Goal: Information Seeking & Learning: Learn about a topic

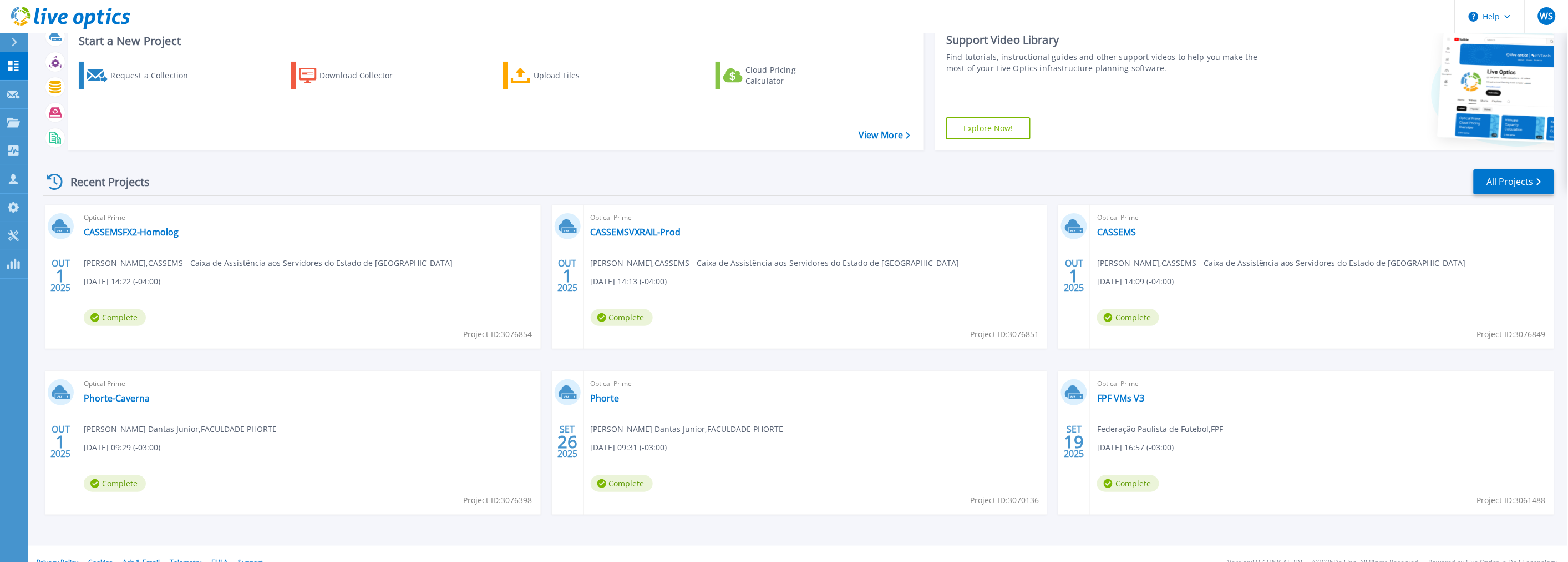
scroll to position [54, 0]
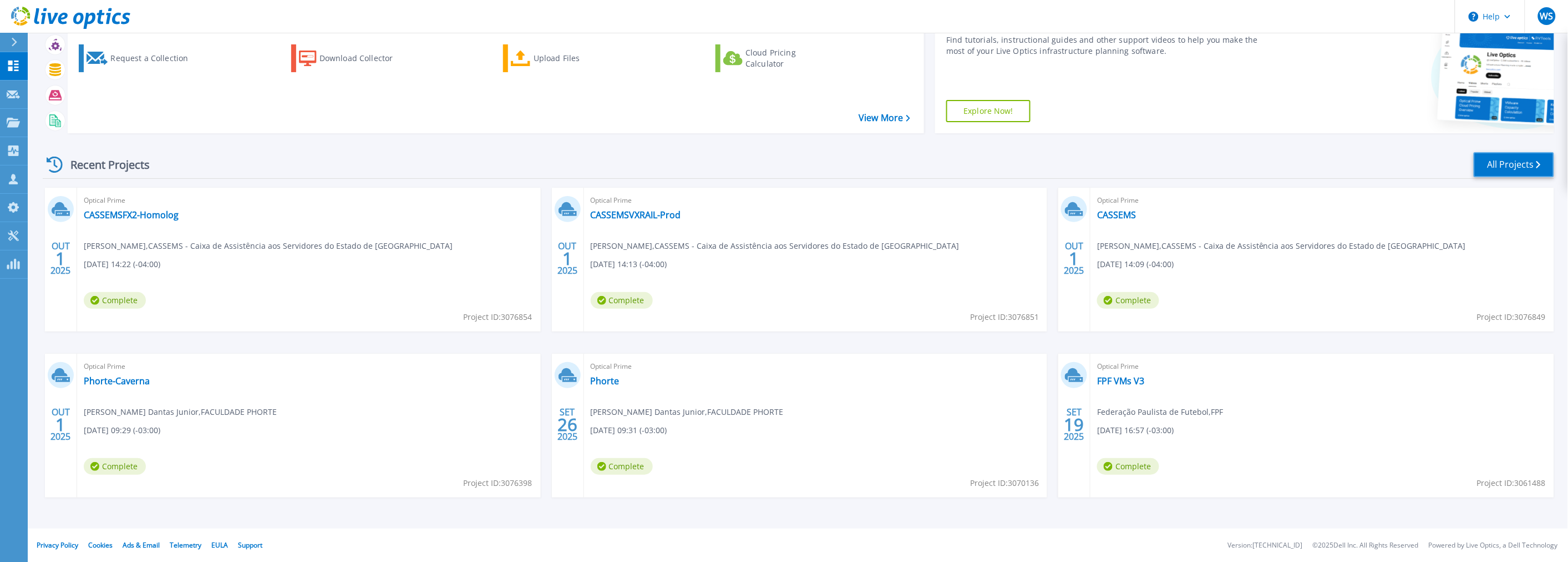
click at [1504, 155] on link "All Projects" at bounding box center [1514, 164] width 80 height 25
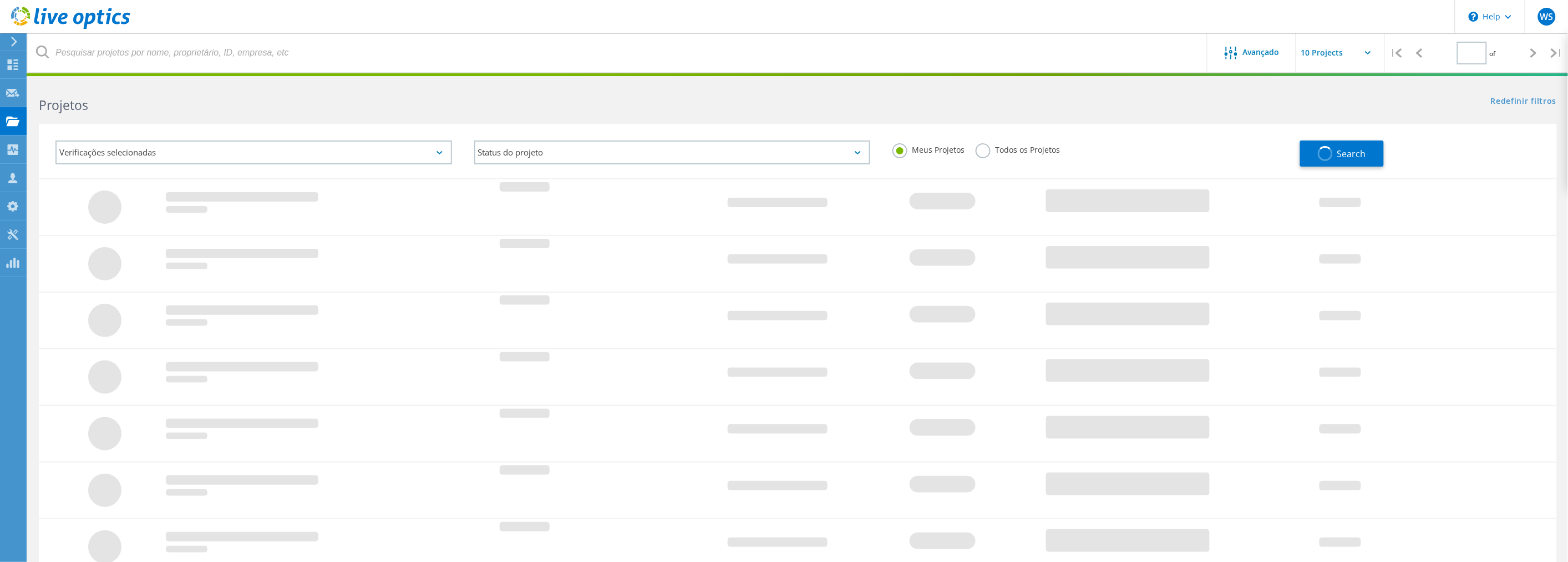
type input "3"
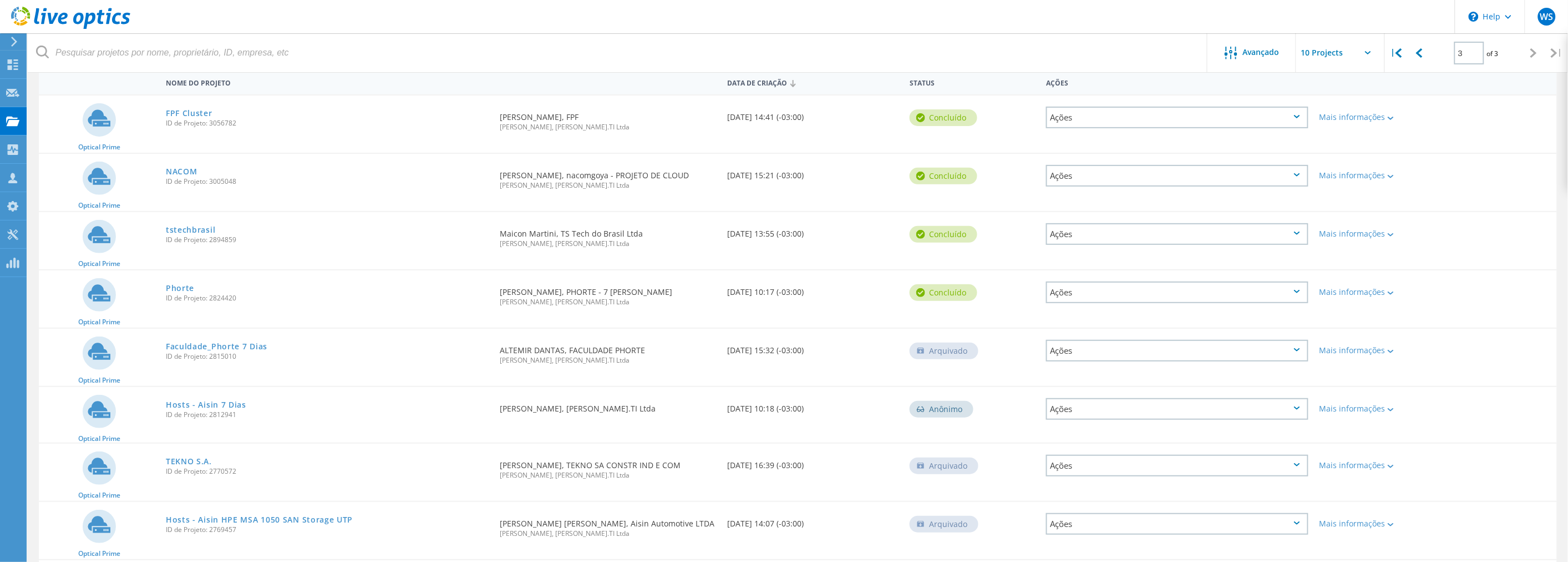
scroll to position [14, 0]
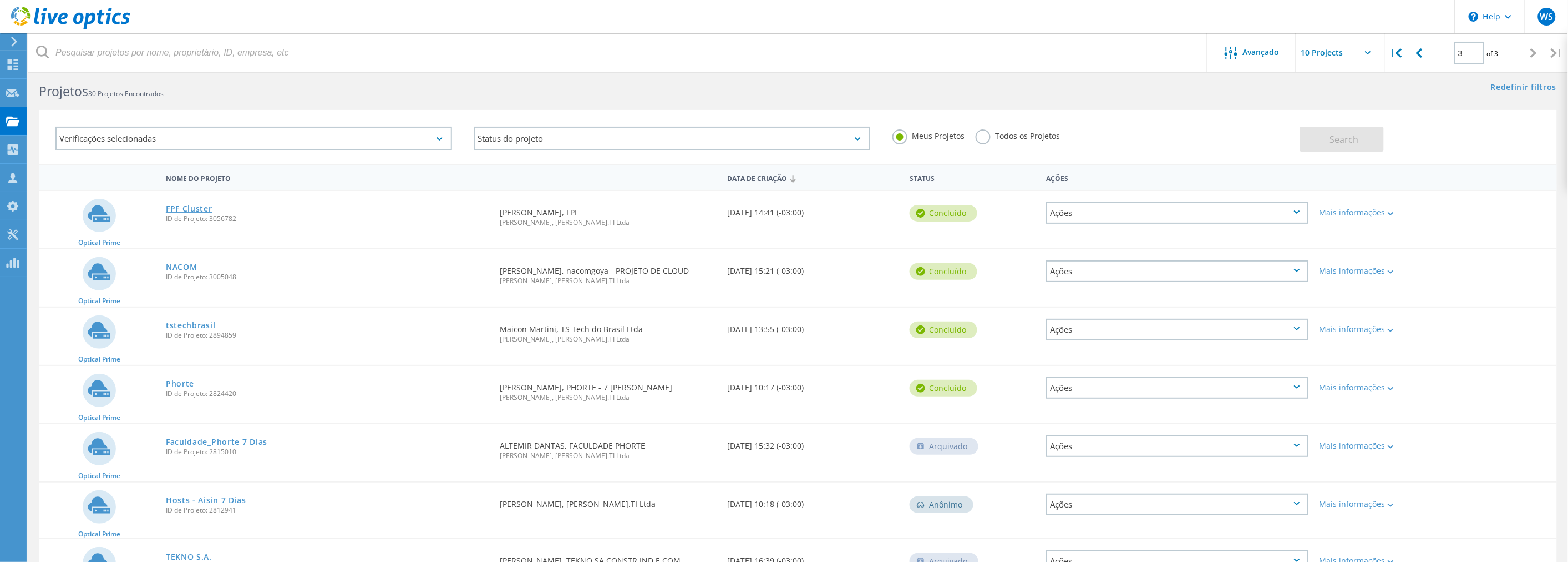
click at [176, 205] on link "FPF Cluster" at bounding box center [190, 208] width 47 height 8
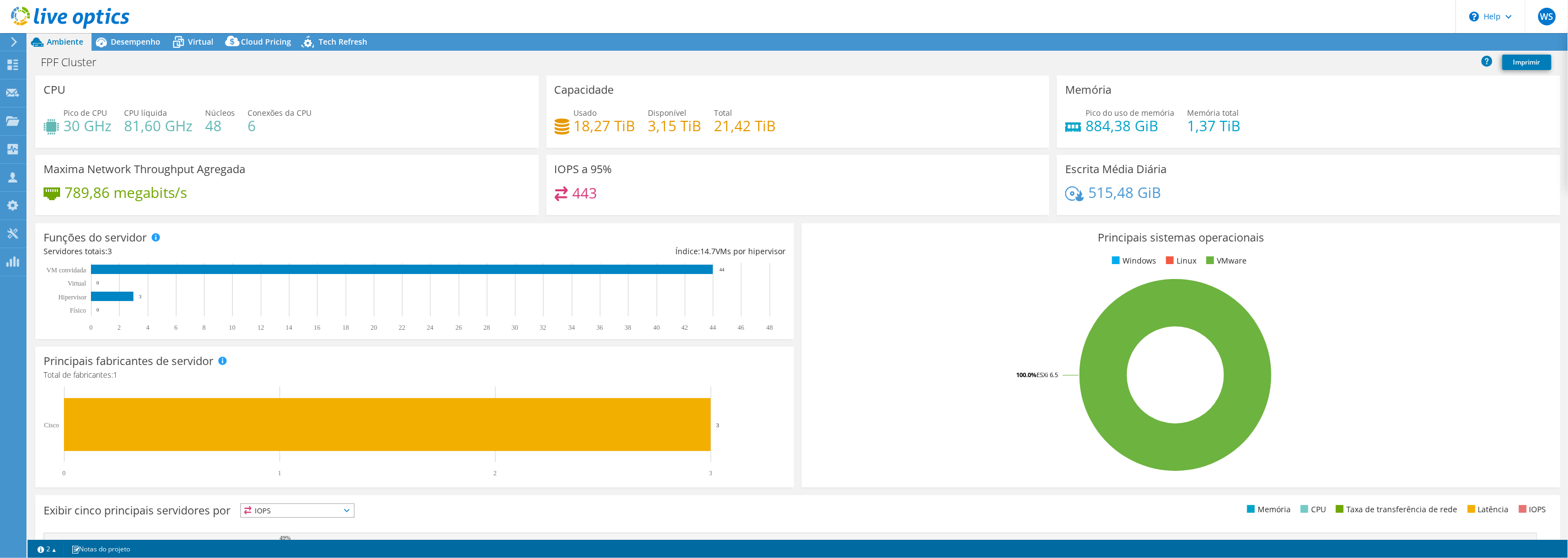
radio input "true"
radio input "false"
select select "USD"
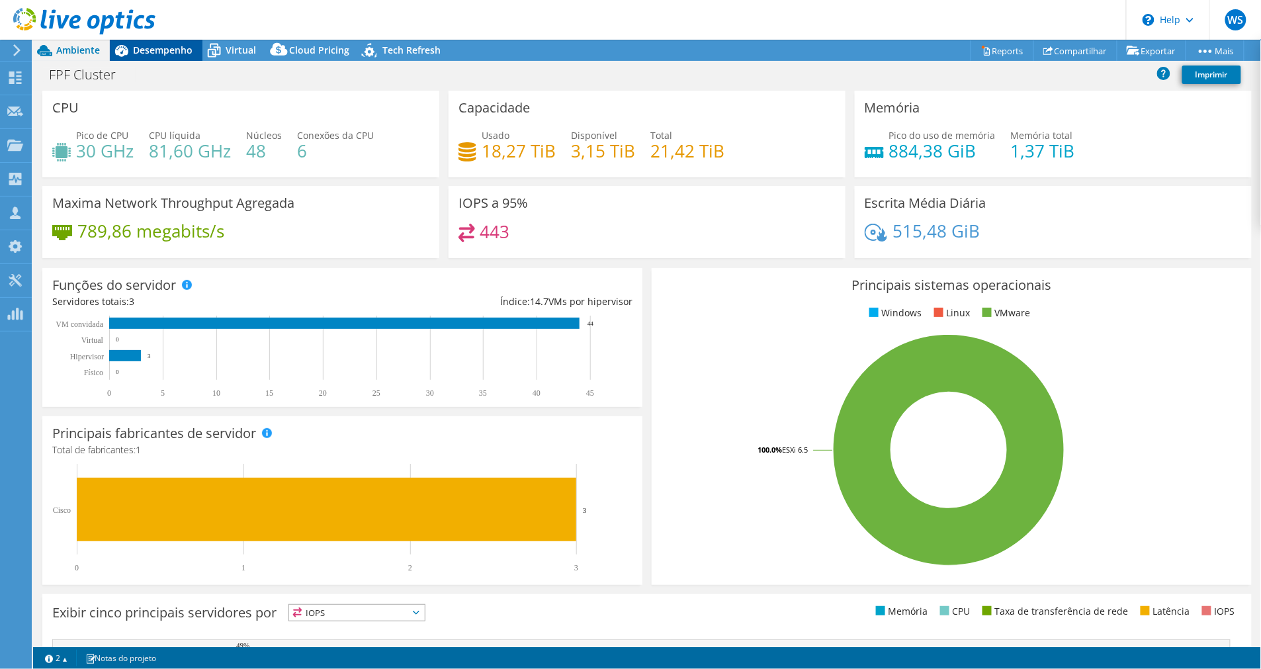
click at [175, 58] on div "Desempenho" at bounding box center [156, 50] width 93 height 21
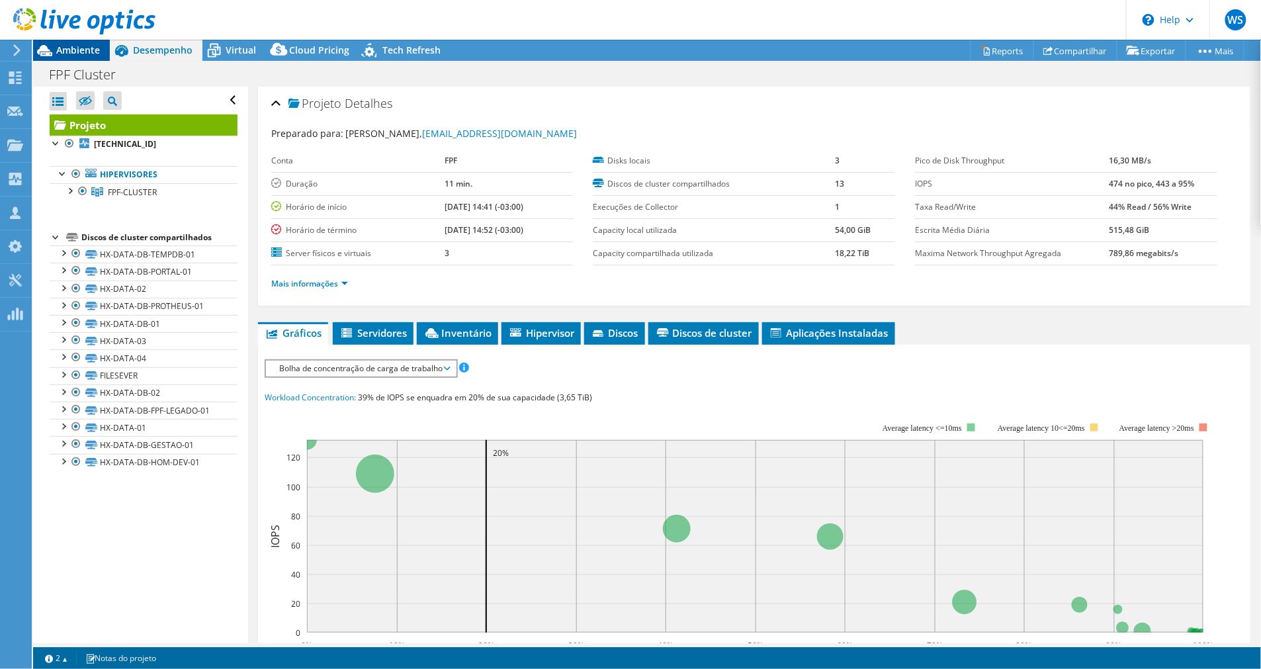
click at [84, 57] on div "Ambiente" at bounding box center [71, 50] width 77 height 21
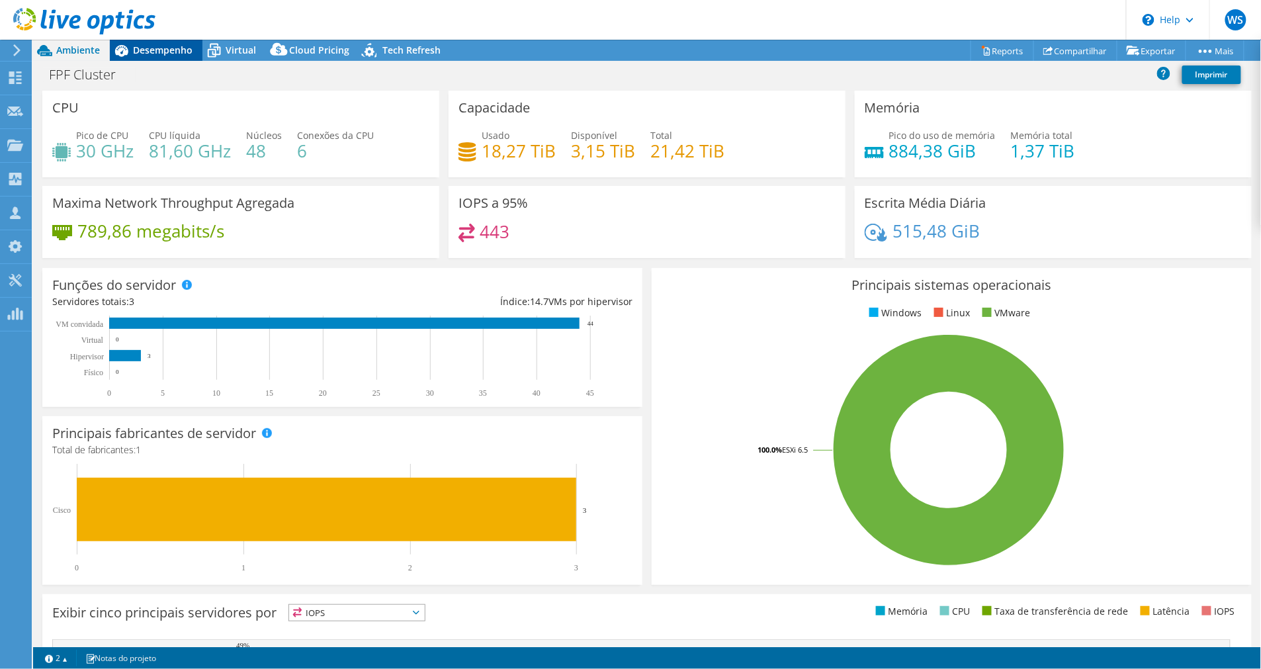
click at [140, 46] on span "Desempenho" at bounding box center [163, 50] width 60 height 13
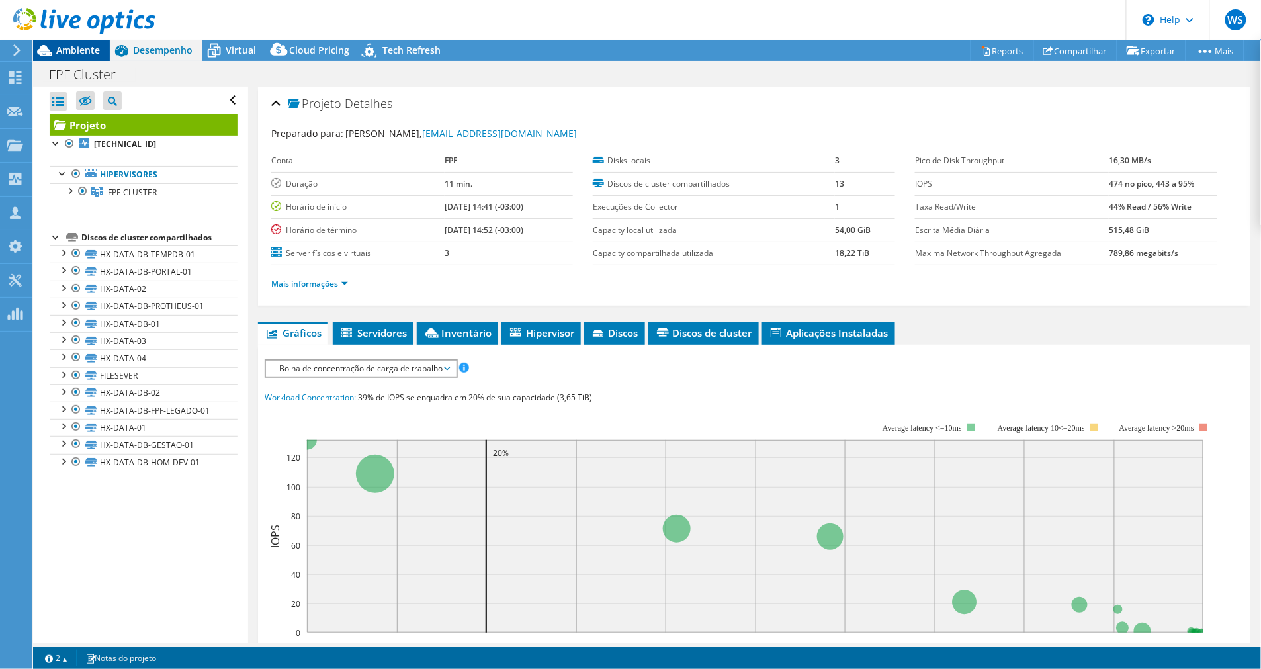
click at [64, 50] on span "Ambiente" at bounding box center [78, 50] width 44 height 13
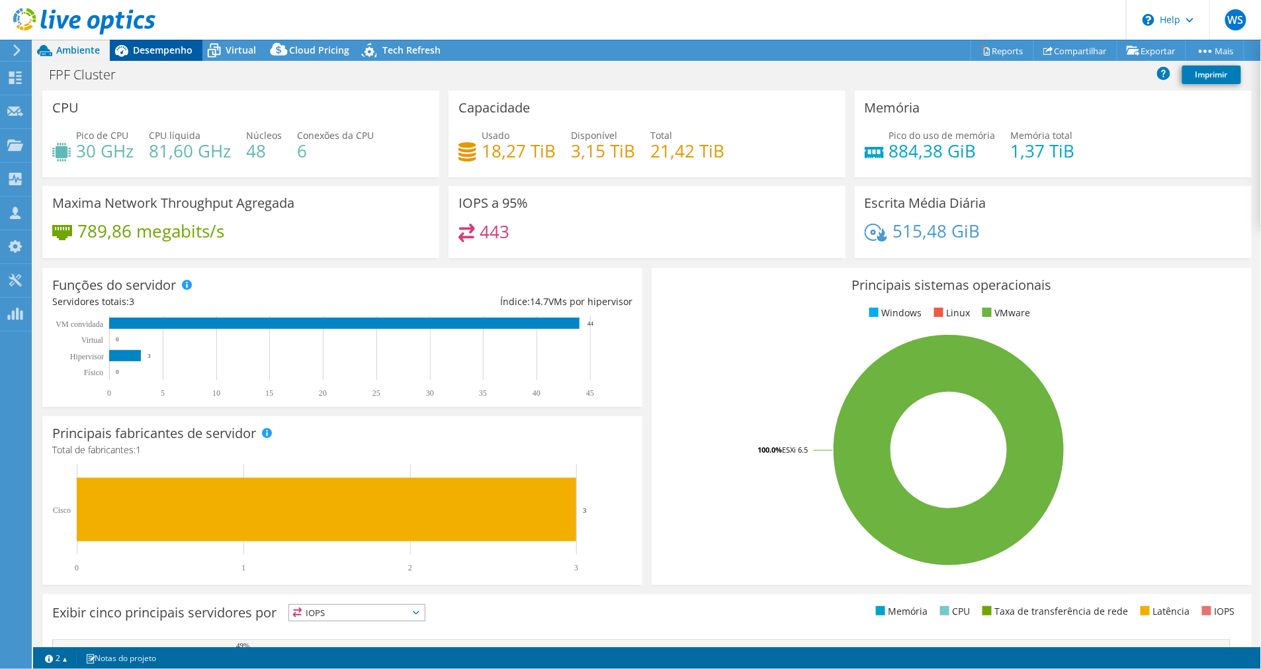
click at [141, 52] on span "Desempenho" at bounding box center [163, 50] width 60 height 13
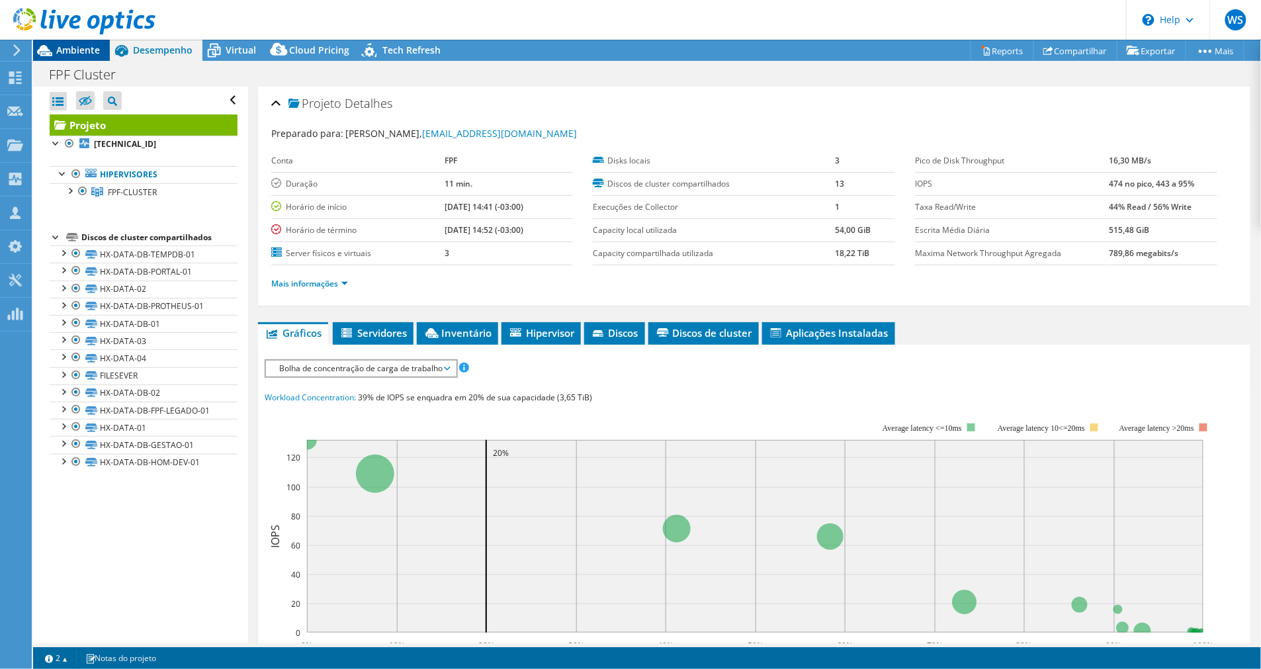
click at [104, 53] on div "Ambiente" at bounding box center [71, 50] width 77 height 21
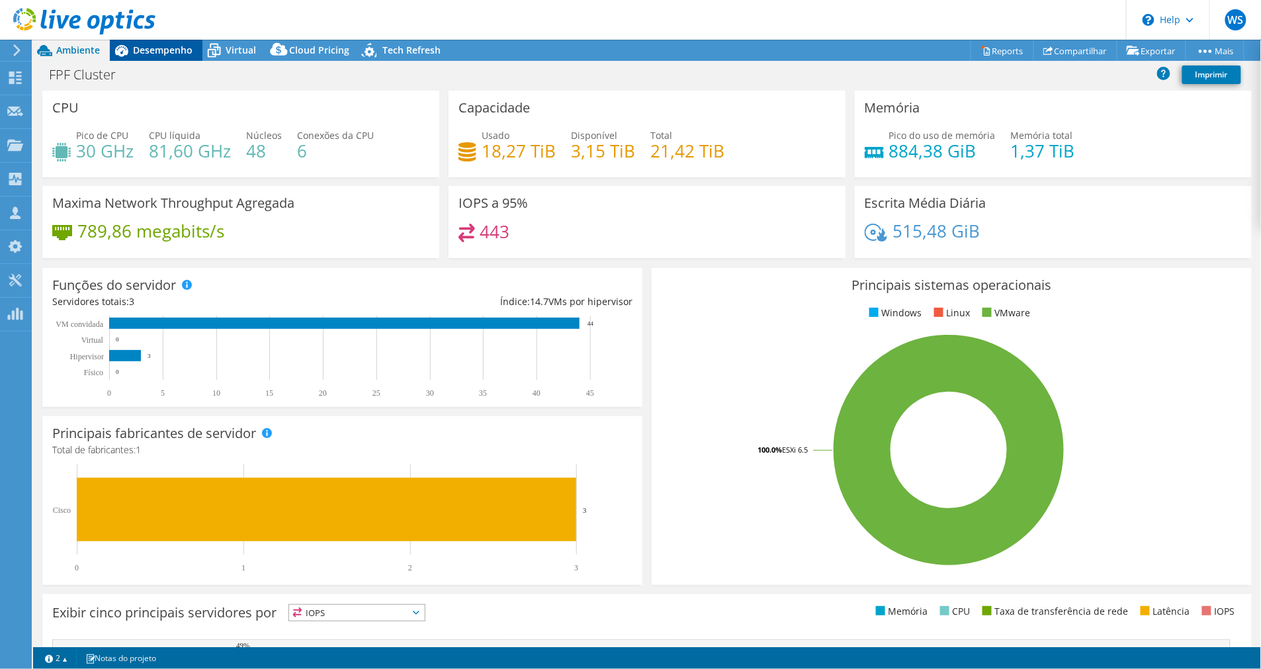
click at [126, 48] on icon at bounding box center [121, 51] width 13 height 12
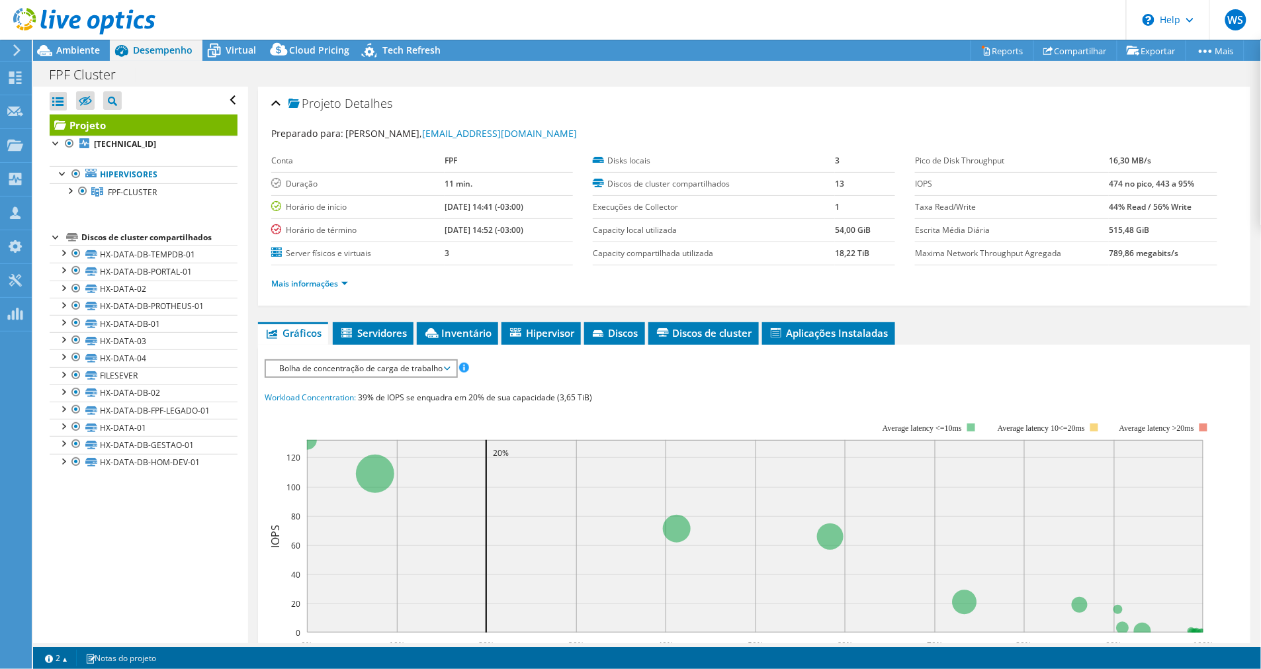
click at [404, 361] on span "Bolha de concentração de carga de trabalho" at bounding box center [361, 369] width 177 height 16
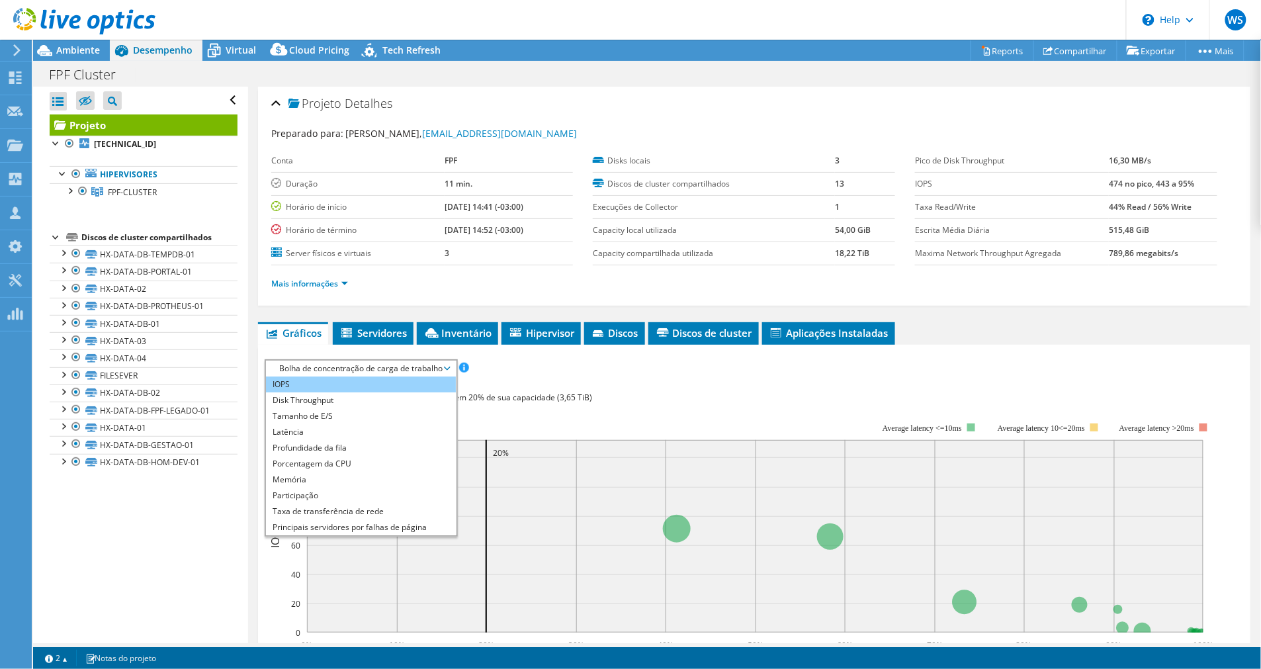
click at [329, 378] on li "IOPS" at bounding box center [361, 384] width 190 height 16
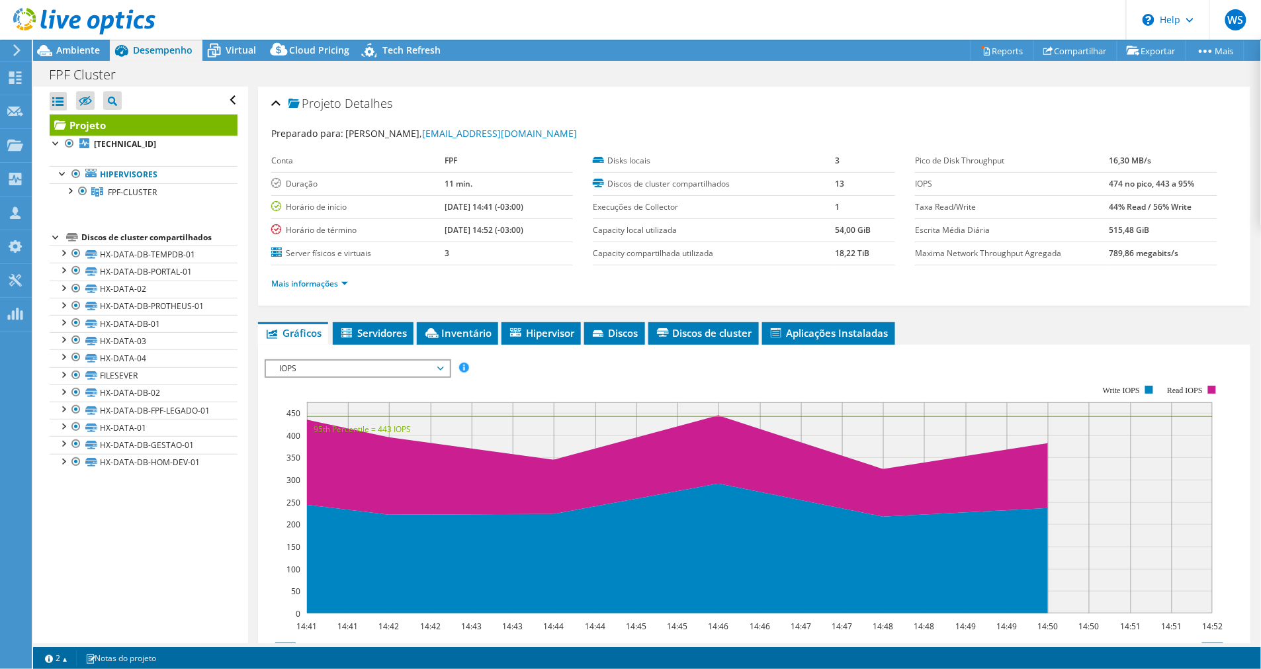
click at [435, 361] on span "IOPS" at bounding box center [358, 369] width 170 height 16
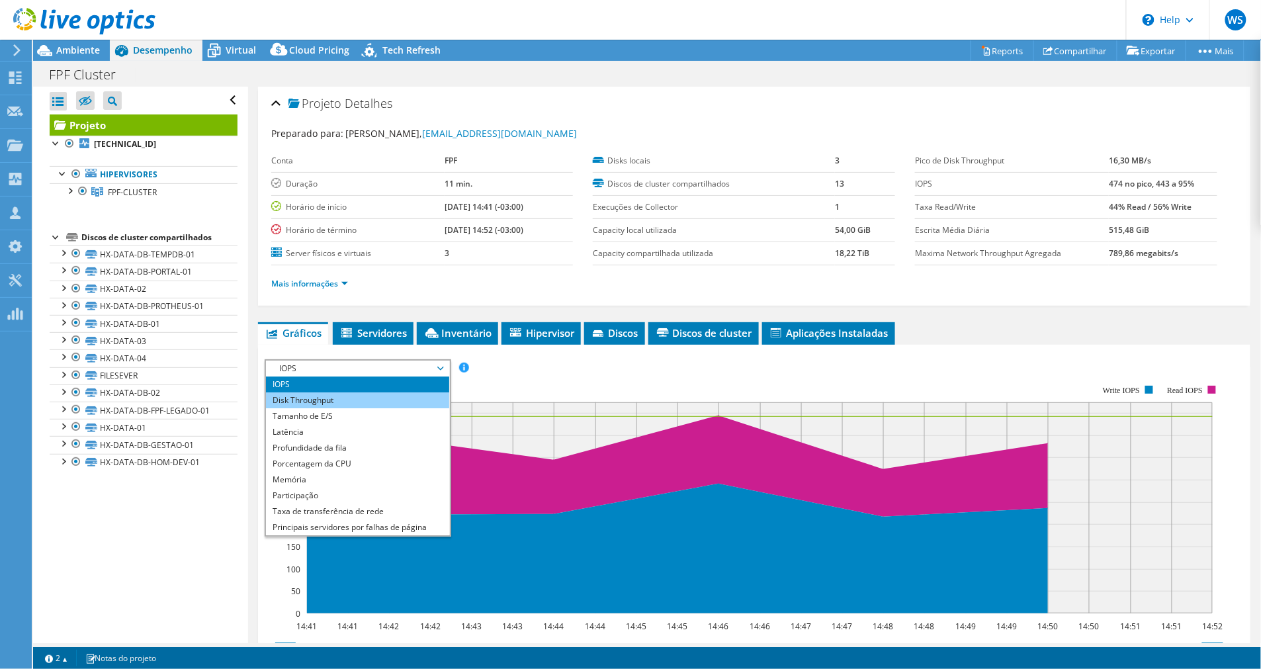
click at [380, 393] on li "Disk Throughput" at bounding box center [357, 400] width 183 height 16
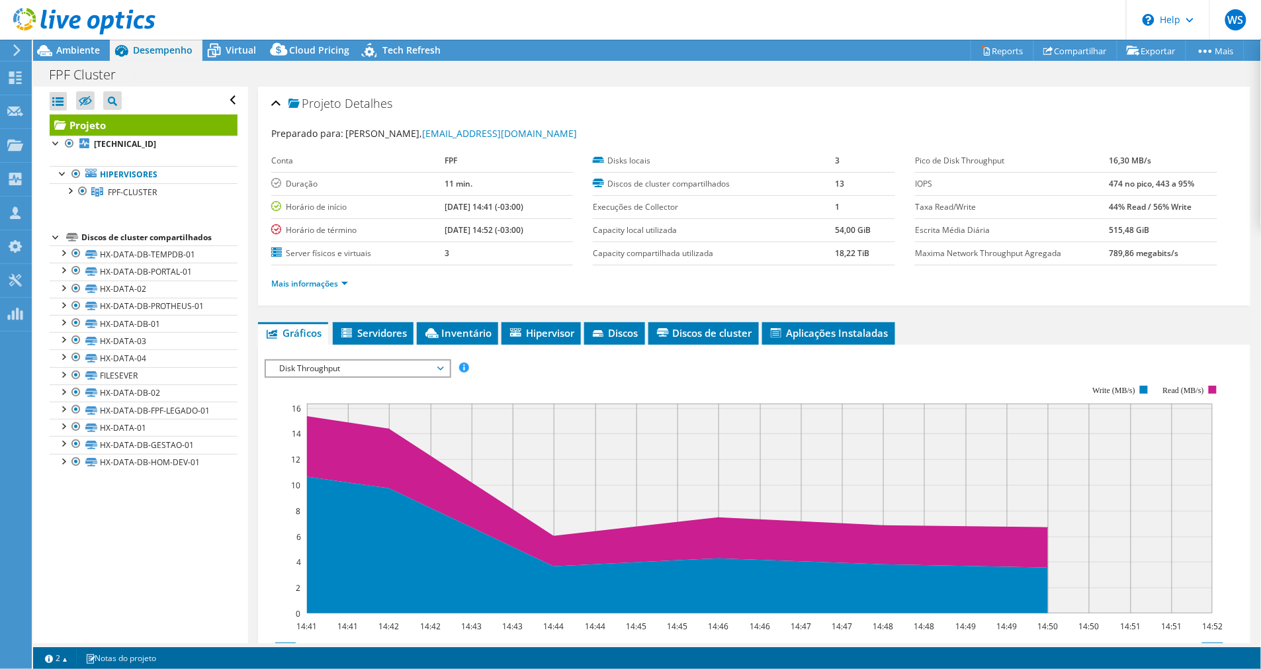
click at [440, 365] on span "Disk Throughput" at bounding box center [358, 369] width 170 height 16
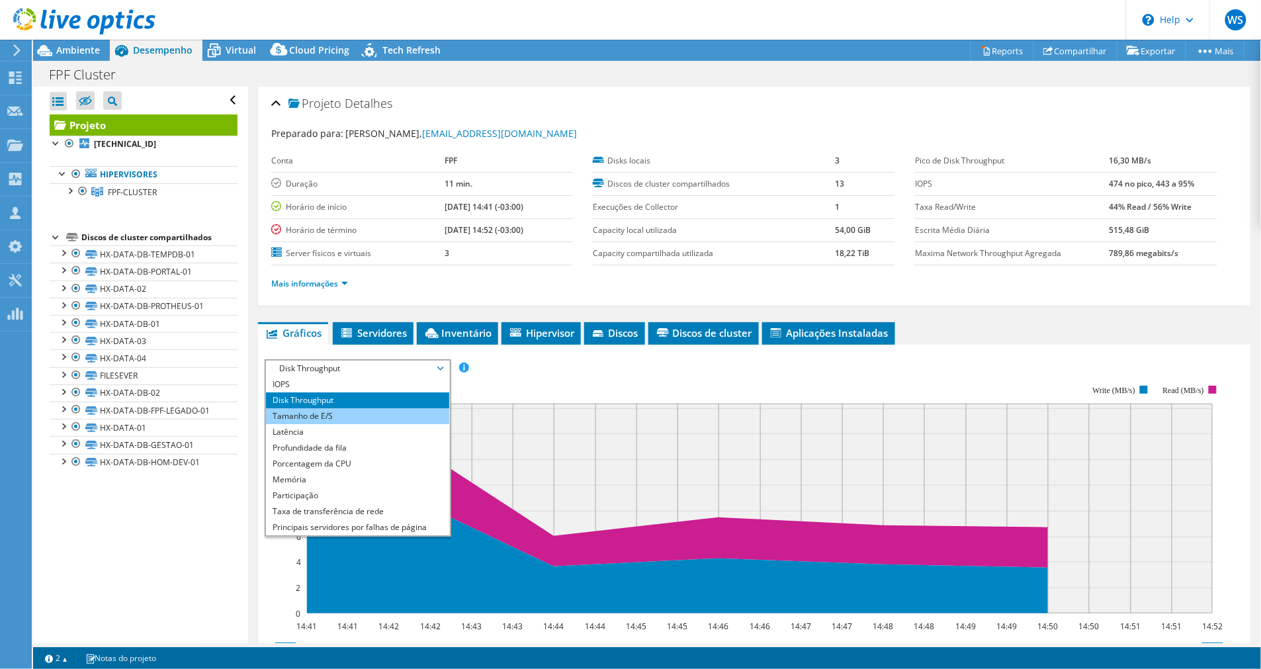
click at [314, 415] on li "Tamanho de E/S" at bounding box center [357, 416] width 183 height 16
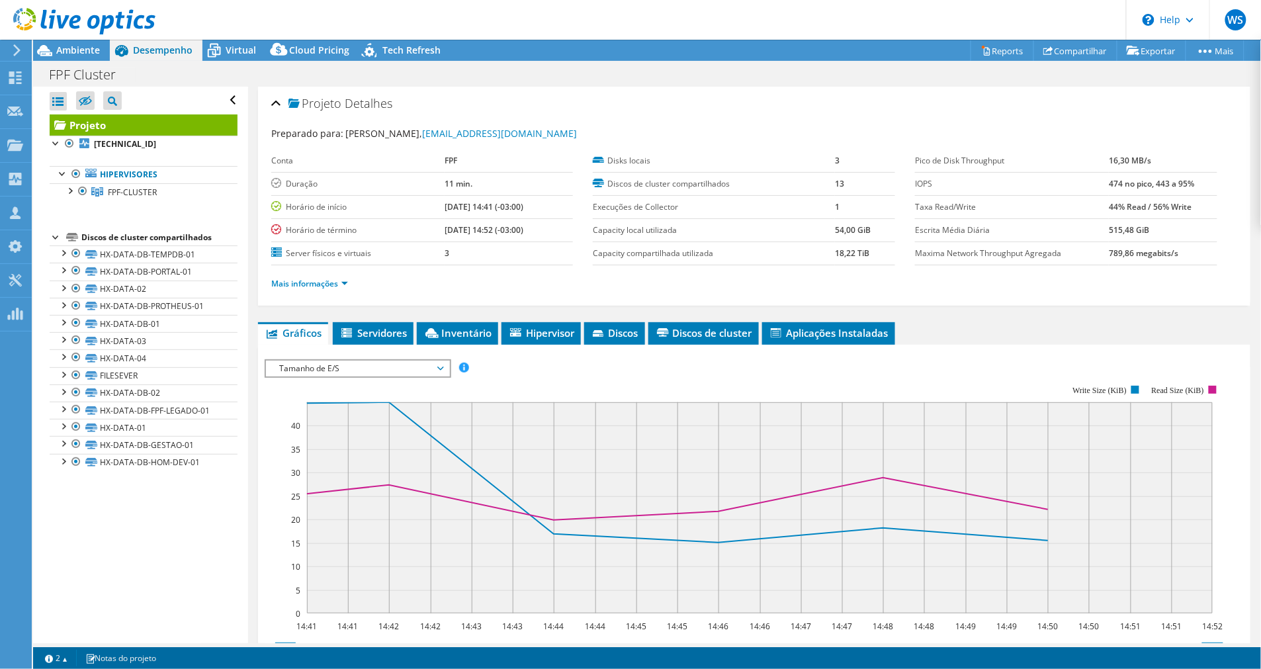
click at [400, 366] on span "Tamanho de E/S" at bounding box center [358, 369] width 170 height 16
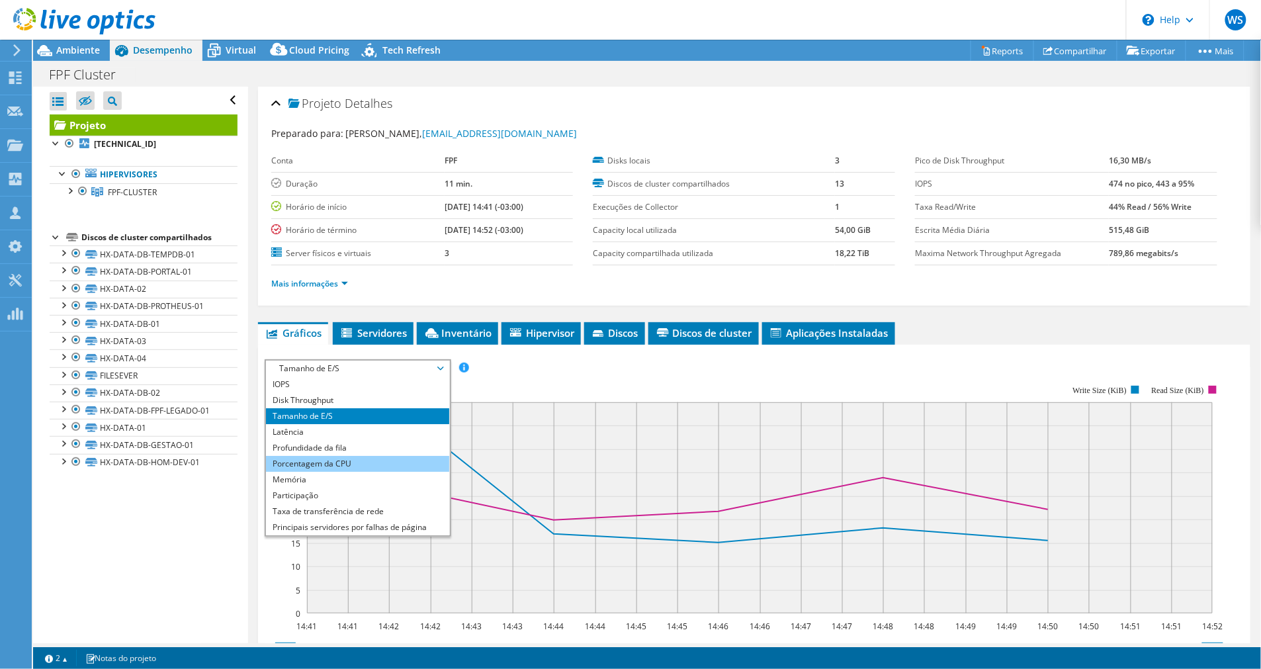
click at [325, 456] on li "Porcentagem da CPU" at bounding box center [357, 464] width 183 height 16
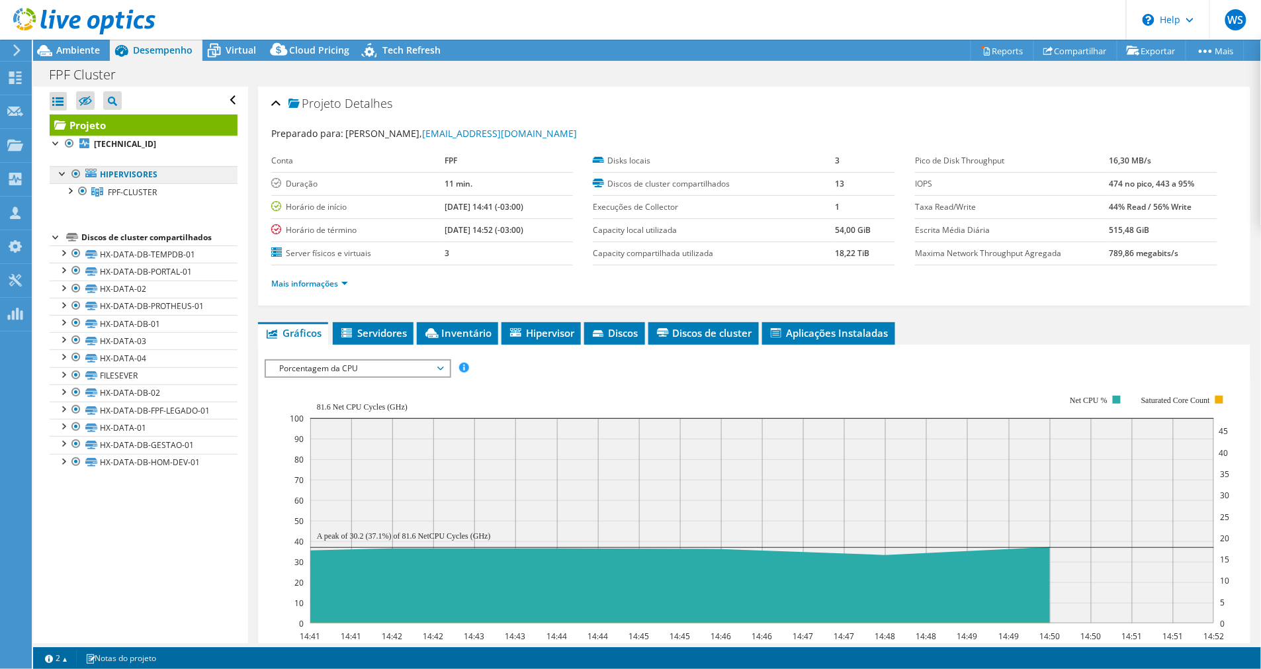
click at [146, 175] on link "Hipervisores" at bounding box center [144, 174] width 188 height 17
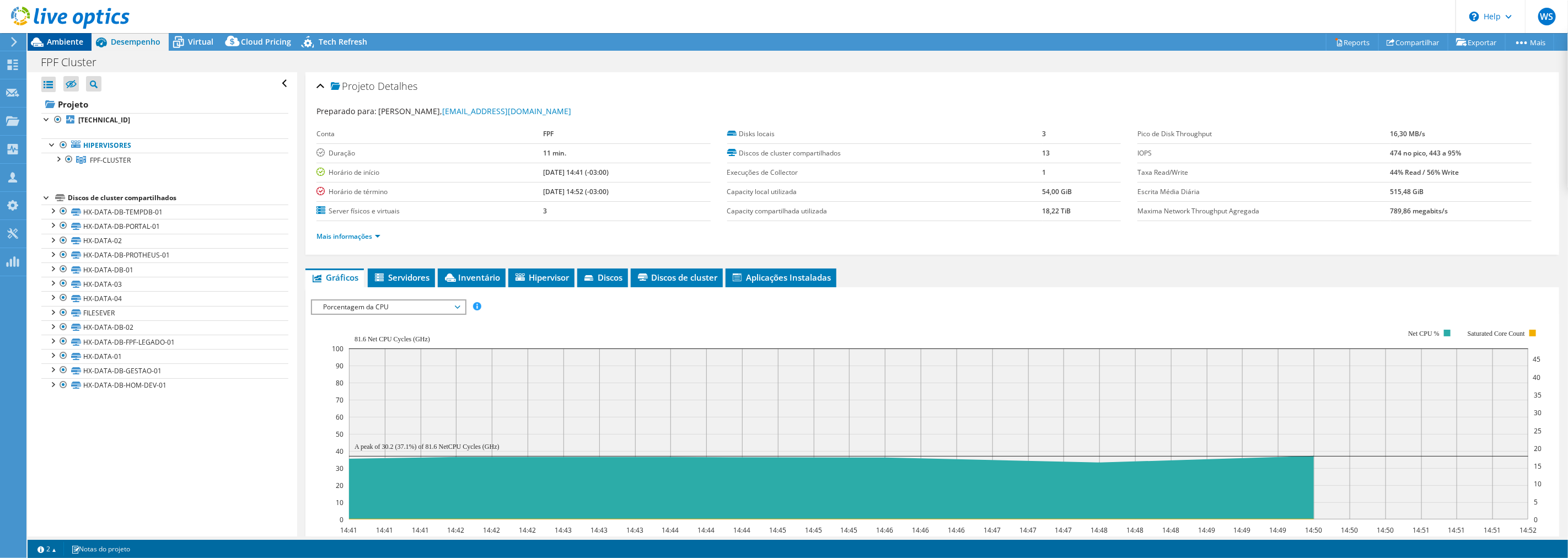
click at [61, 47] on div "Ambiente" at bounding box center [59, 42] width 64 height 17
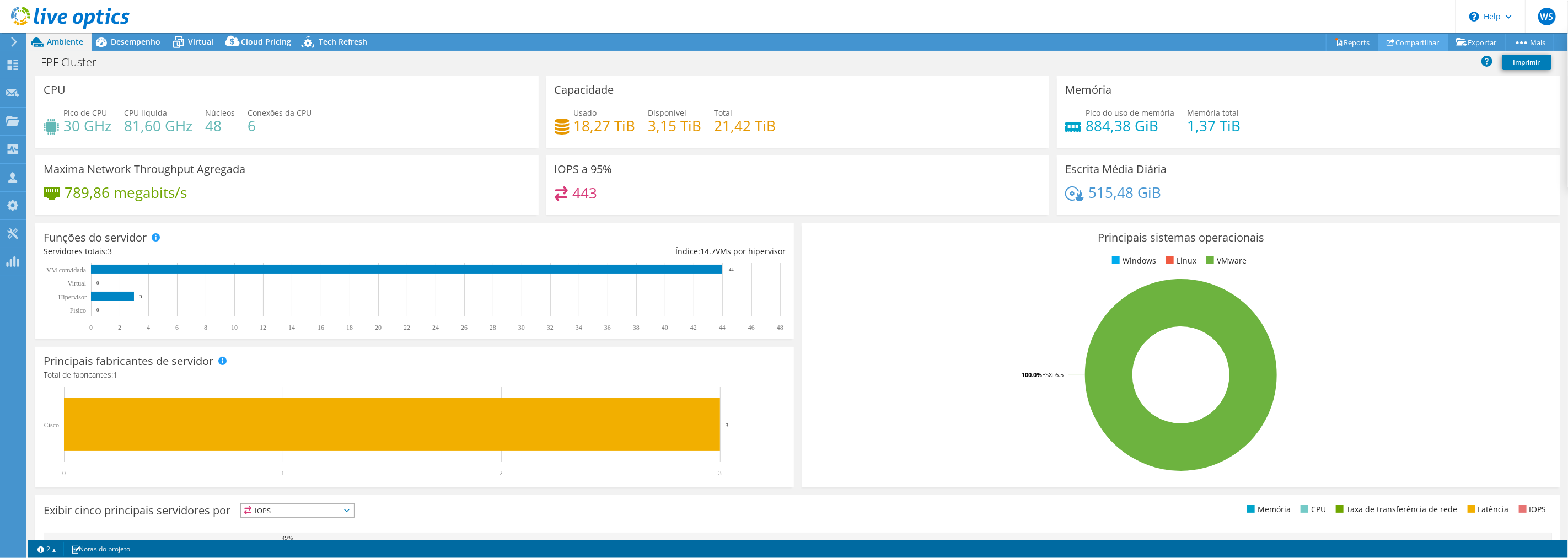
click at [1416, 37] on link "Compartilhar" at bounding box center [1413, 42] width 70 height 17
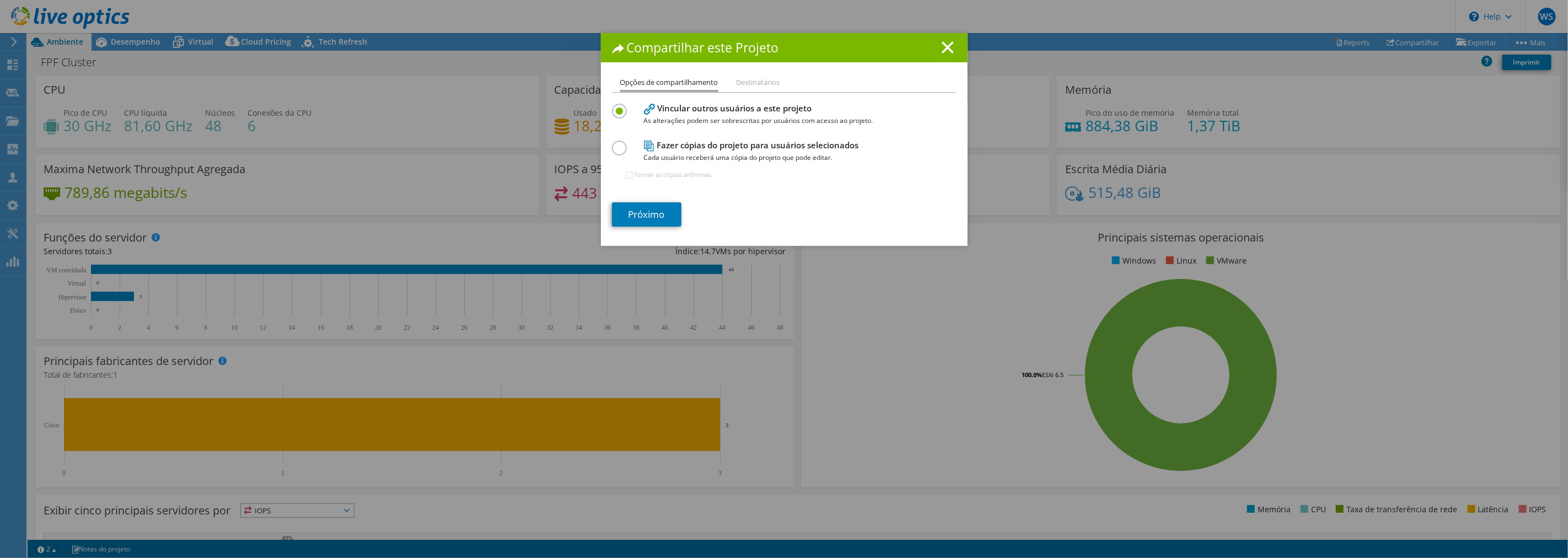
click at [615, 143] on label at bounding box center [621, 142] width 19 height 2
click at [0, 0] on input "radio" at bounding box center [0, 0] width 0 height 0
click at [649, 208] on link "Próximo" at bounding box center [646, 214] width 69 height 24
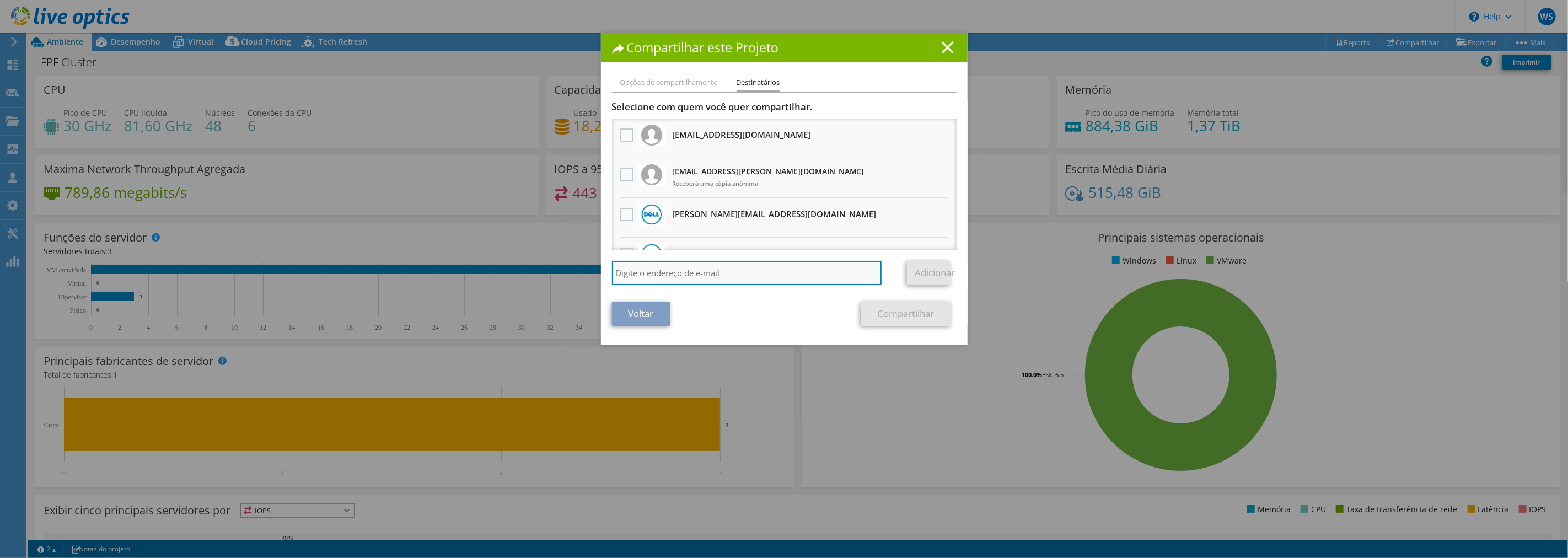
click at [687, 265] on input "search" at bounding box center [747, 272] width 270 height 24
type input "andre.loureiro@dell.com"
click at [945, 268] on link "Adicionar" at bounding box center [928, 272] width 43 height 24
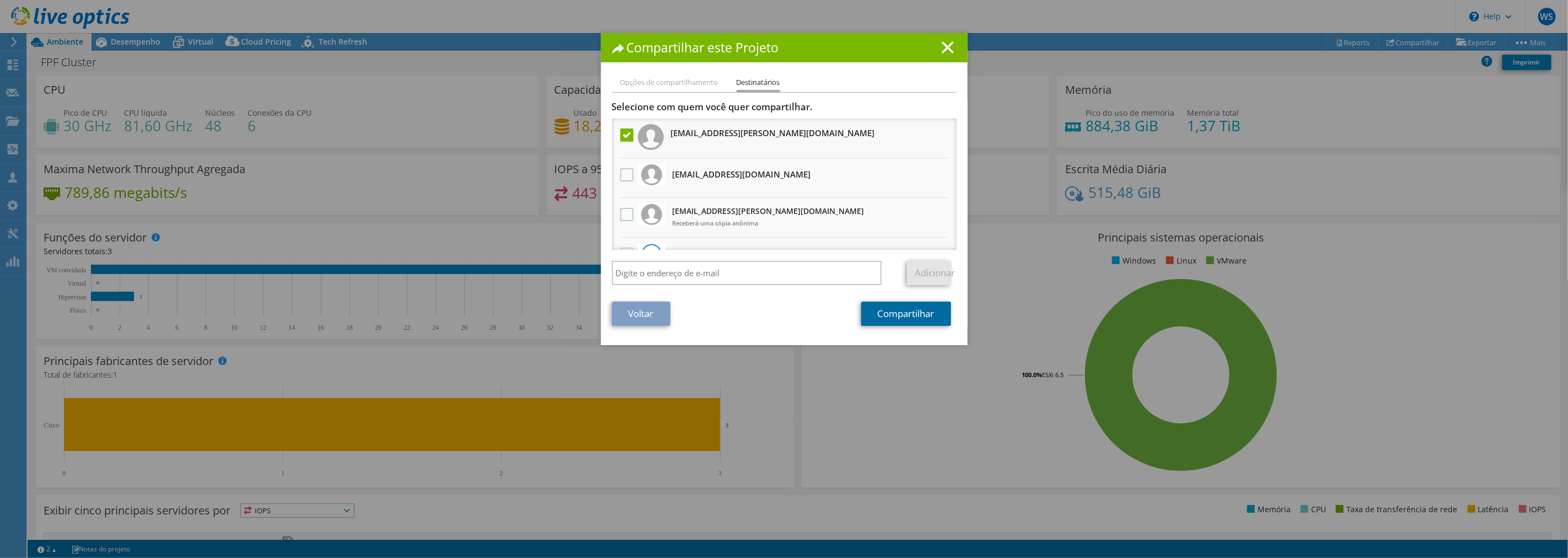
click at [896, 312] on link "Compartilhar" at bounding box center [906, 313] width 90 height 24
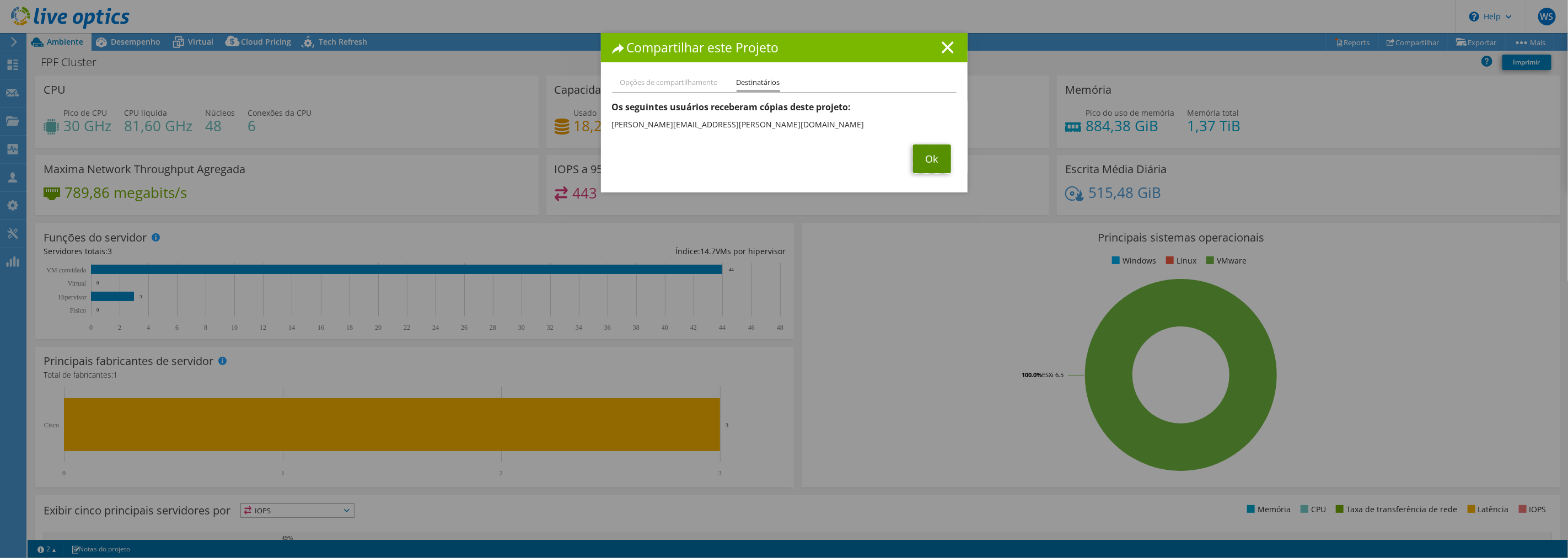
drag, startPoint x: 927, startPoint y: 156, endPoint x: 1106, endPoint y: 260, distance: 207.0
click at [927, 156] on link "Ok" at bounding box center [932, 158] width 38 height 28
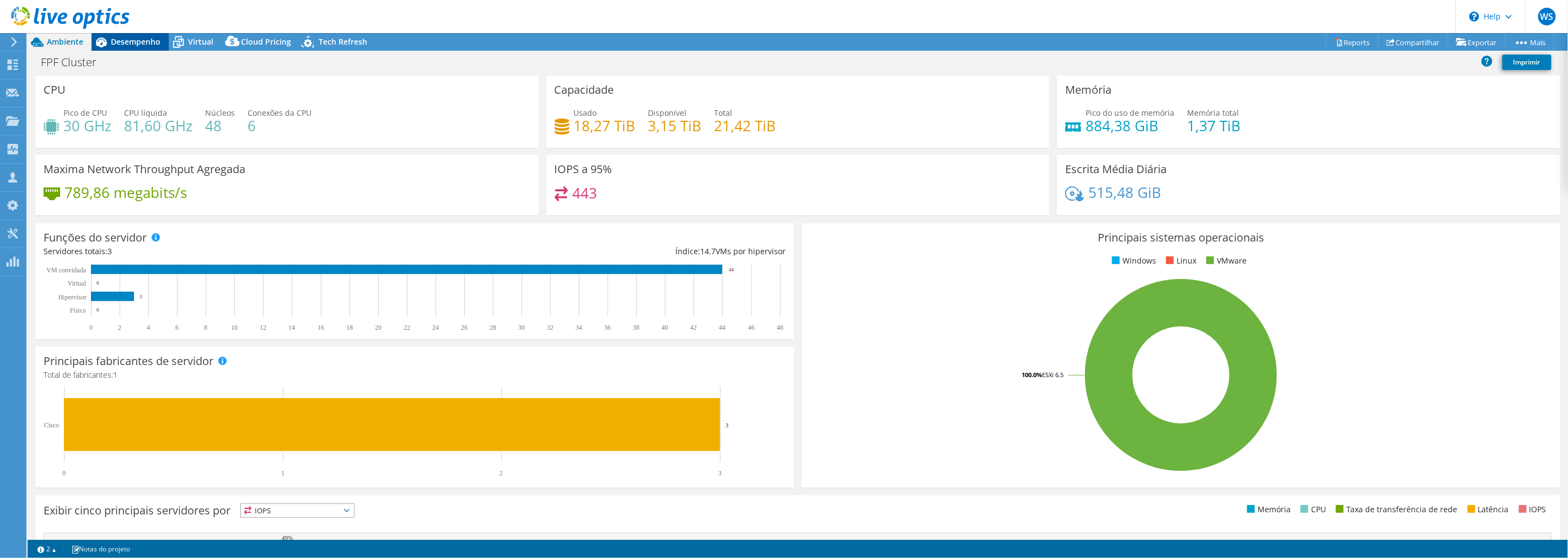
click at [130, 41] on span "Desempenho" at bounding box center [136, 42] width 50 height 11
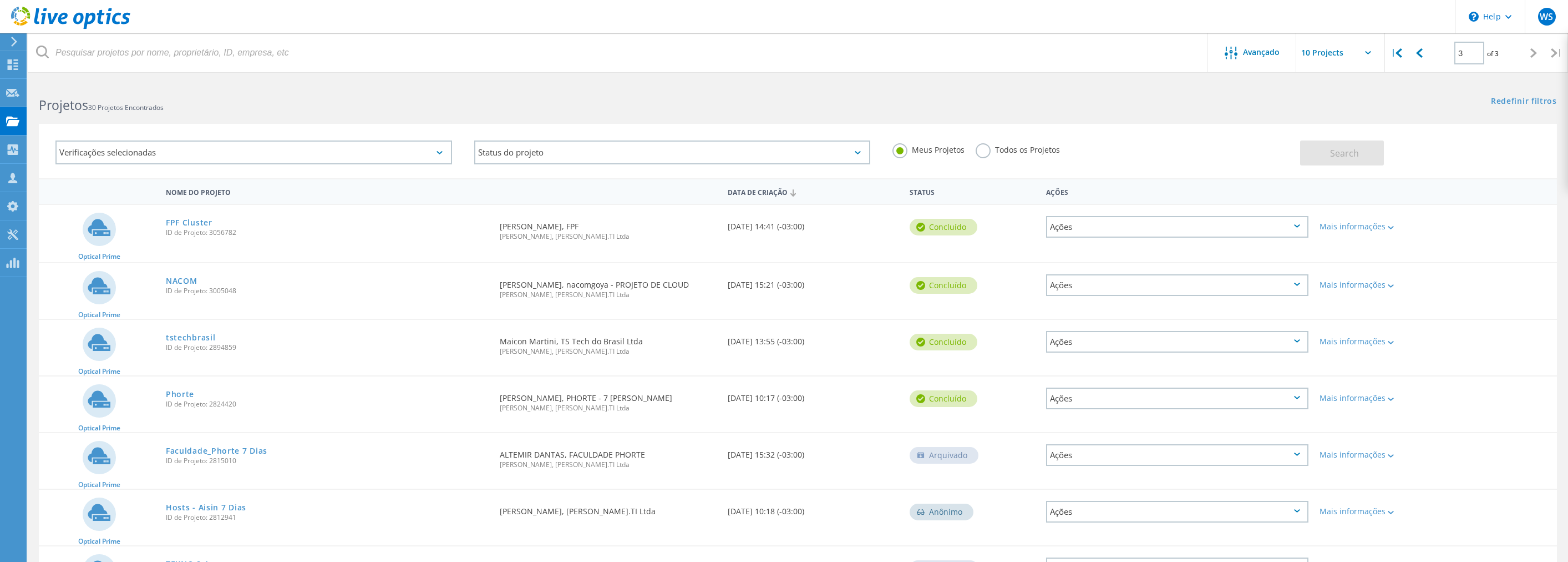
scroll to position [14, 0]
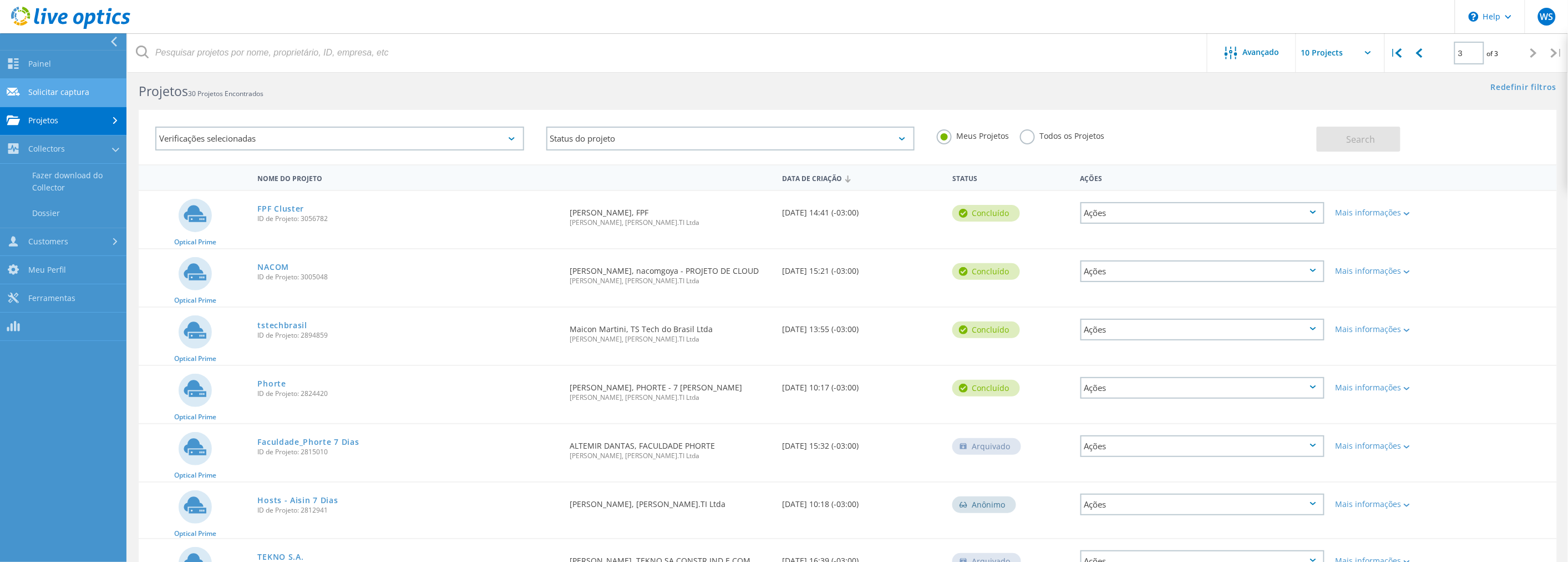
click at [45, 91] on link "Solicitar captura" at bounding box center [63, 93] width 127 height 29
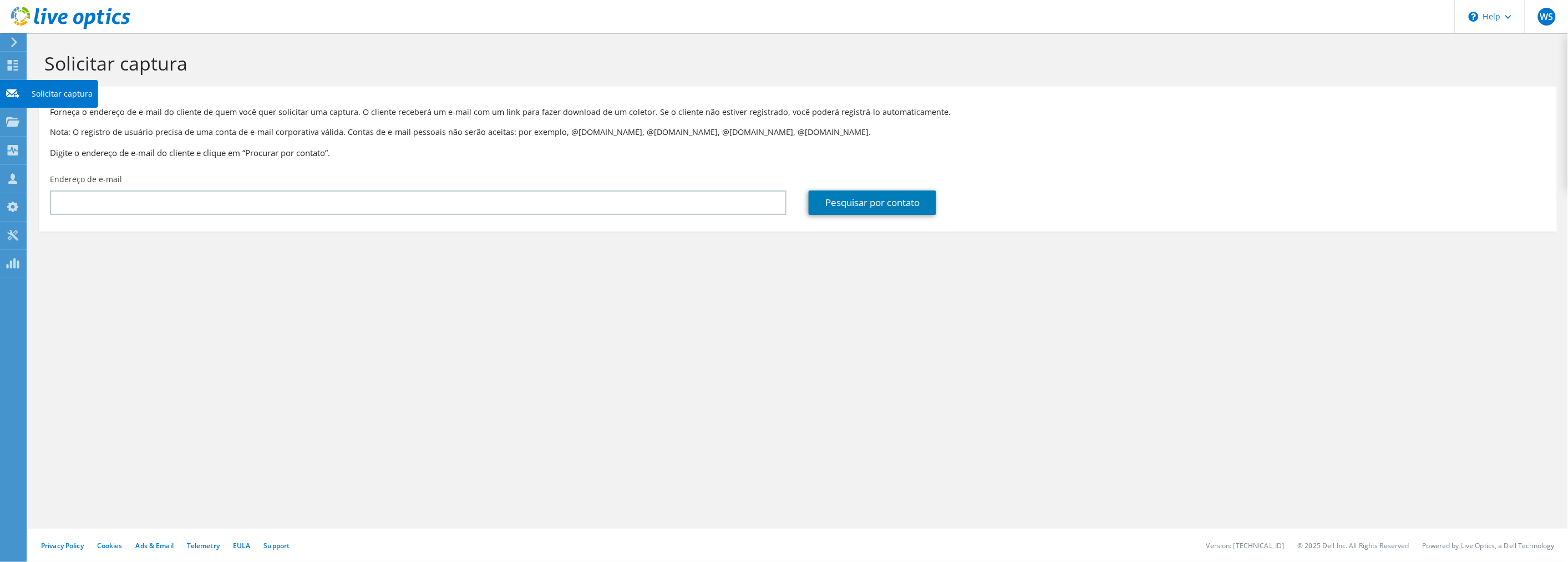
click at [13, 154] on use at bounding box center [13, 150] width 11 height 11
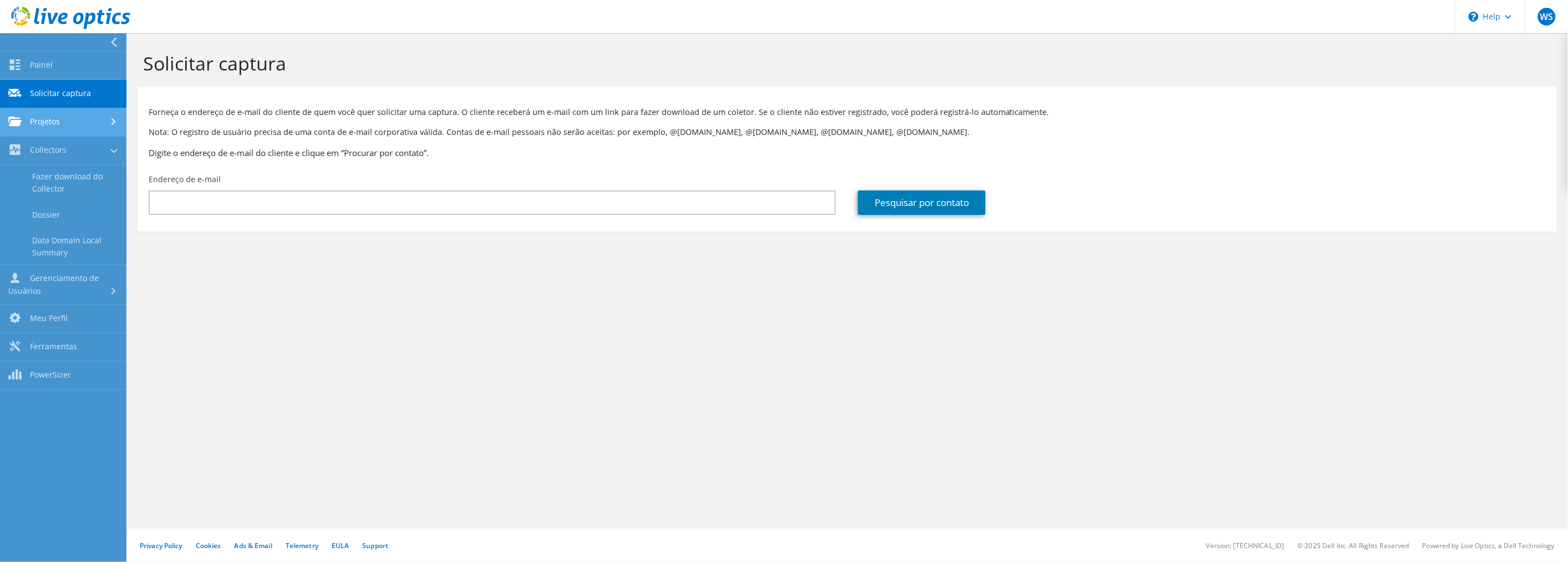
click at [50, 119] on link "Projetos" at bounding box center [63, 122] width 127 height 29
click at [59, 150] on link "Buscar Projetos" at bounding box center [63, 151] width 127 height 29
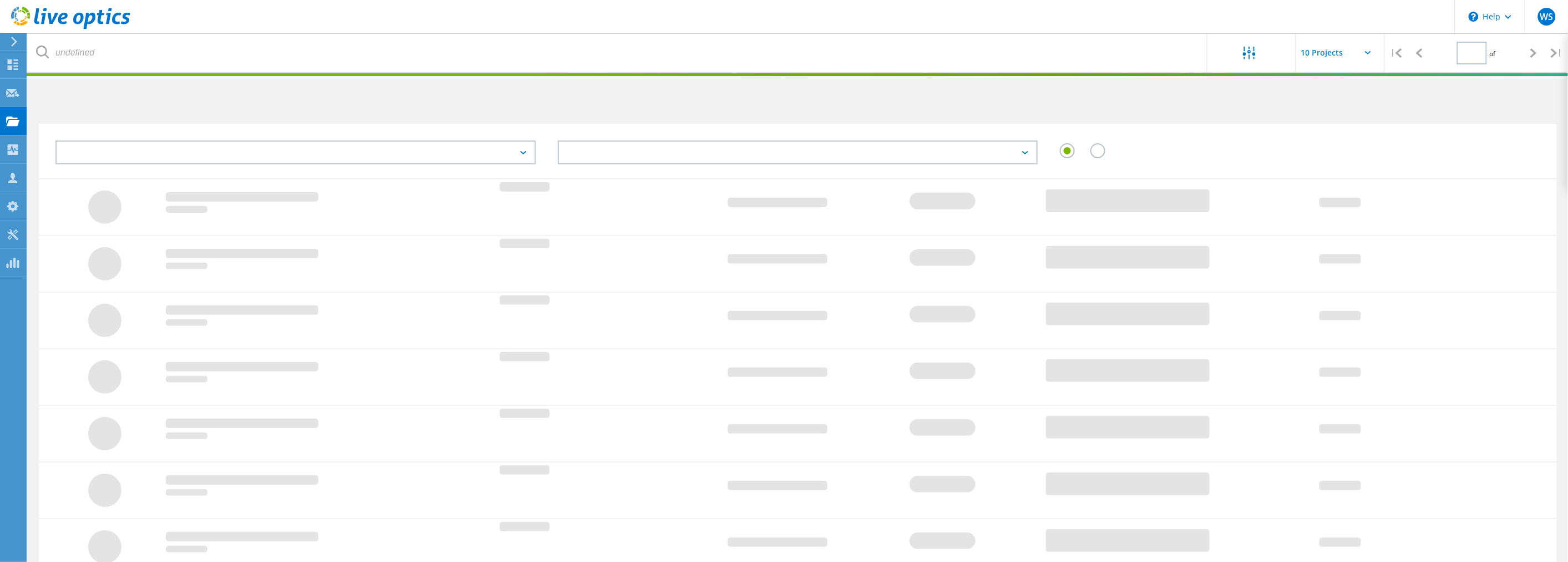
type input "1"
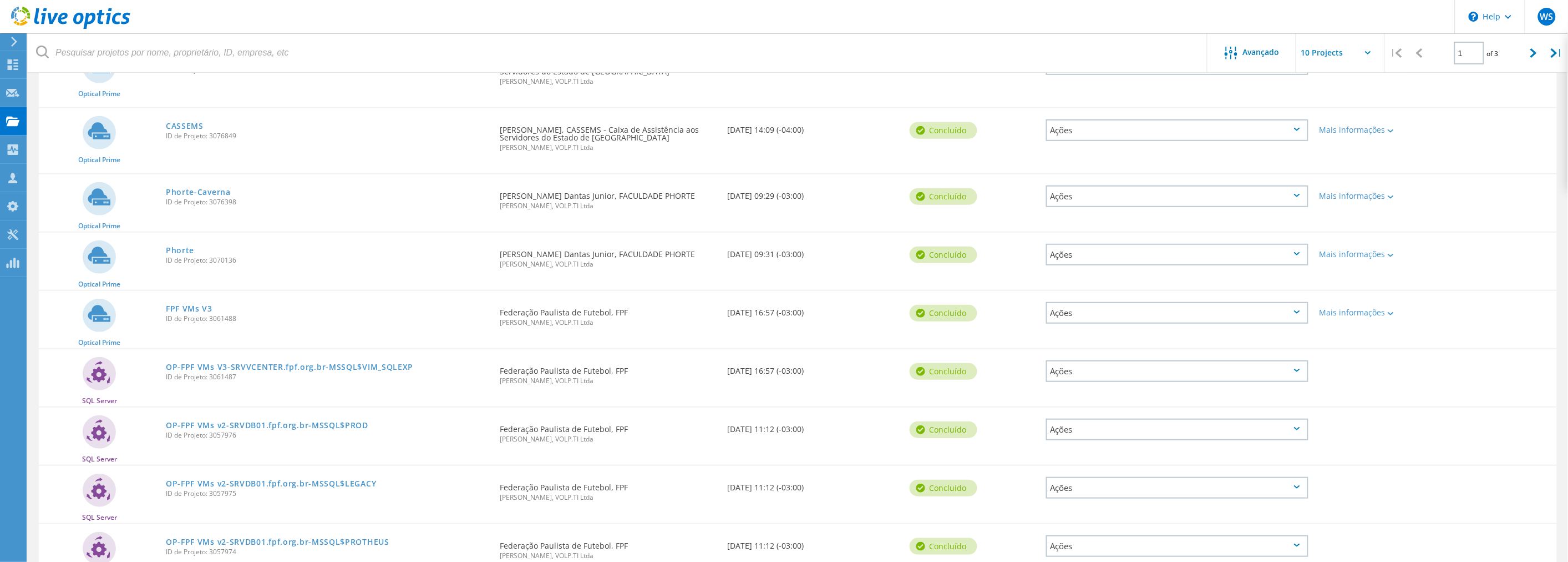
scroll to position [247, 0]
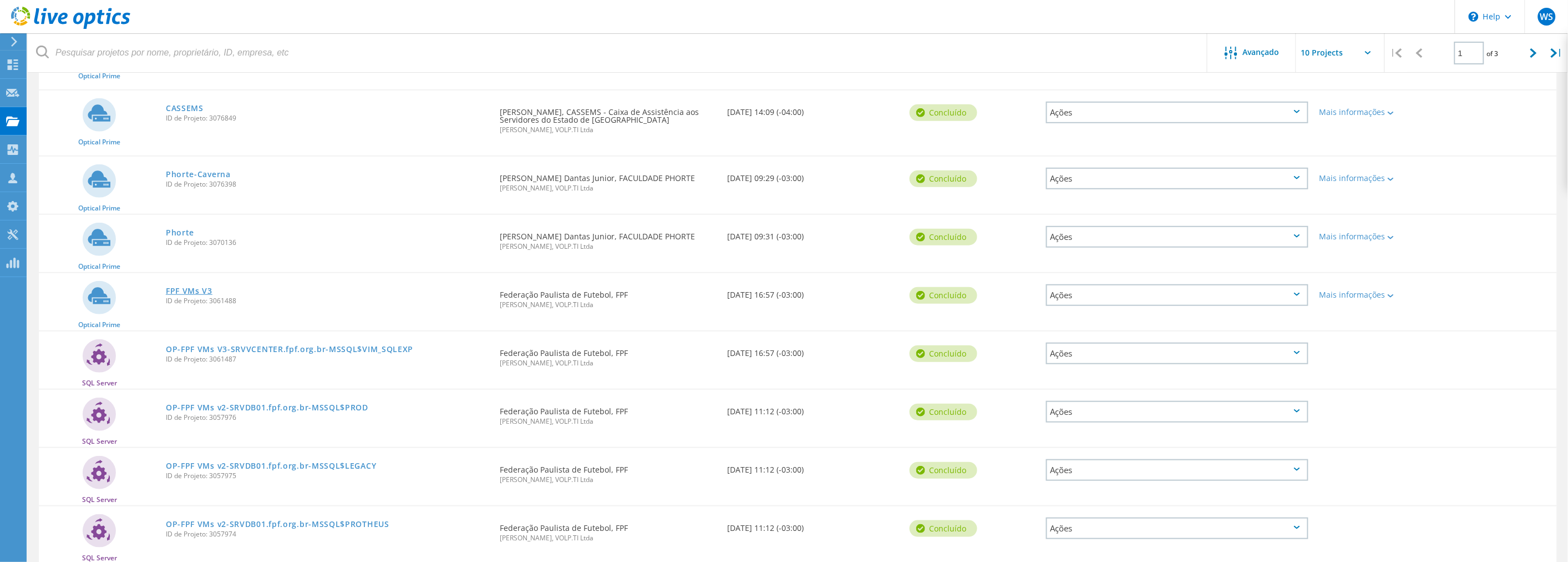
click at [193, 287] on link "FPF VMs V3" at bounding box center [190, 290] width 47 height 8
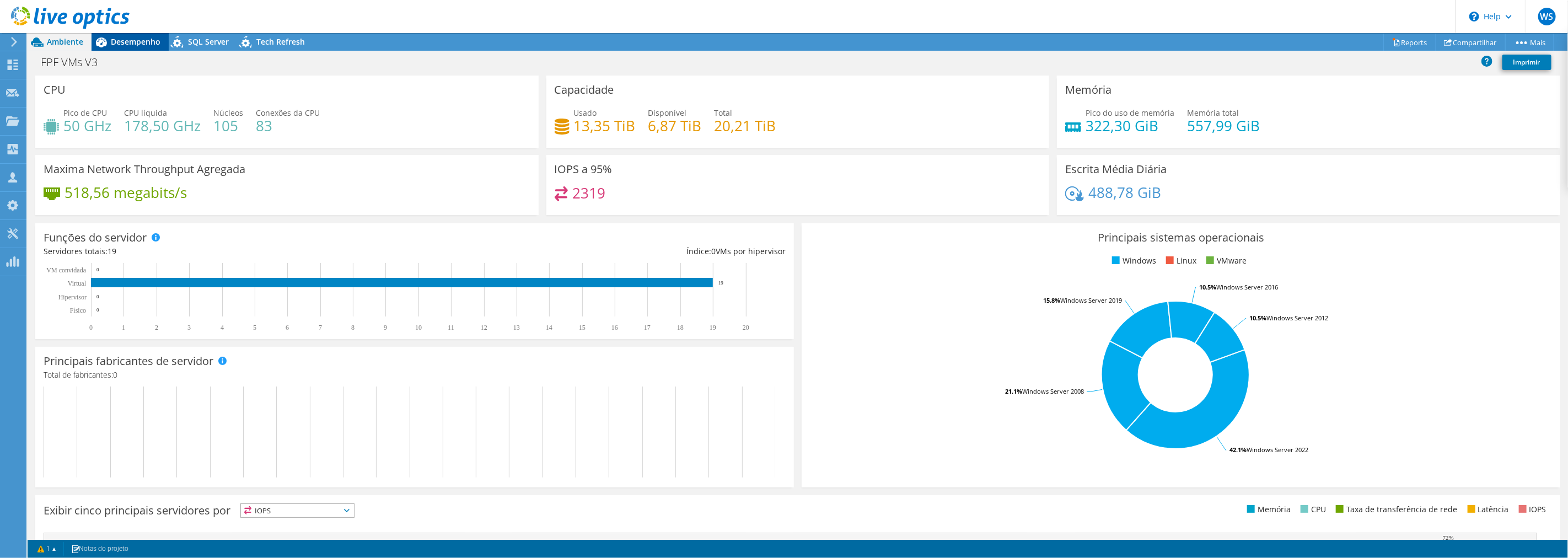
click at [126, 45] on span "Desempenho" at bounding box center [136, 42] width 50 height 11
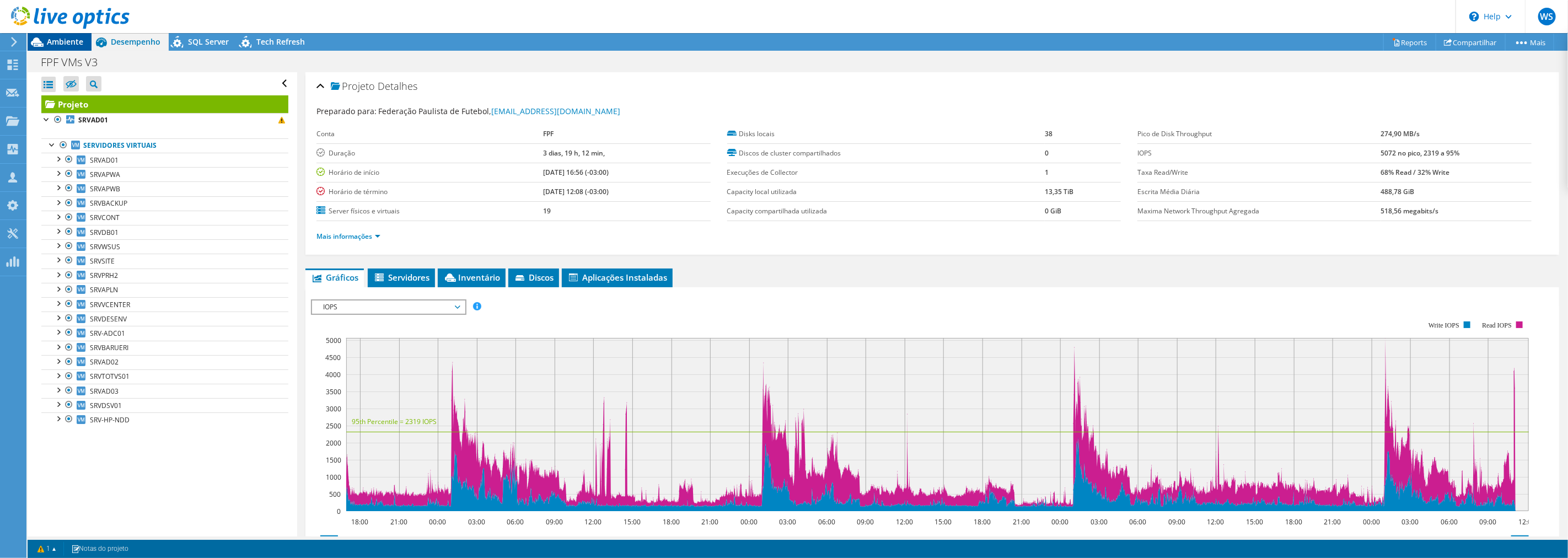
click at [74, 47] on div "Ambiente" at bounding box center [59, 42] width 64 height 17
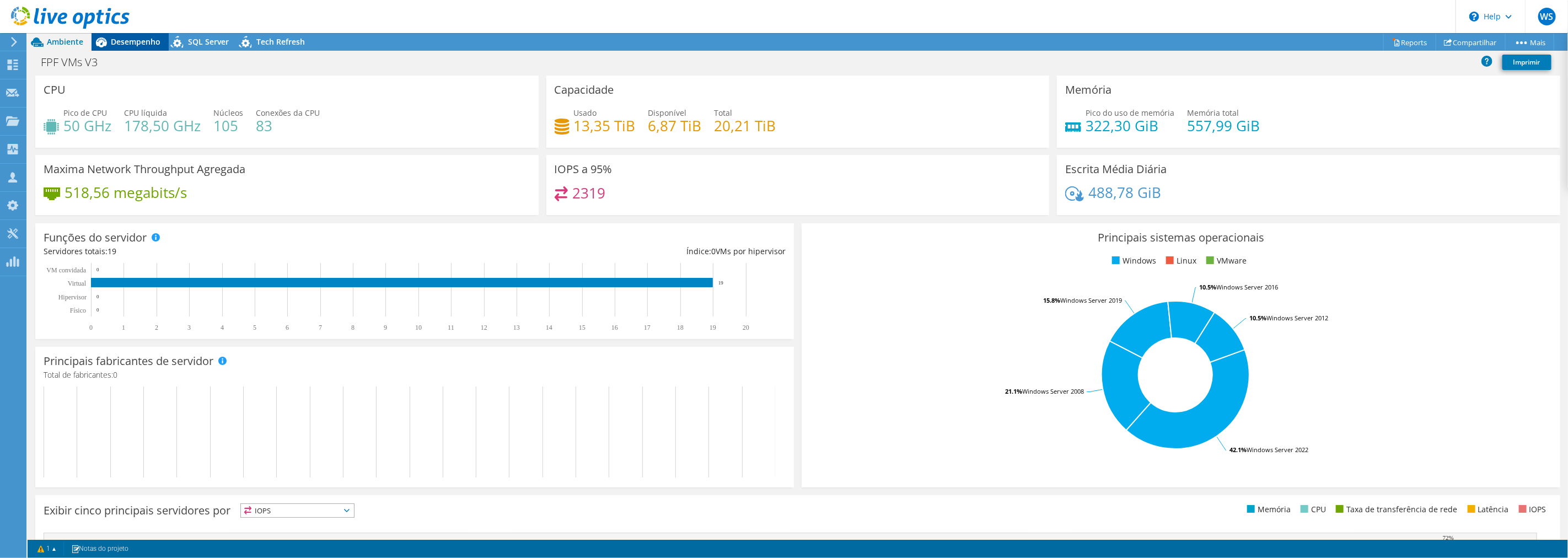
click at [116, 41] on span "Desempenho" at bounding box center [136, 42] width 50 height 11
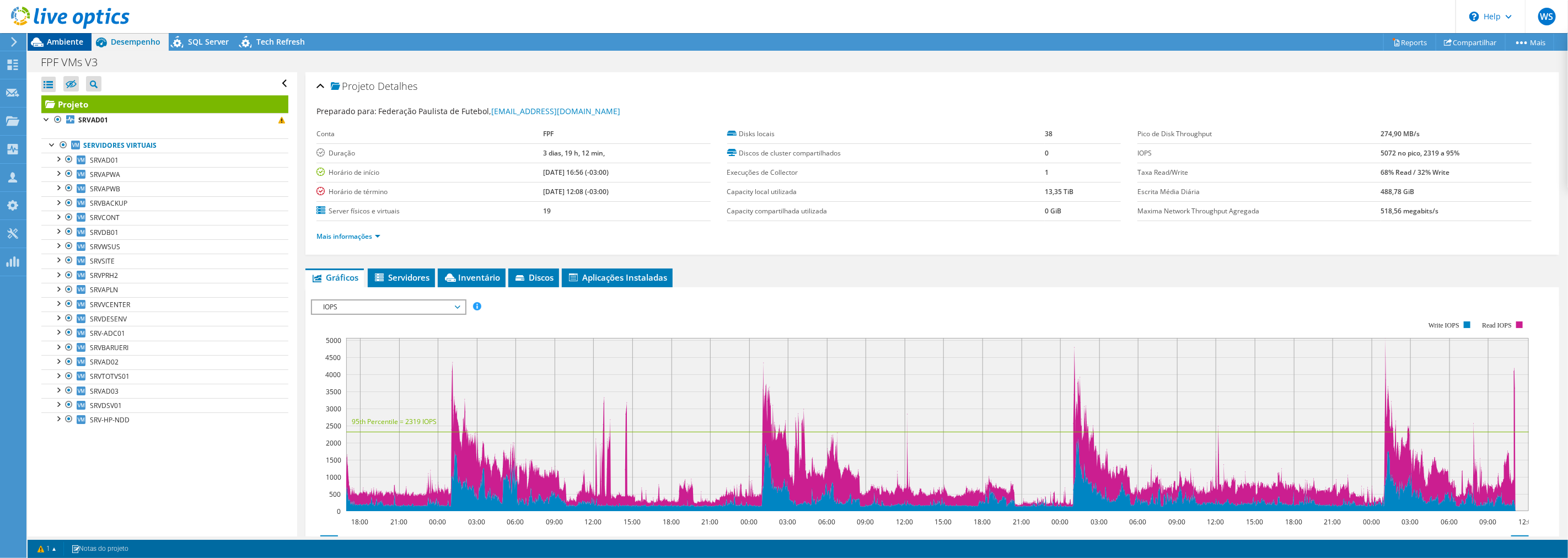
click at [76, 45] on span "Ambiente" at bounding box center [65, 42] width 37 height 11
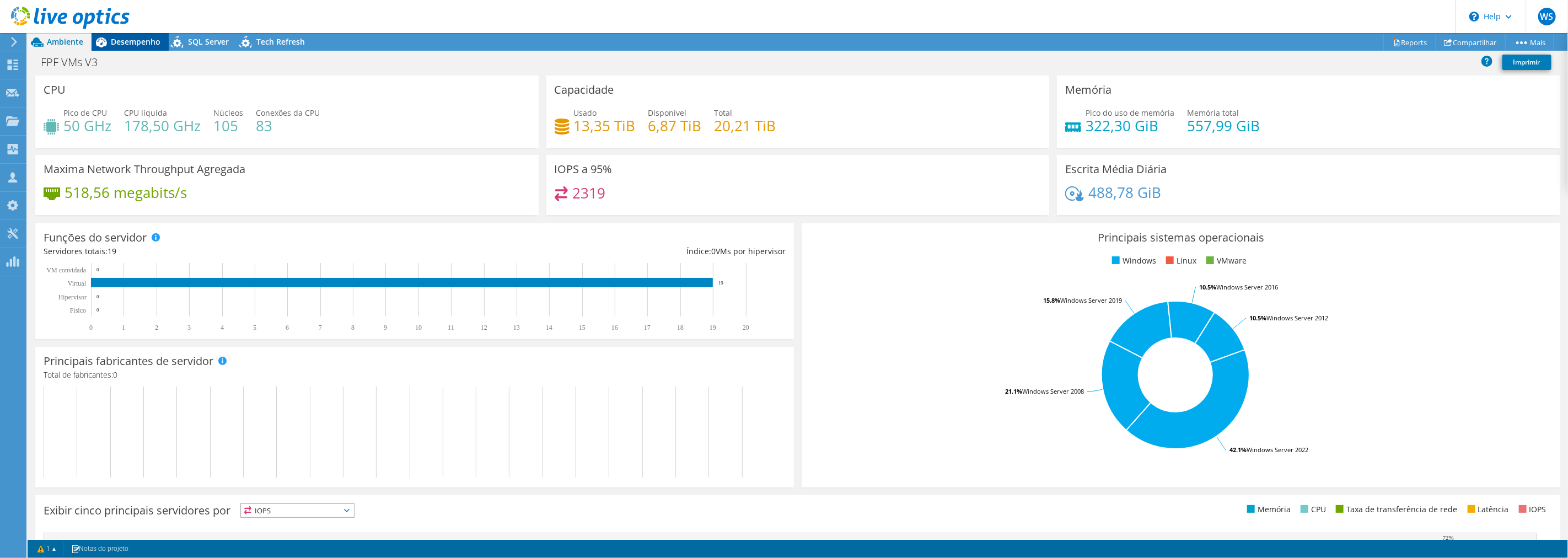
click at [114, 43] on span "Desempenho" at bounding box center [136, 42] width 50 height 11
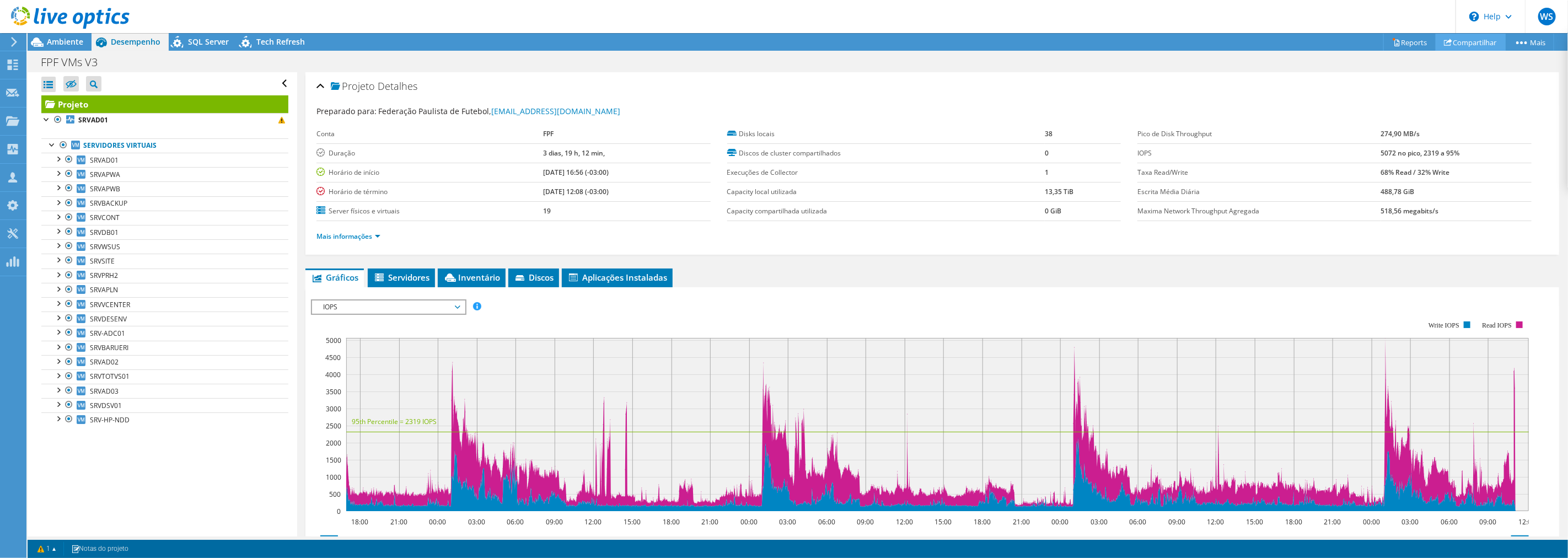
click at [1479, 42] on link "Compartilhar" at bounding box center [1471, 42] width 70 height 17
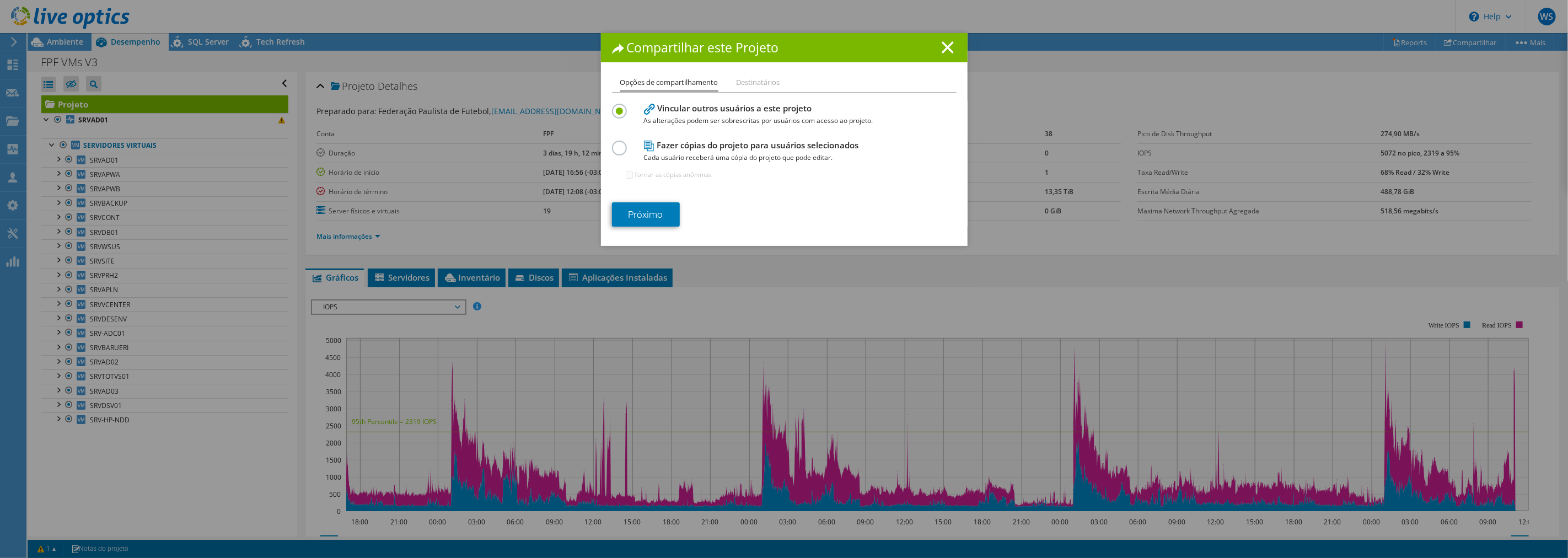
click at [727, 131] on div "Vincular outros usuários a este projeto As alterações podem ser sobrescritas po…" at bounding box center [783, 146] width 344 height 91
click at [723, 147] on h4 "Fazer cópias do projeto para usuários selecionados Cada usuário receberá uma có…" at bounding box center [782, 152] width 276 height 25
click at [615, 143] on label at bounding box center [621, 142] width 19 height 2
click at [0, 0] on input "radio" at bounding box center [0, 0] width 0 height 0
click at [647, 211] on link "Próximo" at bounding box center [645, 214] width 67 height 24
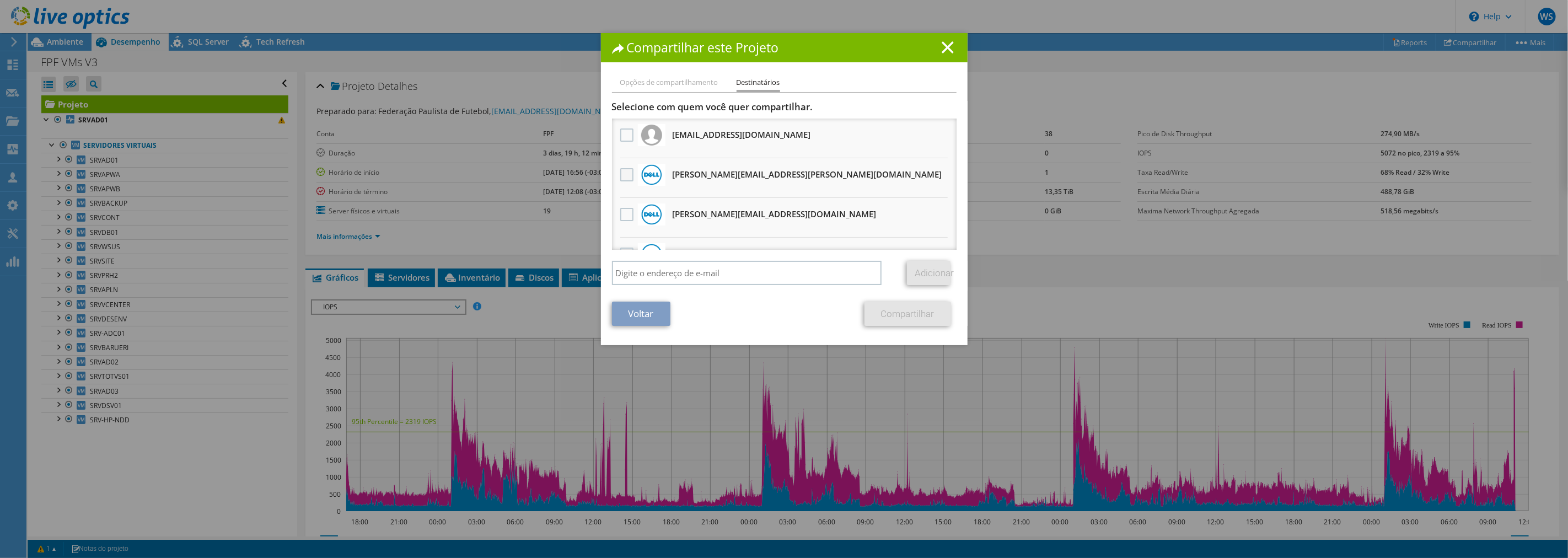
click at [624, 174] on label at bounding box center [627, 175] width 16 height 13
click at [0, 0] on input "checkbox" at bounding box center [0, 0] width 0 height 0
drag, startPoint x: 931, startPoint y: 272, endPoint x: 821, endPoint y: 245, distance: 113.3
click at [930, 272] on link "Adicionar" at bounding box center [928, 272] width 43 height 24
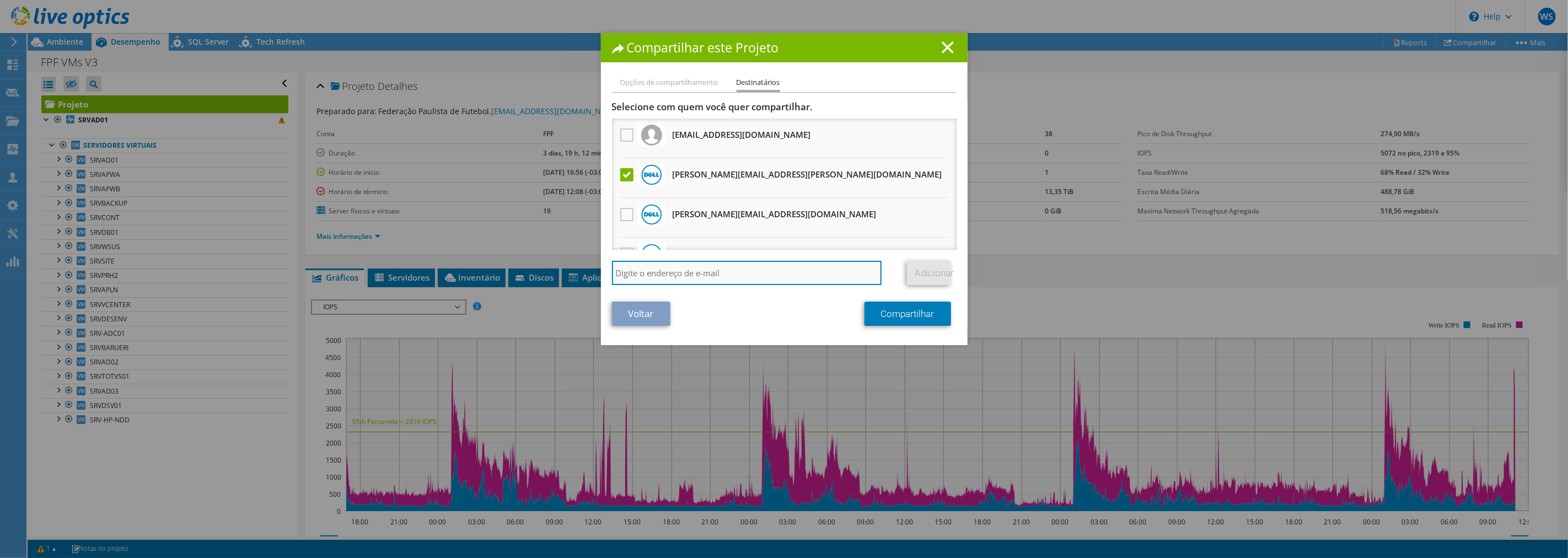
click at [706, 268] on input "search" at bounding box center [747, 272] width 270 height 24
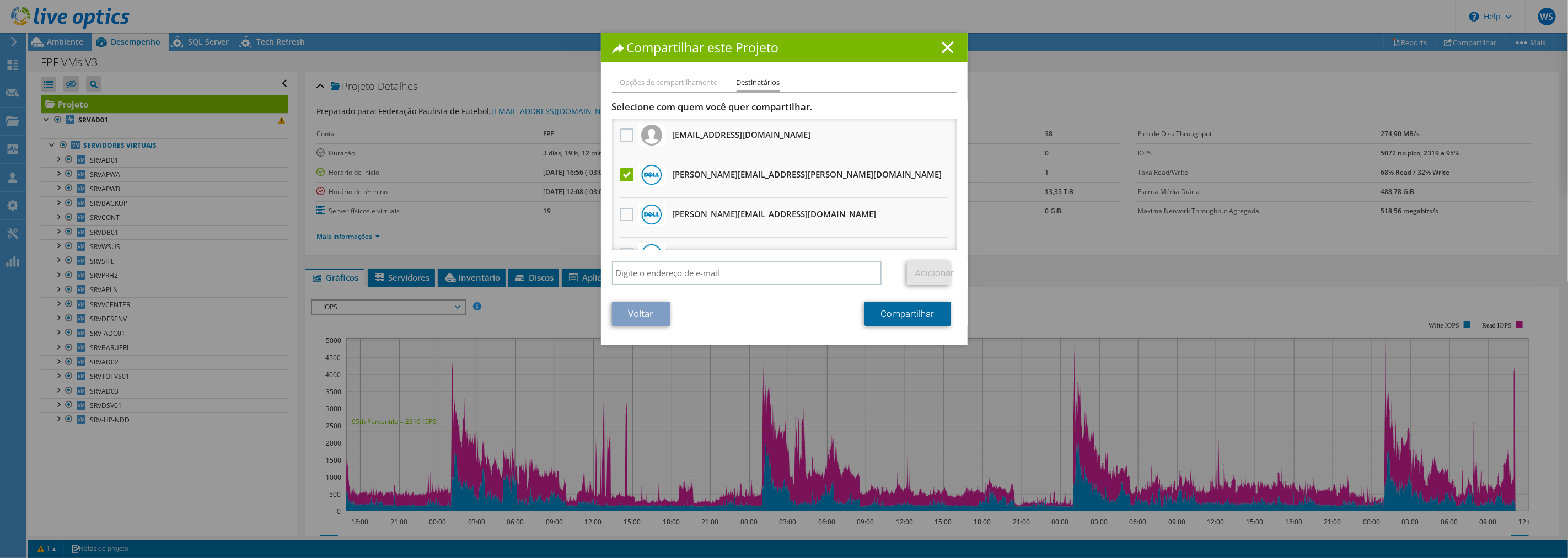
click at [898, 306] on link "Compartilhar" at bounding box center [907, 313] width 87 height 24
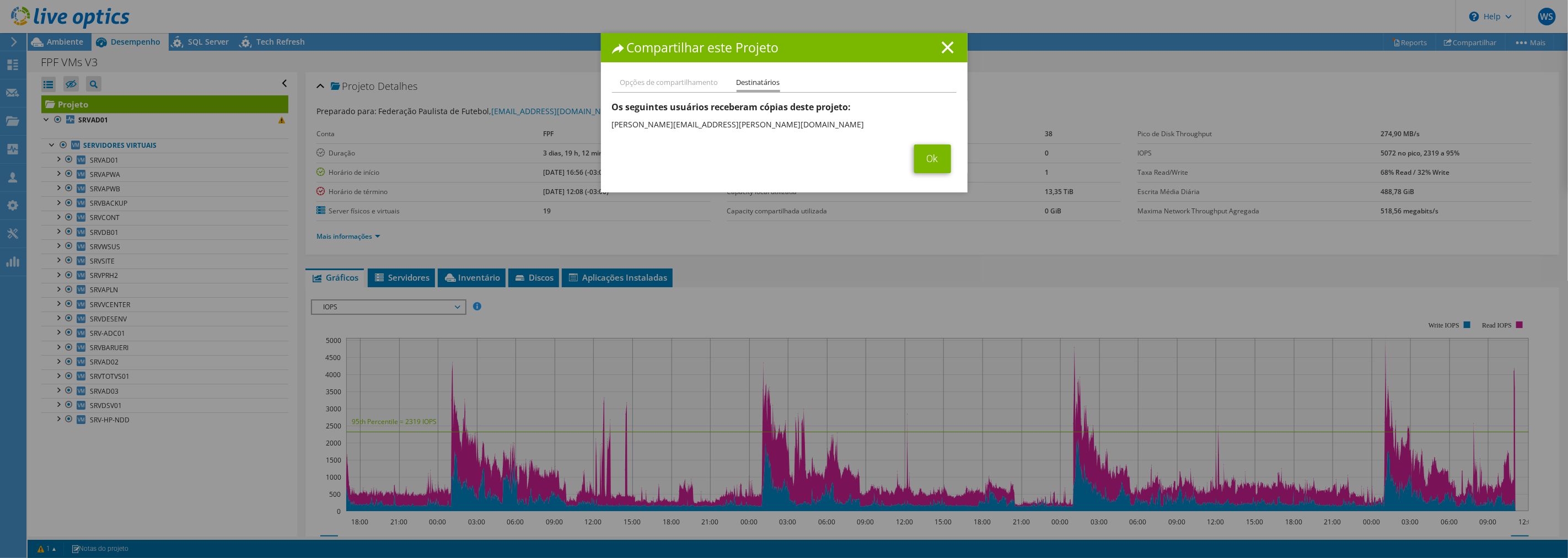
click at [913, 177] on div "Opções de compartilhamento Destinatários Vincular outros usuários a este projet…" at bounding box center [784, 134] width 367 height 117
click at [919, 164] on link "Ok" at bounding box center [932, 158] width 37 height 28
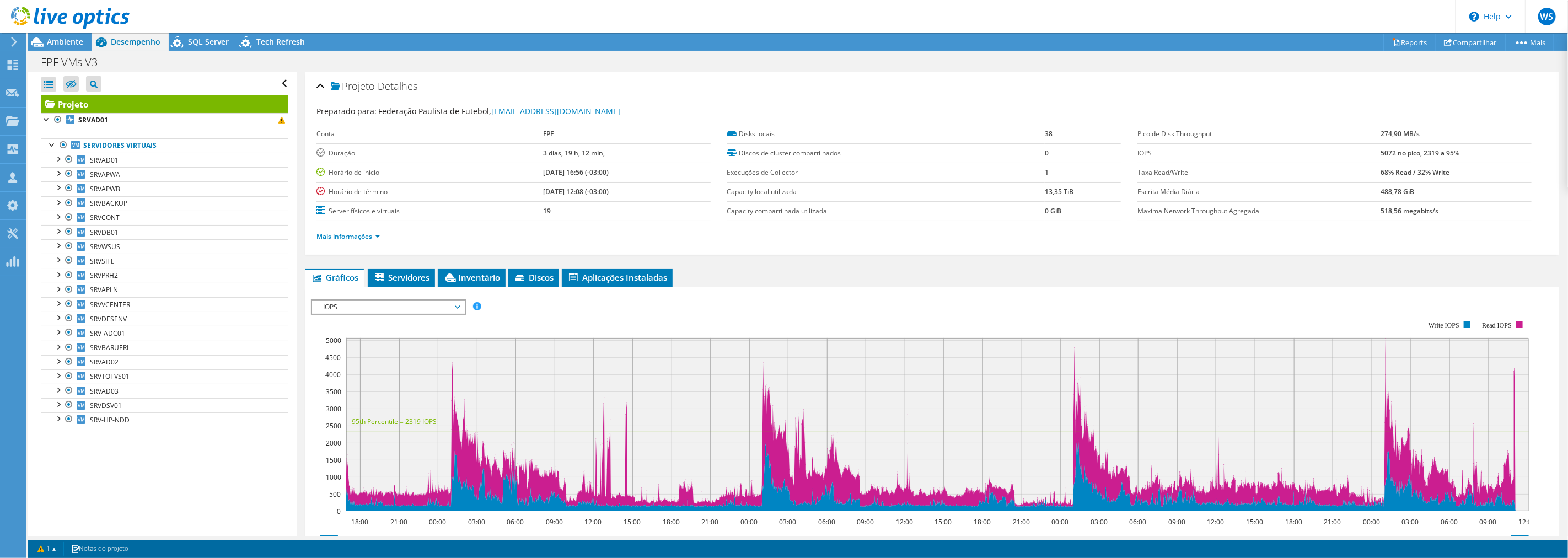
drag, startPoint x: 62, startPoint y: 38, endPoint x: 84, endPoint y: 35, distance: 22.2
click at [62, 38] on span "Ambiente" at bounding box center [65, 42] width 37 height 11
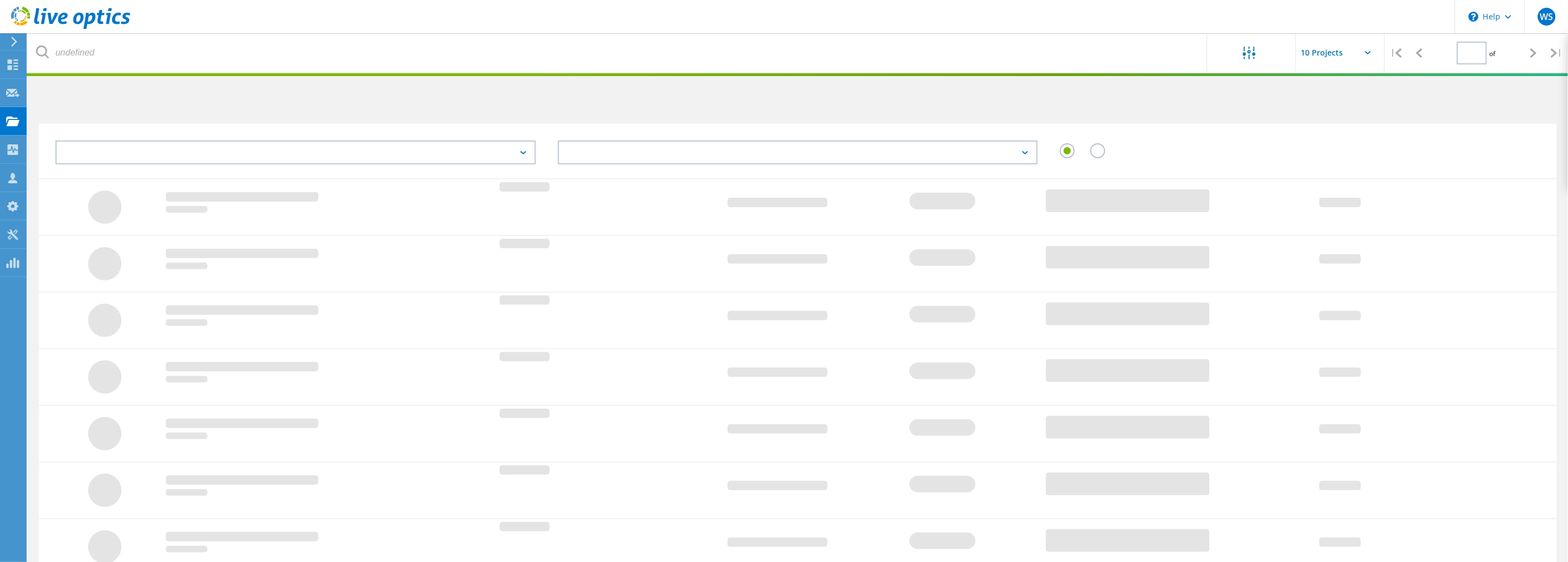
type input "1"
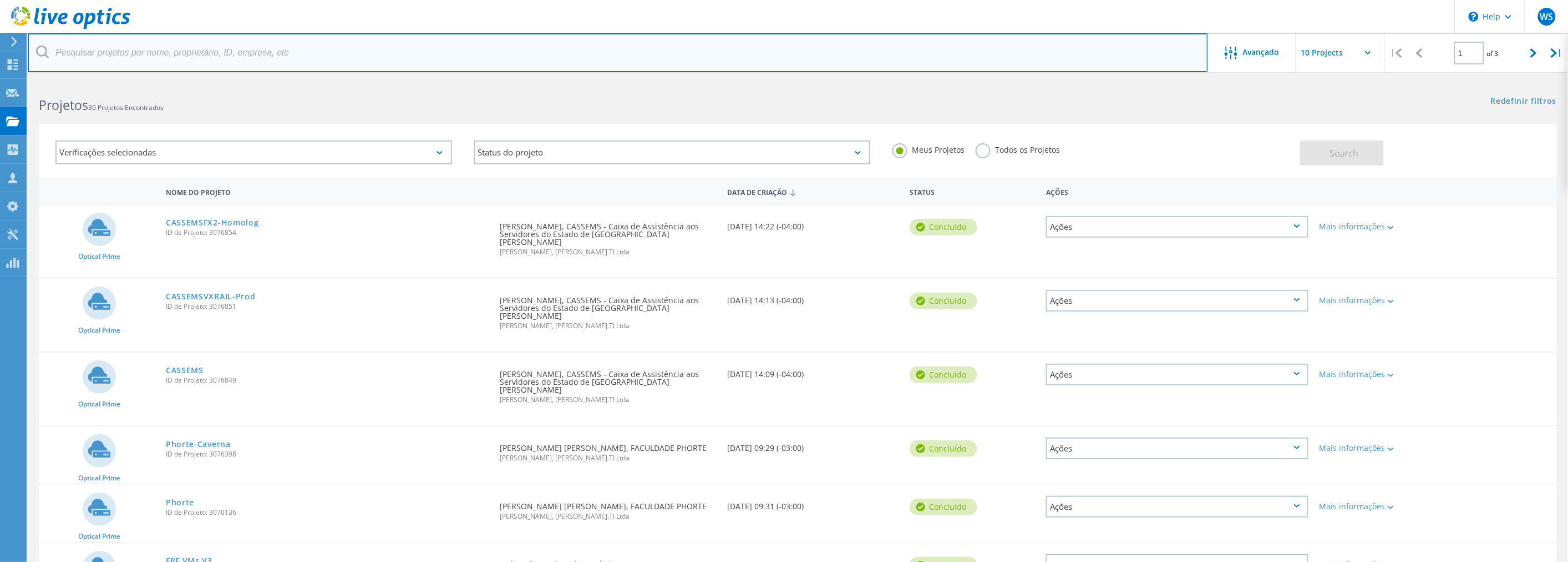
click at [353, 40] on input "text" at bounding box center [618, 53] width 1181 height 39
type input "vira"
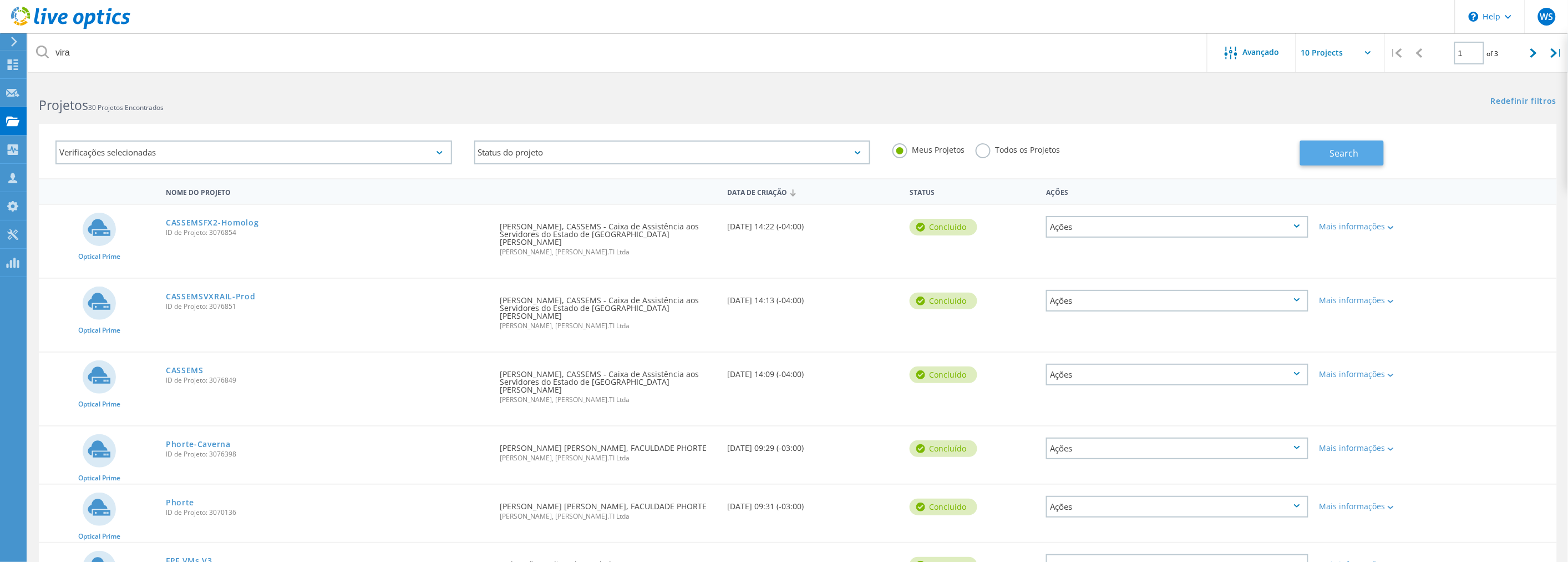
click at [1347, 148] on span "Search" at bounding box center [1344, 153] width 29 height 13
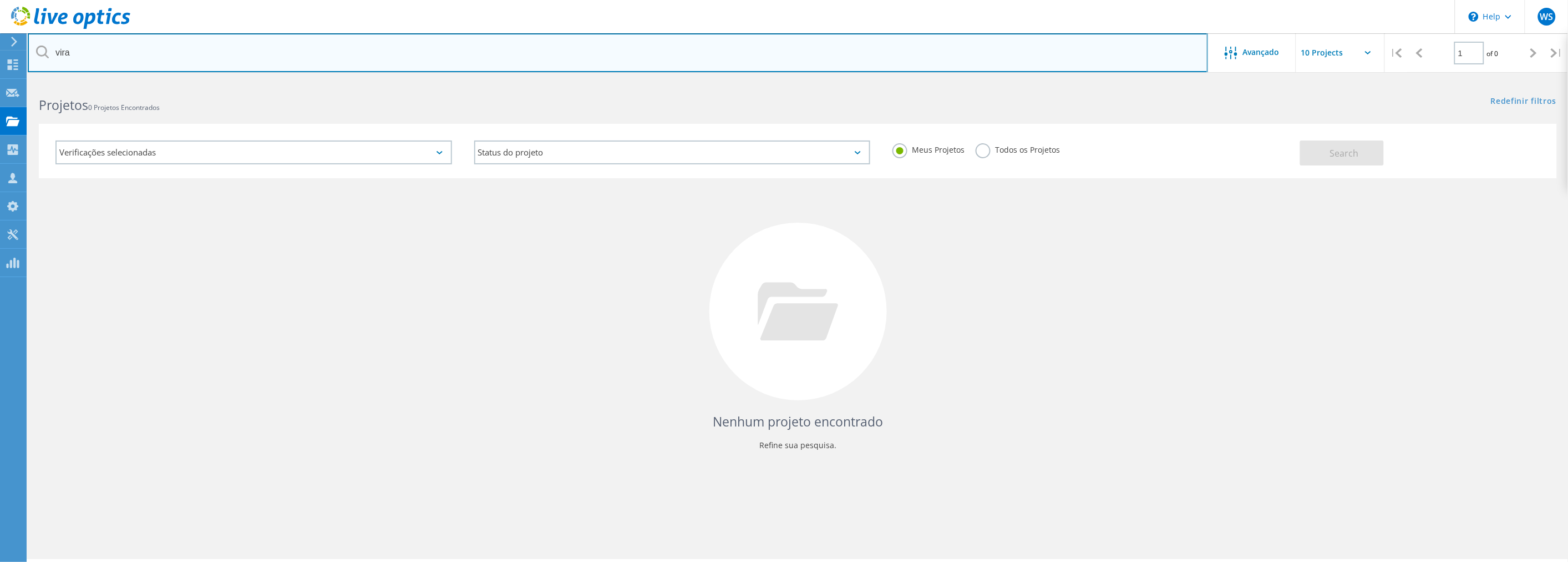
click at [172, 55] on input "vira" at bounding box center [618, 53] width 1181 height 39
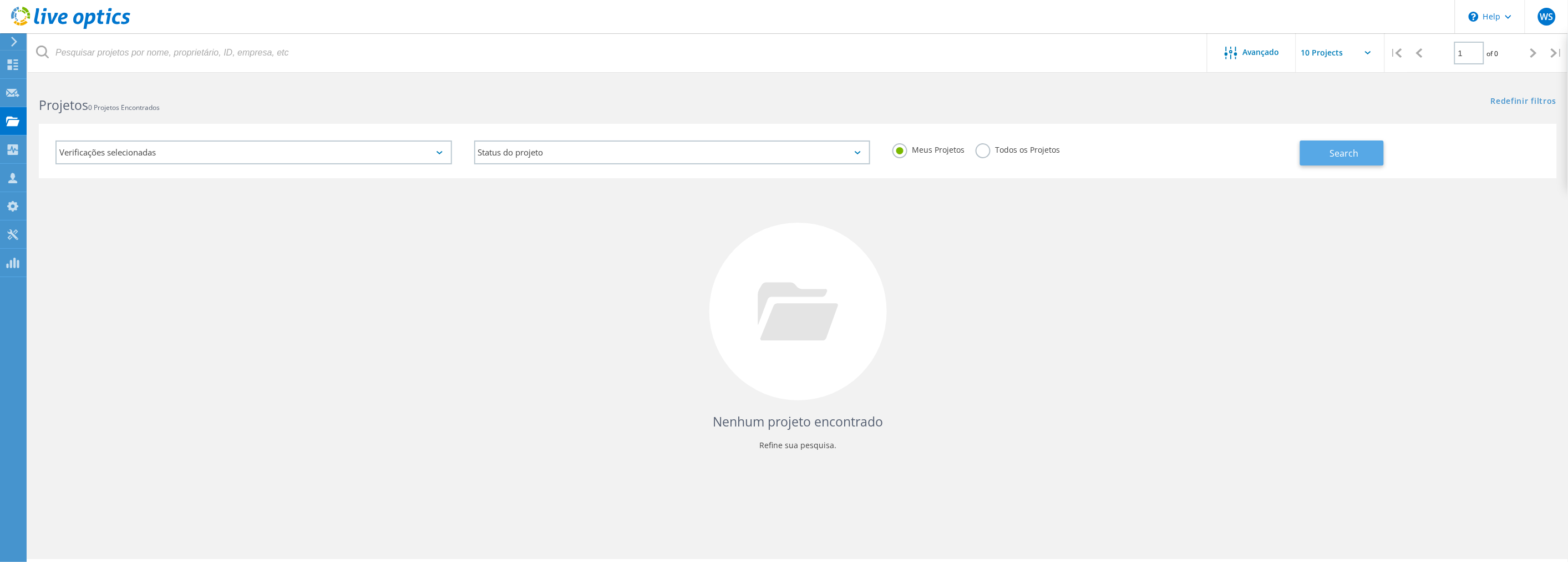
click at [1332, 150] on span "Search" at bounding box center [1344, 153] width 29 height 13
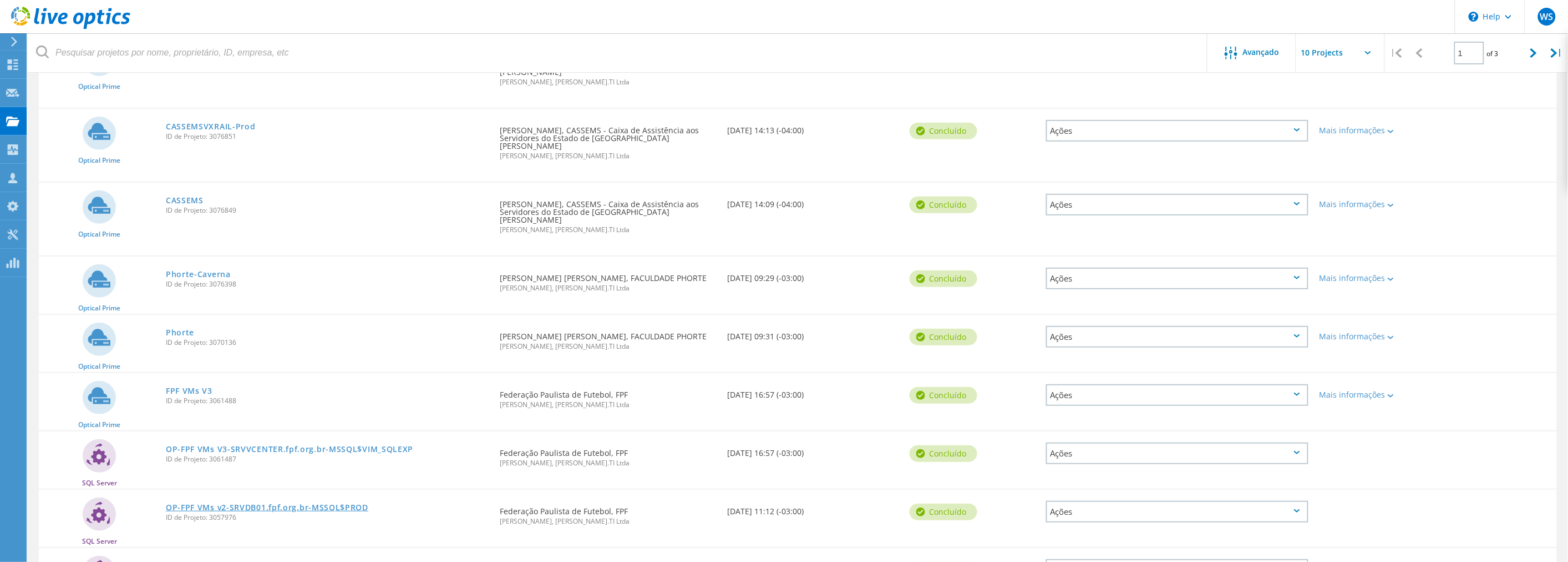
scroll to position [185, 0]
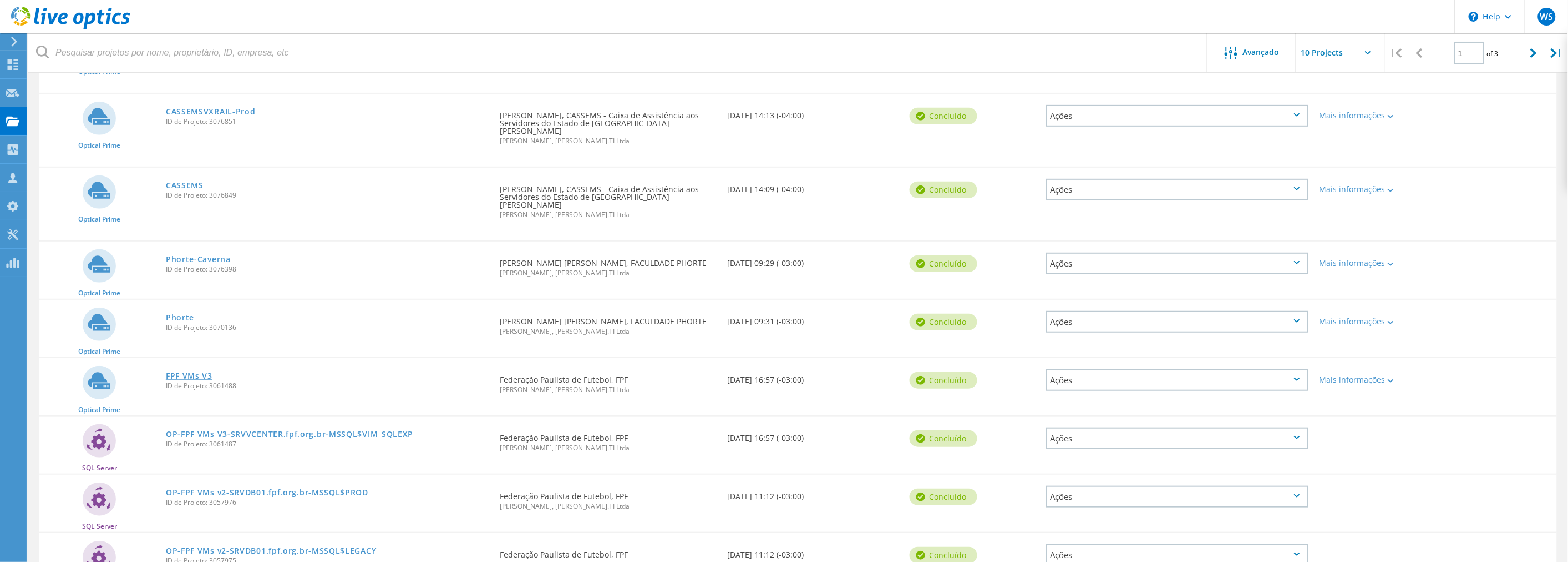
click at [196, 372] on link "FPF VMs V3" at bounding box center [190, 375] width 47 height 8
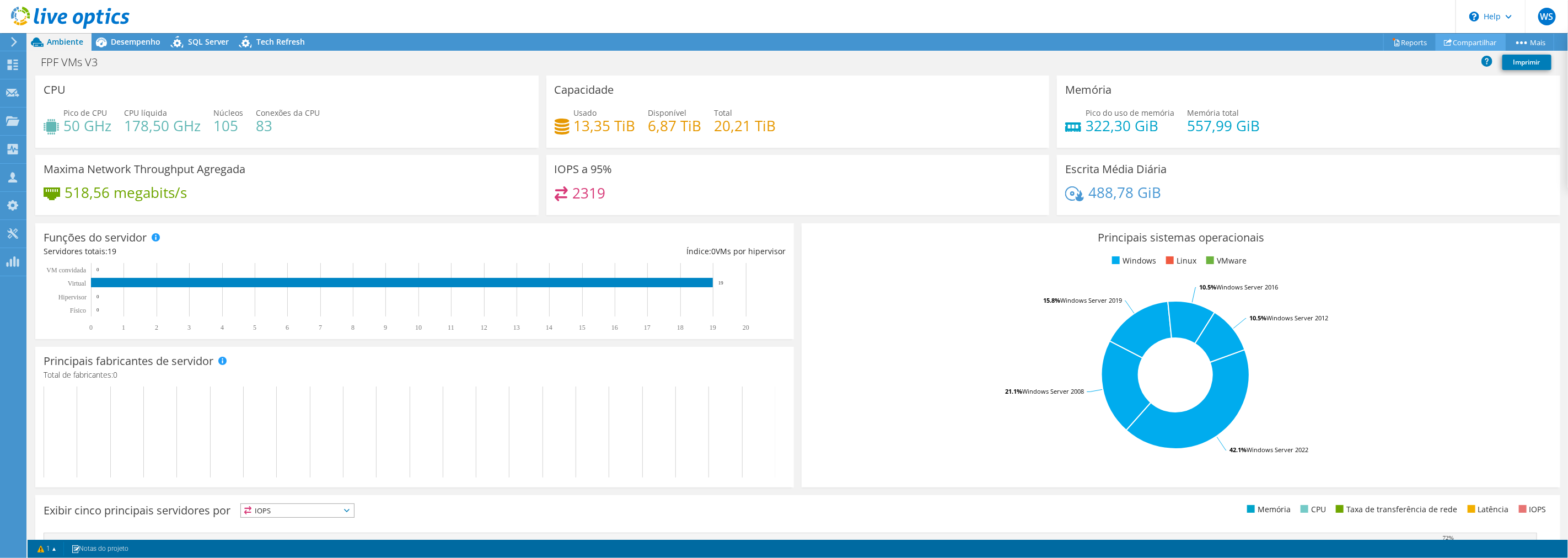
click at [1473, 40] on link "Compartilhar" at bounding box center [1471, 42] width 70 height 17
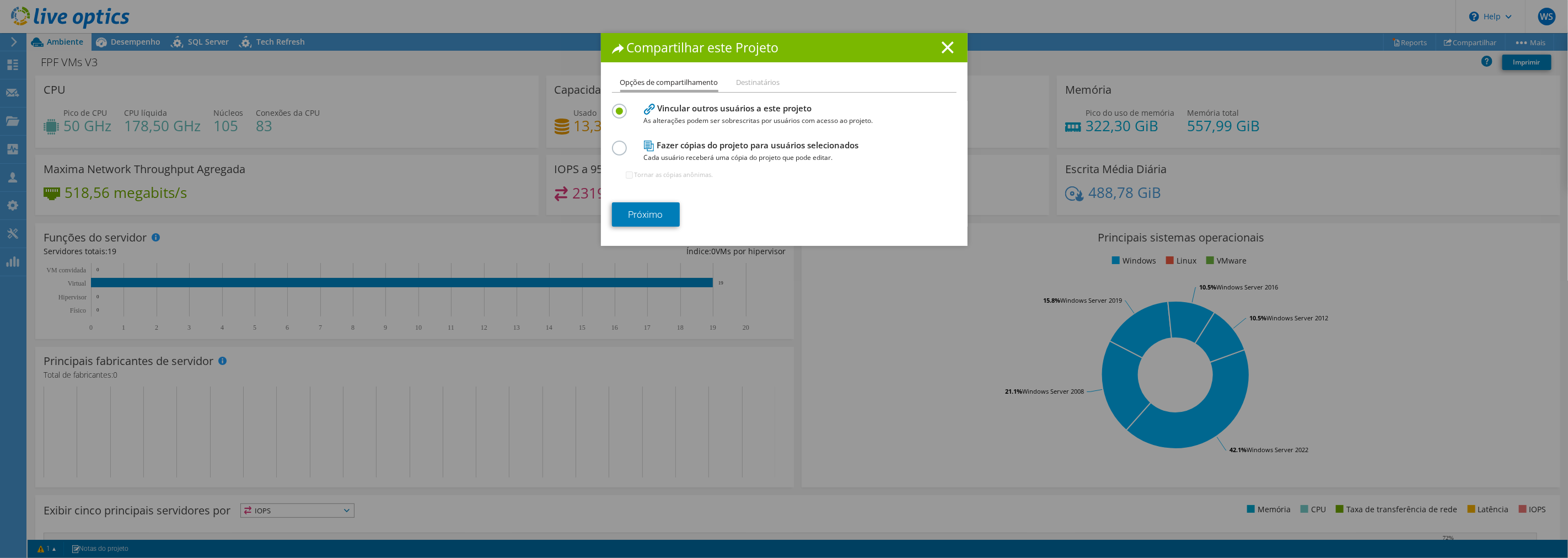
click at [613, 143] on label at bounding box center [621, 142] width 19 height 2
click at [0, 0] on input "radio" at bounding box center [0, 0] width 0 height 0
click at [762, 84] on li "Destinatários" at bounding box center [758, 82] width 43 height 14
click at [612, 107] on label at bounding box center [621, 104] width 19 height 2
click at [0, 0] on input "radio" at bounding box center [0, 0] width 0 height 0
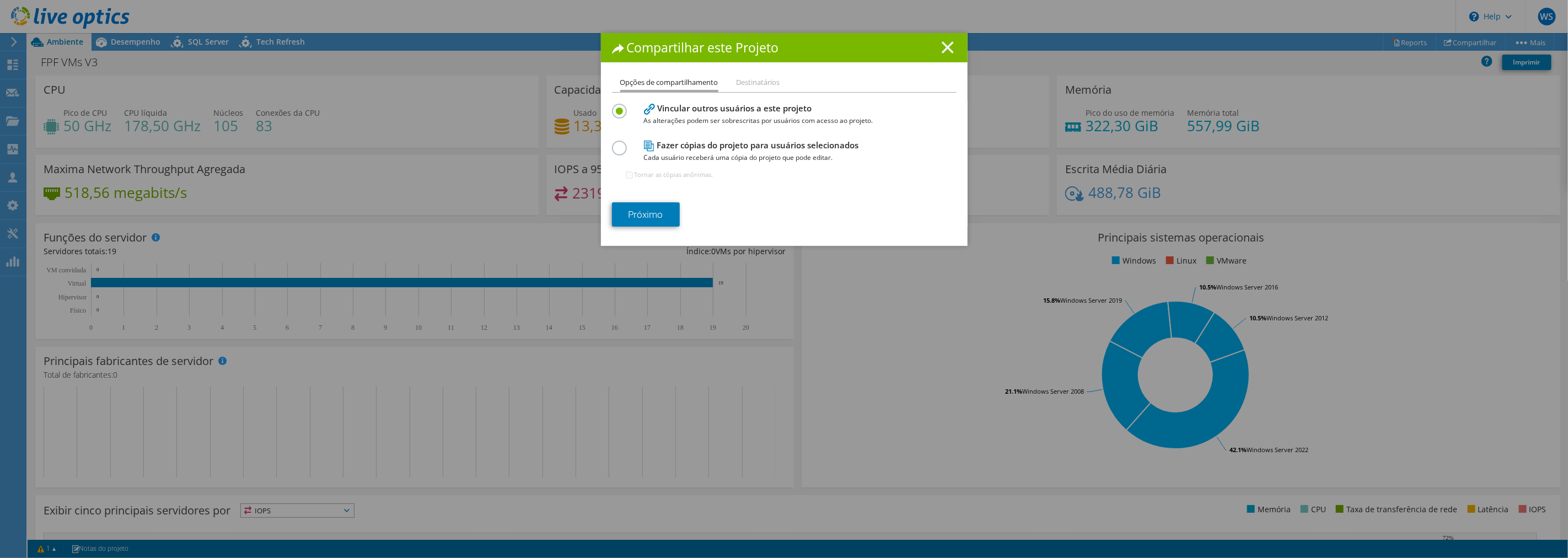
click at [942, 45] on line at bounding box center [947, 47] width 11 height 11
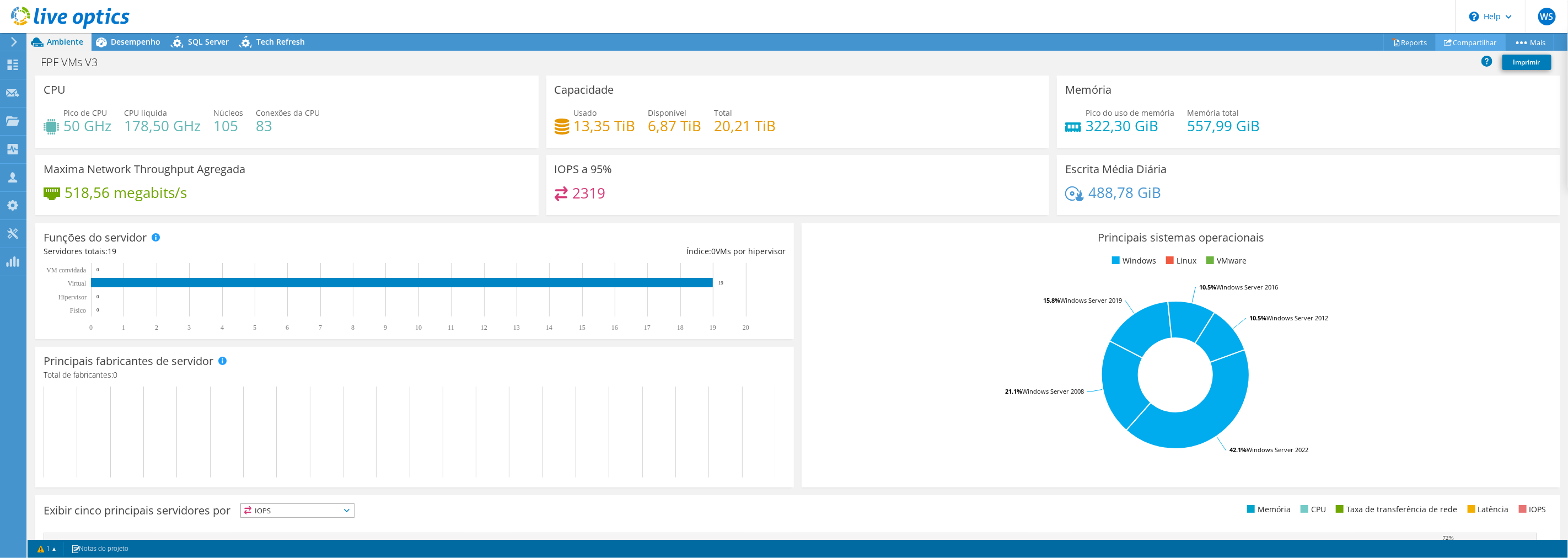
click at [1450, 42] on link "Compartilhar" at bounding box center [1471, 42] width 70 height 17
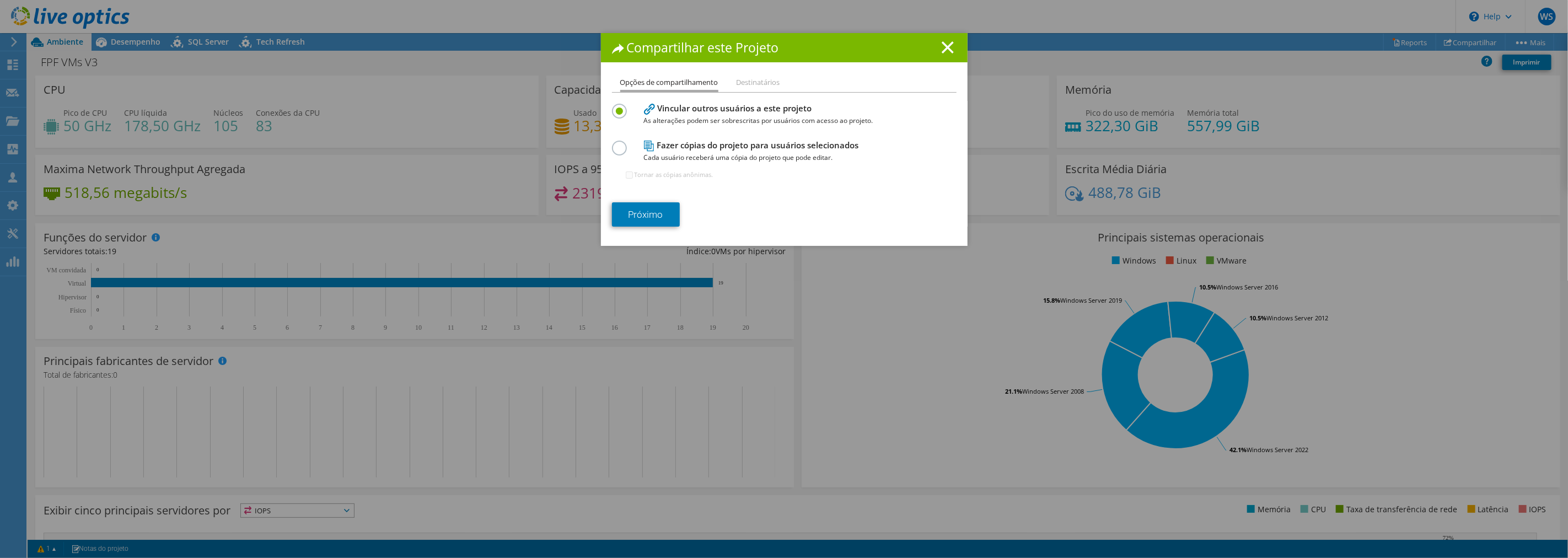
click at [699, 162] on span "Cada usuário receberá uma cópia do projeto que pode editar." at bounding box center [782, 157] width 276 height 12
click at [707, 149] on h4 "Fazer cópias do projeto para usuários selecionados Cada usuário receberá uma có…" at bounding box center [782, 152] width 276 height 25
click at [624, 143] on div at bounding box center [621, 147] width 19 height 12
click at [621, 143] on div at bounding box center [621, 147] width 19 height 12
click at [620, 143] on label at bounding box center [621, 142] width 19 height 2
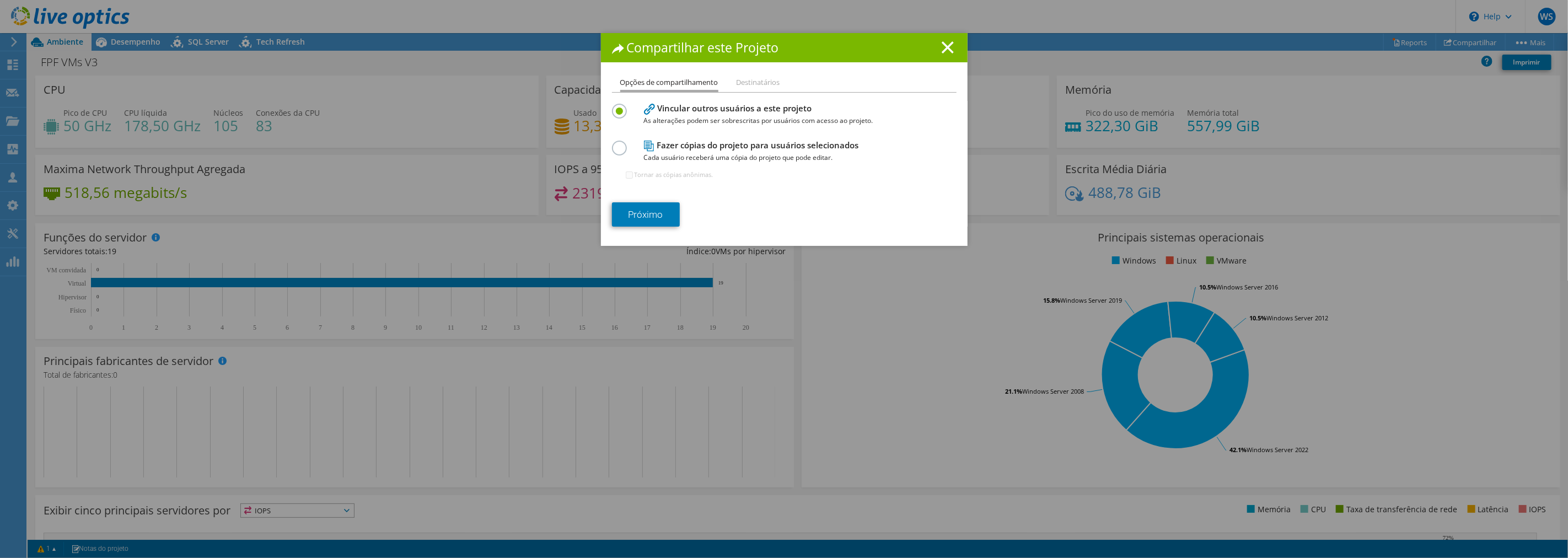
click at [0, 0] on input "radio" at bounding box center [0, 0] width 0 height 0
click at [644, 210] on link "Próximo" at bounding box center [645, 214] width 67 height 24
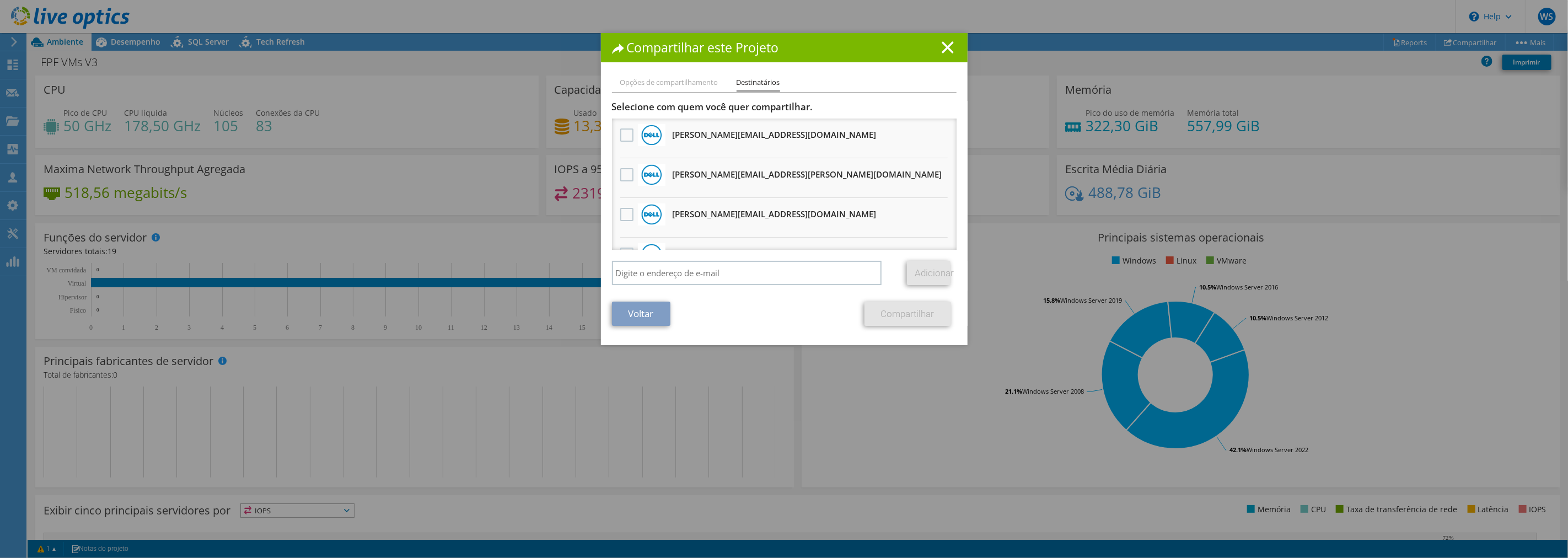
scroll to position [120, 0]
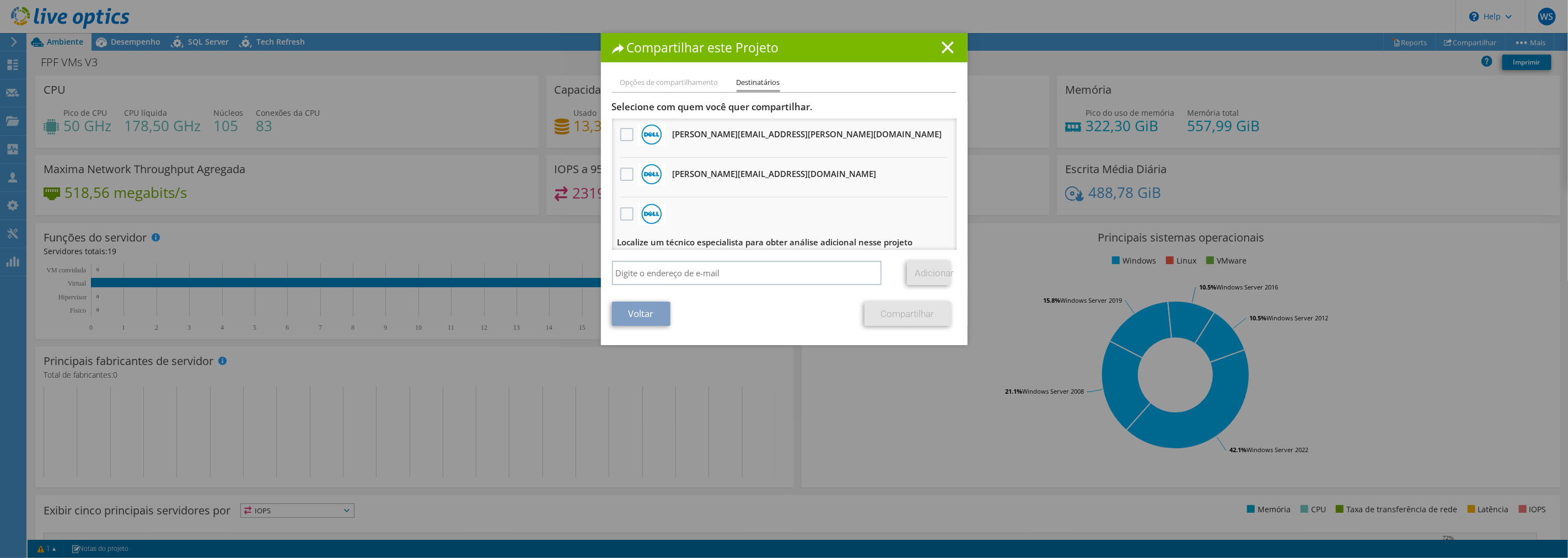
click at [634, 312] on link "Voltar" at bounding box center [641, 313] width 58 height 24
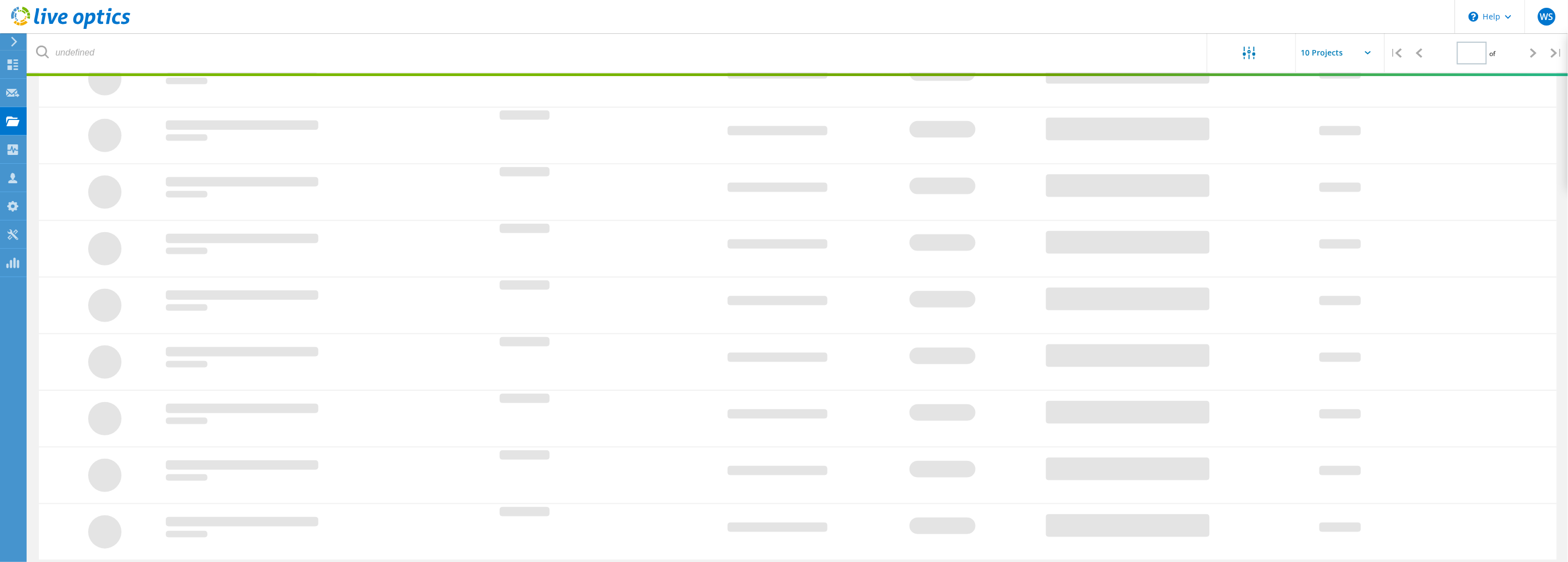
type input "1"
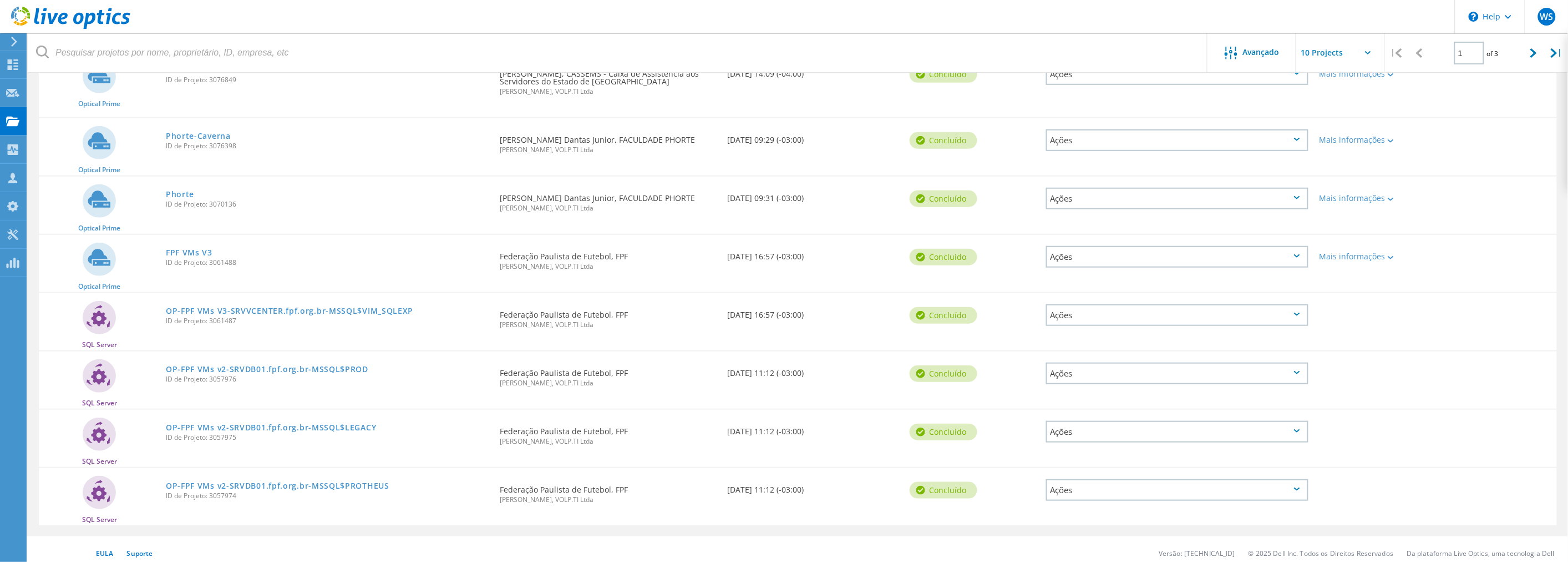
scroll to position [286, 0]
click at [187, 247] on link "FPF VMs V3" at bounding box center [190, 251] width 47 height 8
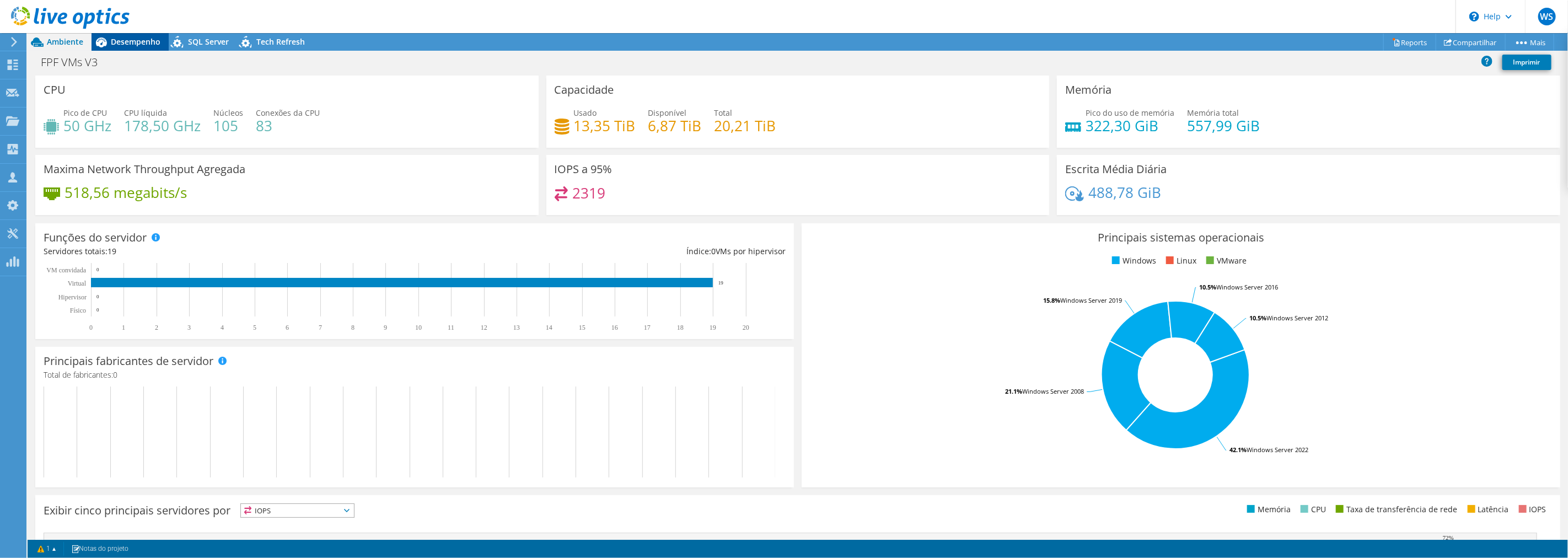
click at [122, 42] on span "Desempenho" at bounding box center [136, 42] width 50 height 11
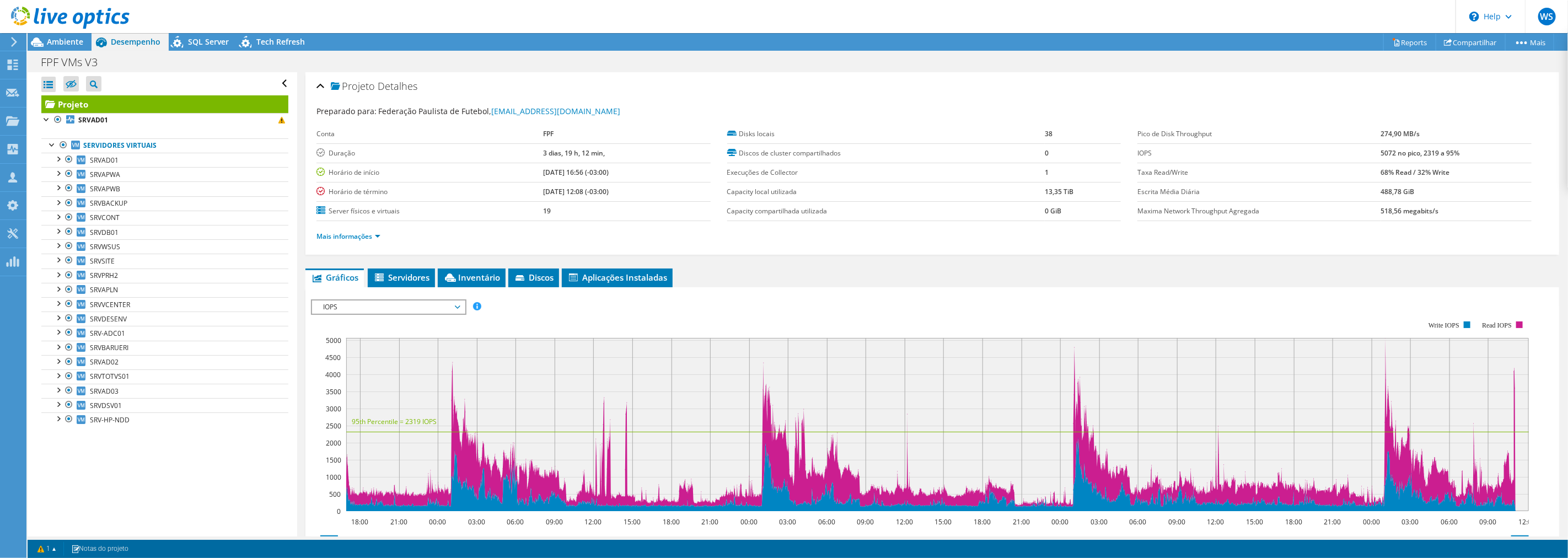
click at [368, 304] on span "IOPS" at bounding box center [388, 307] width 142 height 13
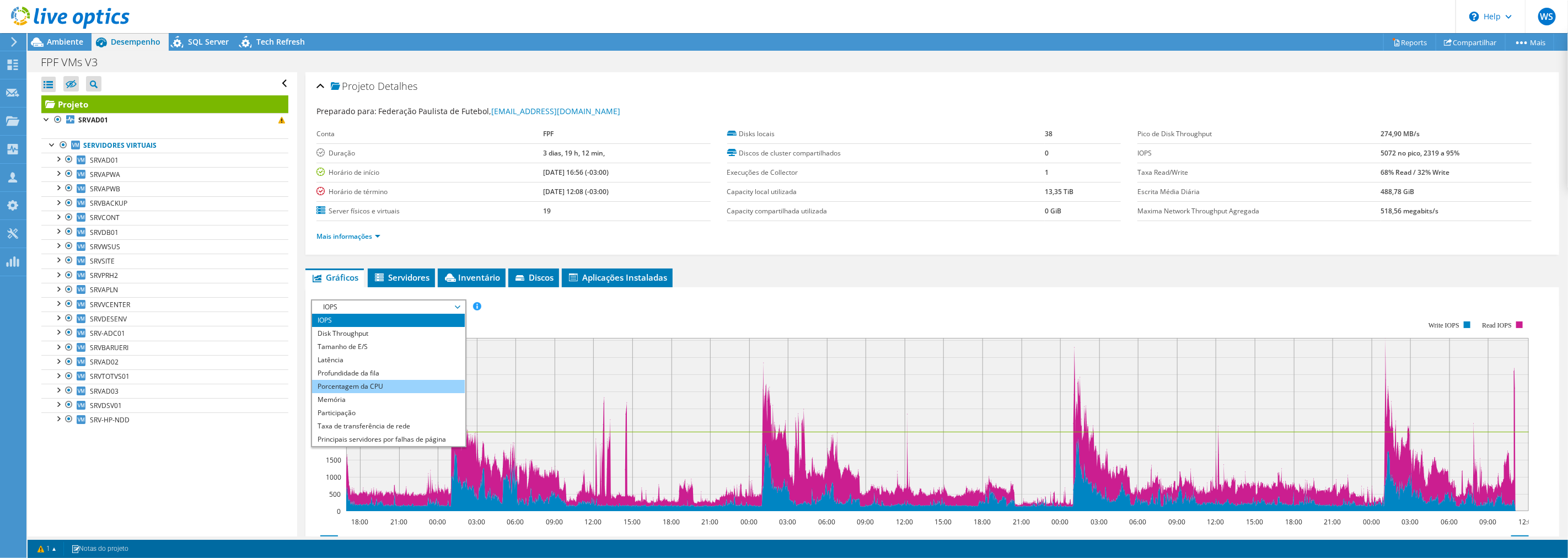
click at [359, 380] on li "Porcentagem da CPU" at bounding box center [387, 386] width 152 height 13
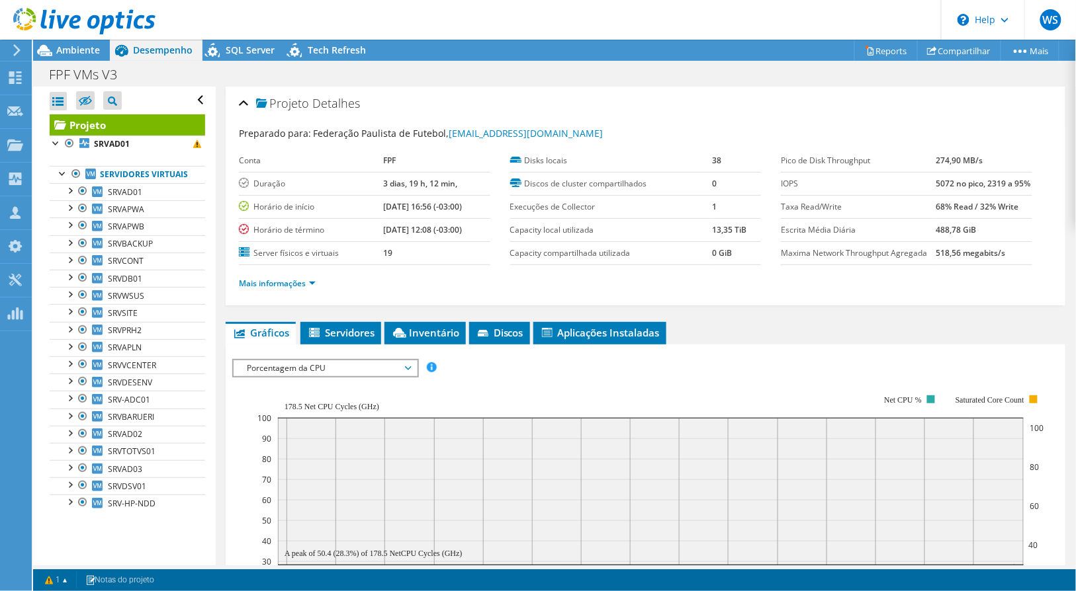
scroll to position [220, 0]
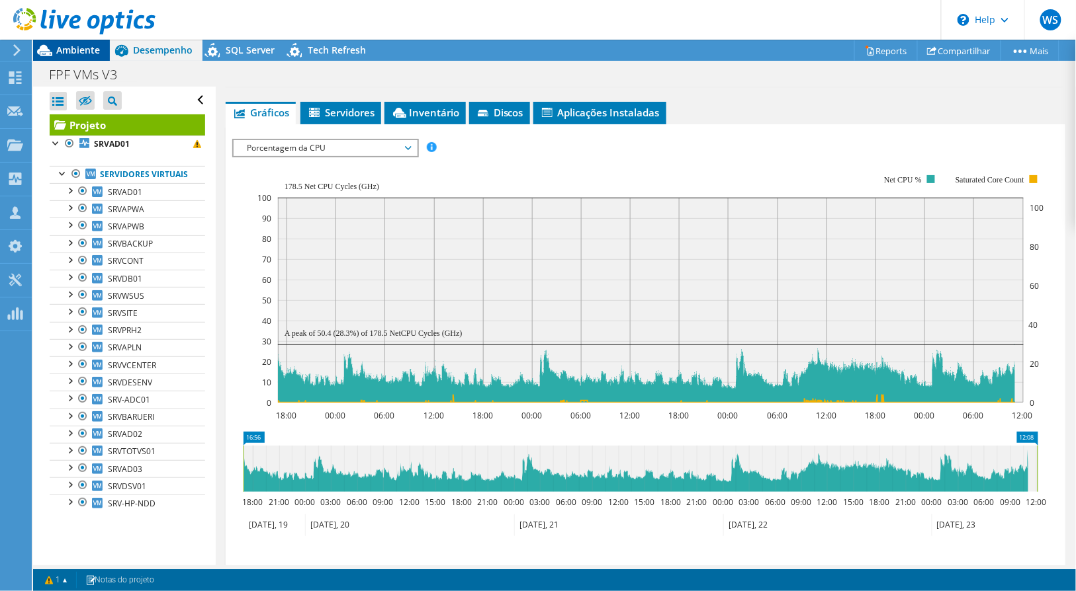
click at [63, 51] on span "Ambiente" at bounding box center [78, 50] width 44 height 13
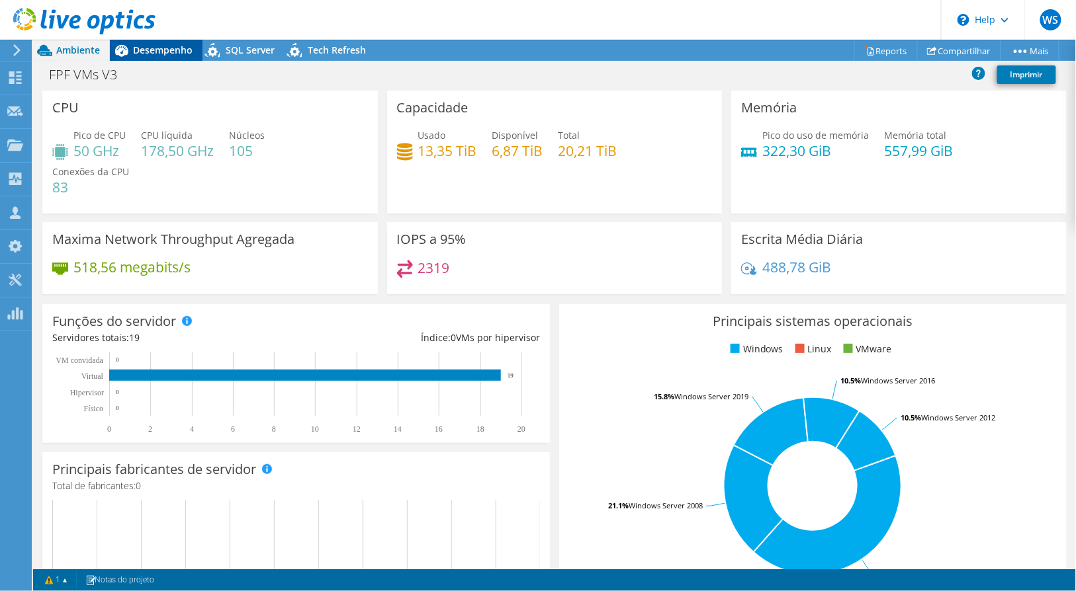
click at [151, 48] on span "Desempenho" at bounding box center [163, 50] width 60 height 13
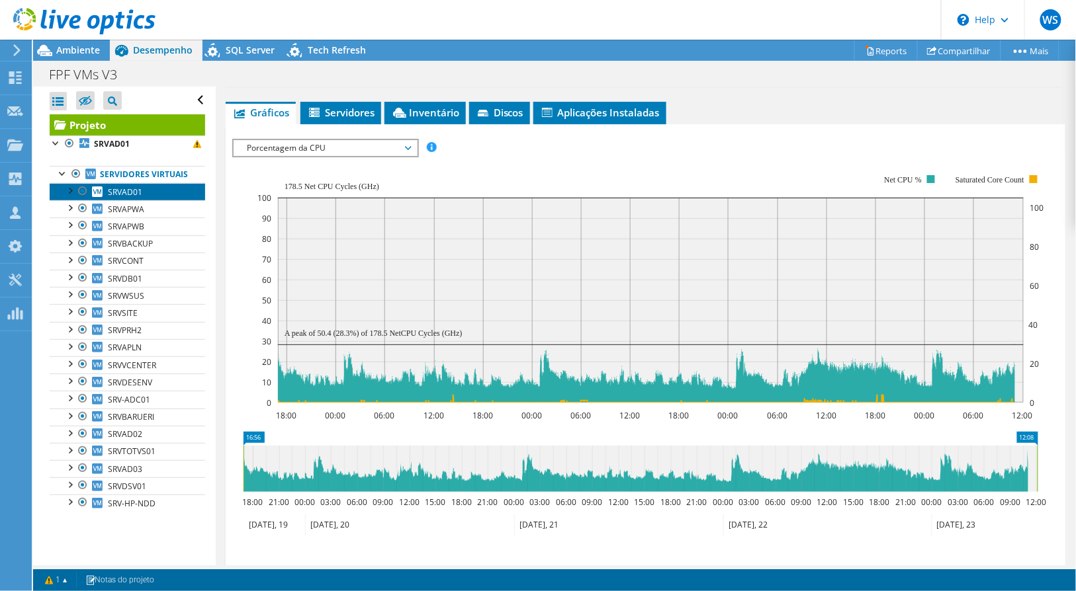
click at [140, 198] on span "SRVAD01" at bounding box center [125, 192] width 34 height 11
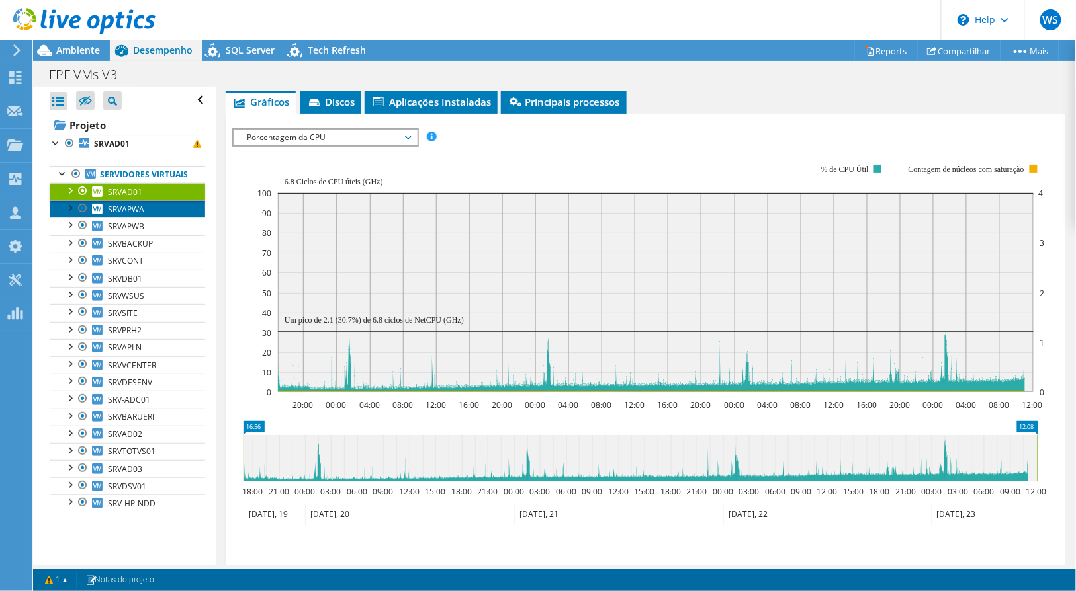
click at [140, 215] on span "SRVAPWA" at bounding box center [126, 209] width 36 height 11
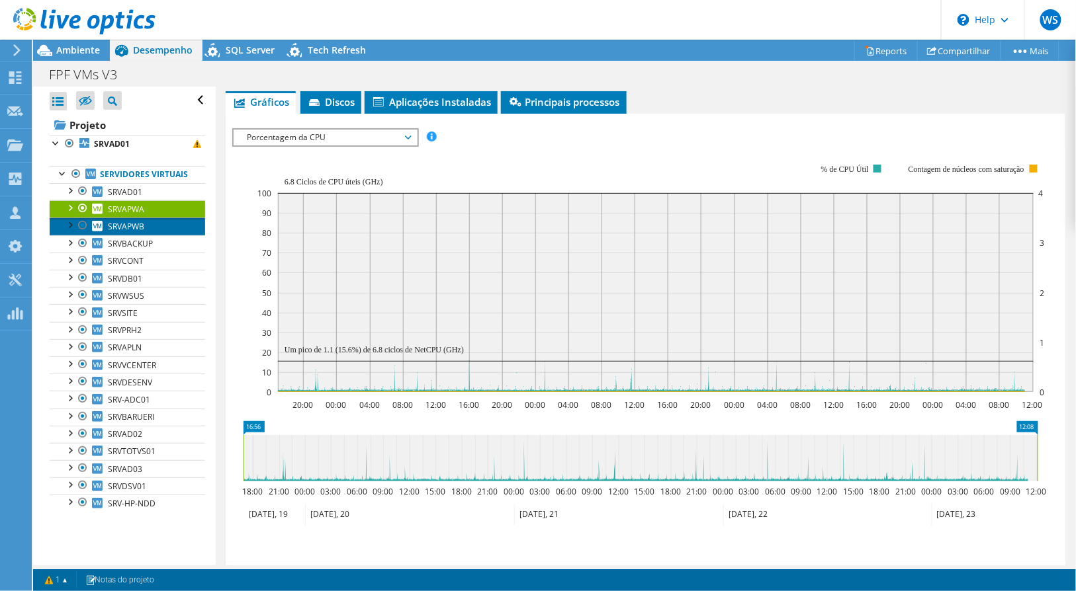
click at [142, 232] on span "SRVAPWB" at bounding box center [126, 226] width 36 height 11
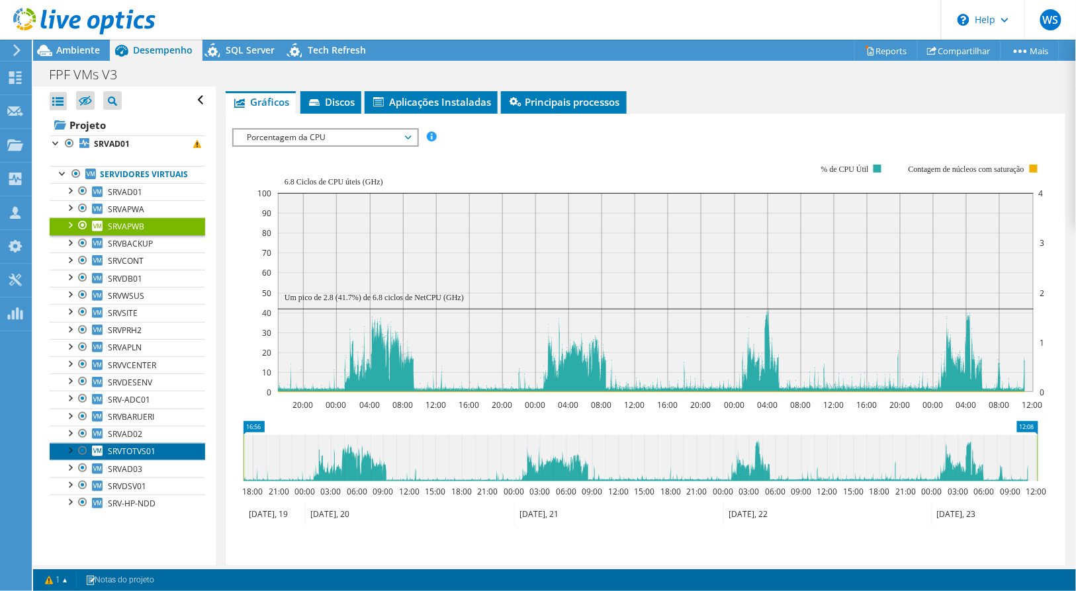
click at [154, 457] on span "SRVTOTVS01" at bounding box center [132, 451] width 48 height 11
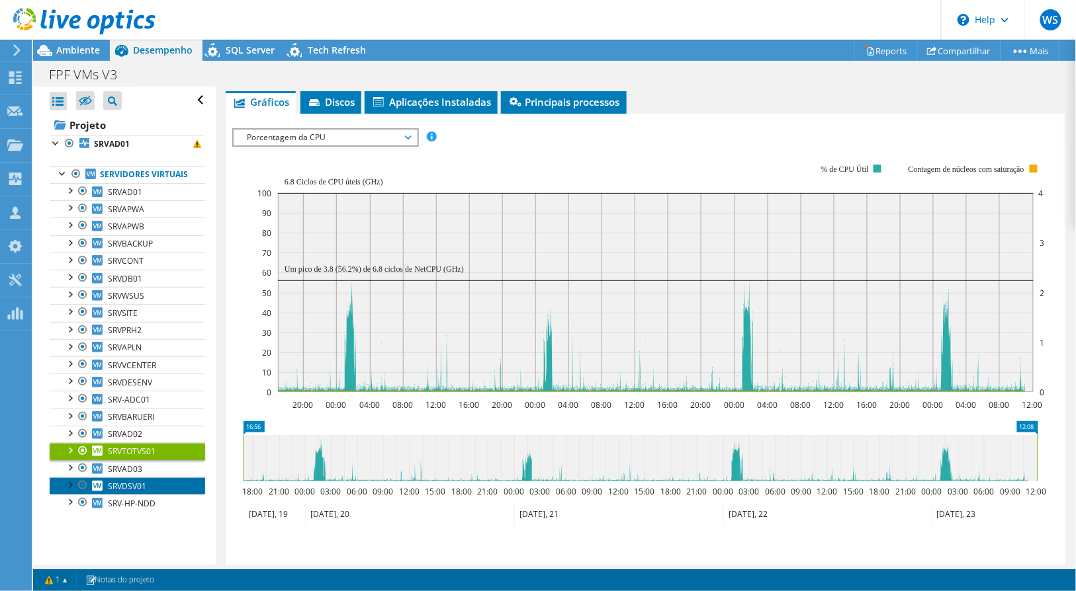
click at [155, 492] on link "SRVDSV01" at bounding box center [127, 486] width 155 height 17
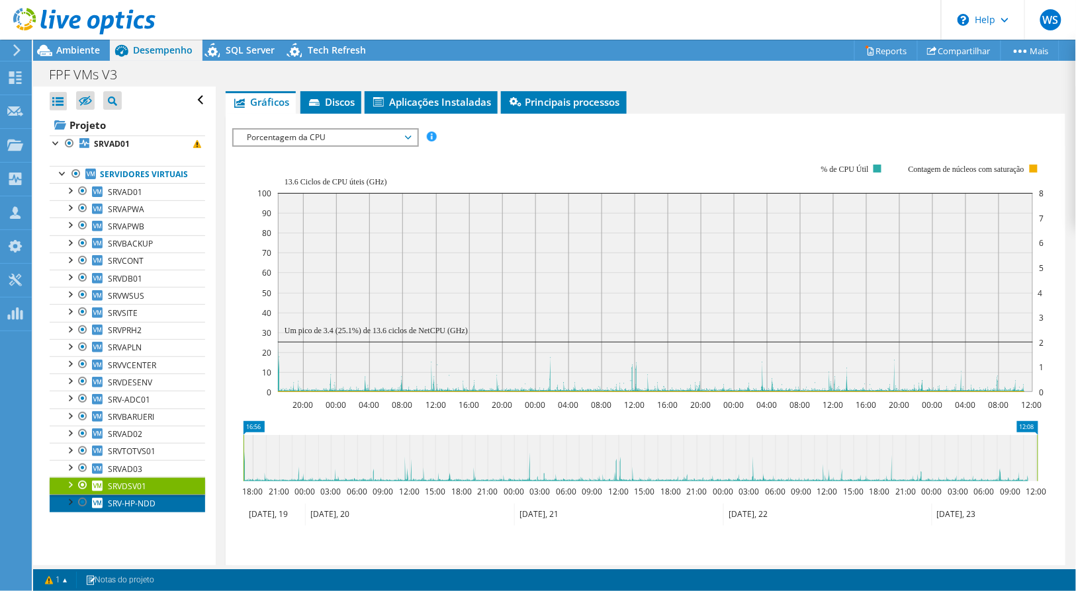
drag, startPoint x: 164, startPoint y: 514, endPoint x: 167, endPoint y: 504, distance: 10.5
click at [164, 512] on link "SRV-HP-NDD" at bounding box center [127, 503] width 155 height 17
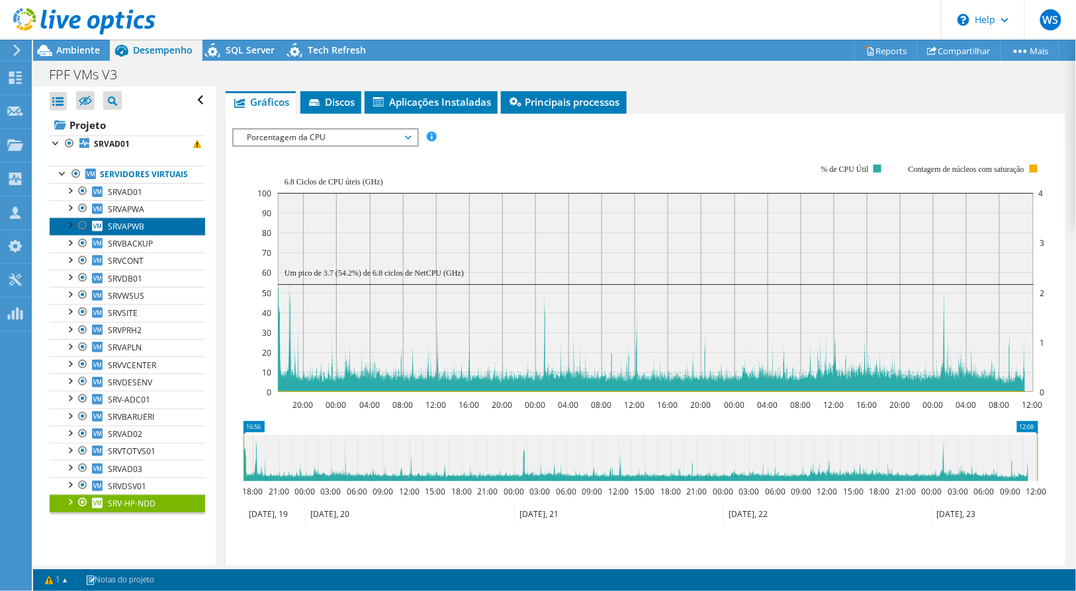
click at [146, 235] on link "SRVAPWB" at bounding box center [127, 226] width 155 height 17
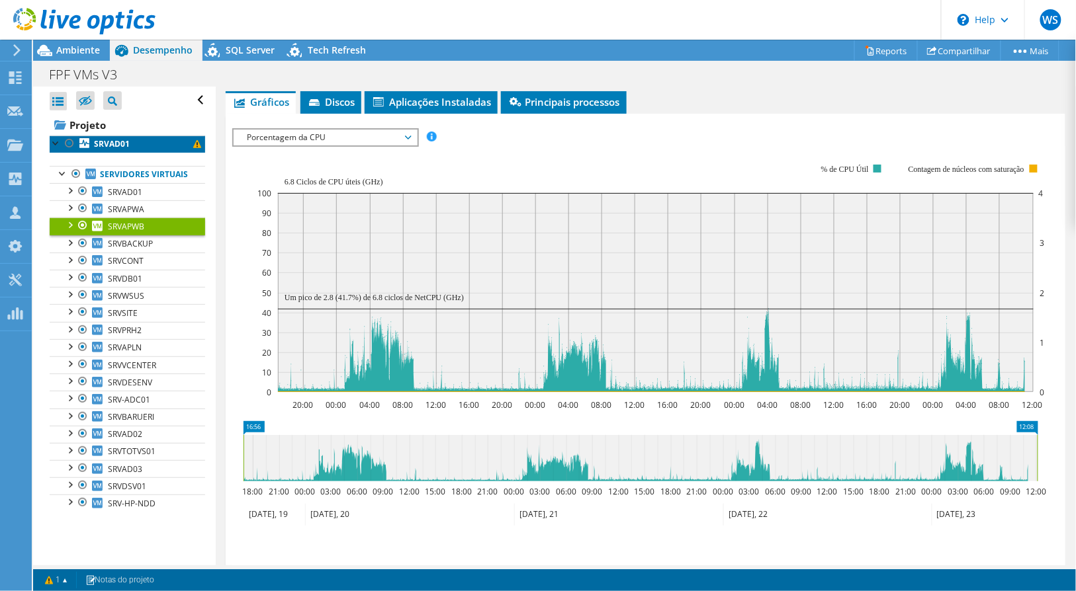
click at [124, 143] on b "SRVAD01" at bounding box center [112, 143] width 36 height 11
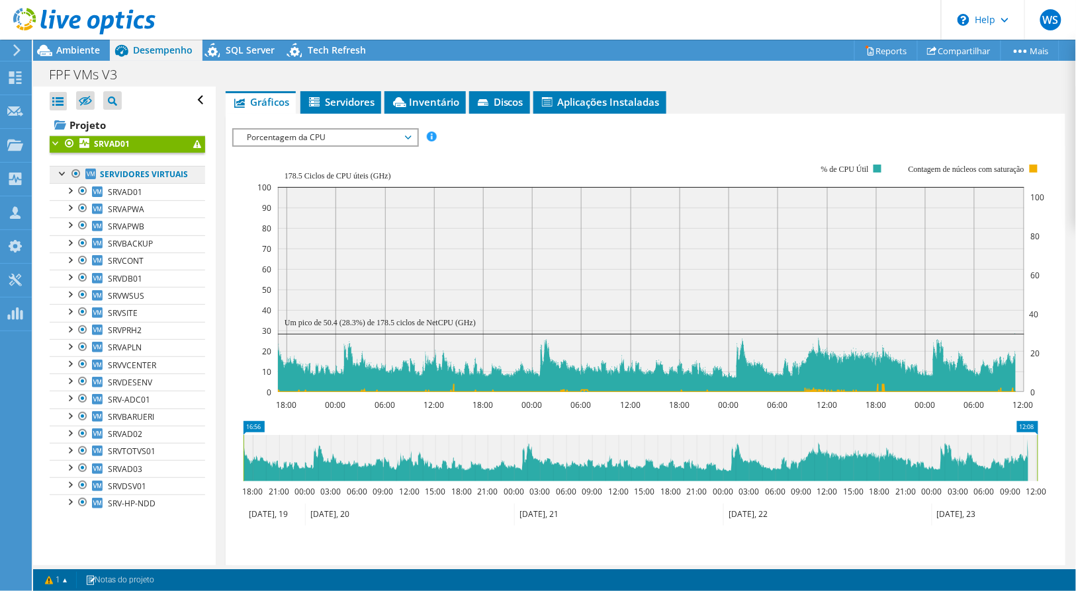
click at [120, 179] on link "Servidores virtuais" at bounding box center [127, 174] width 155 height 17
click at [69, 47] on span "Ambiente" at bounding box center [78, 50] width 44 height 13
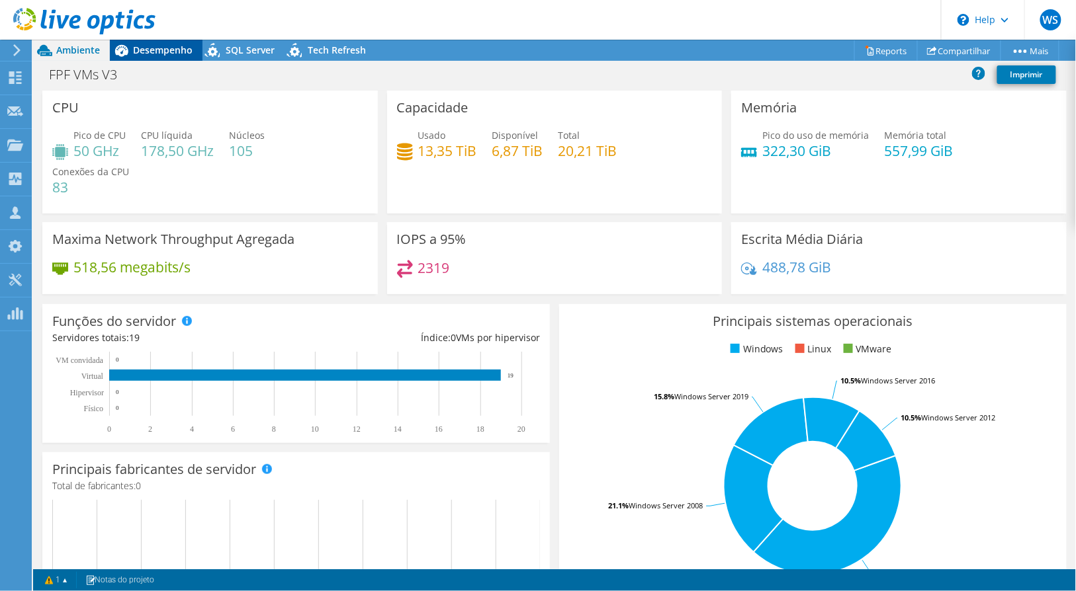
click at [161, 42] on div "Desempenho" at bounding box center [156, 50] width 93 height 21
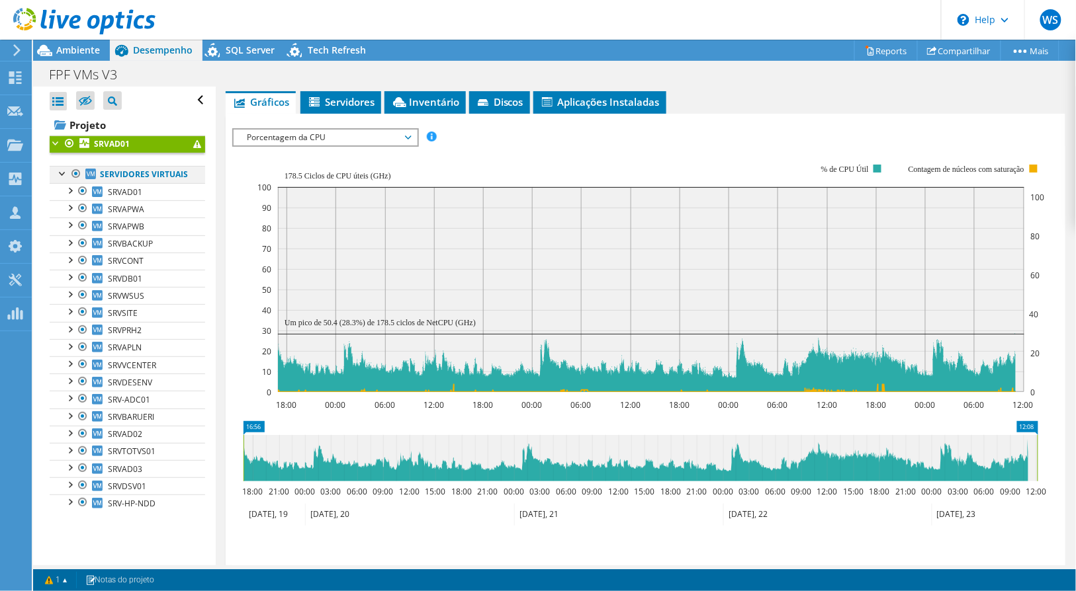
click at [62, 177] on div at bounding box center [62, 172] width 13 height 13
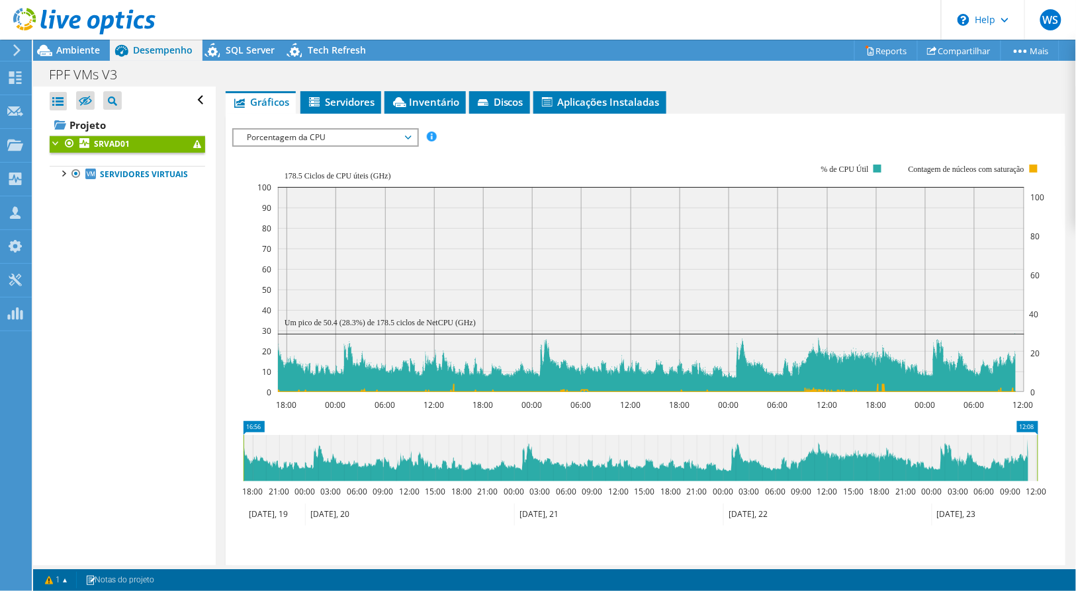
click at [361, 136] on span "Porcentagem da CPU" at bounding box center [325, 138] width 170 height 16
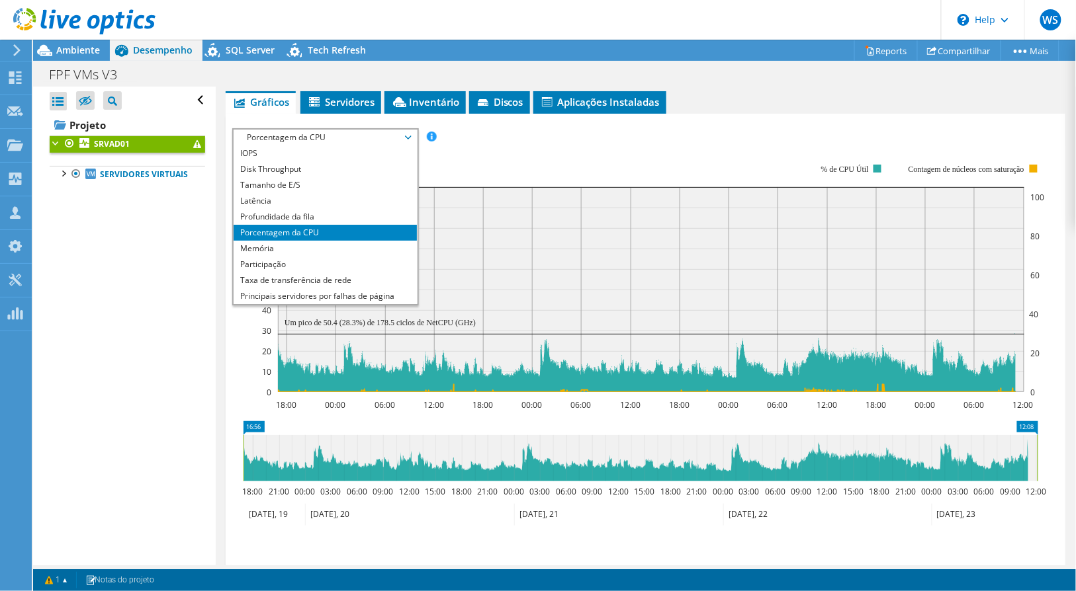
click at [361, 136] on span "Porcentagem da CPU" at bounding box center [325, 138] width 170 height 16
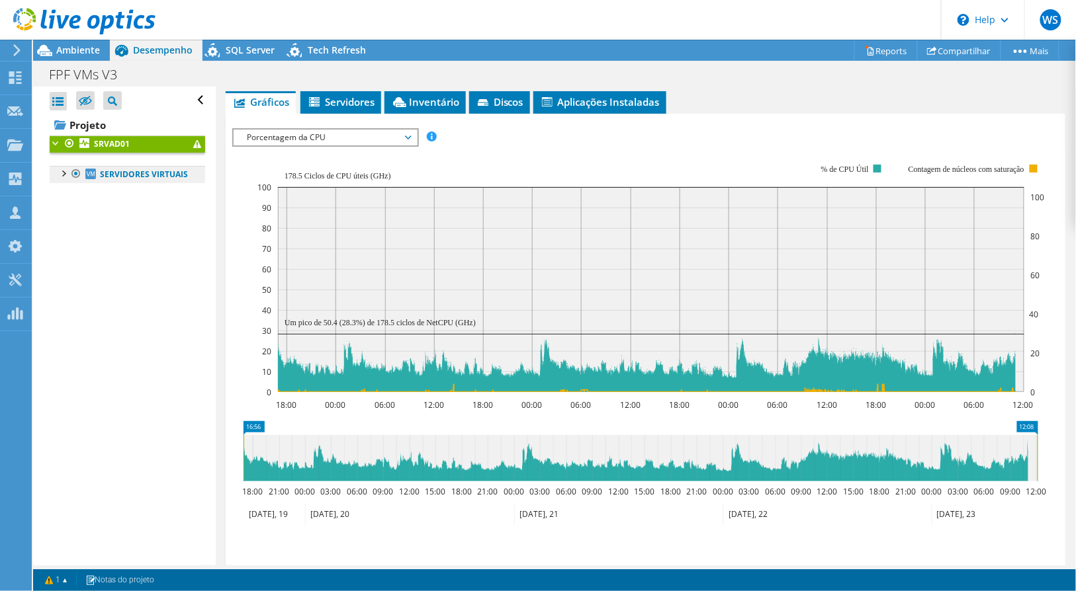
click at [135, 183] on link "Servidores virtuais" at bounding box center [127, 174] width 155 height 17
click at [61, 169] on div at bounding box center [62, 172] width 13 height 13
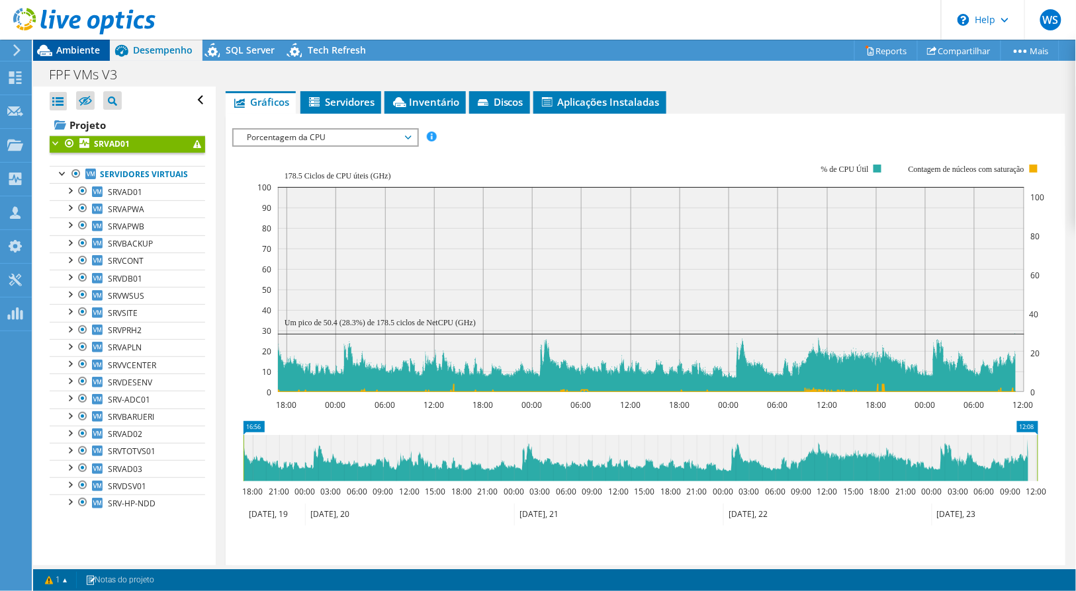
click at [52, 50] on icon at bounding box center [44, 50] width 23 height 23
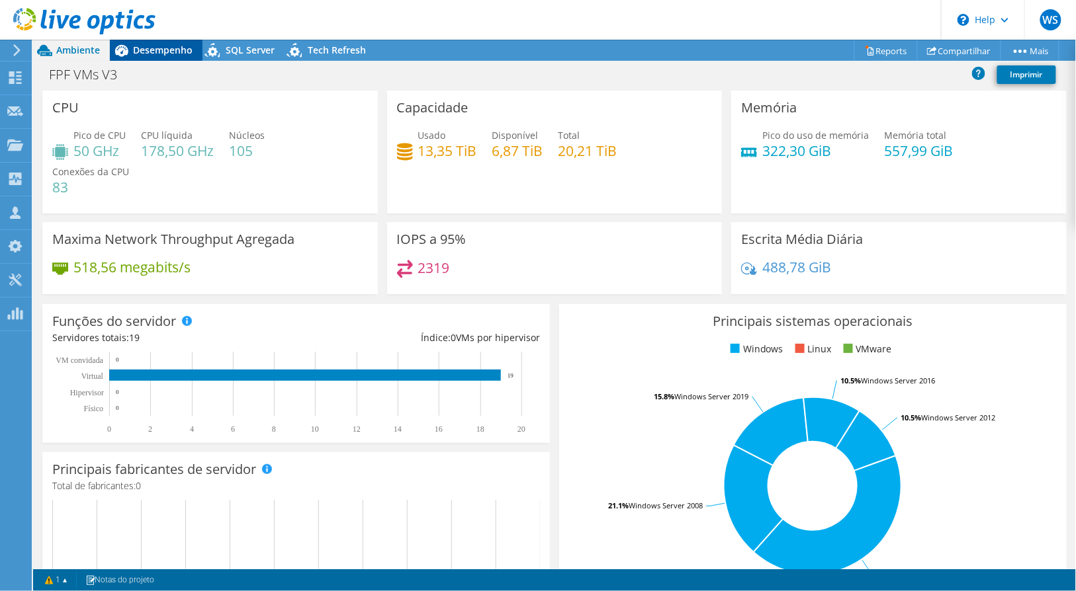
click at [146, 53] on span "Desempenho" at bounding box center [163, 50] width 60 height 13
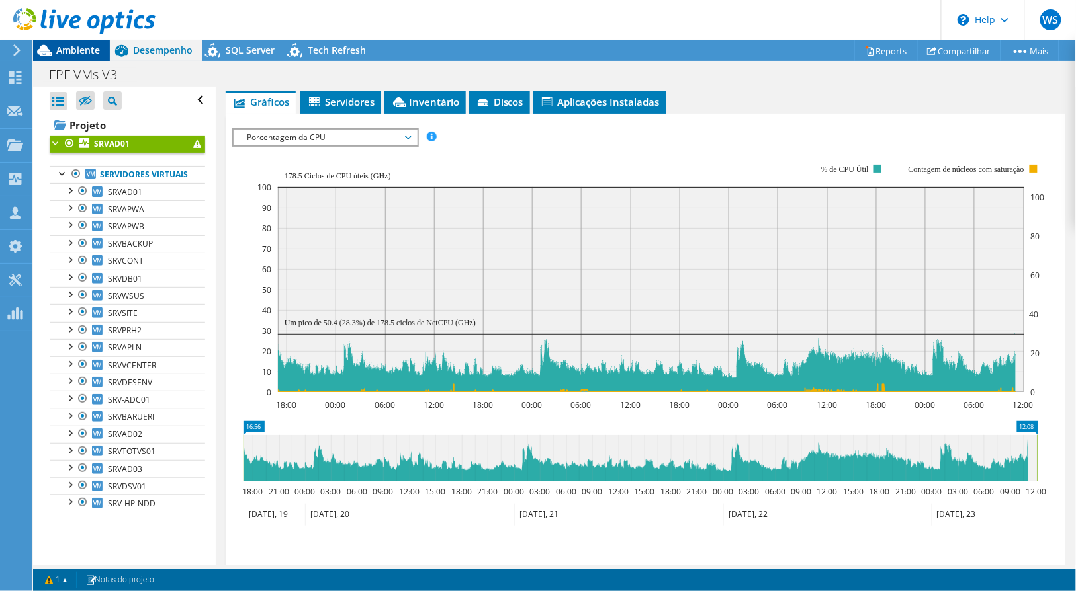
click at [58, 45] on span "Ambiente" at bounding box center [78, 50] width 44 height 13
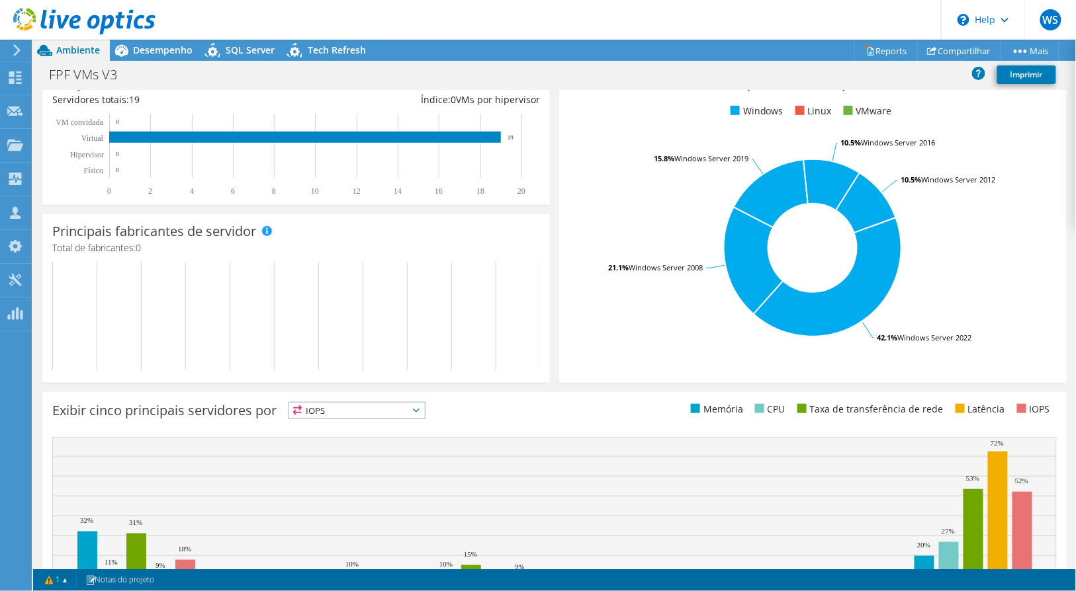
scroll to position [326, 0]
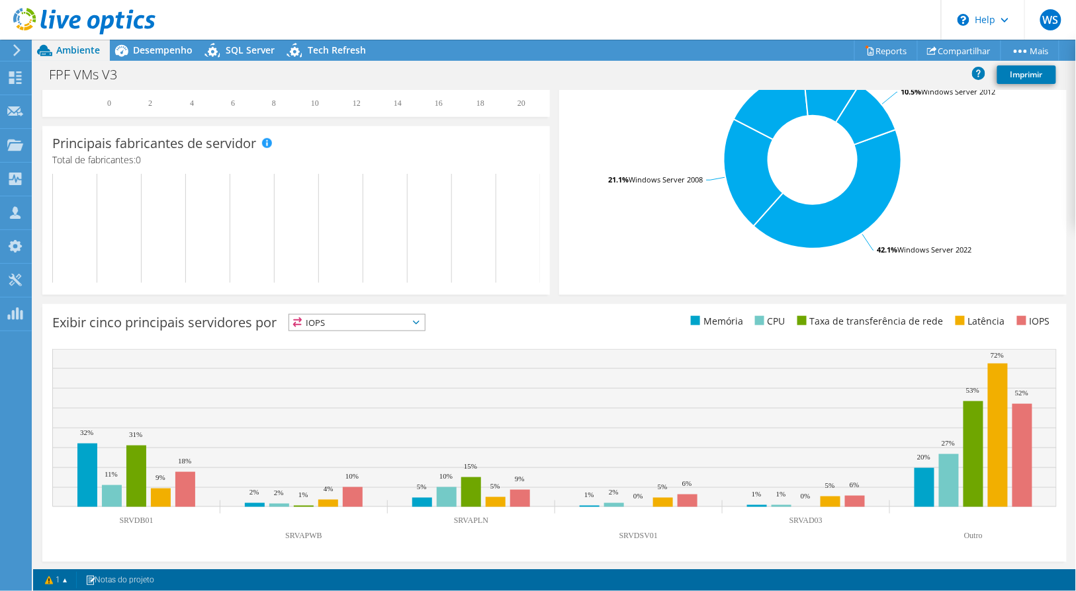
click at [361, 318] on span "IOPS" at bounding box center [357, 323] width 136 height 16
click at [324, 375] on li "CPU" at bounding box center [357, 377] width 136 height 19
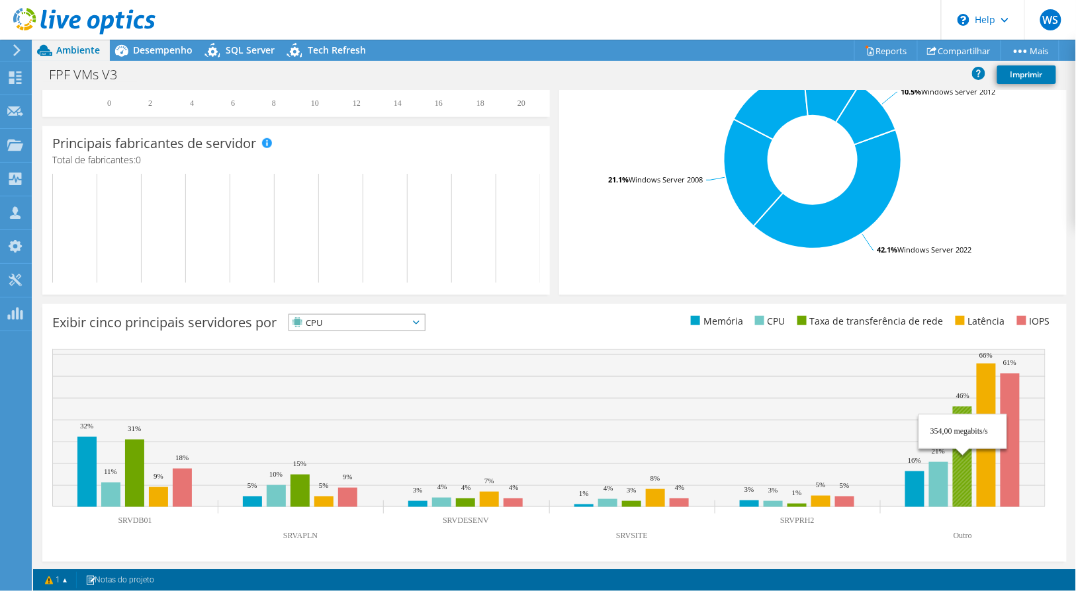
click at [963, 491] on rect at bounding box center [962, 457] width 19 height 101
click at [990, 488] on rect at bounding box center [986, 436] width 19 height 144
click at [408, 315] on span "CPU" at bounding box center [348, 323] width 119 height 16
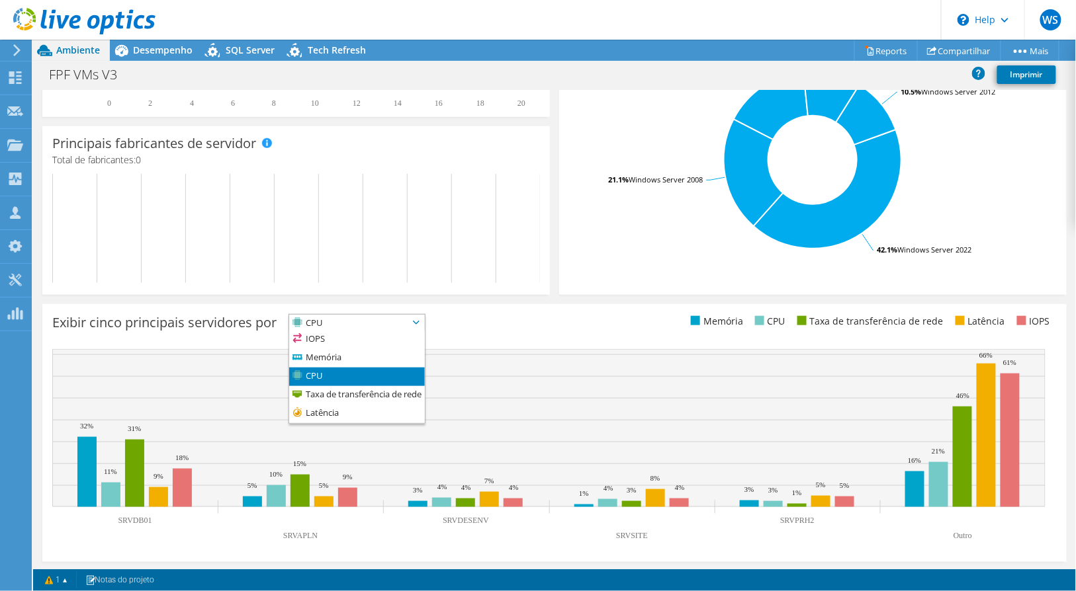
click at [313, 322] on span "CPU" at bounding box center [348, 323] width 119 height 16
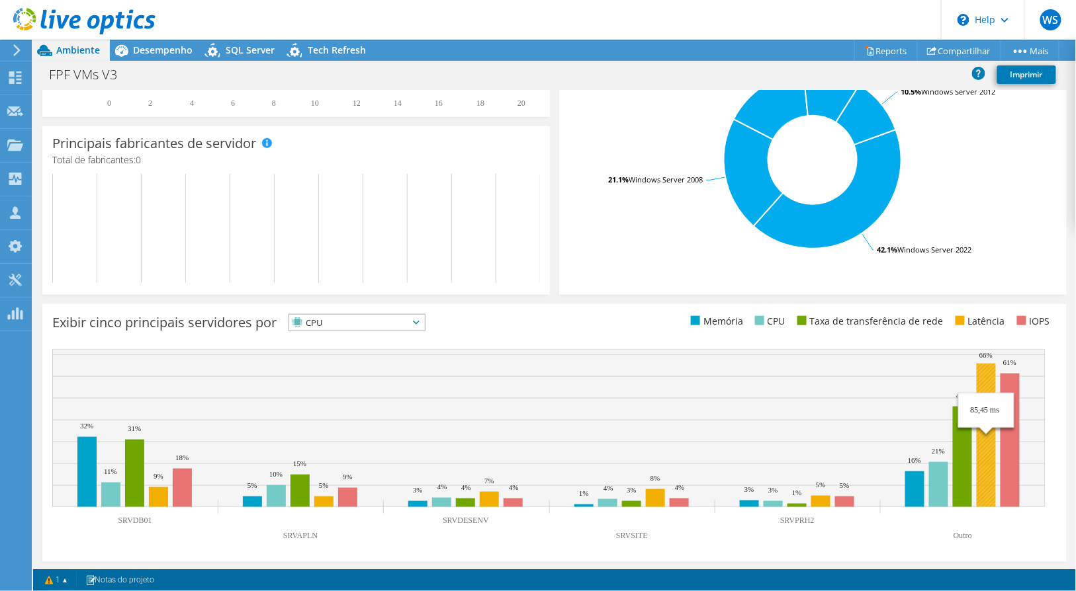
click at [976, 399] on rect at bounding box center [548, 428] width 993 height 158
click at [986, 382] on rect at bounding box center [986, 436] width 19 height 144
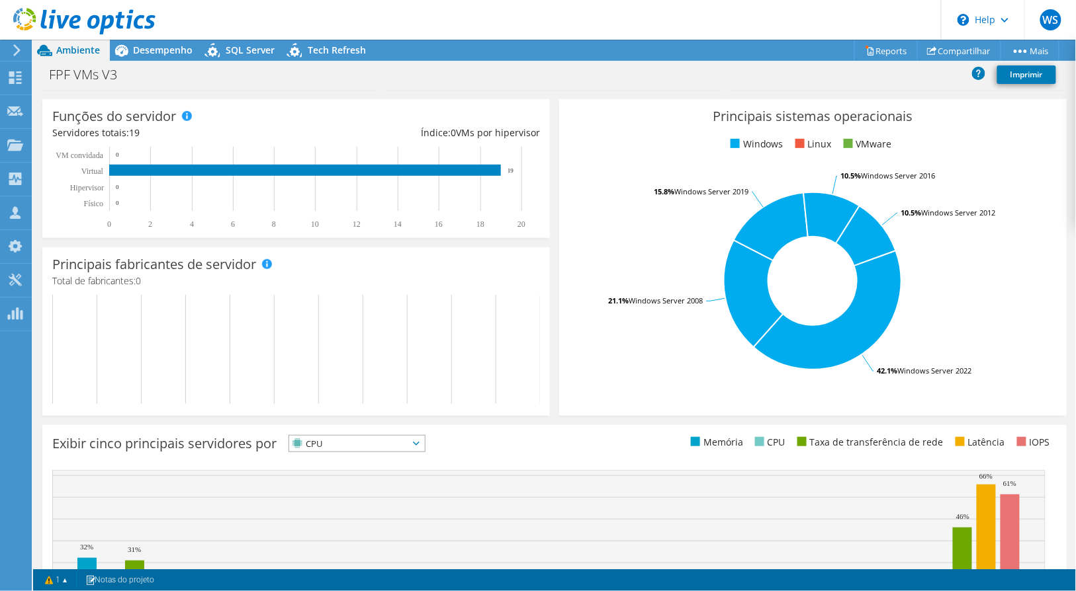
scroll to position [32, 0]
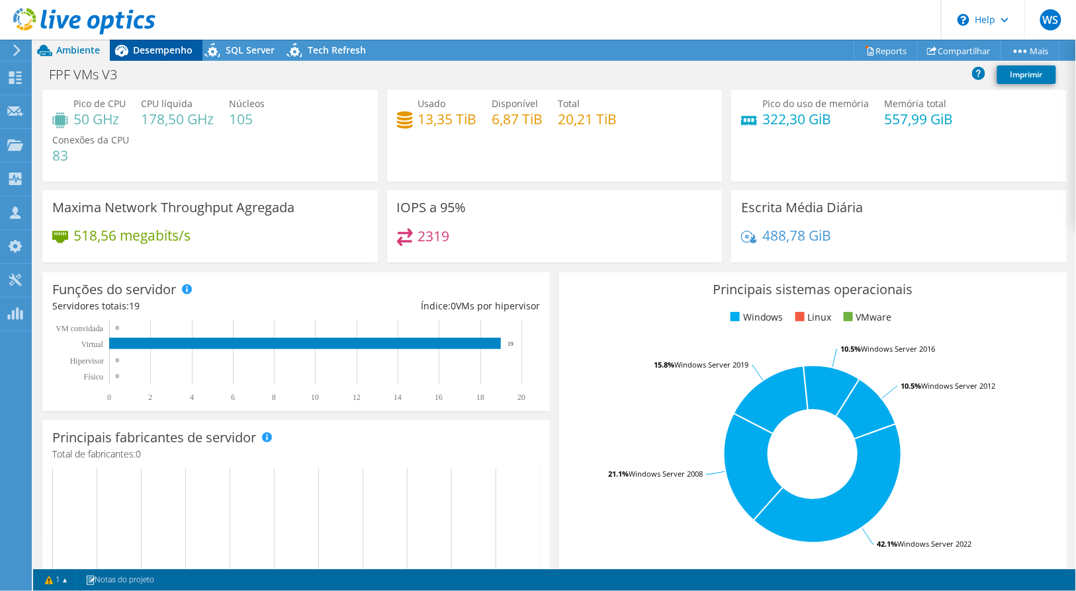
click at [166, 60] on div "Desempenho" at bounding box center [156, 50] width 93 height 21
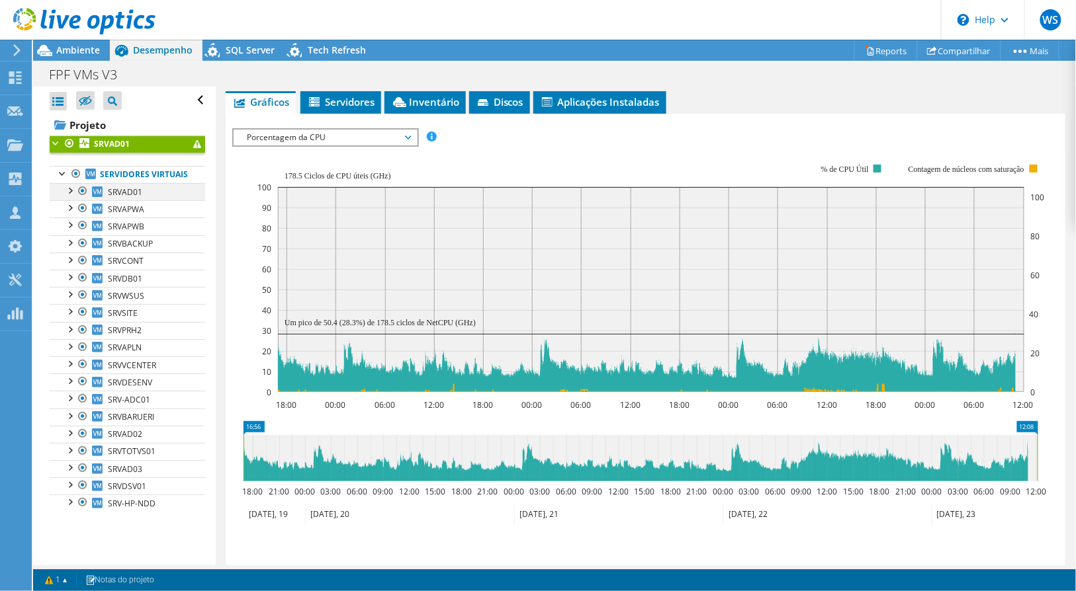
click at [84, 199] on div at bounding box center [82, 191] width 13 height 16
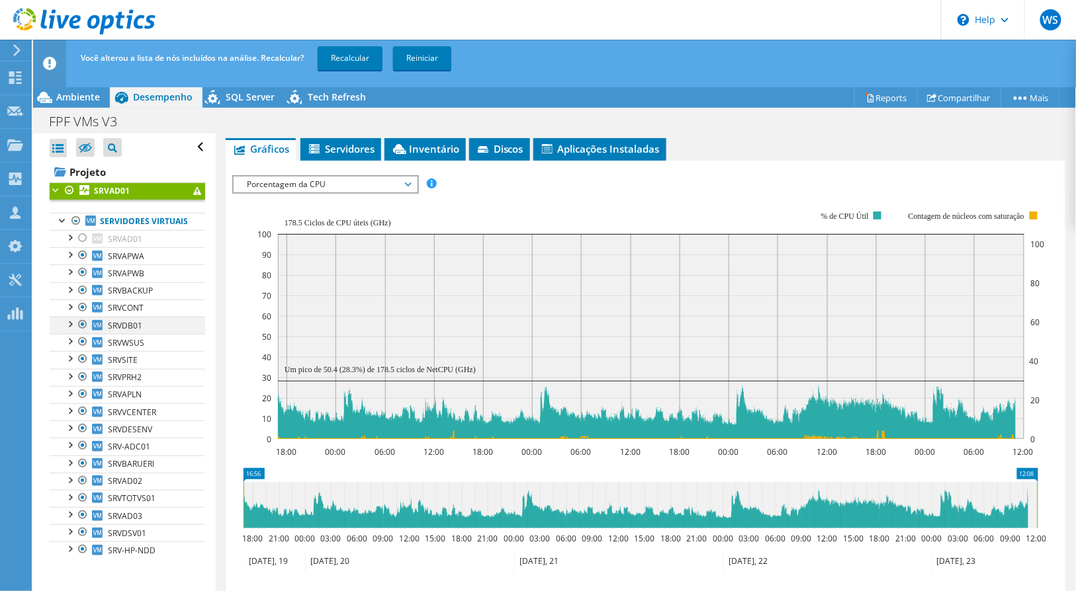
click at [83, 333] on div at bounding box center [82, 325] width 13 height 16
click at [331, 64] on link "Recalcular" at bounding box center [350, 58] width 65 height 24
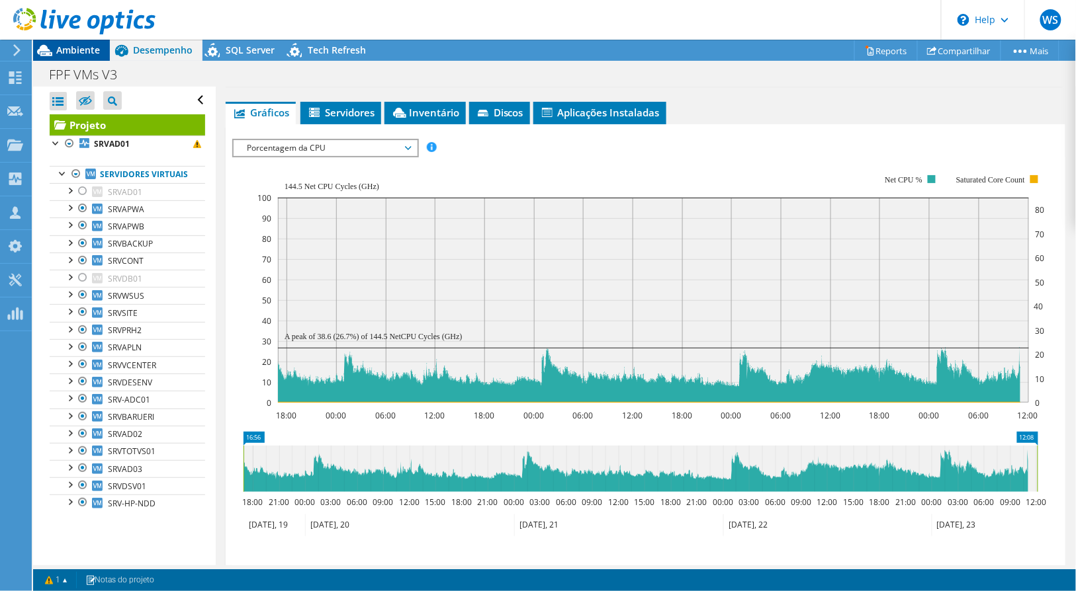
click at [62, 50] on span "Ambiente" at bounding box center [78, 50] width 44 height 13
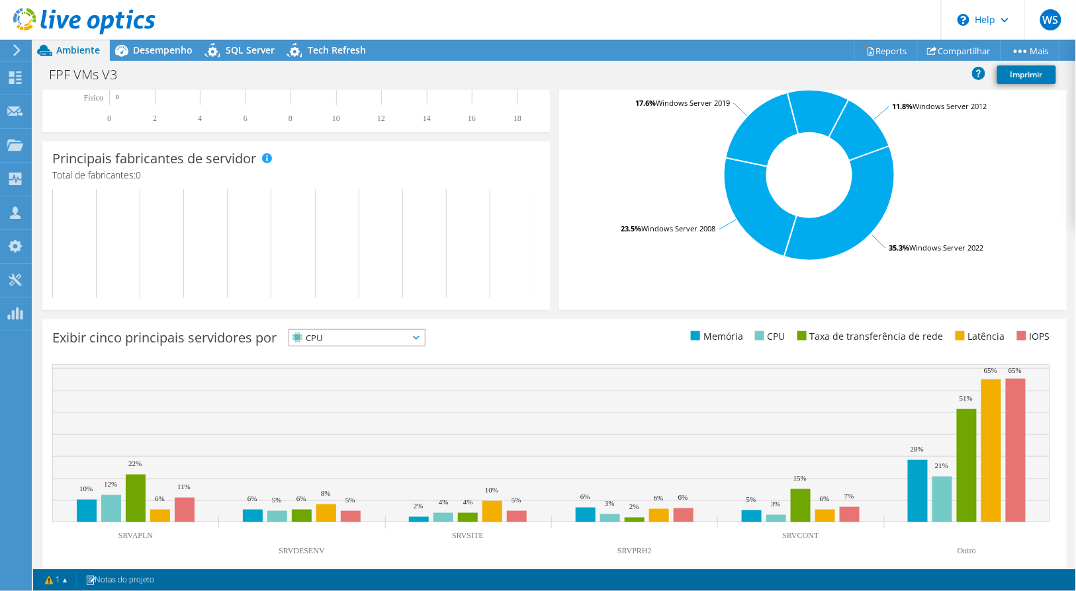
scroll to position [326, 0]
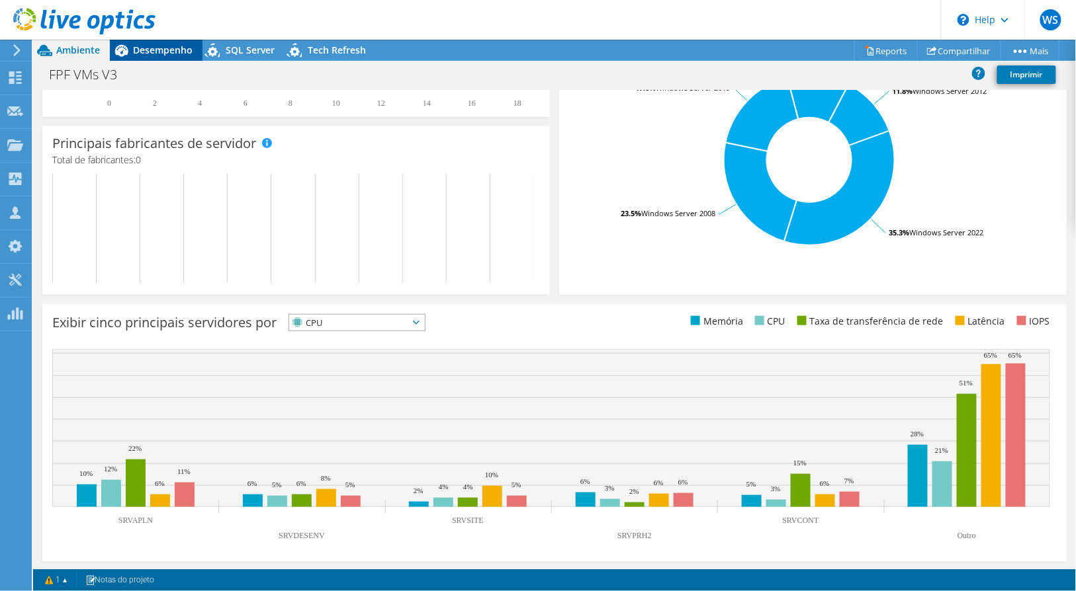
click at [146, 46] on span "Desempenho" at bounding box center [163, 50] width 60 height 13
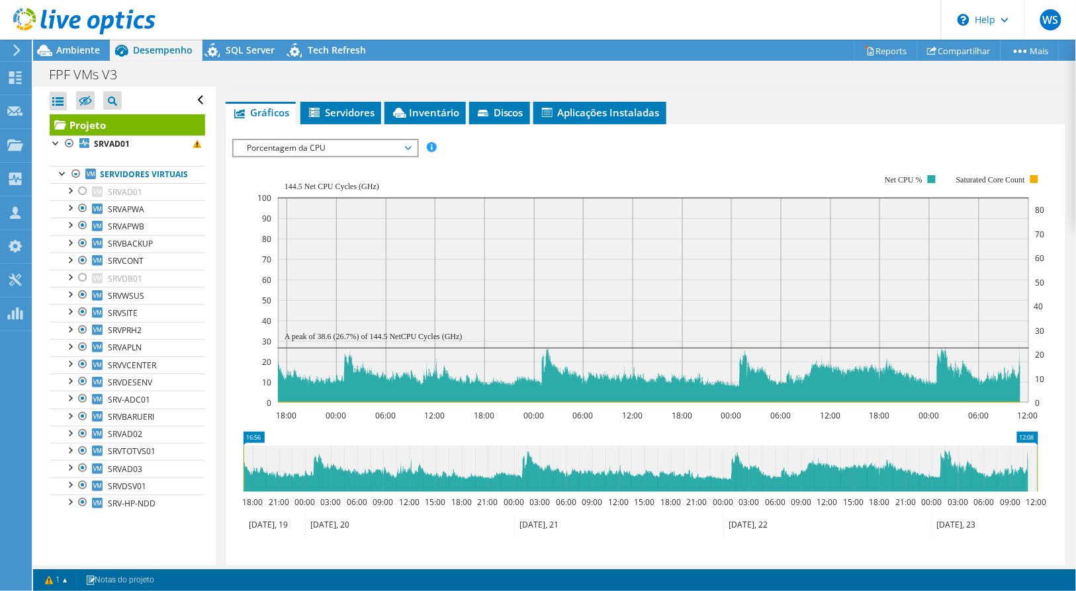
scroll to position [0, 0]
click at [141, 353] on span "SRVAPLN" at bounding box center [125, 347] width 34 height 11
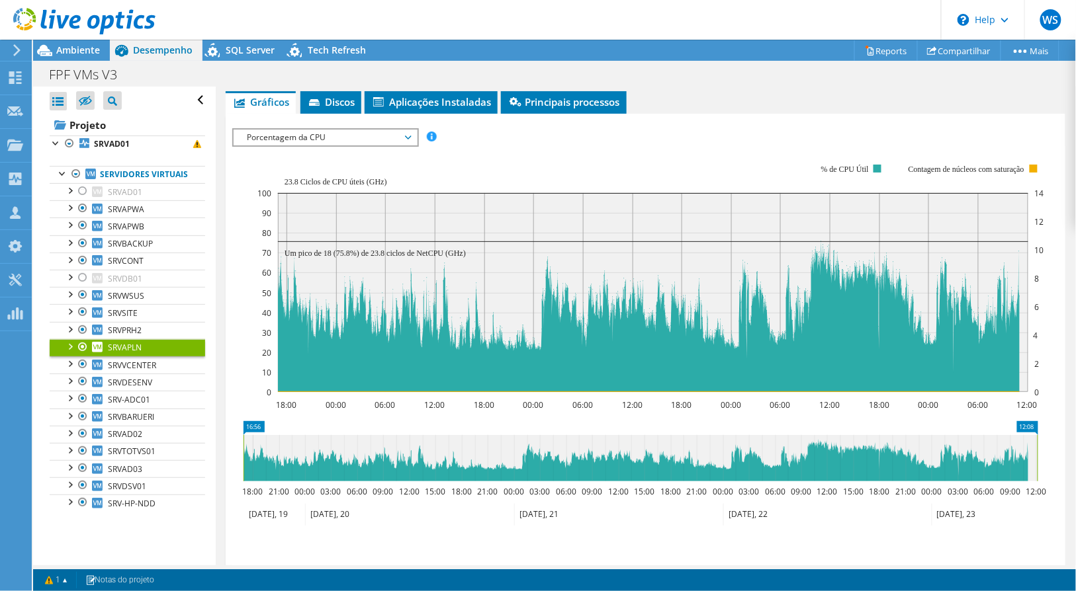
click at [83, 355] on div at bounding box center [82, 347] width 13 height 16
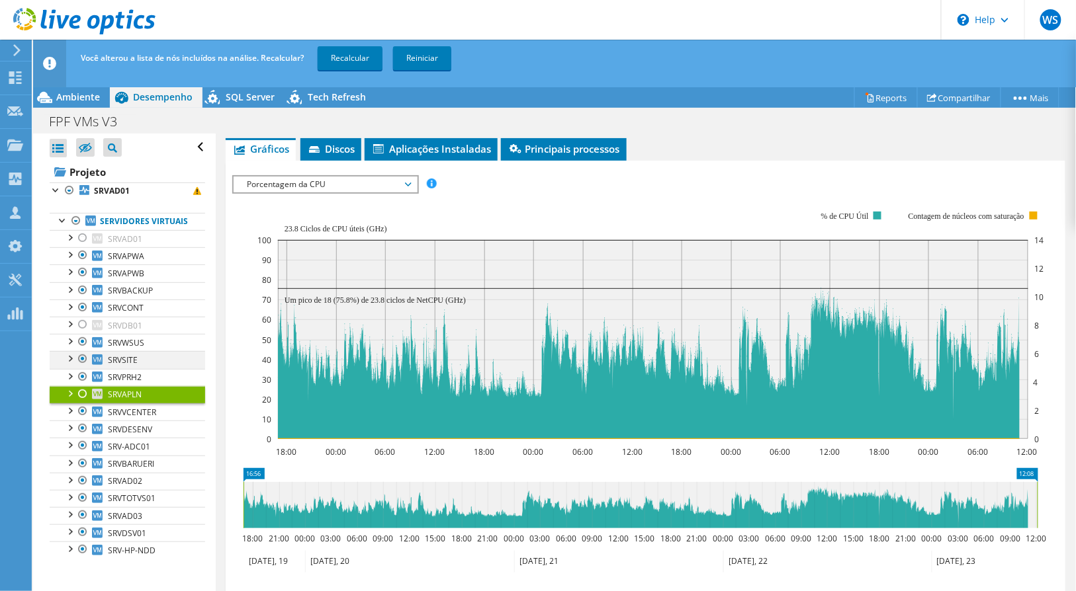
click at [81, 367] on div at bounding box center [82, 359] width 13 height 16
click at [86, 437] on div at bounding box center [82, 429] width 13 height 16
click at [359, 52] on link "Recalcular" at bounding box center [350, 58] width 65 height 24
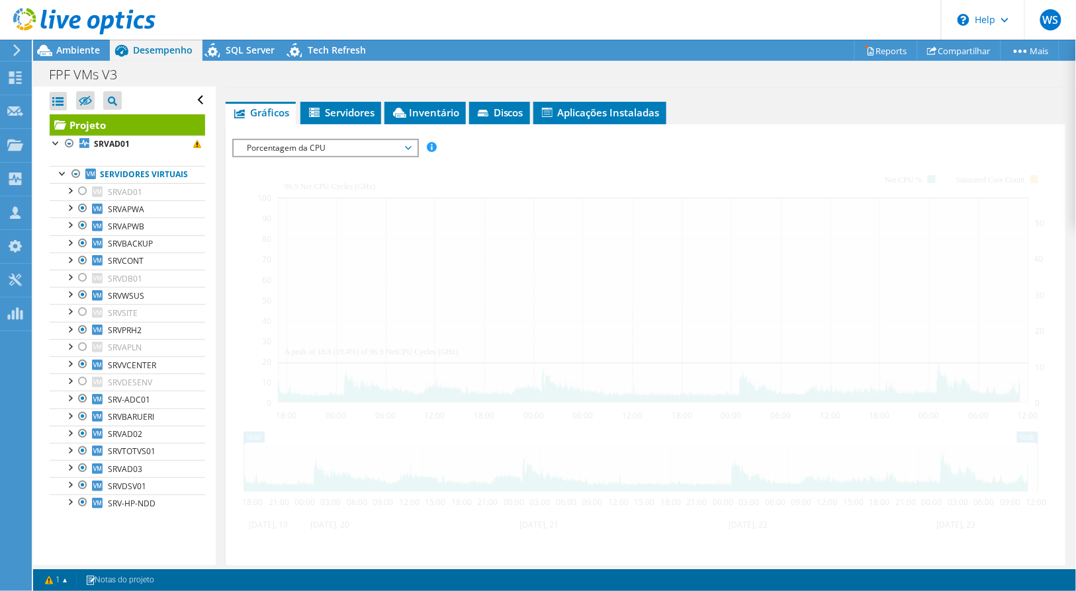
click at [83, 50] on span "Ambiente" at bounding box center [78, 50] width 44 height 13
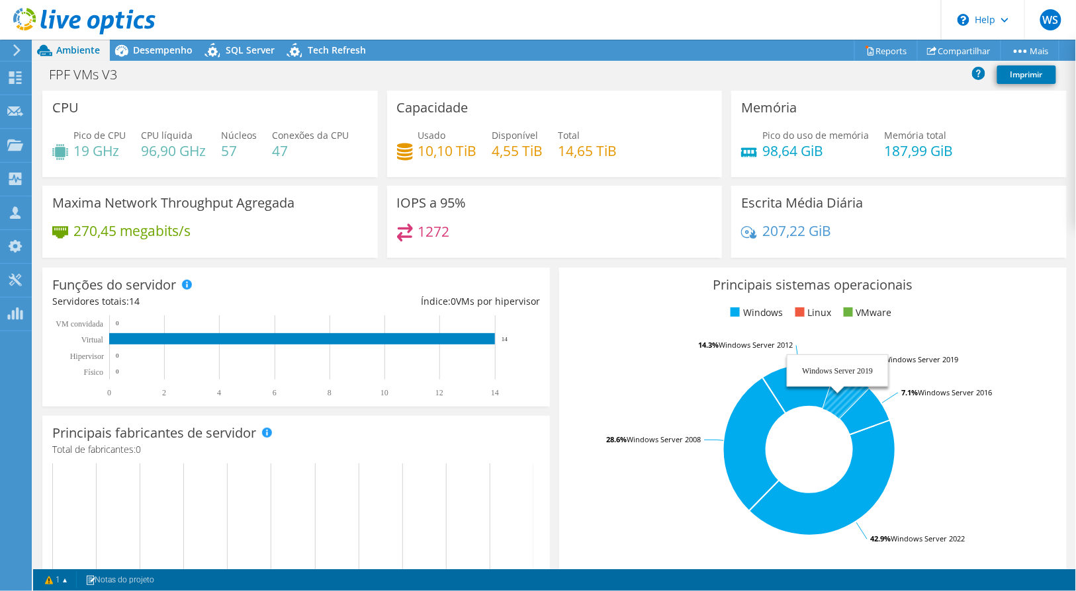
scroll to position [290, 0]
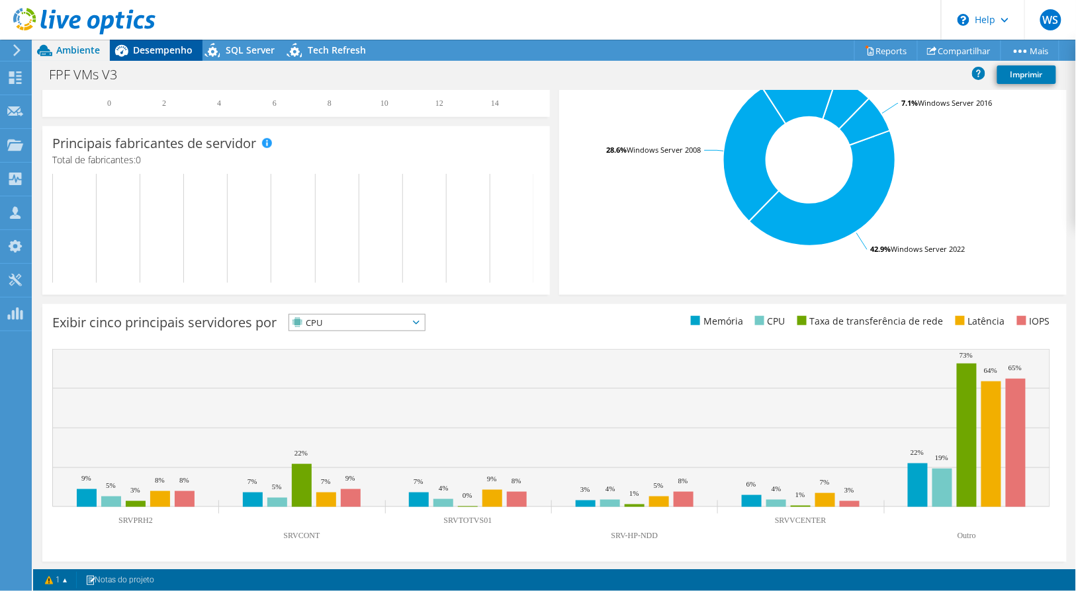
click at [169, 49] on span "Desempenho" at bounding box center [163, 50] width 60 height 13
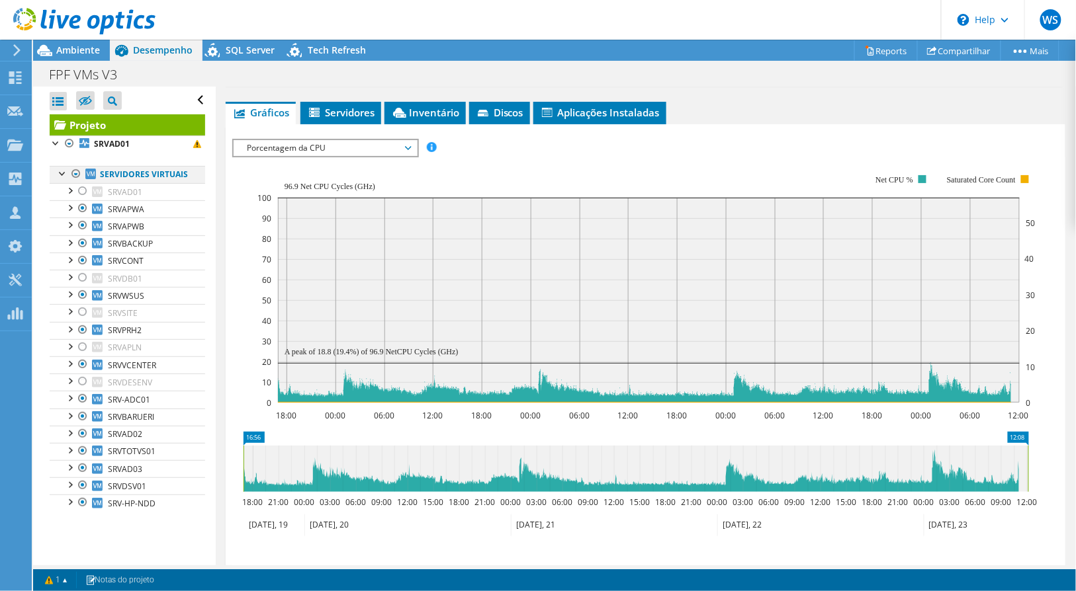
click at [74, 169] on div at bounding box center [75, 174] width 13 height 16
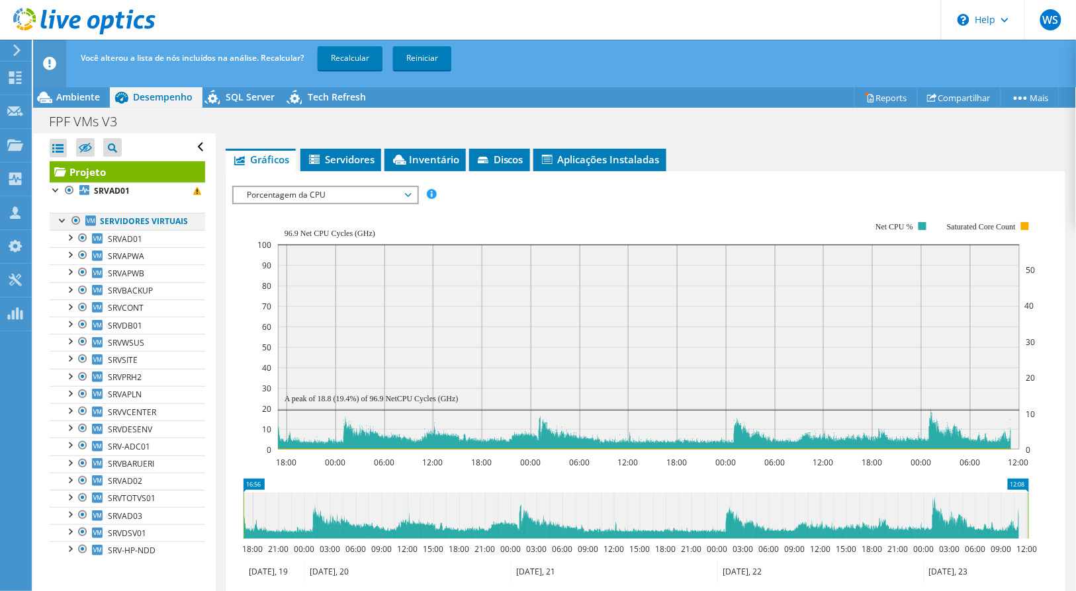
click at [75, 222] on div at bounding box center [75, 221] width 13 height 16
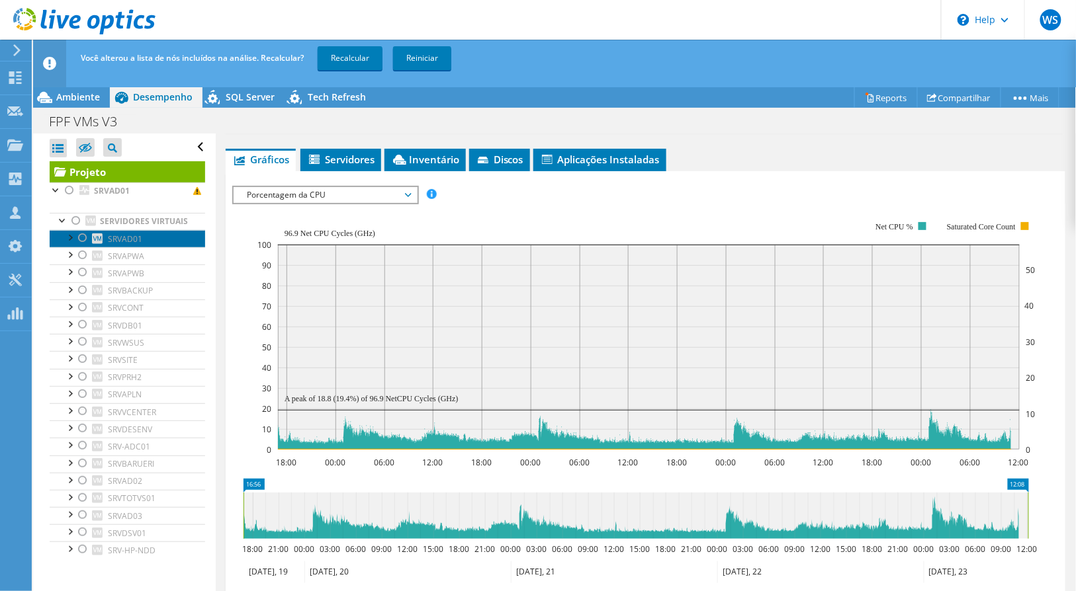
click at [134, 245] on span "SRVAD01" at bounding box center [125, 239] width 34 height 11
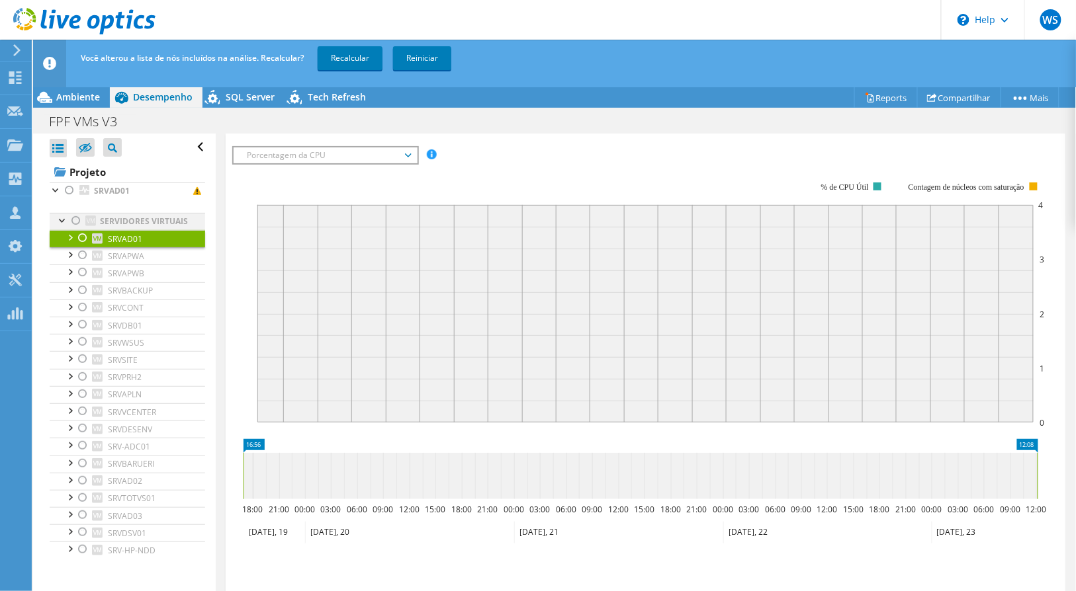
click at [76, 220] on div at bounding box center [75, 221] width 13 height 16
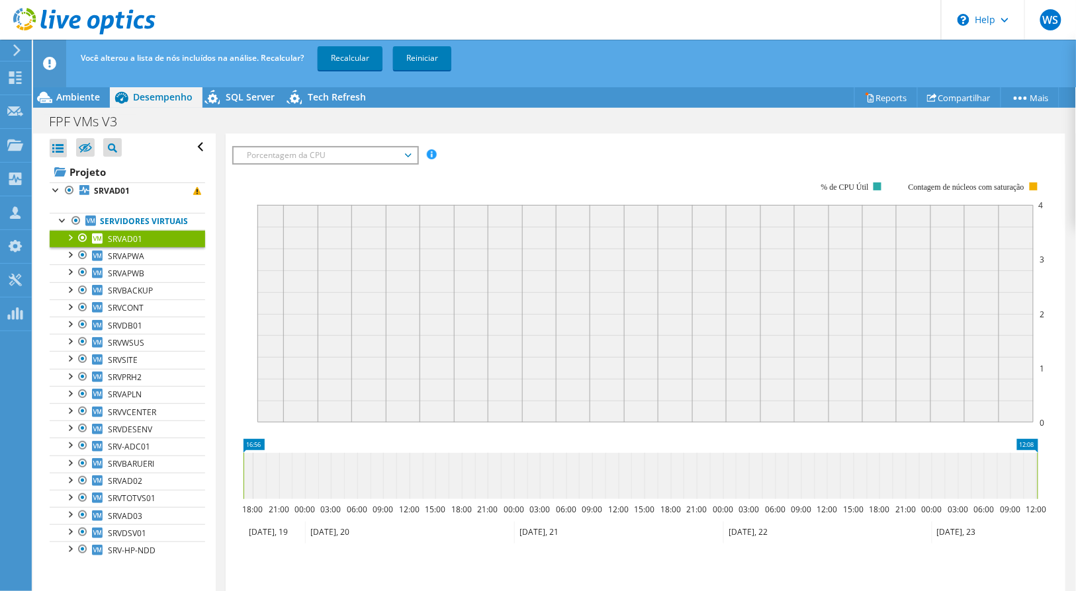
click at [123, 245] on span "SRVAD01" at bounding box center [125, 239] width 34 height 11
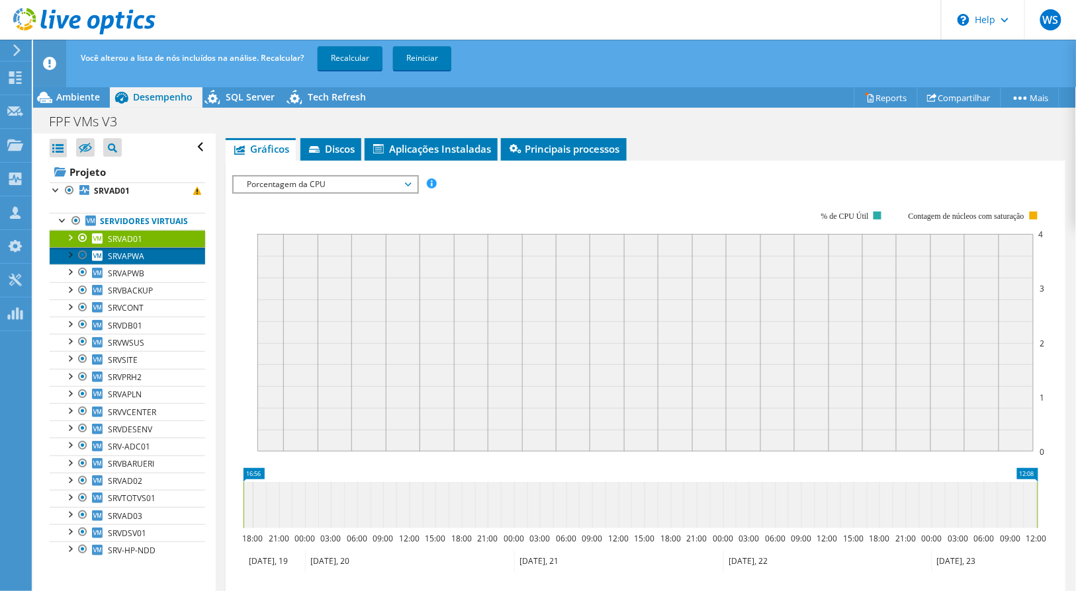
click at [126, 262] on span "SRVAPWA" at bounding box center [126, 256] width 36 height 11
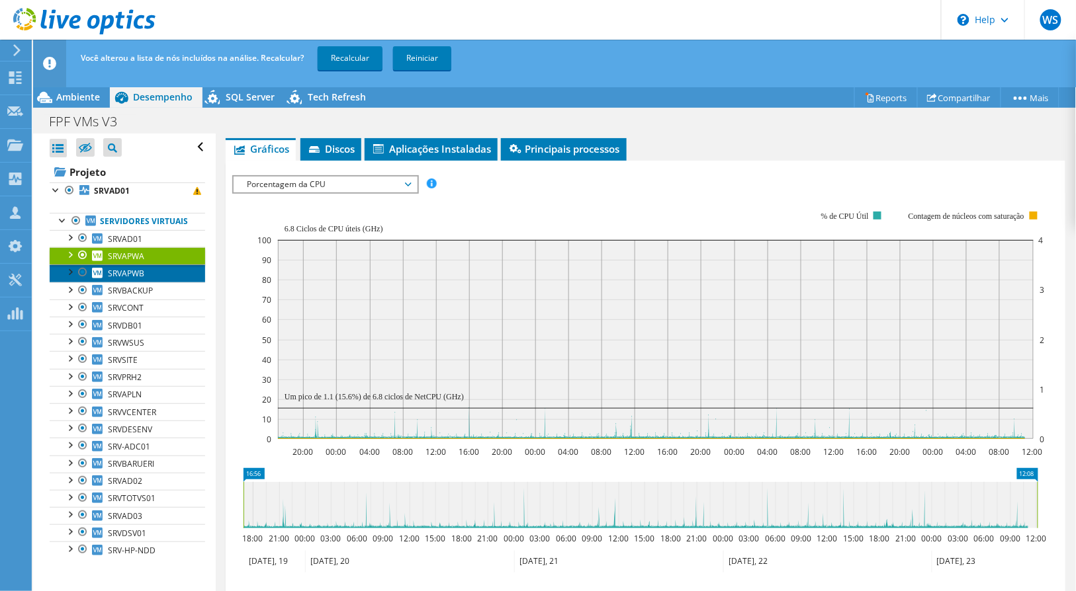
click at [128, 282] on link "SRVAPWB" at bounding box center [127, 273] width 155 height 17
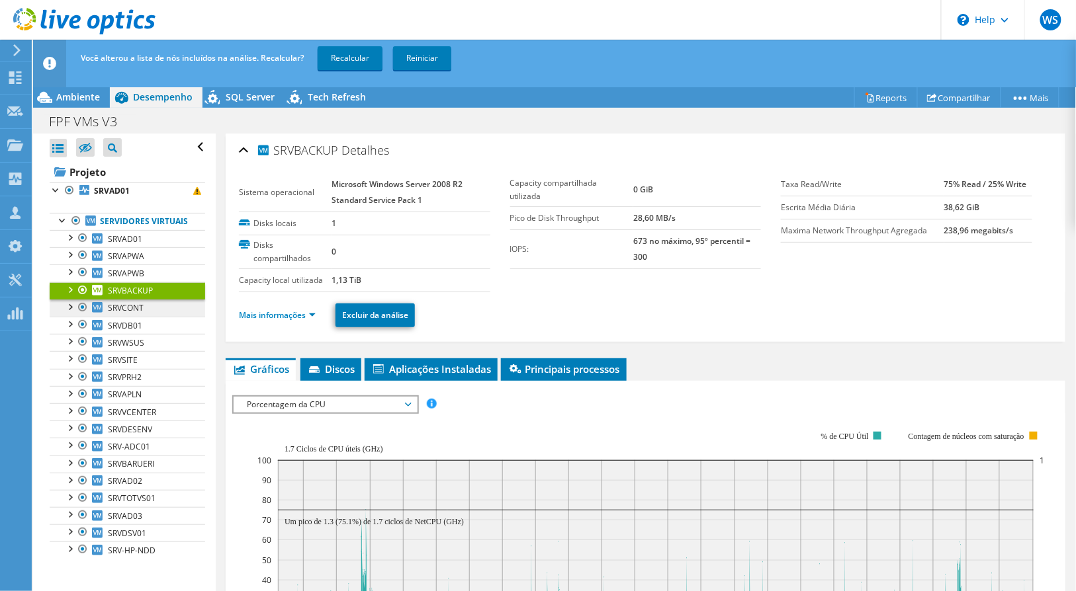
scroll to position [220, 0]
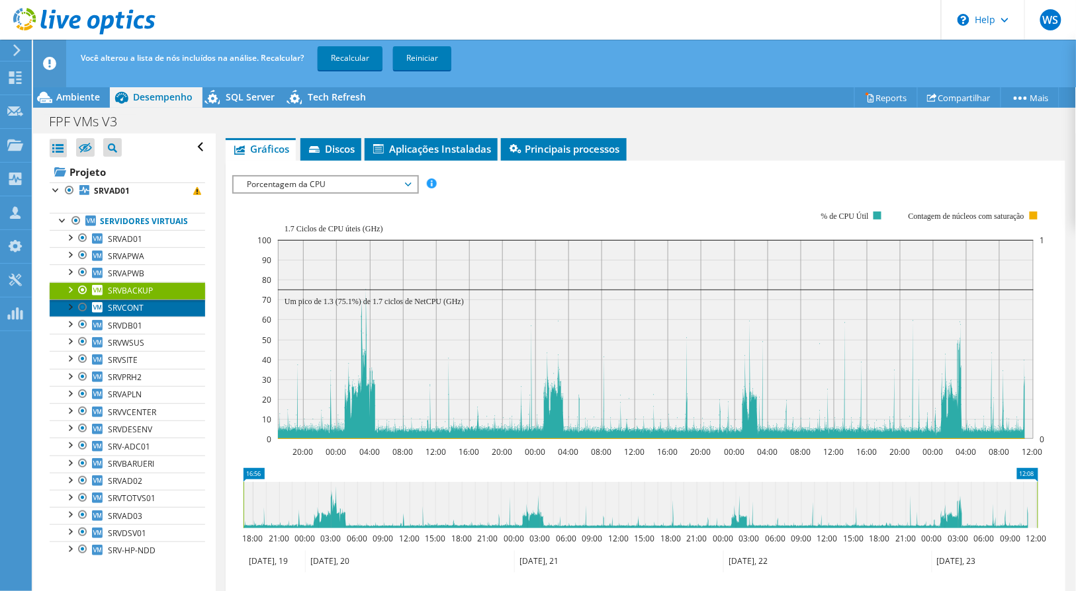
click at [146, 317] on link "SRVCONT" at bounding box center [127, 308] width 155 height 17
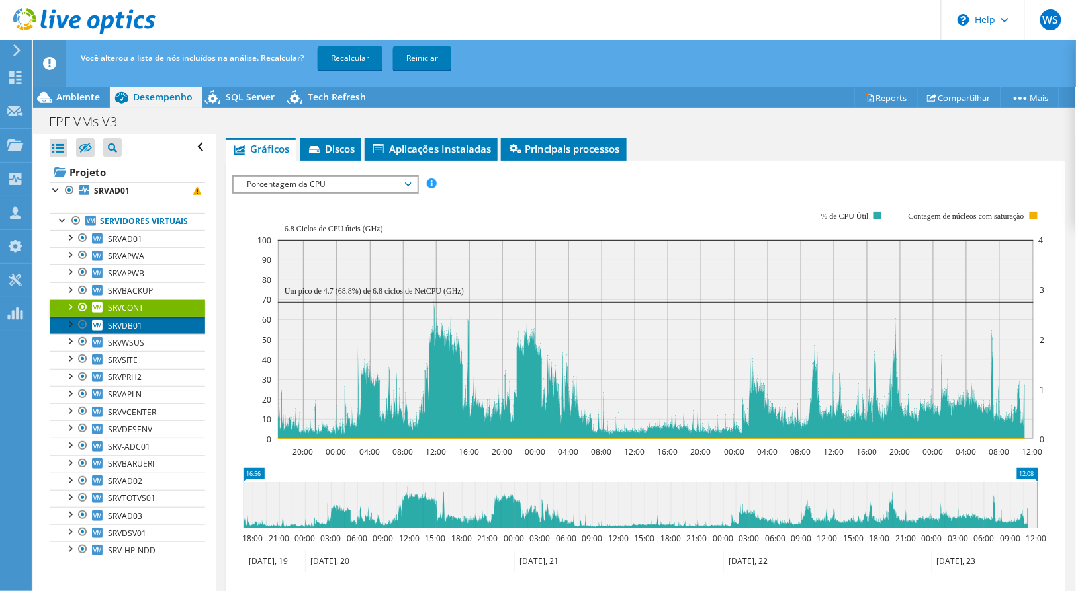
click at [144, 334] on link "SRVDB01" at bounding box center [127, 325] width 155 height 17
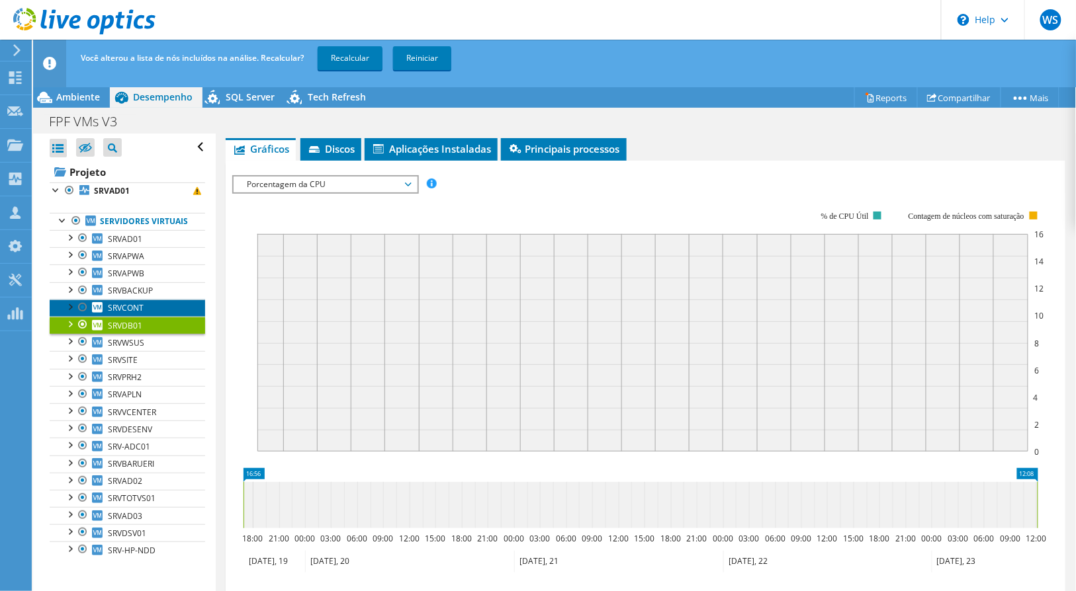
click at [150, 317] on link "SRVCONT" at bounding box center [127, 308] width 155 height 17
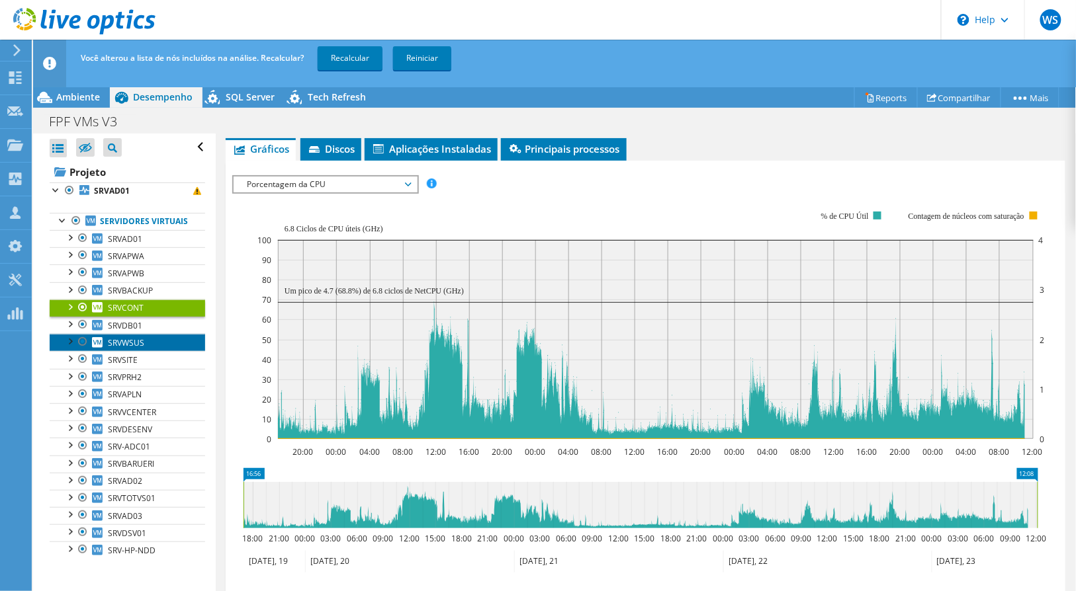
click at [144, 351] on link "SRVWSUS" at bounding box center [127, 342] width 155 height 17
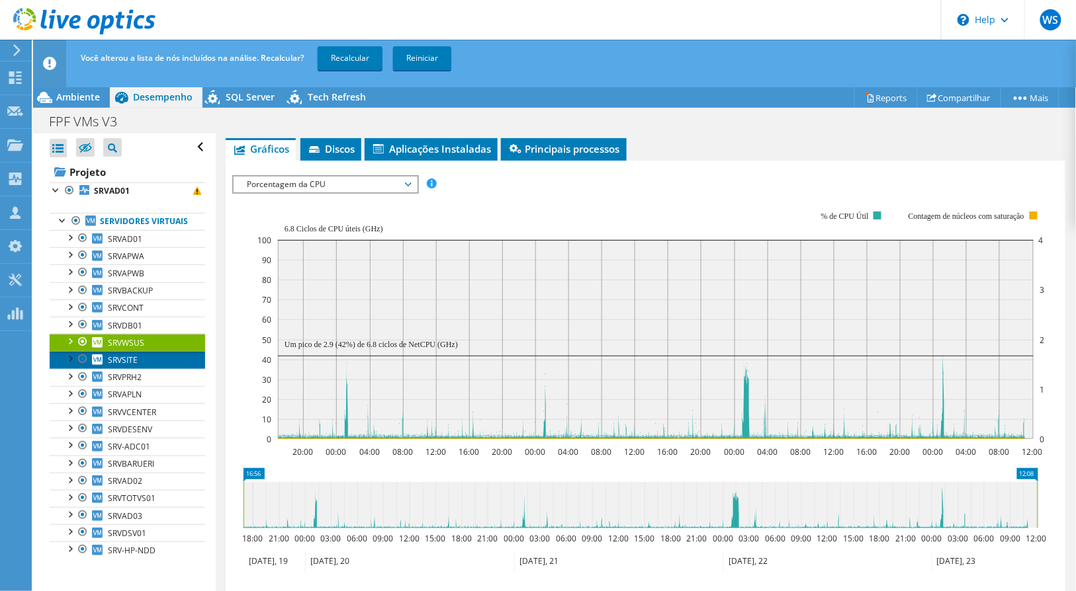
click at [144, 369] on link "SRVSITE" at bounding box center [127, 359] width 155 height 17
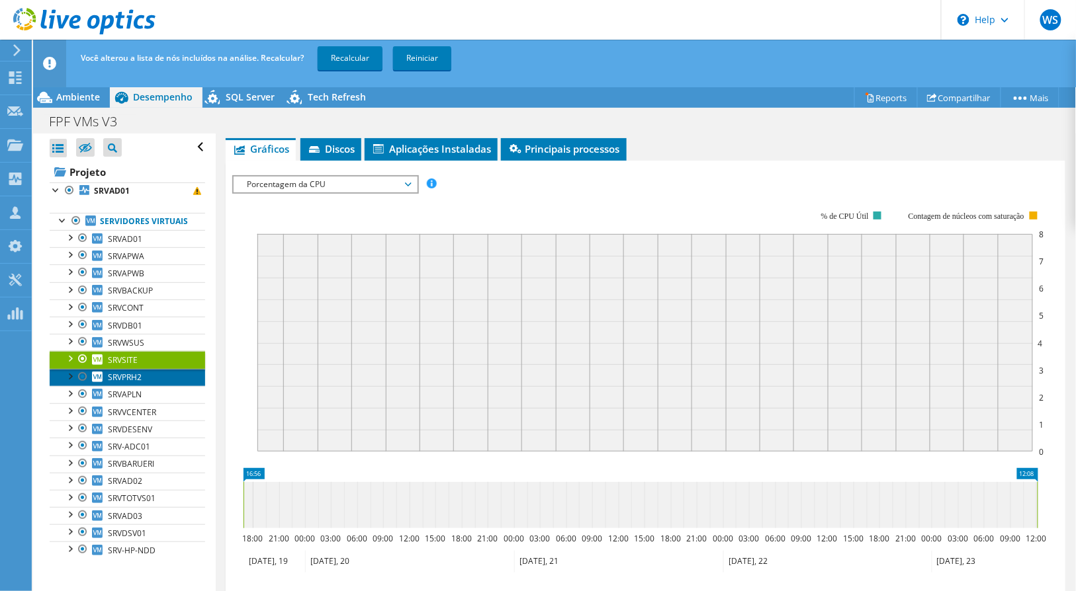
click at [132, 383] on span "SRVPRH2" at bounding box center [125, 377] width 34 height 11
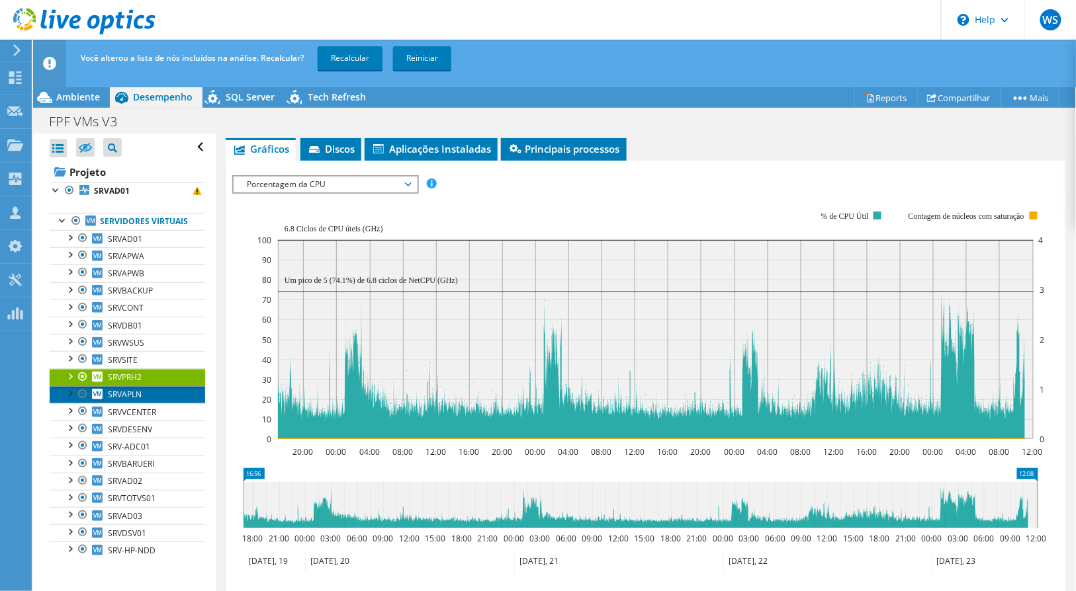
click at [139, 400] on span "SRVAPLN" at bounding box center [125, 394] width 34 height 11
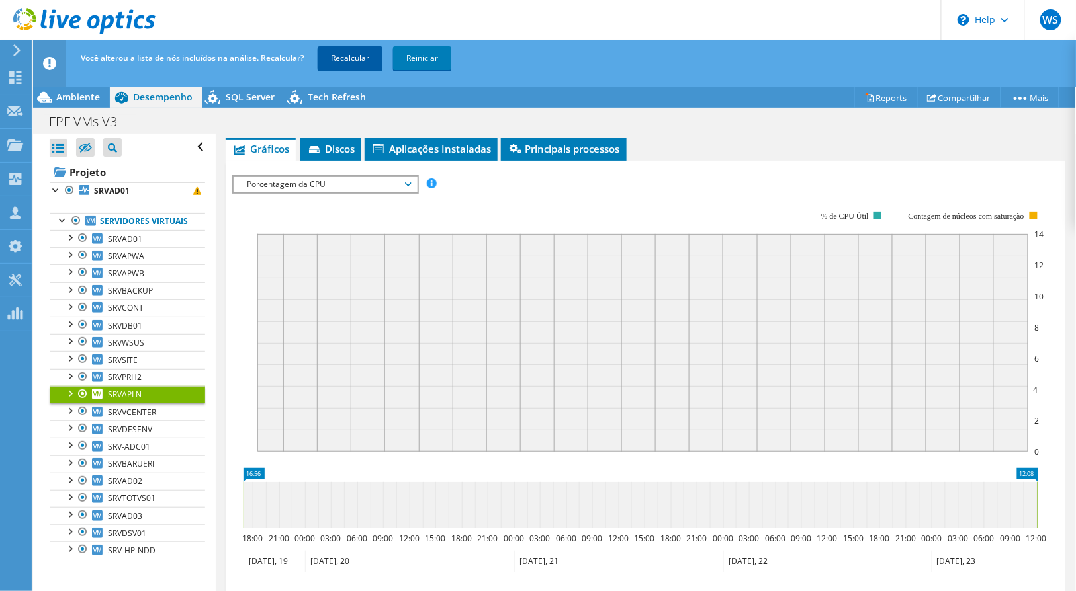
click at [337, 65] on link "Recalcular" at bounding box center [350, 58] width 65 height 24
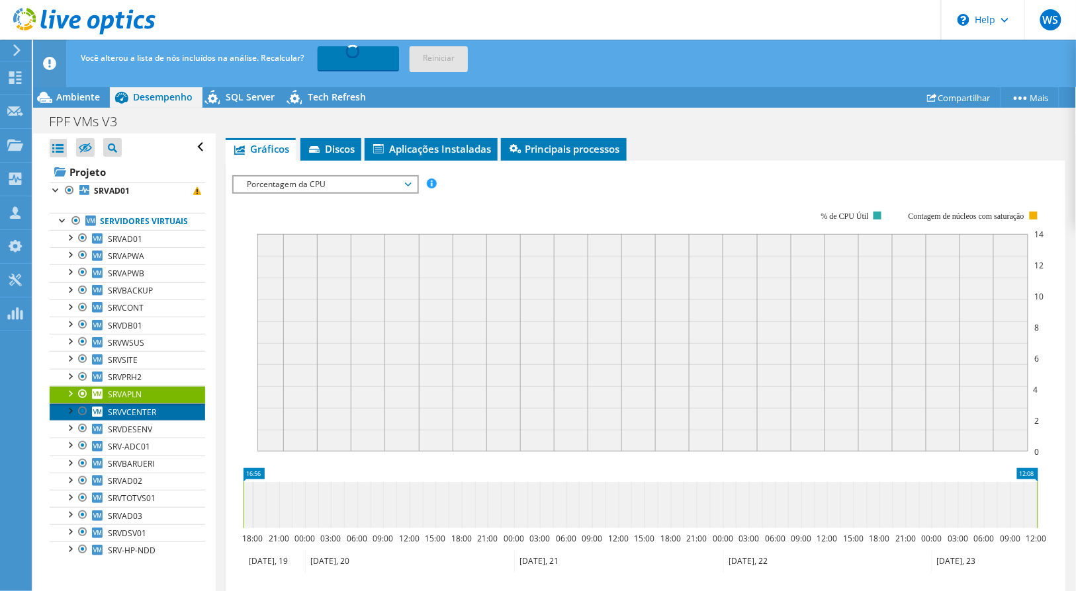
click at [155, 418] on span "SRVVCENTER" at bounding box center [132, 412] width 48 height 11
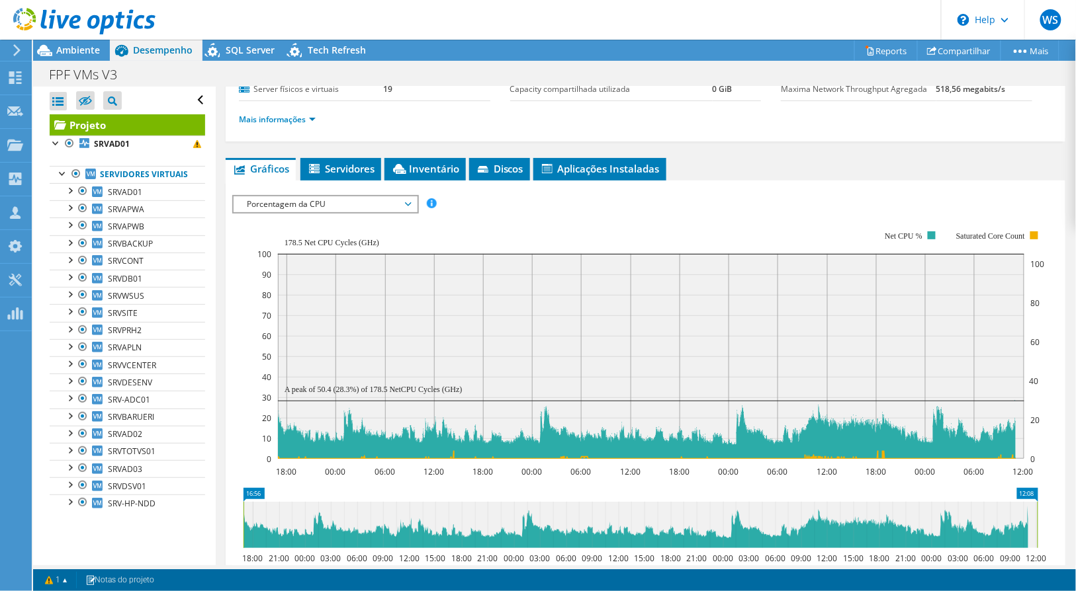
scroll to position [294, 0]
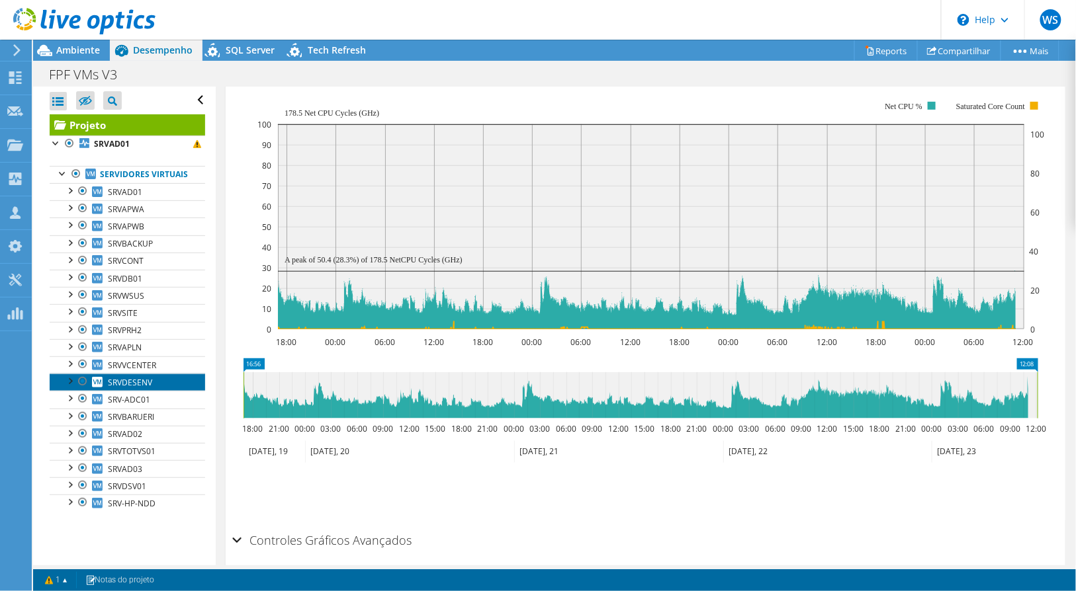
click at [130, 388] on span "SRVDESENV" at bounding box center [130, 382] width 44 height 11
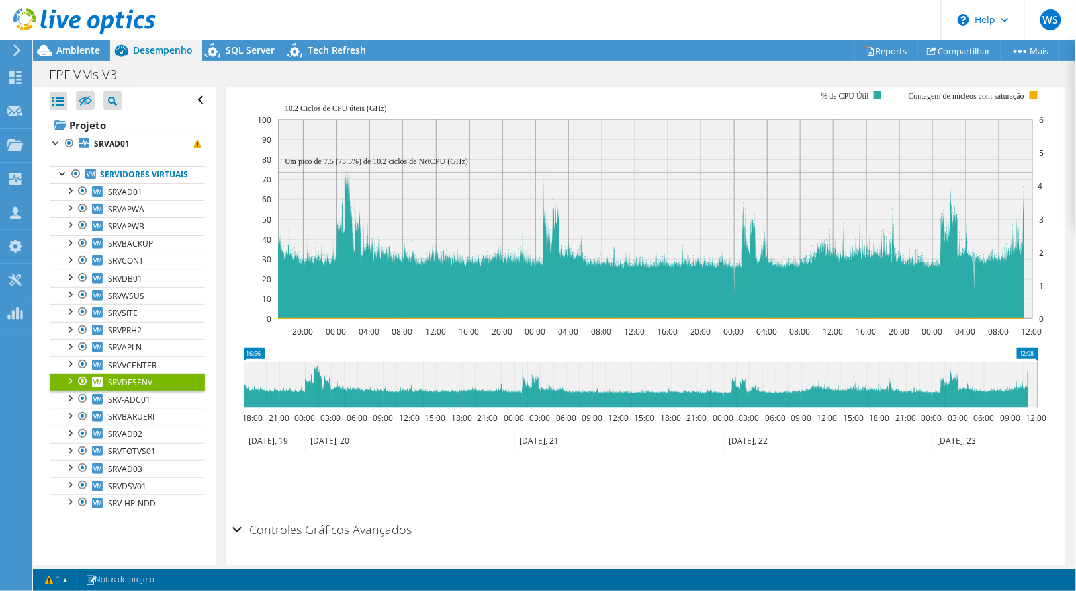
scroll to position [257, 0]
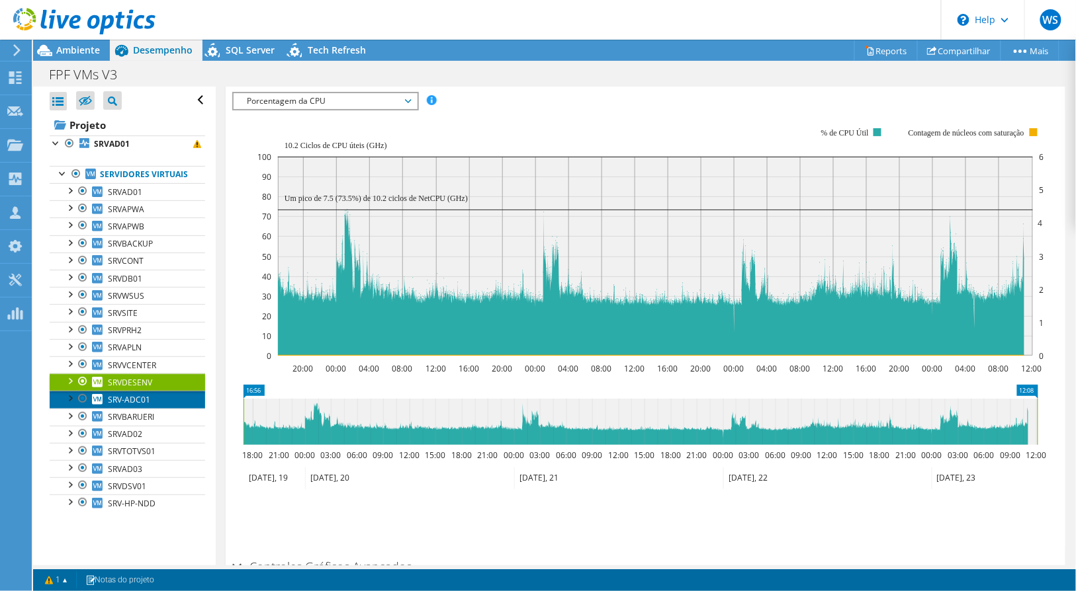
click at [133, 406] on span "SRV-ADC01" at bounding box center [129, 399] width 42 height 11
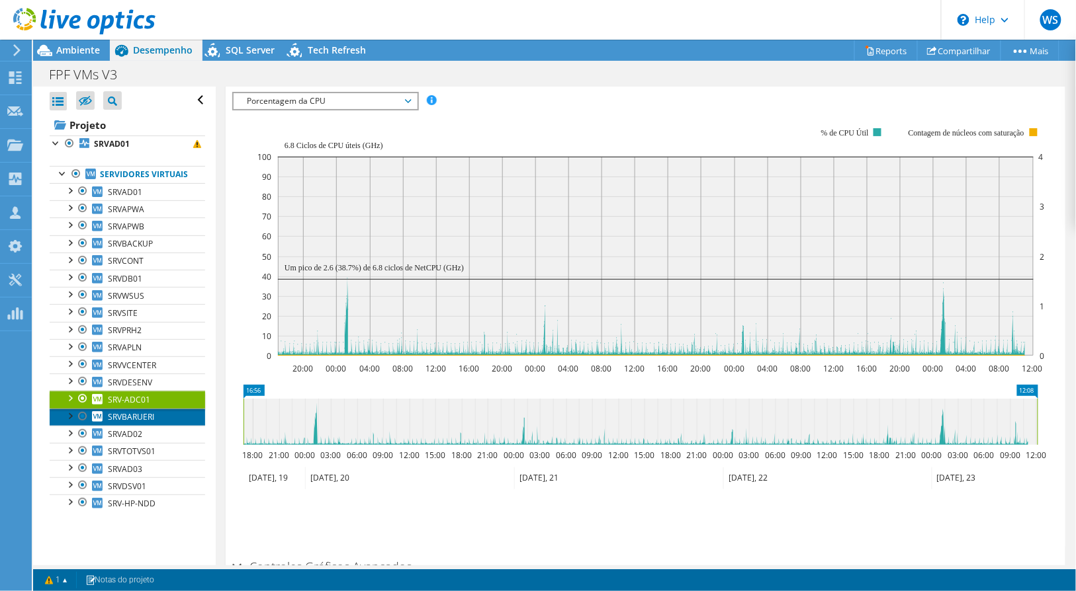
click at [143, 423] on span "SRVBARUERI" at bounding box center [131, 417] width 46 height 11
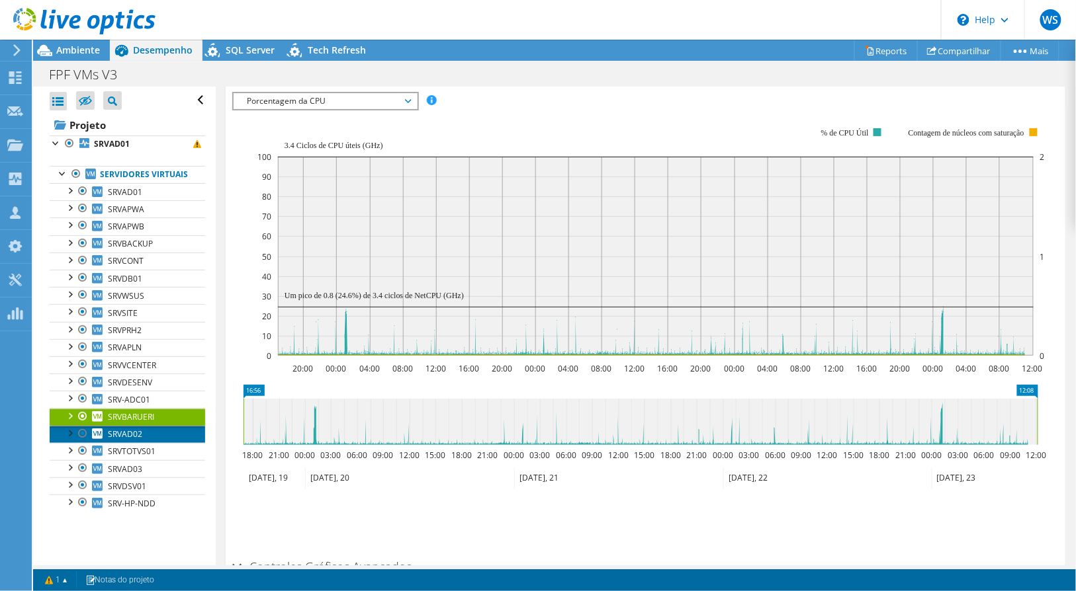
click at [140, 440] on span "SRVAD02" at bounding box center [125, 434] width 34 height 11
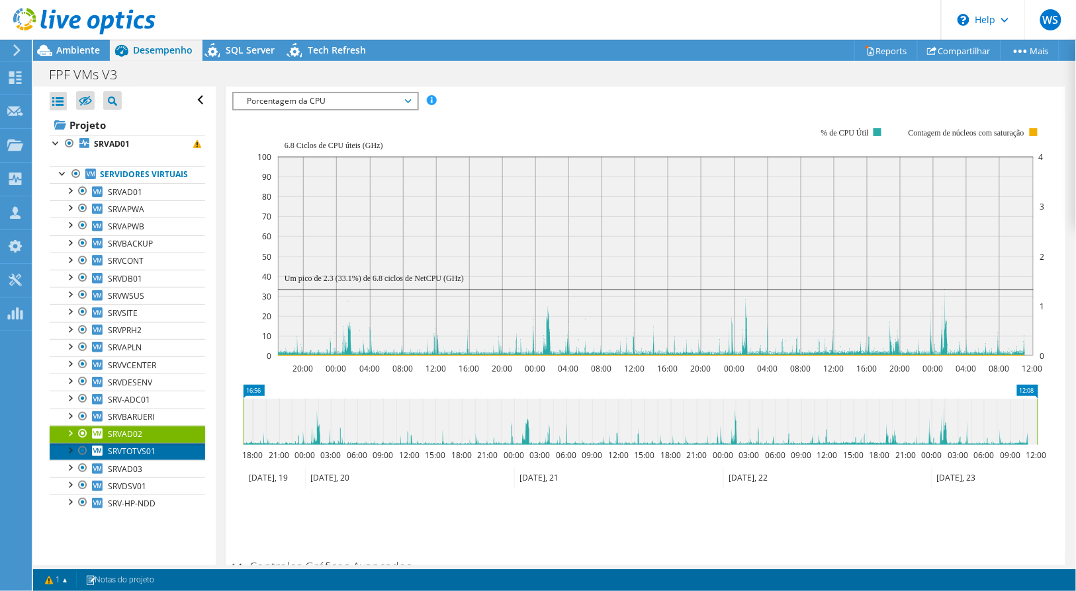
click at [144, 457] on span "SRVTOTVS01" at bounding box center [132, 451] width 48 height 11
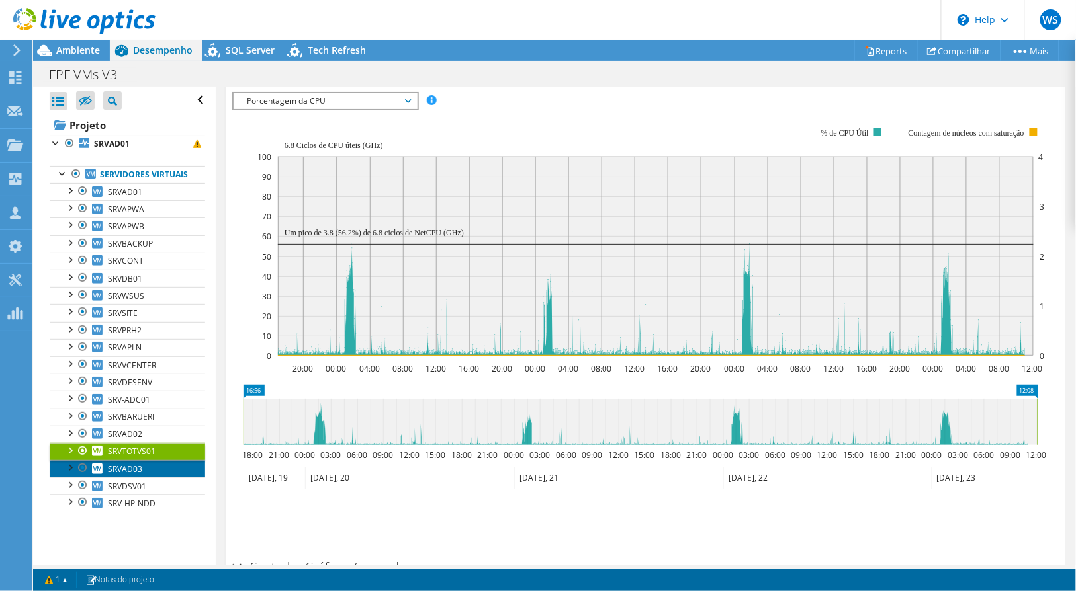
click at [150, 478] on link "SRVAD03" at bounding box center [127, 468] width 155 height 17
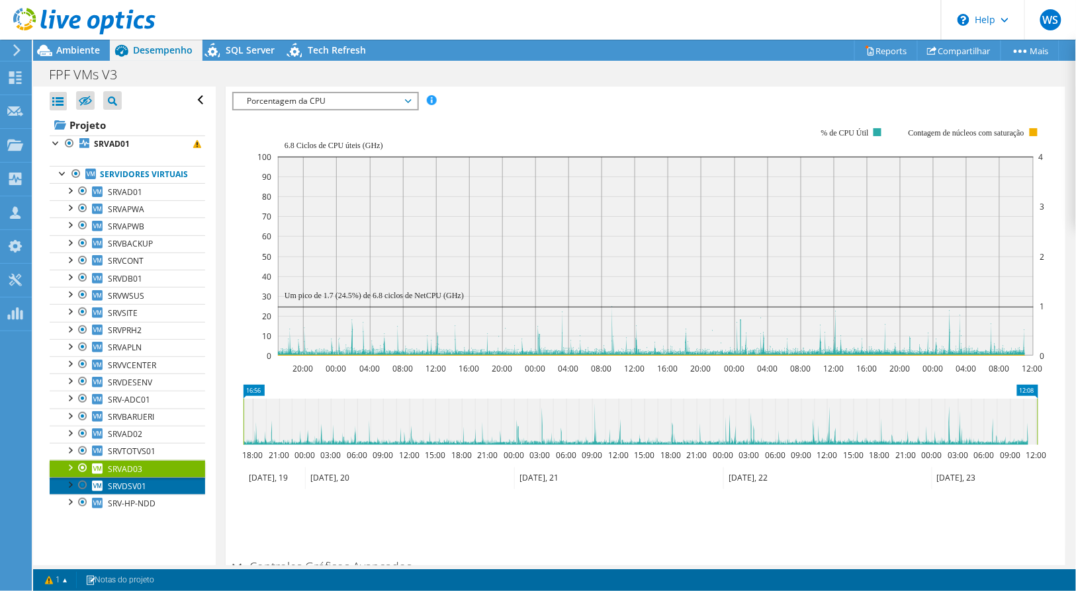
click at [148, 495] on link "SRVDSV01" at bounding box center [127, 486] width 155 height 17
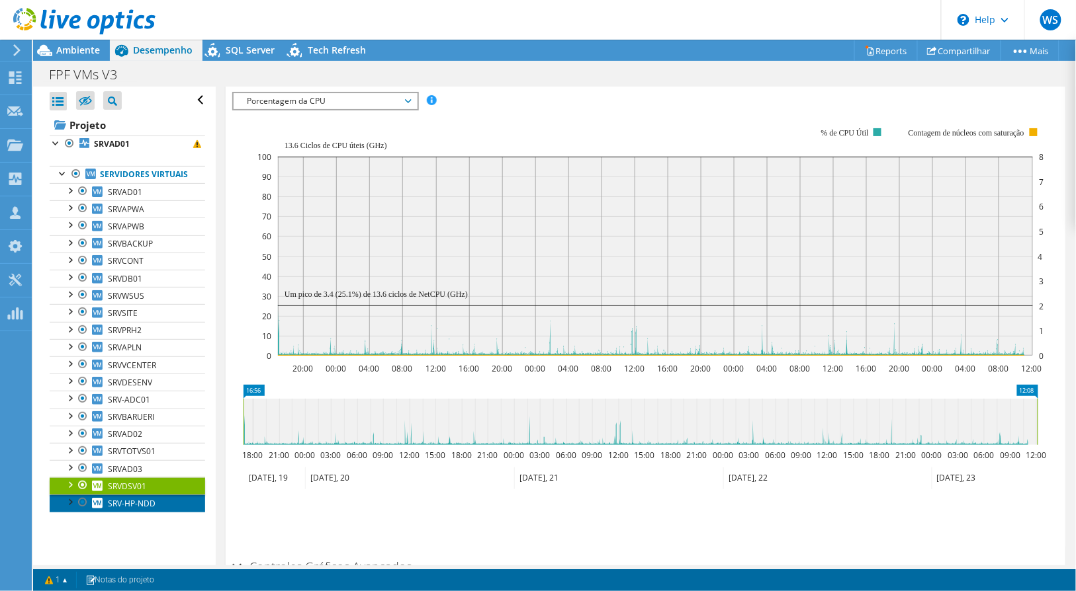
click at [146, 509] on span "SRV-HP-NDD" at bounding box center [132, 503] width 48 height 11
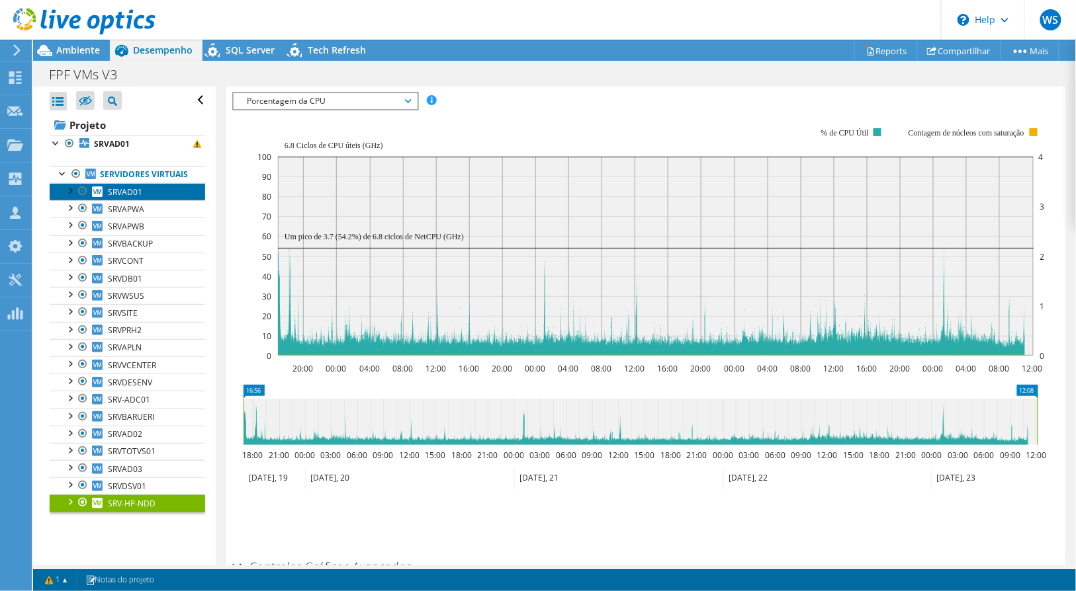
click at [146, 200] on link "SRVAD01" at bounding box center [127, 191] width 155 height 17
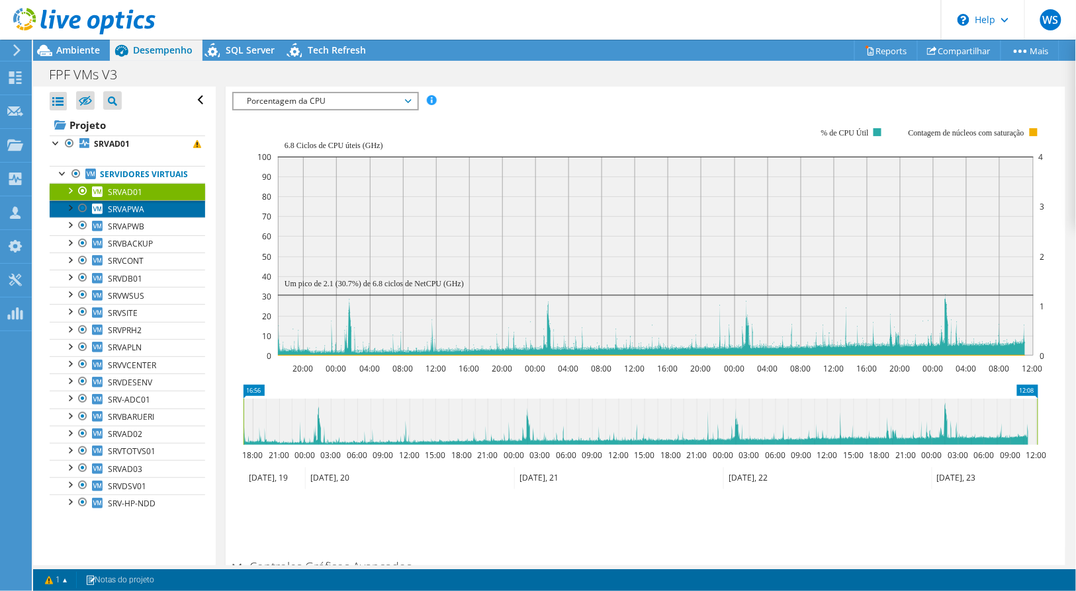
click at [146, 218] on link "SRVAPWA" at bounding box center [127, 208] width 155 height 17
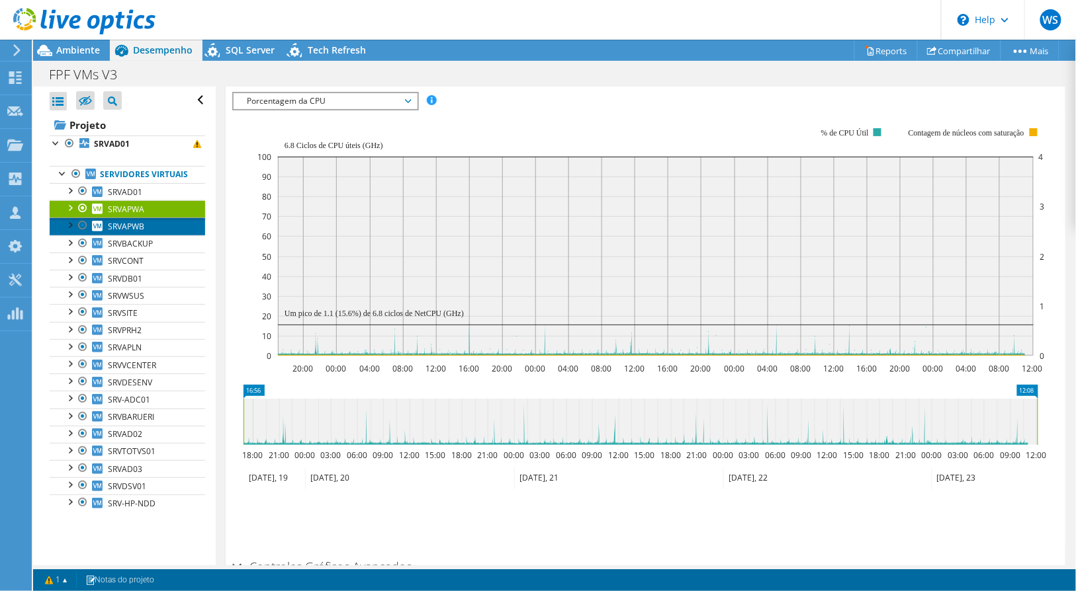
click at [148, 235] on link "SRVAPWB" at bounding box center [127, 226] width 155 height 17
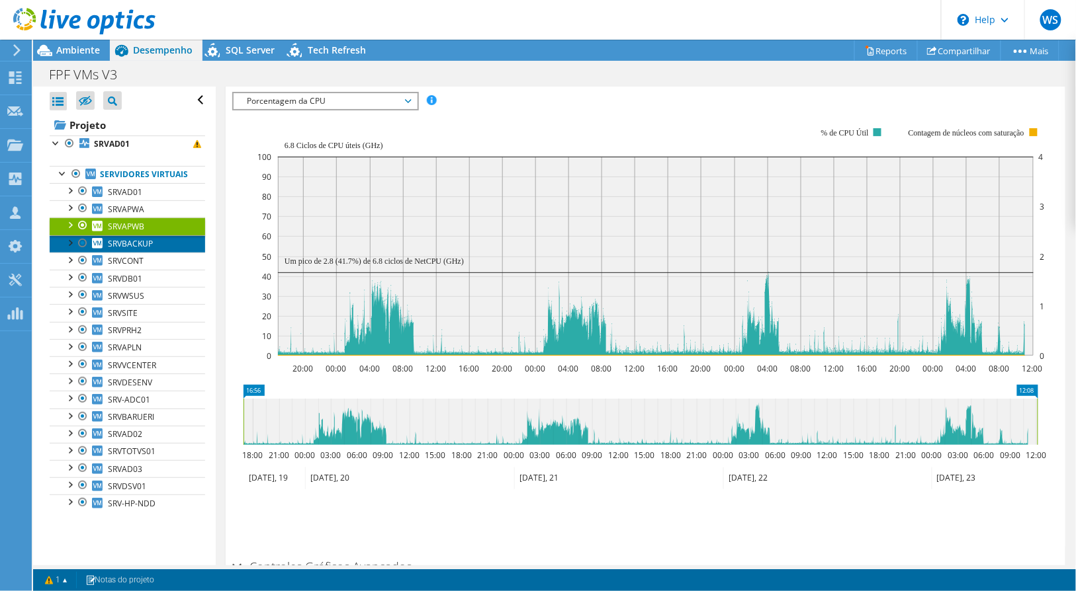
click at [147, 249] on span "SRVBACKUP" at bounding box center [130, 243] width 45 height 11
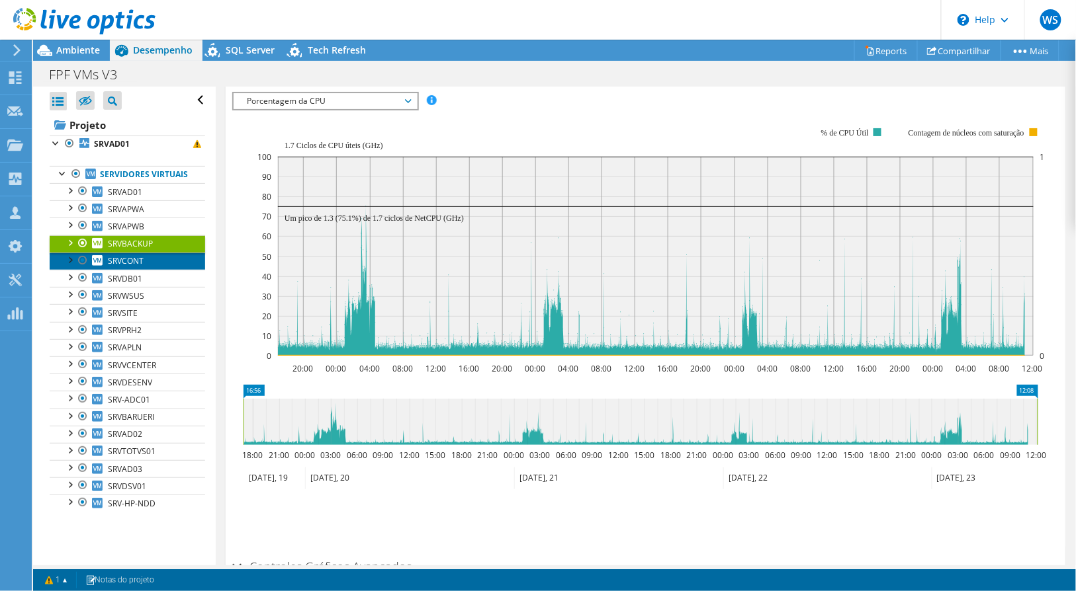
click at [147, 270] on link "SRVCONT" at bounding box center [127, 261] width 155 height 17
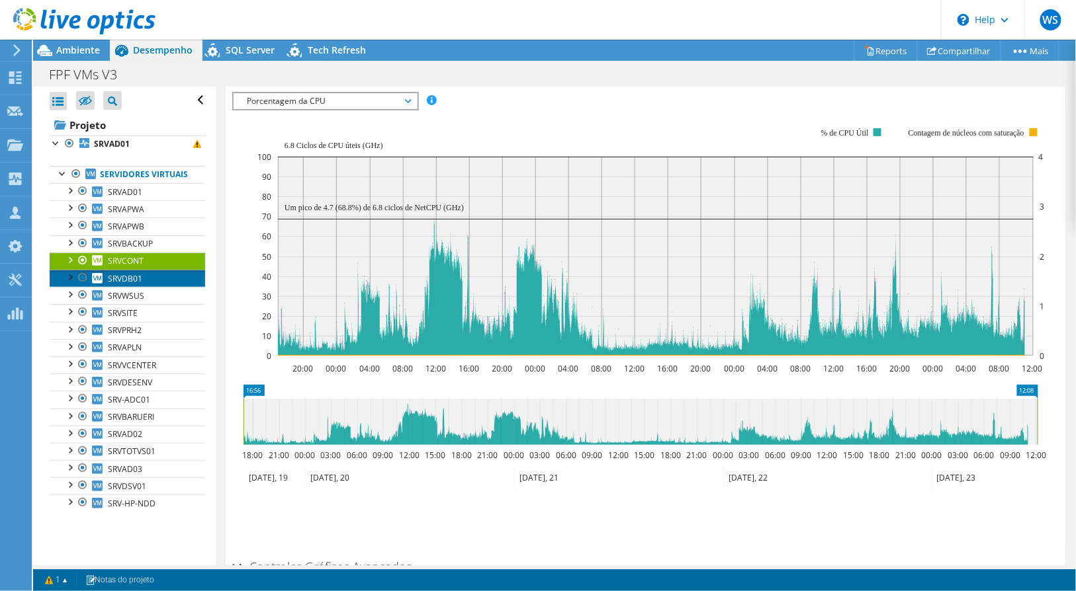
click at [146, 287] on link "SRVDB01" at bounding box center [127, 278] width 155 height 17
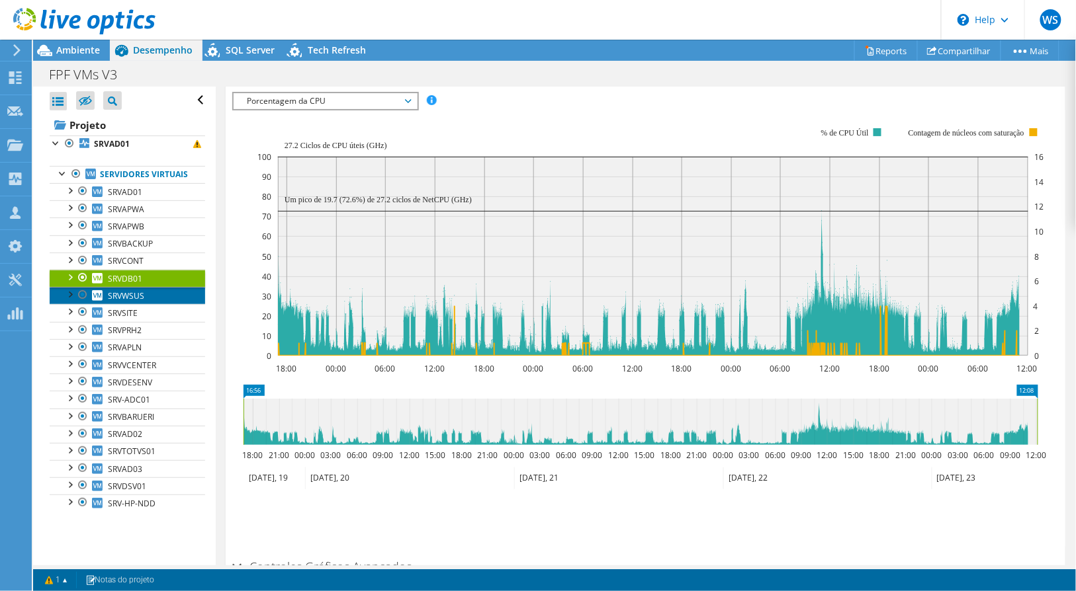
click at [142, 302] on span "SRVWSUS" at bounding box center [126, 295] width 36 height 11
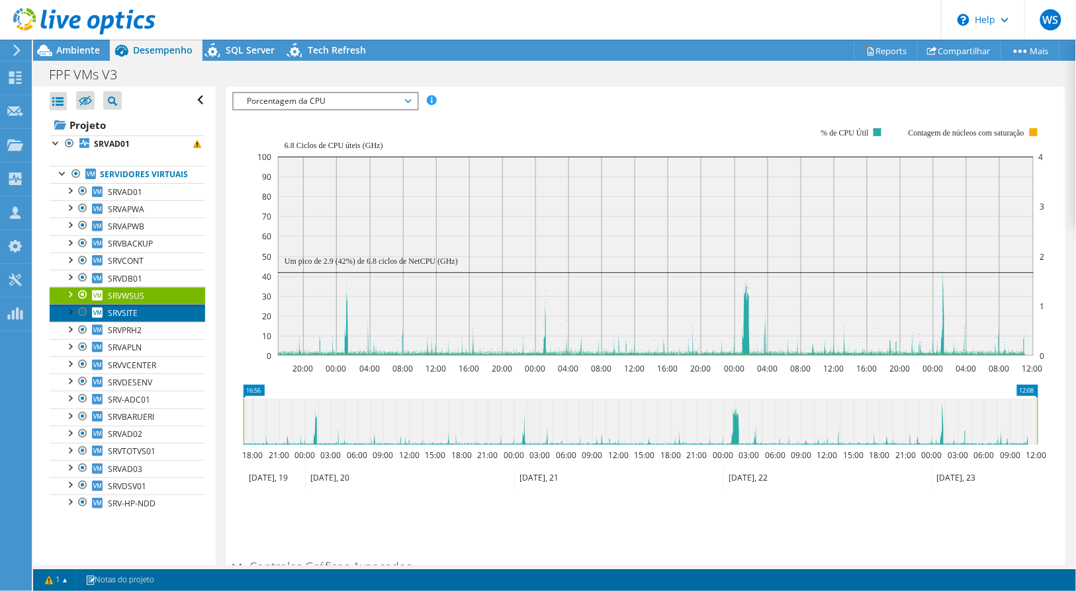
click at [136, 319] on span "SRVSITE" at bounding box center [123, 313] width 30 height 11
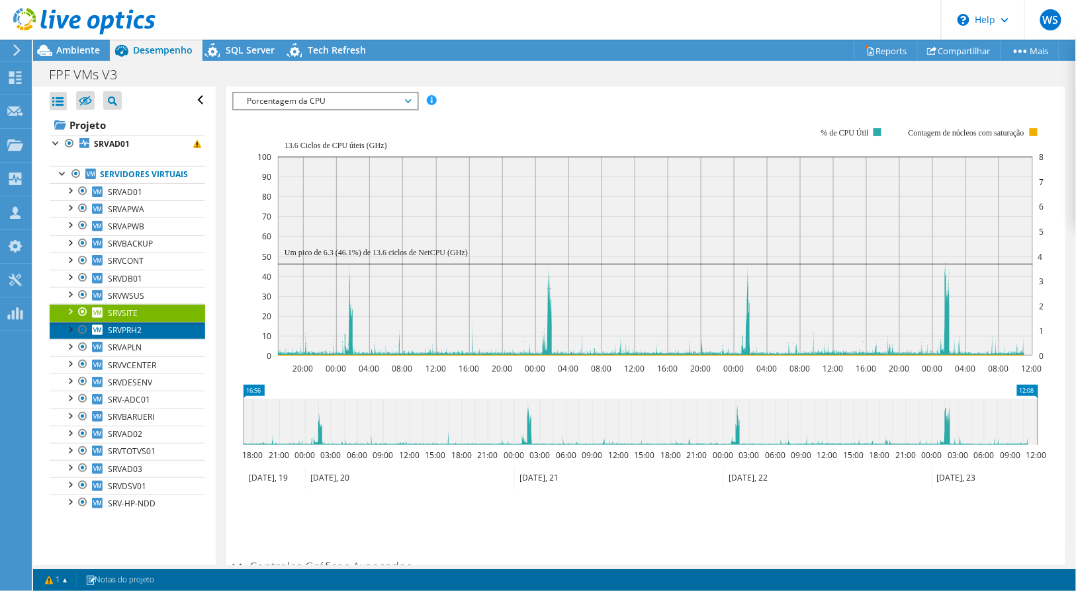
click at [141, 336] on span "SRVPRH2" at bounding box center [125, 330] width 34 height 11
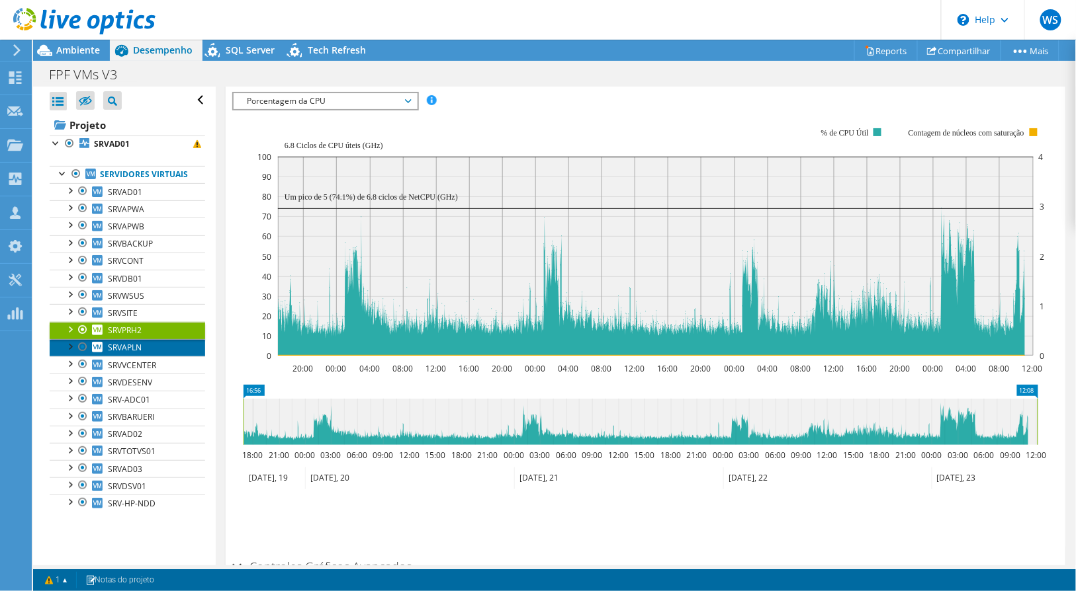
click at [148, 357] on link "SRVAPLN" at bounding box center [127, 347] width 155 height 17
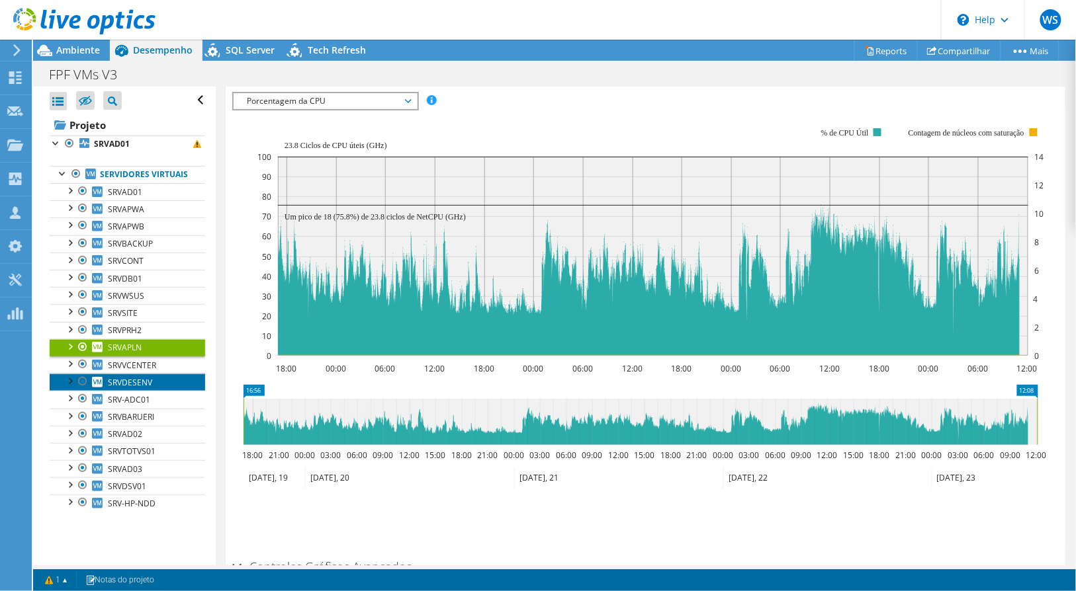
click at [144, 388] on span "SRVDESENV" at bounding box center [130, 382] width 44 height 11
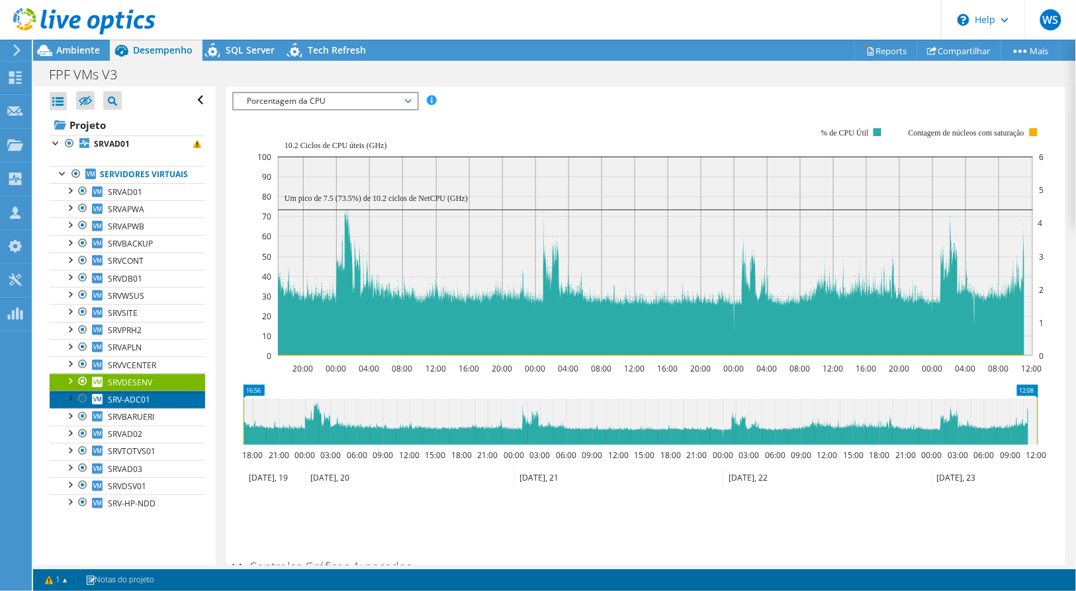
drag, startPoint x: 147, startPoint y: 408, endPoint x: 153, endPoint y: 412, distance: 7.7
click at [147, 406] on span "SRV-ADC01" at bounding box center [129, 399] width 42 height 11
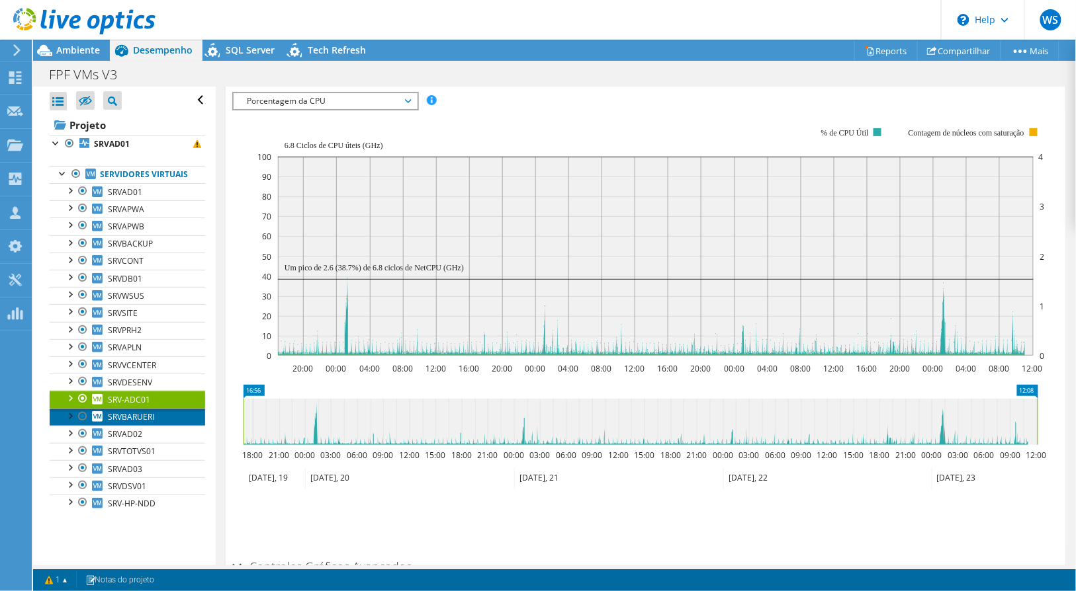
click at [159, 426] on link "SRVBARUERI" at bounding box center [127, 417] width 155 height 17
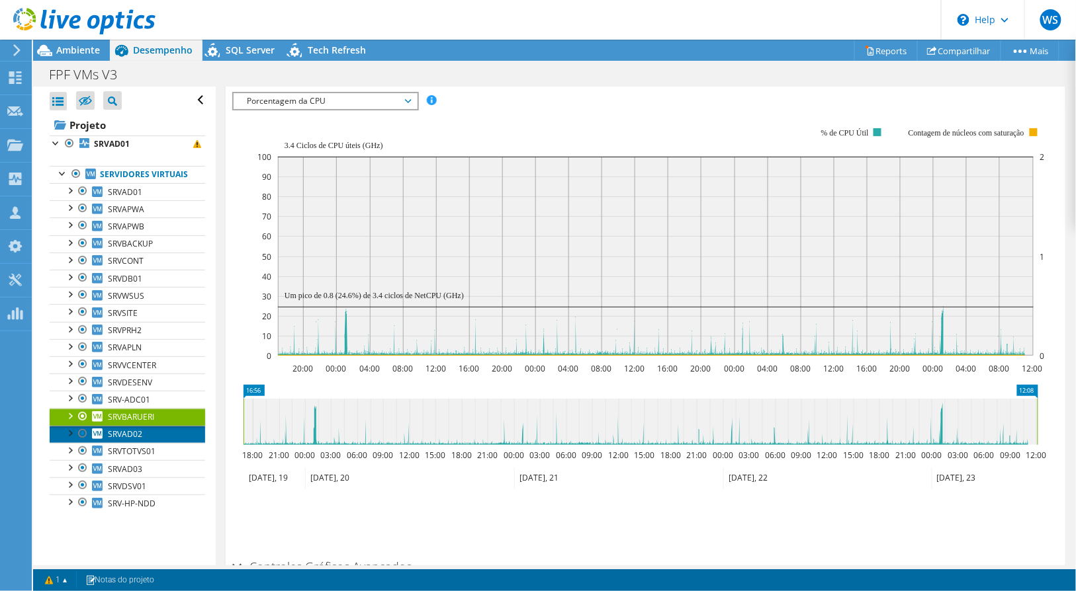
drag, startPoint x: 157, startPoint y: 455, endPoint x: 166, endPoint y: 445, distance: 13.1
click at [157, 443] on link "SRVAD02" at bounding box center [127, 434] width 155 height 17
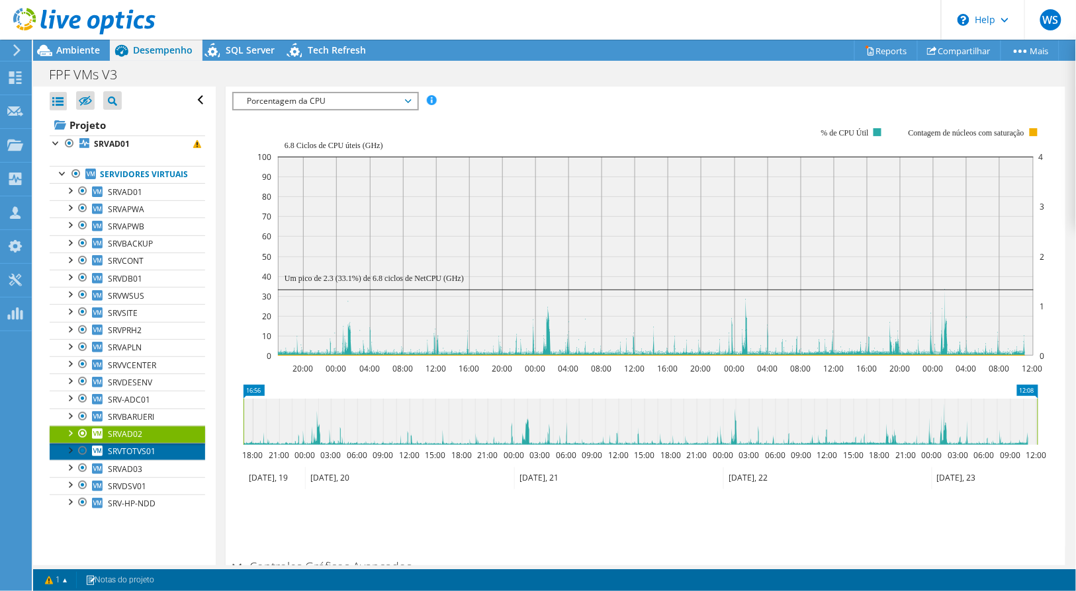
click at [161, 460] on link "SRVTOTVS01" at bounding box center [127, 451] width 155 height 17
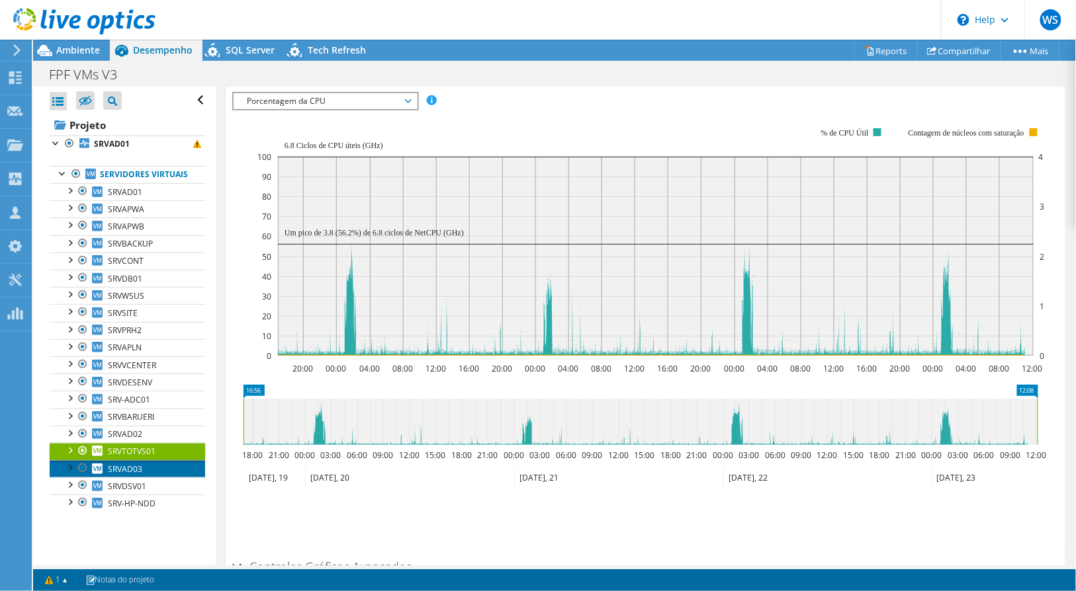
click at [153, 478] on link "SRVAD03" at bounding box center [127, 468] width 155 height 17
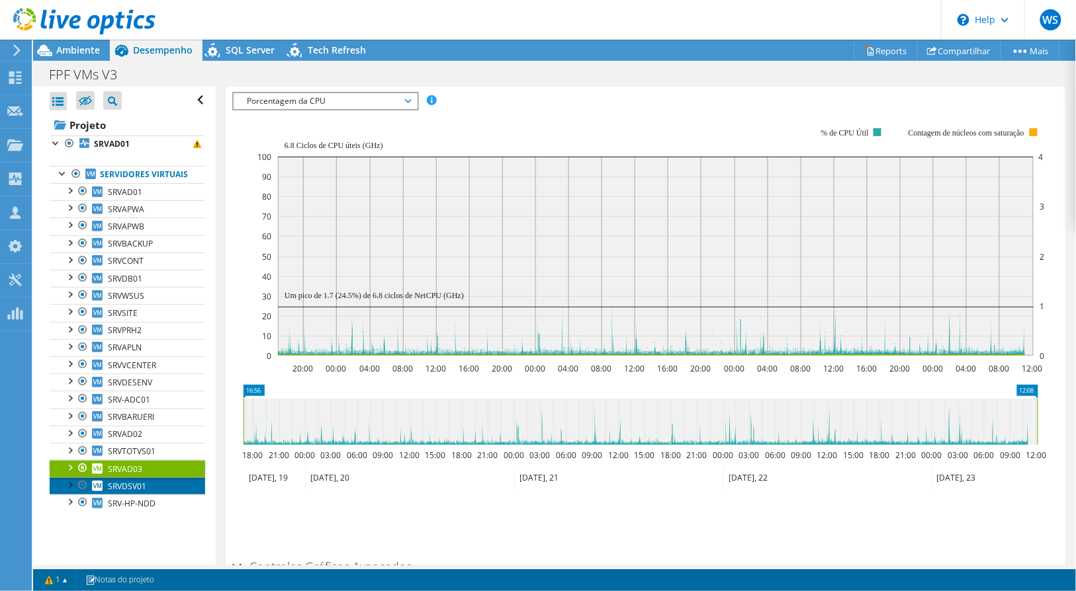
click at [146, 495] on link "SRVDSV01" at bounding box center [127, 486] width 155 height 17
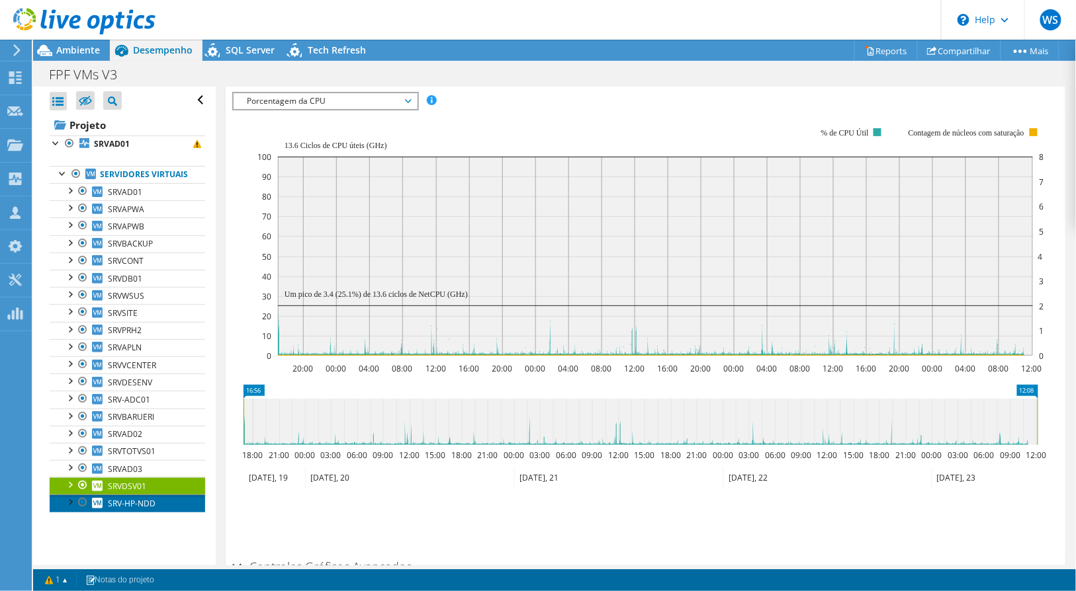
click at [149, 512] on link "SRV-HP-NDD" at bounding box center [127, 503] width 155 height 17
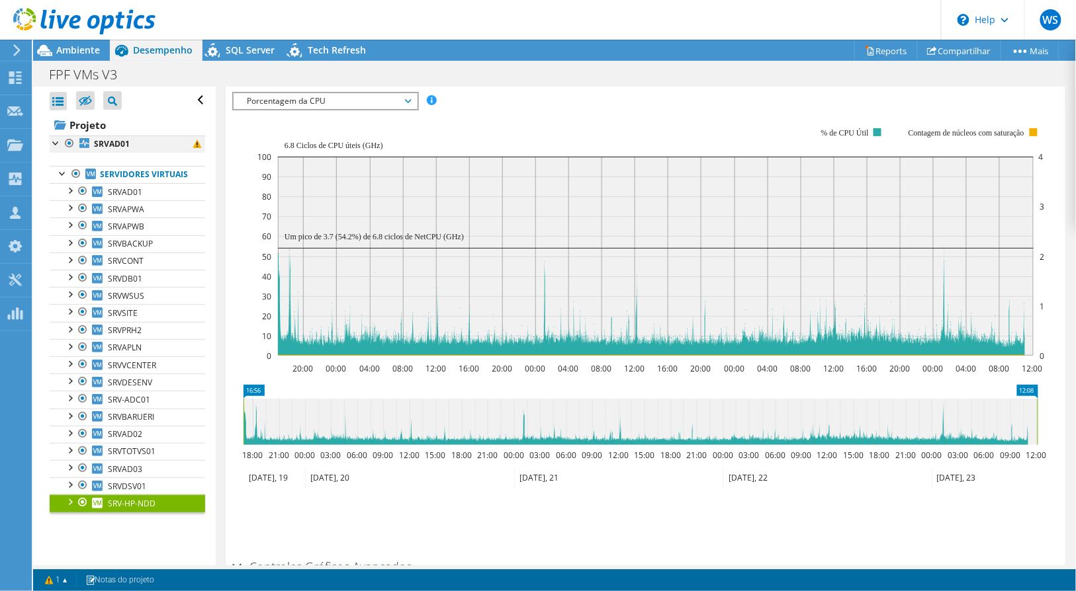
click at [70, 142] on div at bounding box center [69, 144] width 13 height 16
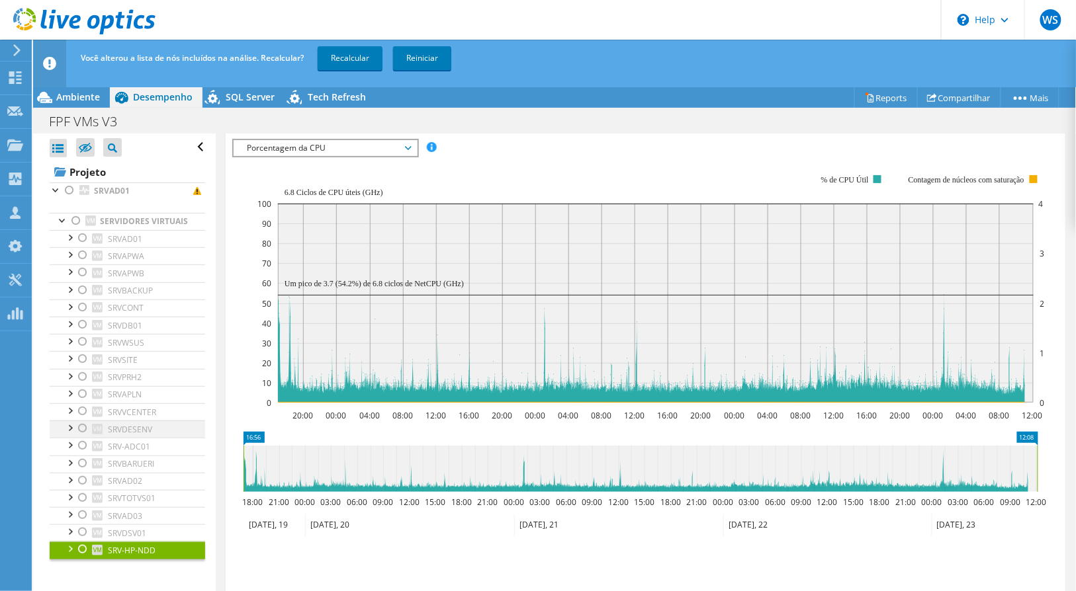
click at [84, 437] on div at bounding box center [82, 429] width 13 height 16
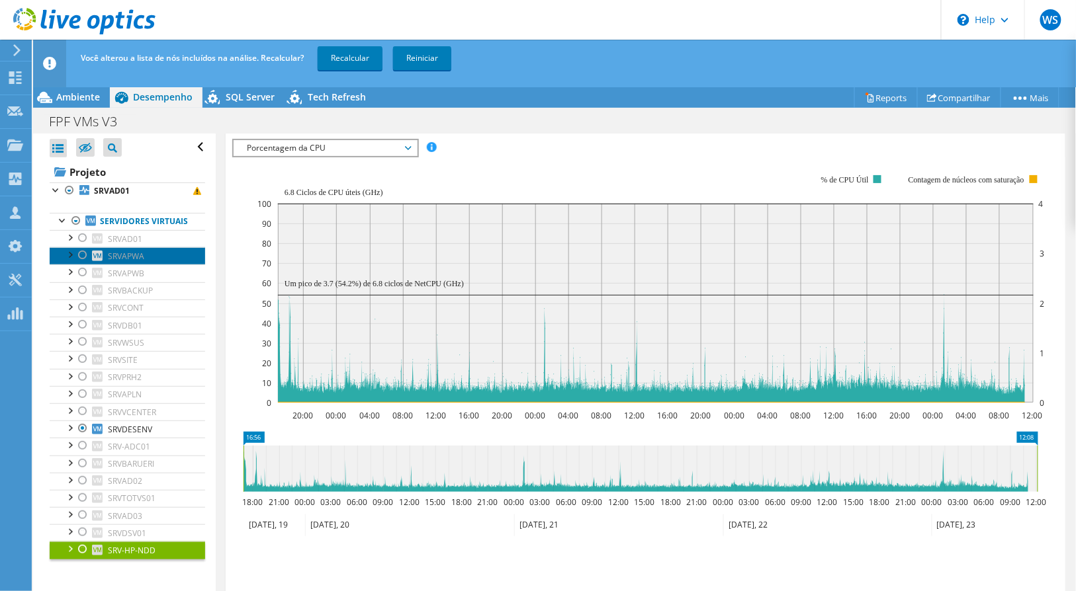
click at [129, 262] on span "SRVAPWA" at bounding box center [126, 256] width 36 height 11
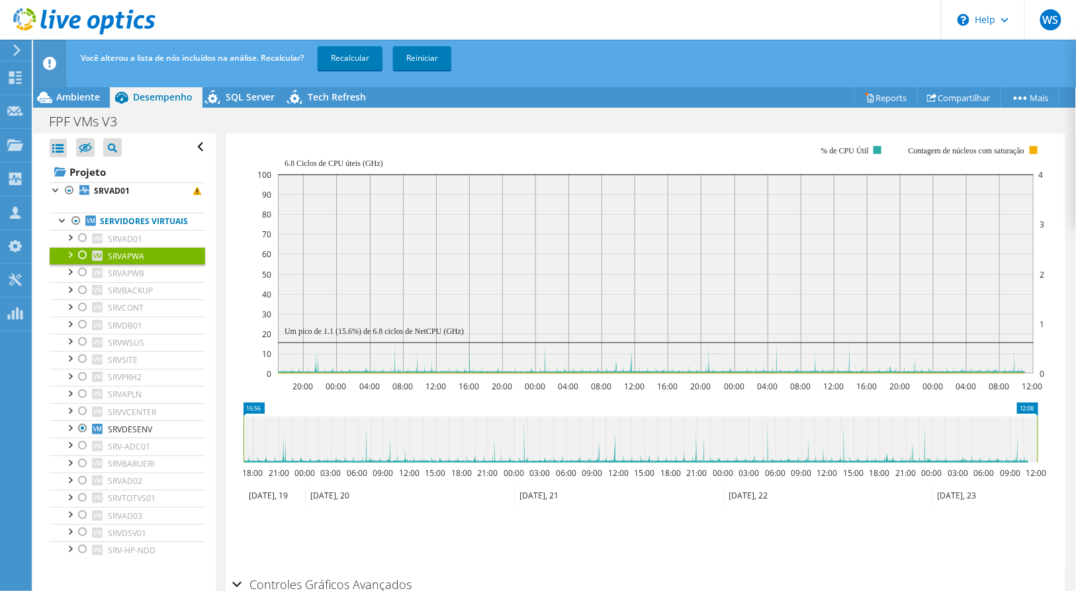
scroll to position [228, 0]
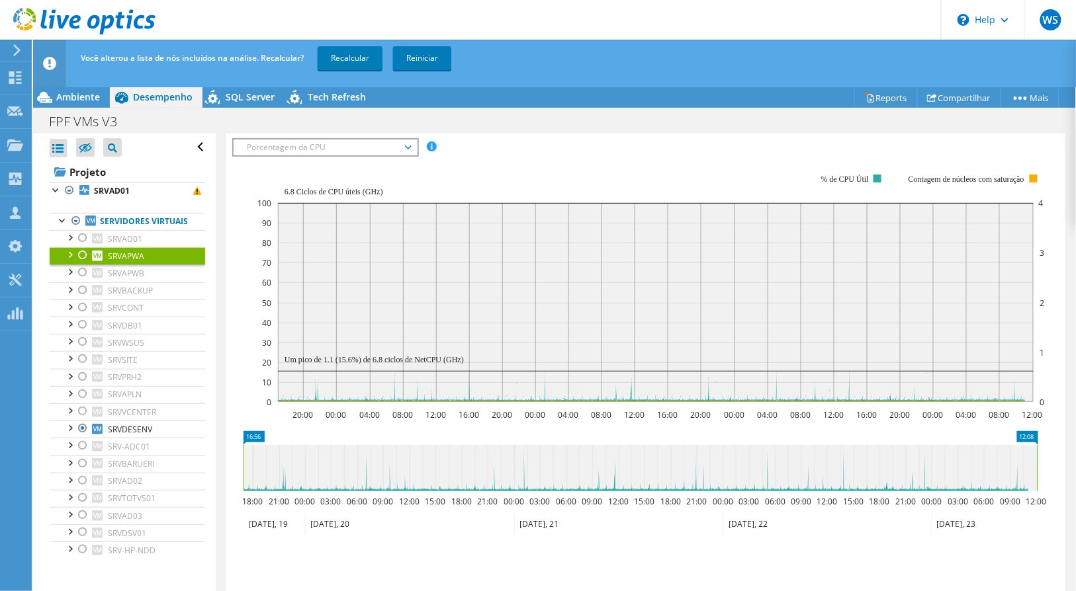
click at [81, 263] on div at bounding box center [82, 255] width 13 height 16
click at [80, 263] on div at bounding box center [82, 255] width 13 height 16
click at [83, 402] on div at bounding box center [82, 394] width 13 height 16
click at [346, 54] on link "Recalcular" at bounding box center [350, 58] width 65 height 24
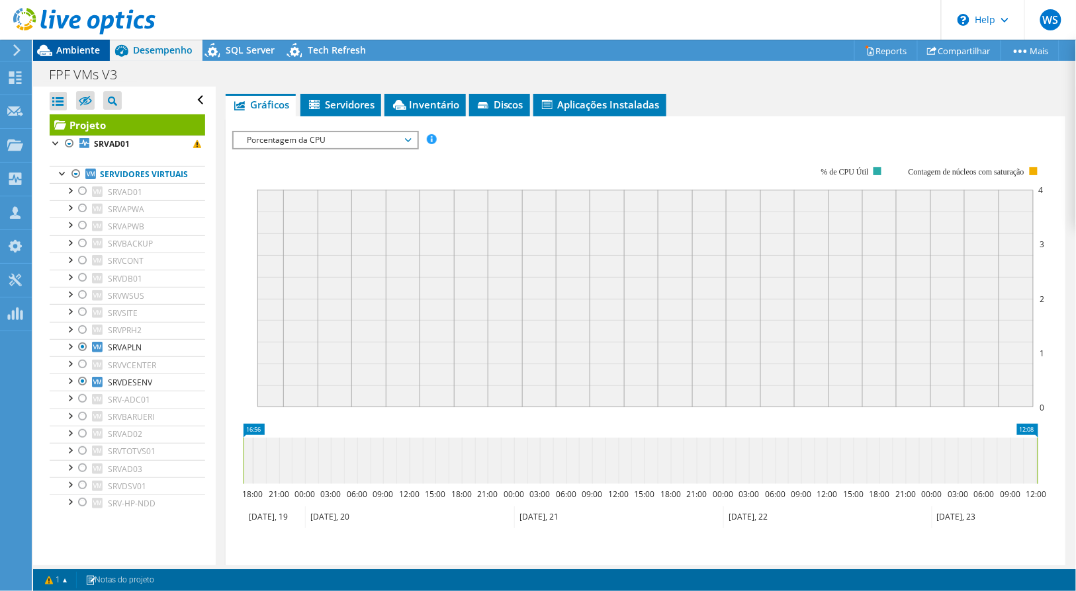
click at [87, 56] on div "Ambiente" at bounding box center [71, 50] width 77 height 21
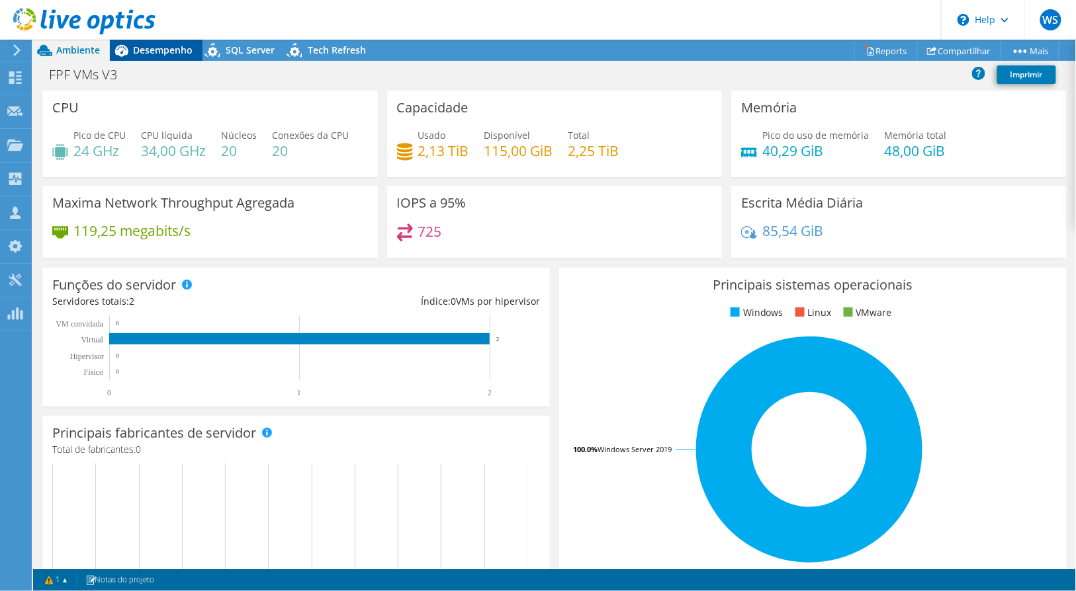
click at [177, 48] on span "Desempenho" at bounding box center [163, 50] width 60 height 13
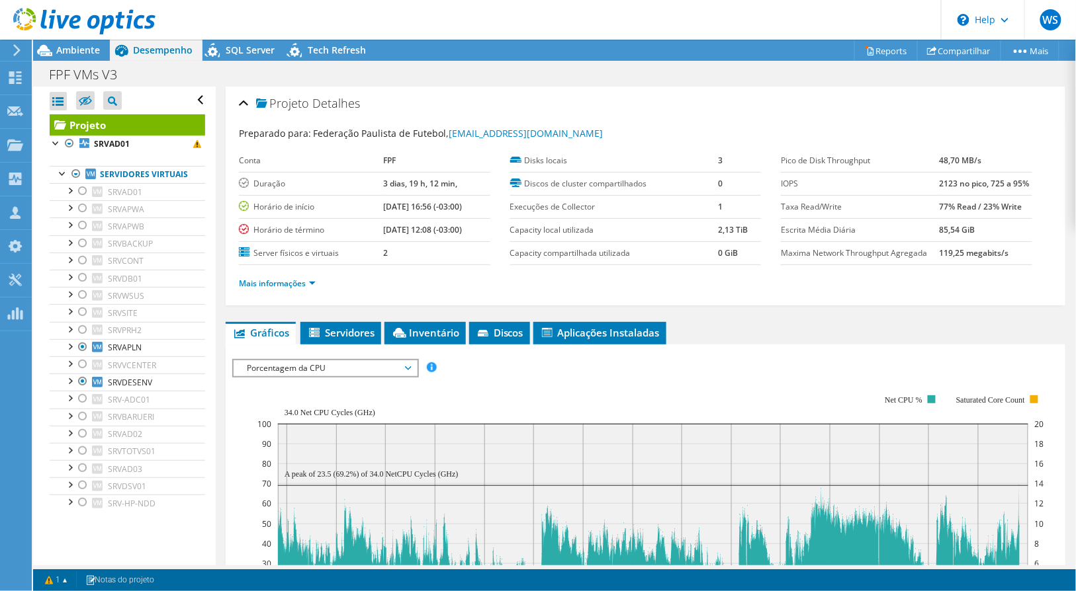
scroll to position [267, 0]
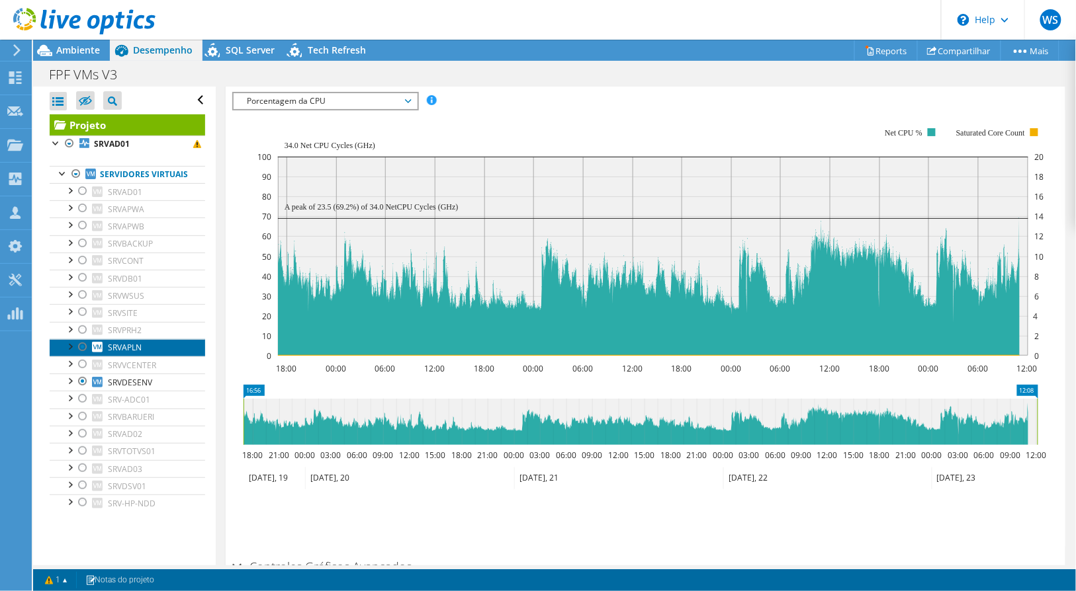
click at [153, 357] on link "SRVAPLN" at bounding box center [127, 347] width 155 height 17
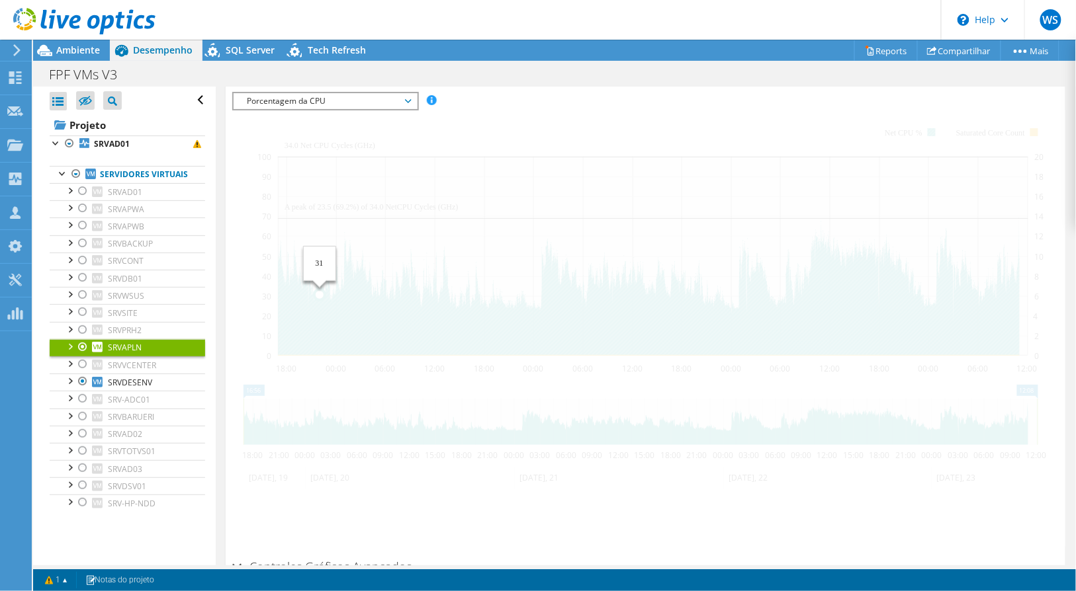
scroll to position [257, 0]
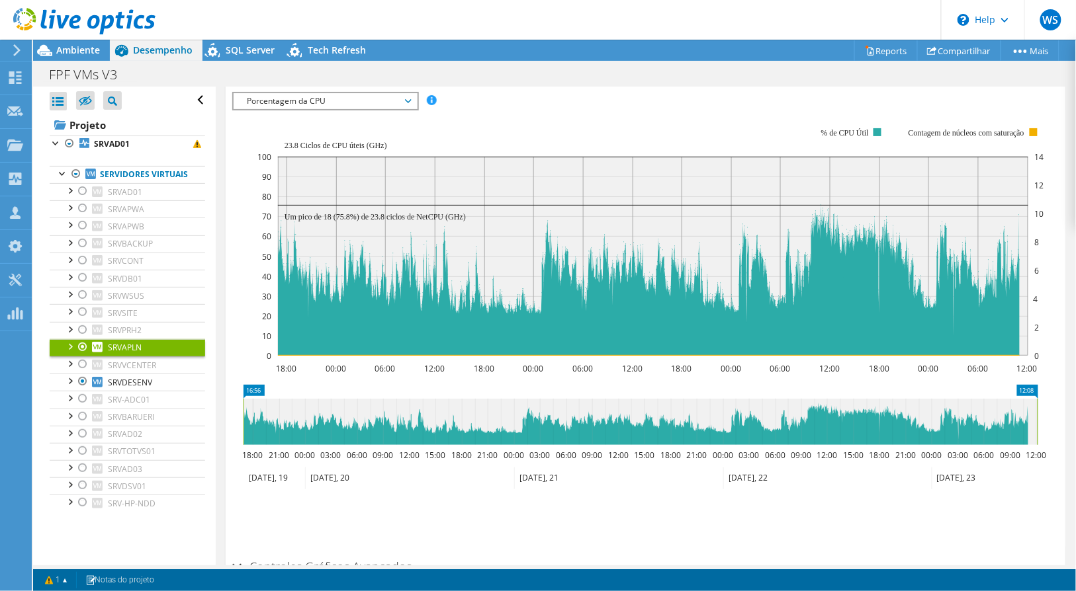
drag, startPoint x: 1043, startPoint y: 551, endPoint x: 1068, endPoint y: 551, distance: 25.1
click at [1046, 554] on div "Controles Gráficos Avançados" at bounding box center [645, 568] width 826 height 28
click at [128, 388] on span "SRVDESENV" at bounding box center [130, 382] width 44 height 11
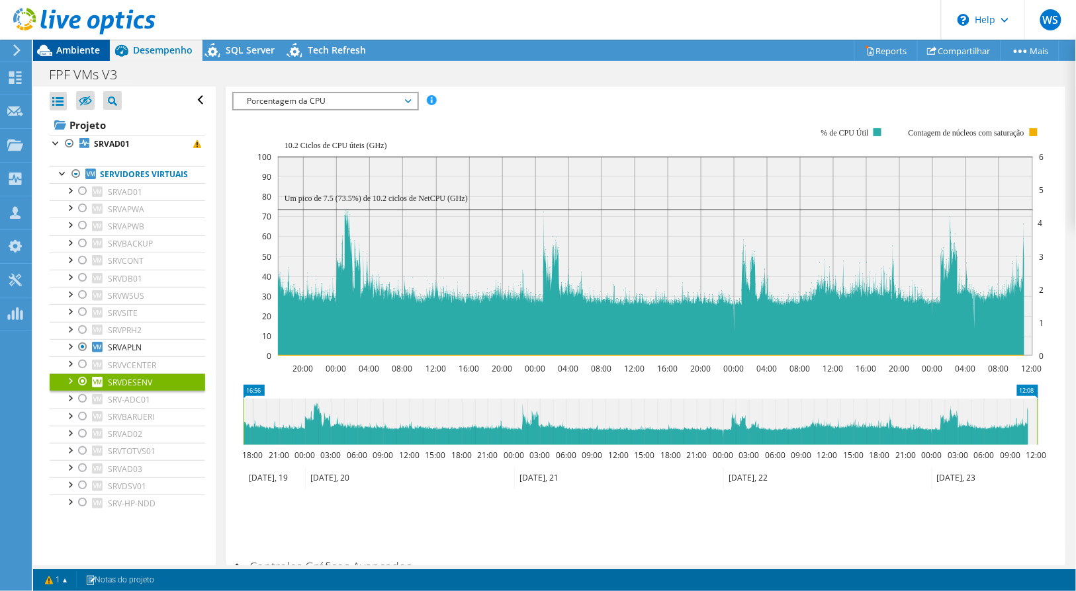
drag, startPoint x: 64, startPoint y: 57, endPoint x: 69, endPoint y: 60, distance: 6.8
click at [64, 57] on div "Ambiente" at bounding box center [71, 50] width 77 height 21
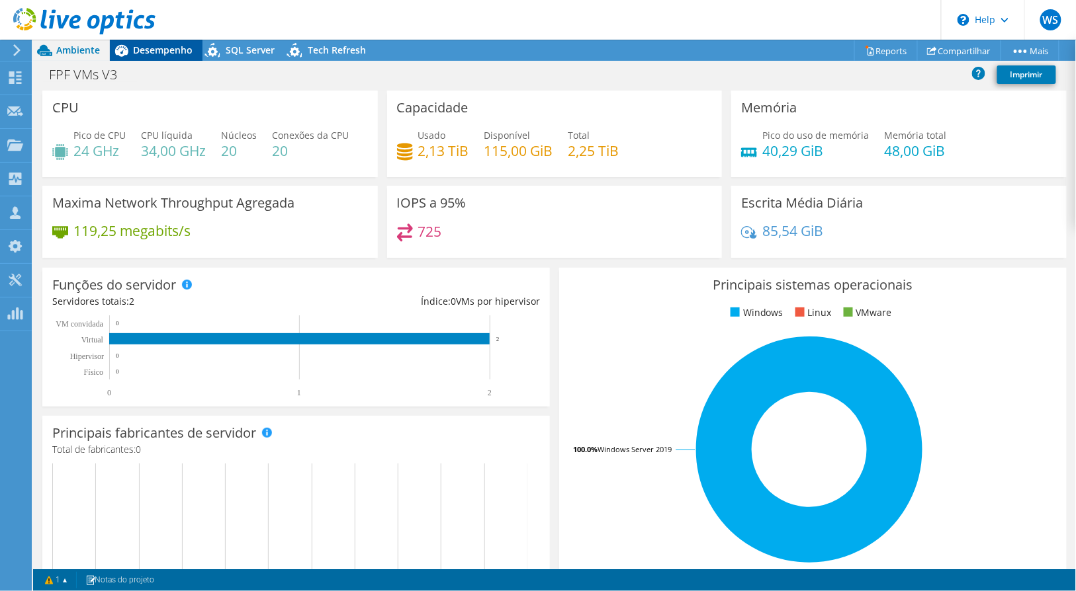
click at [159, 44] on span "Desempenho" at bounding box center [163, 50] width 60 height 13
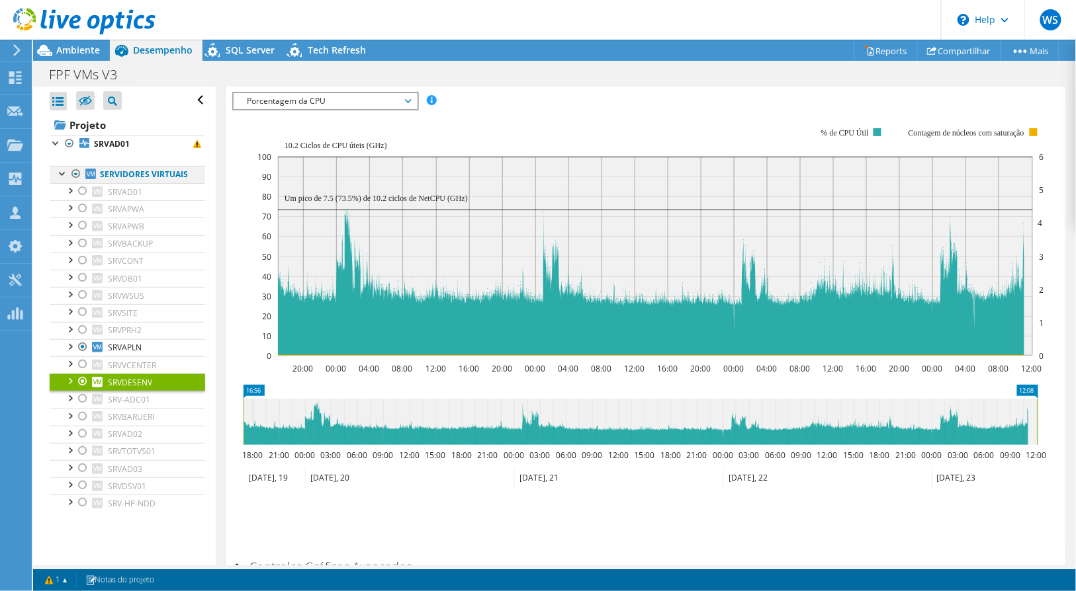
click at [79, 175] on div at bounding box center [75, 174] width 13 height 16
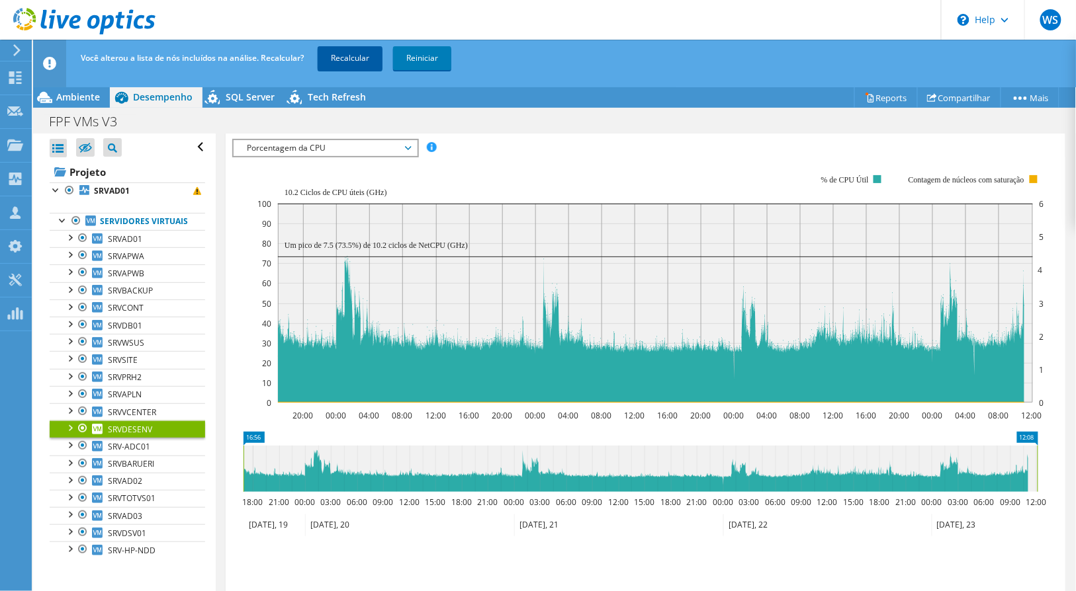
click at [351, 57] on link "Recalcular" at bounding box center [350, 58] width 65 height 24
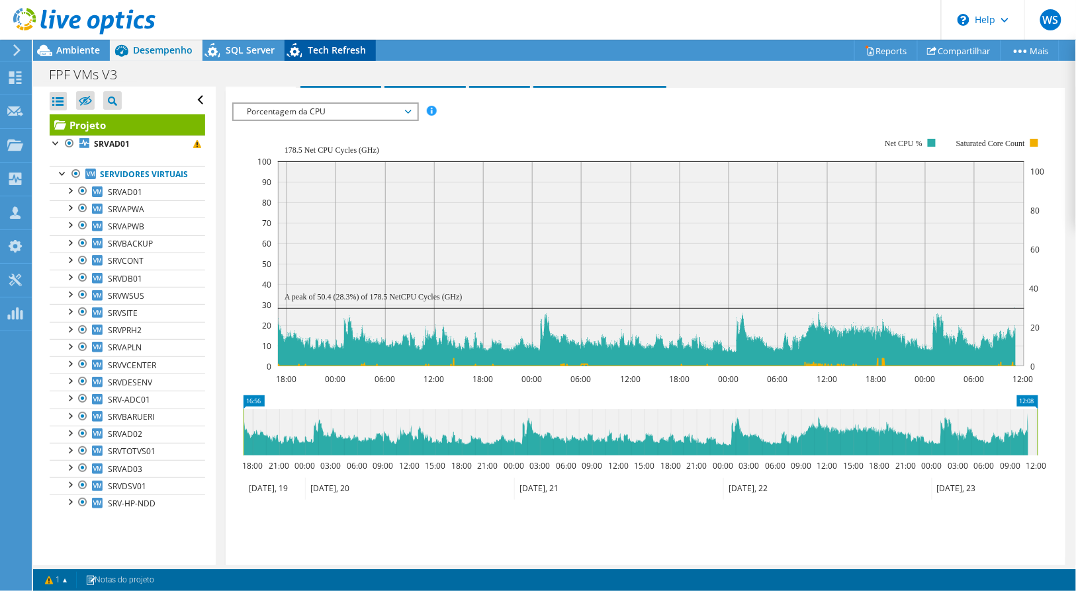
scroll to position [294, 0]
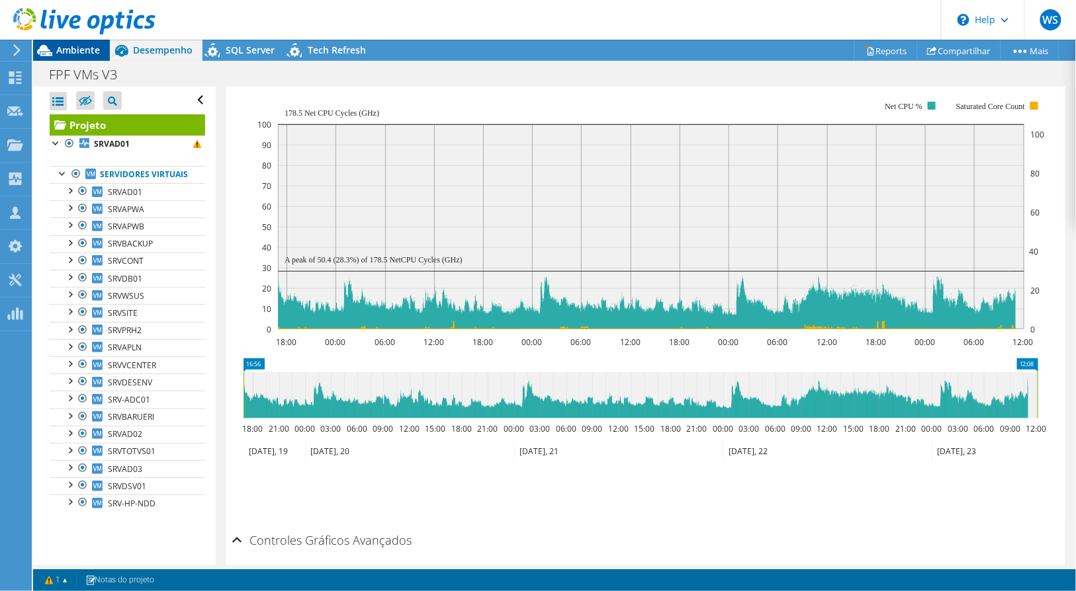
click at [74, 55] on span "Ambiente" at bounding box center [78, 50] width 44 height 13
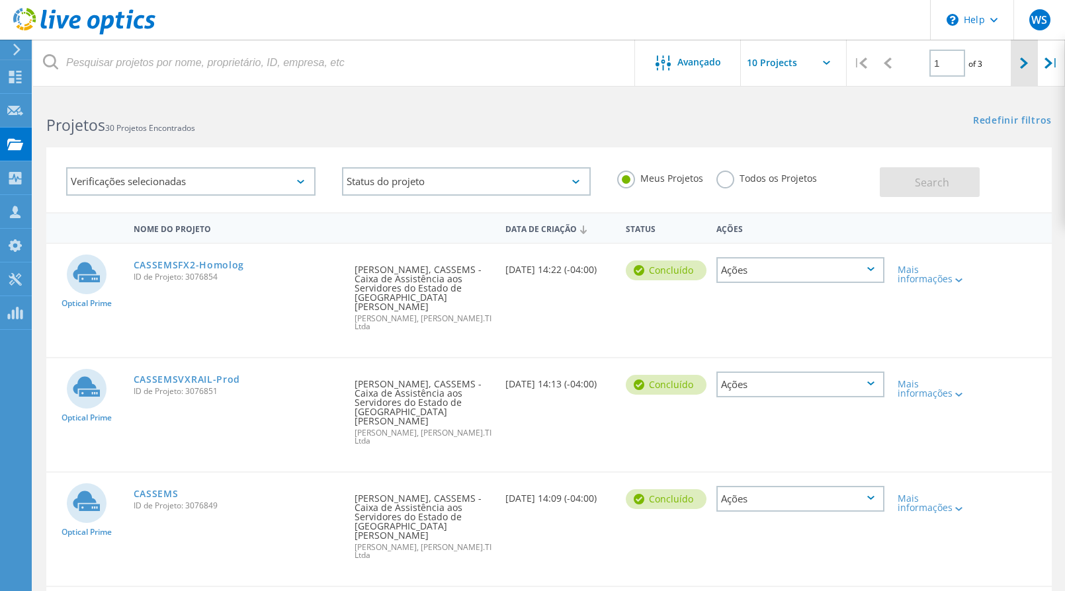
click at [1016, 65] on div at bounding box center [1024, 63] width 27 height 47
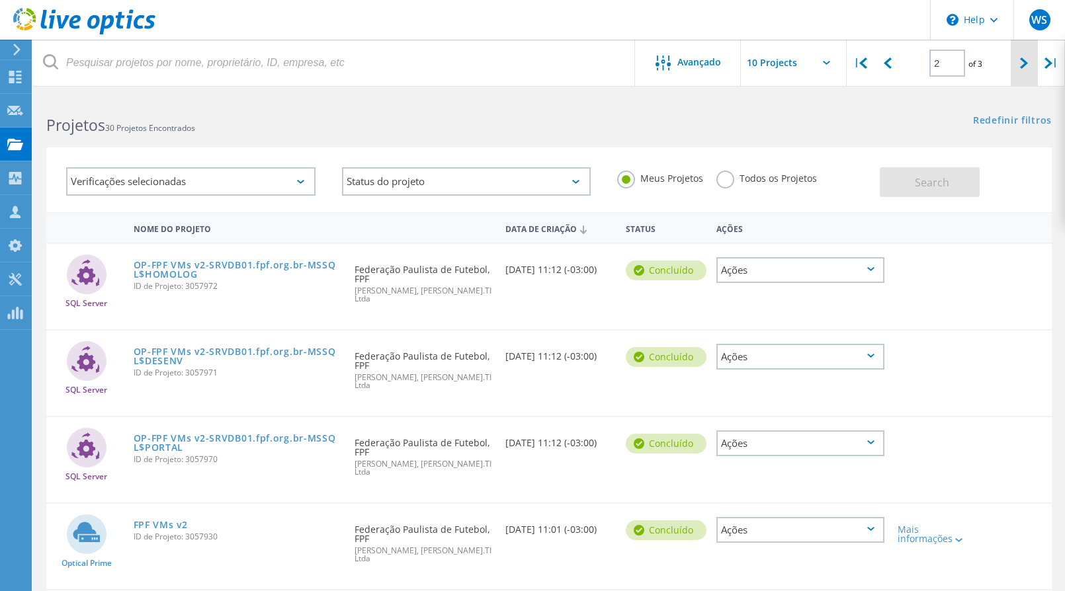
click at [1017, 68] on div at bounding box center [1024, 63] width 27 height 47
type input "3"
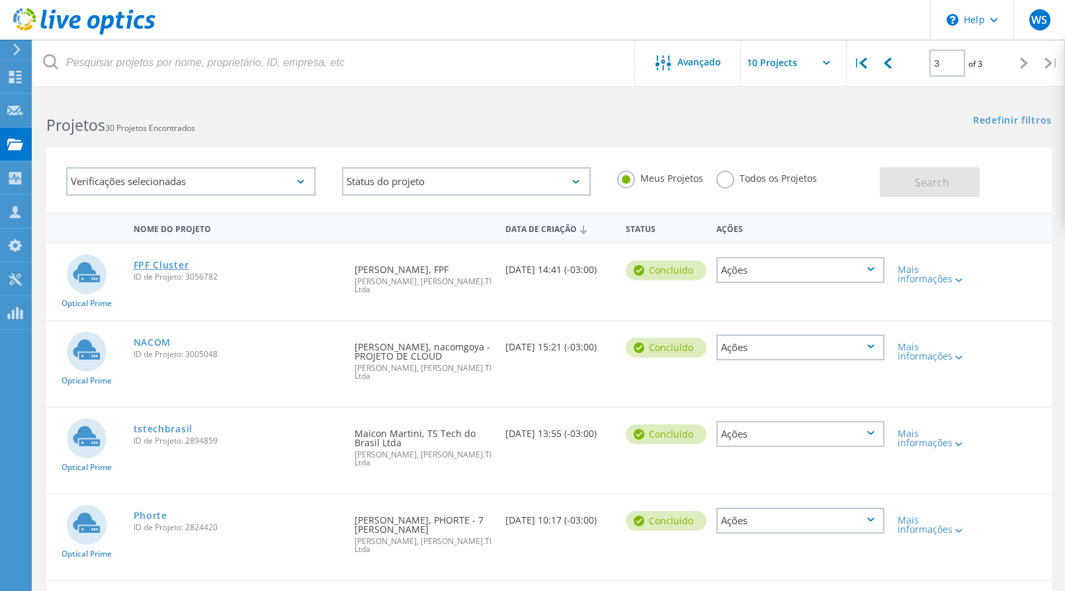
click at [155, 268] on link "FPF Cluster" at bounding box center [162, 265] width 56 height 9
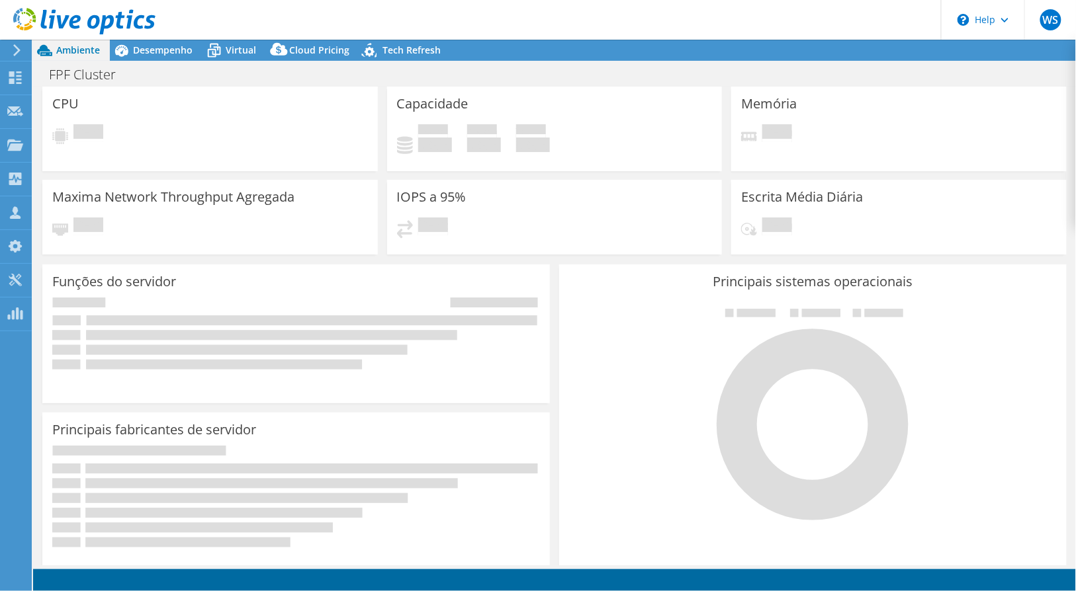
select select "USD"
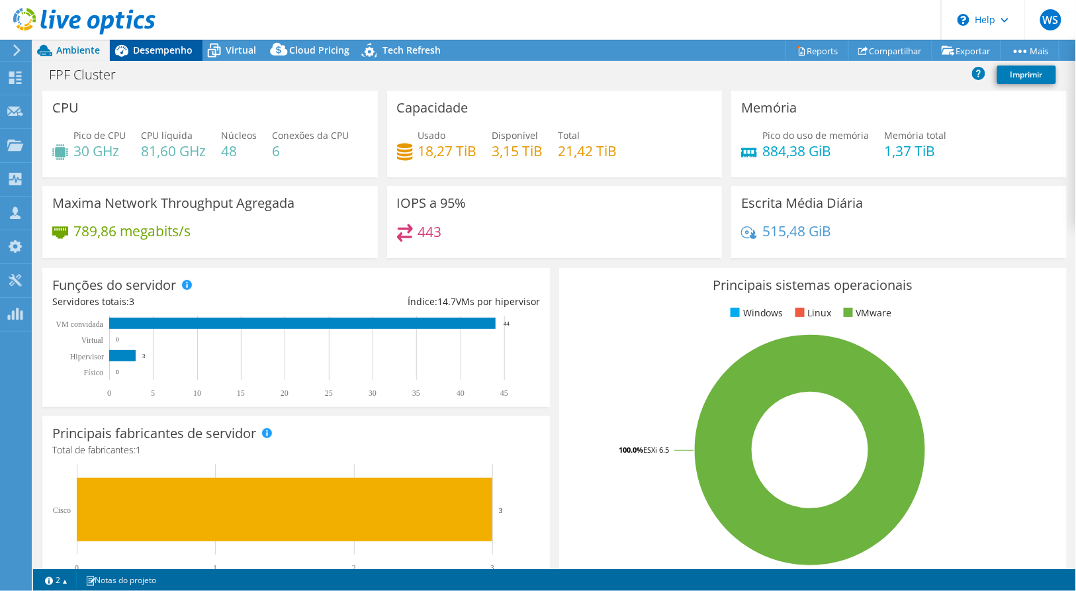
click at [163, 52] on span "Desempenho" at bounding box center [163, 50] width 60 height 13
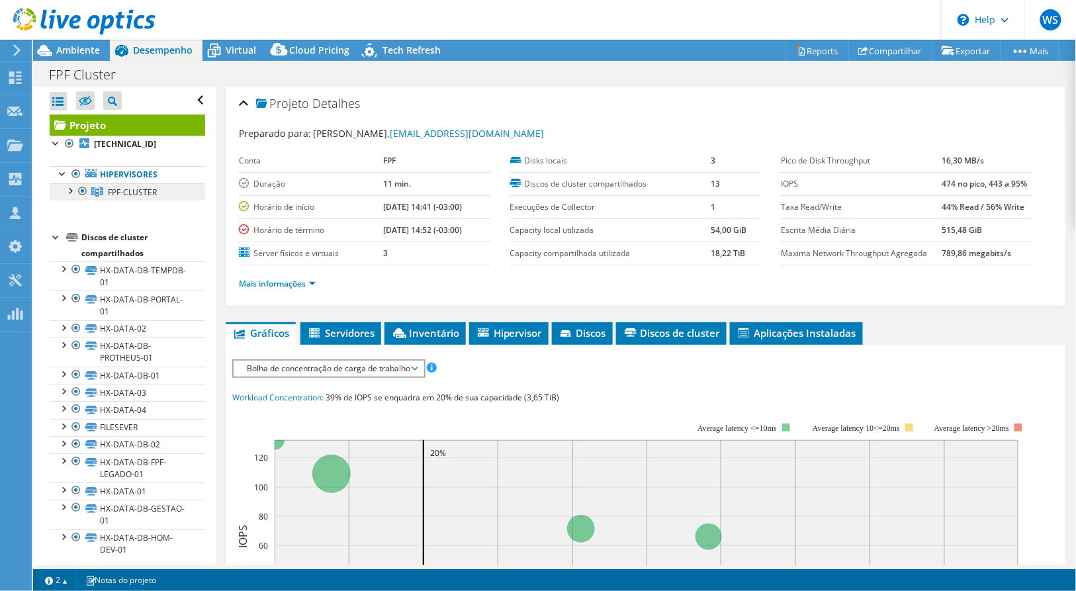
click at [131, 192] on span "FPF-CLUSTER" at bounding box center [132, 192] width 49 height 11
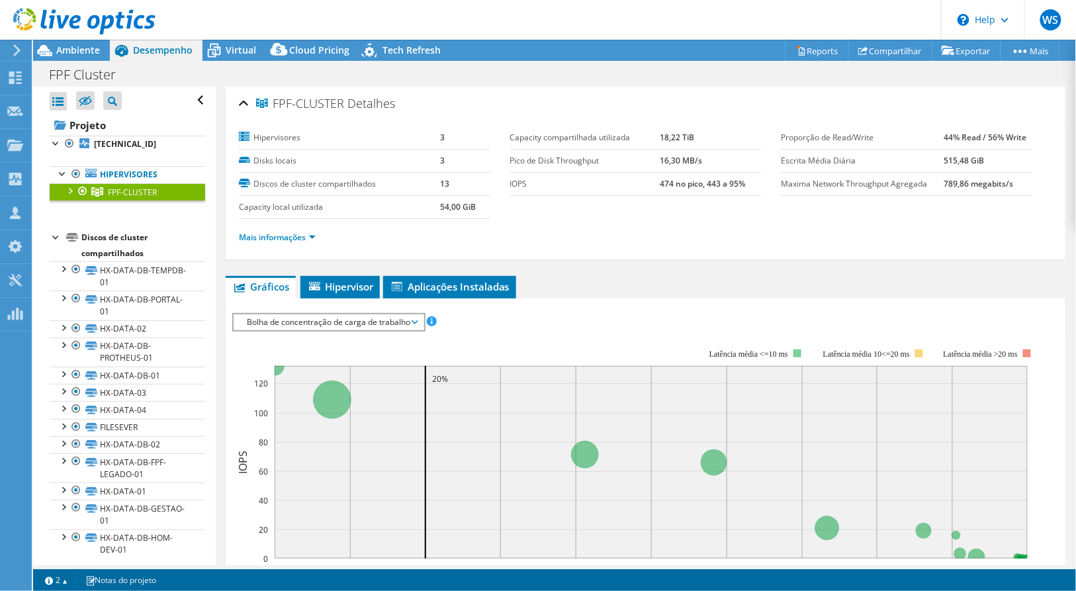
click at [338, 326] on span "Bolha de concentração de carga de trabalho" at bounding box center [328, 322] width 177 height 16
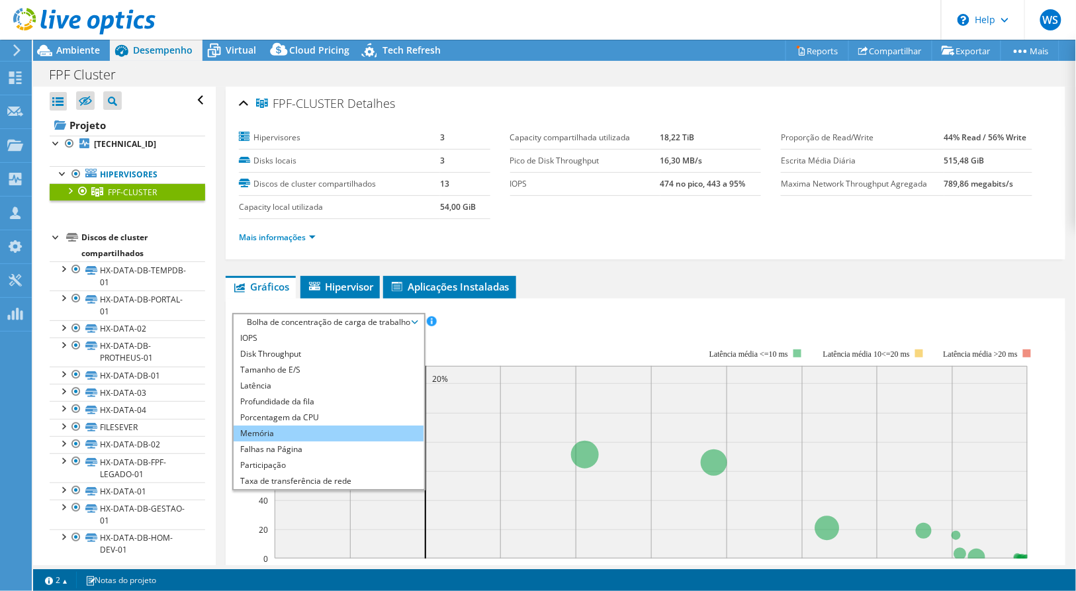
click at [280, 427] on li "Memória" at bounding box center [329, 433] width 190 height 16
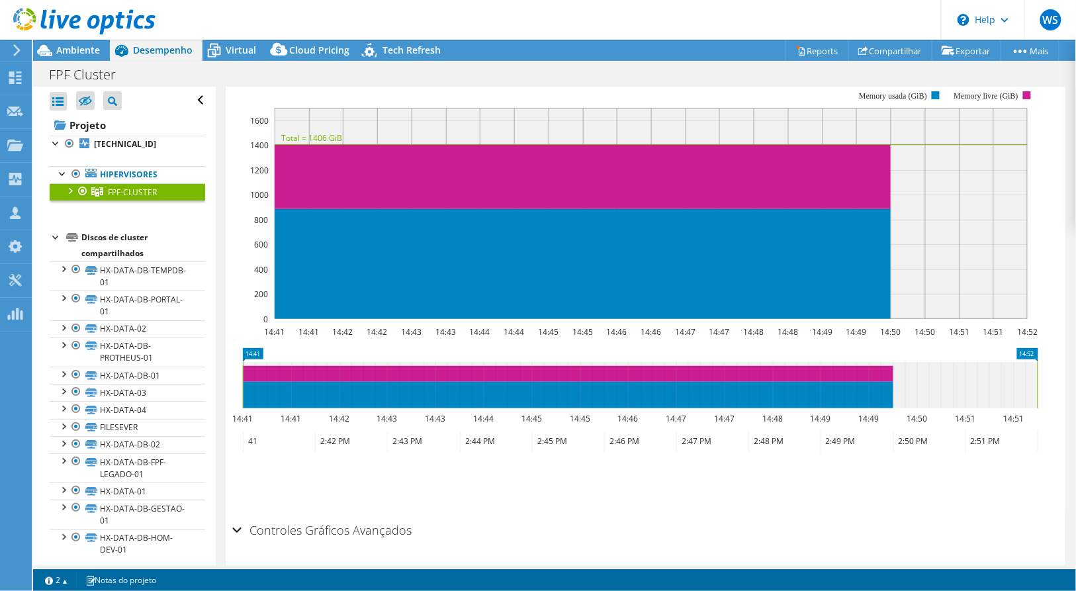
scroll to position [220, 0]
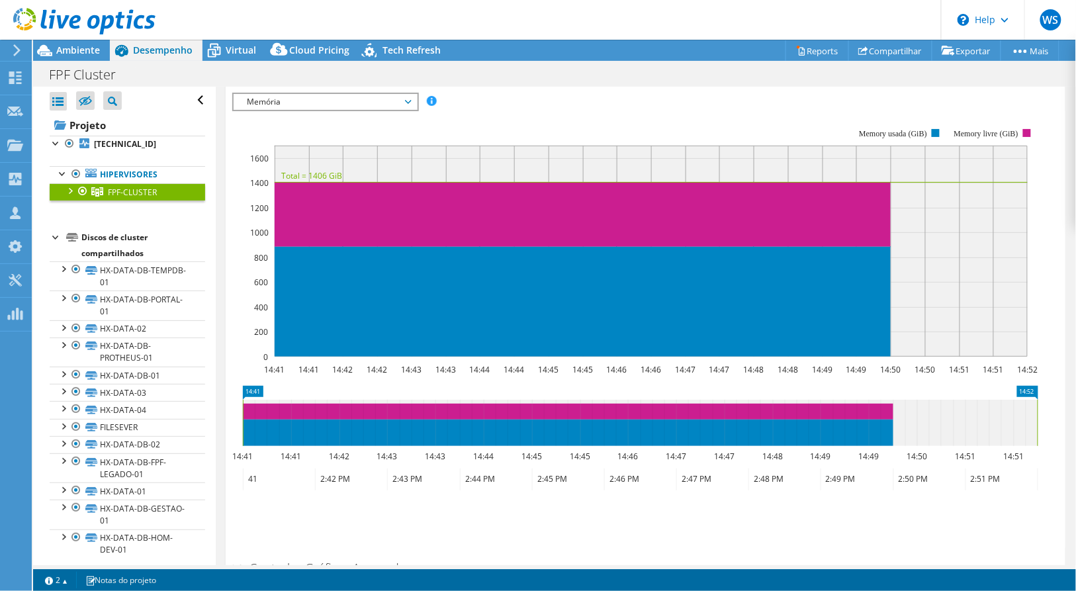
drag, startPoint x: 51, startPoint y: 237, endPoint x: 69, endPoint y: 241, distance: 19.1
click at [51, 237] on div at bounding box center [56, 236] width 13 height 13
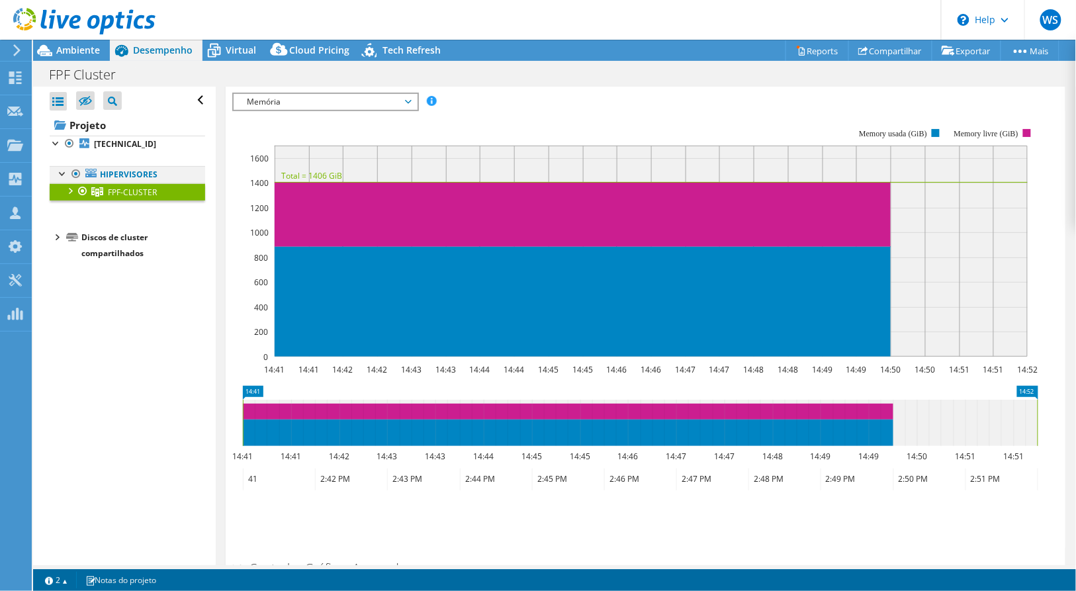
click at [64, 171] on div at bounding box center [62, 172] width 13 height 13
click at [60, 177] on div at bounding box center [62, 172] width 13 height 13
click at [71, 193] on div at bounding box center [69, 189] width 13 height 13
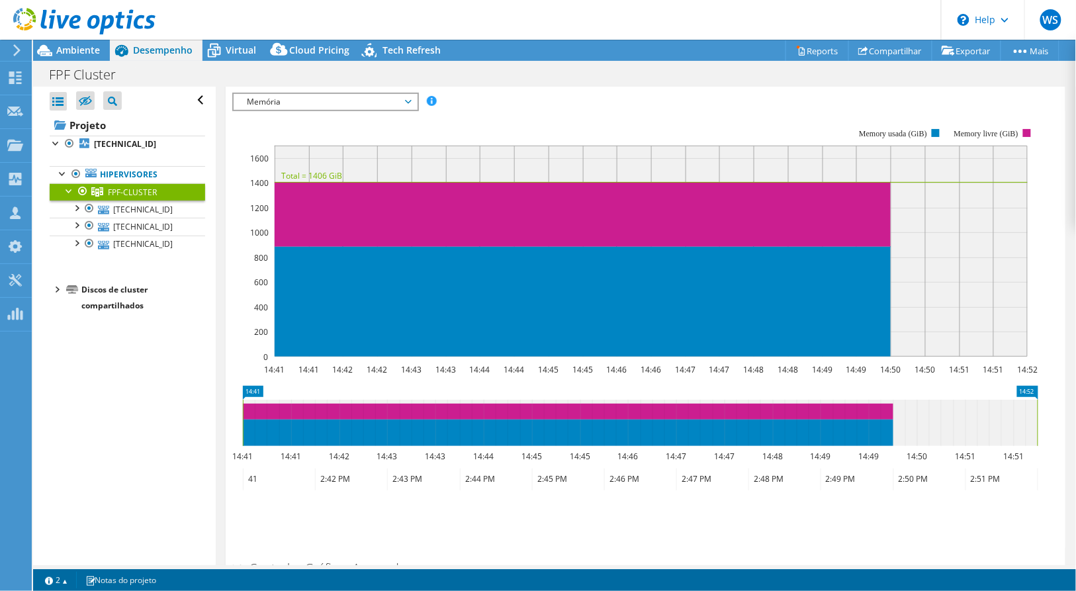
click at [322, 94] on span "Memória" at bounding box center [325, 102] width 170 height 16
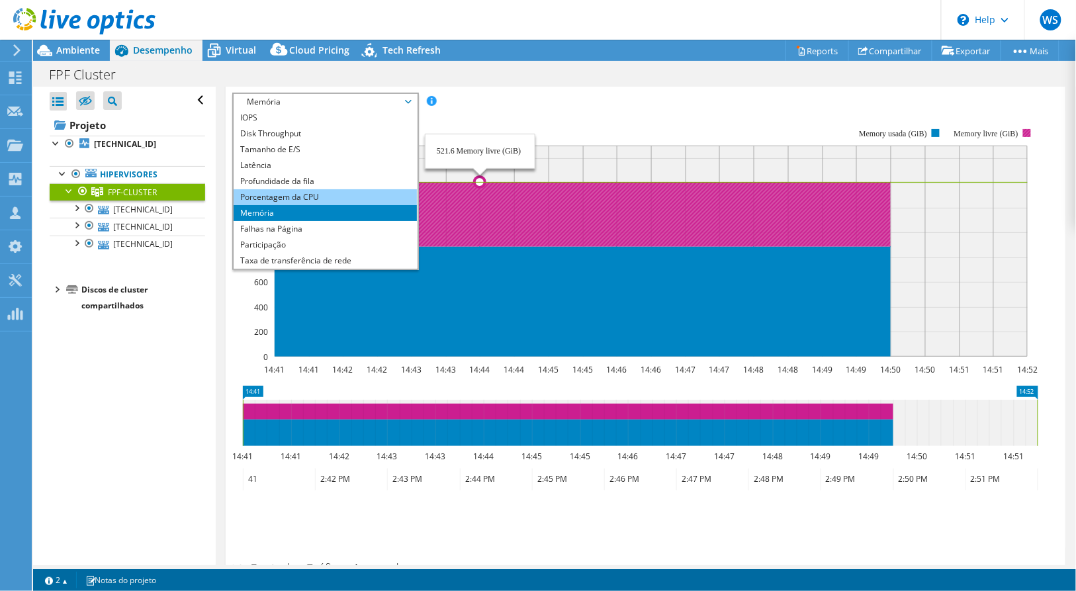
click at [311, 197] on li "Porcentagem da CPU" at bounding box center [325, 197] width 183 height 16
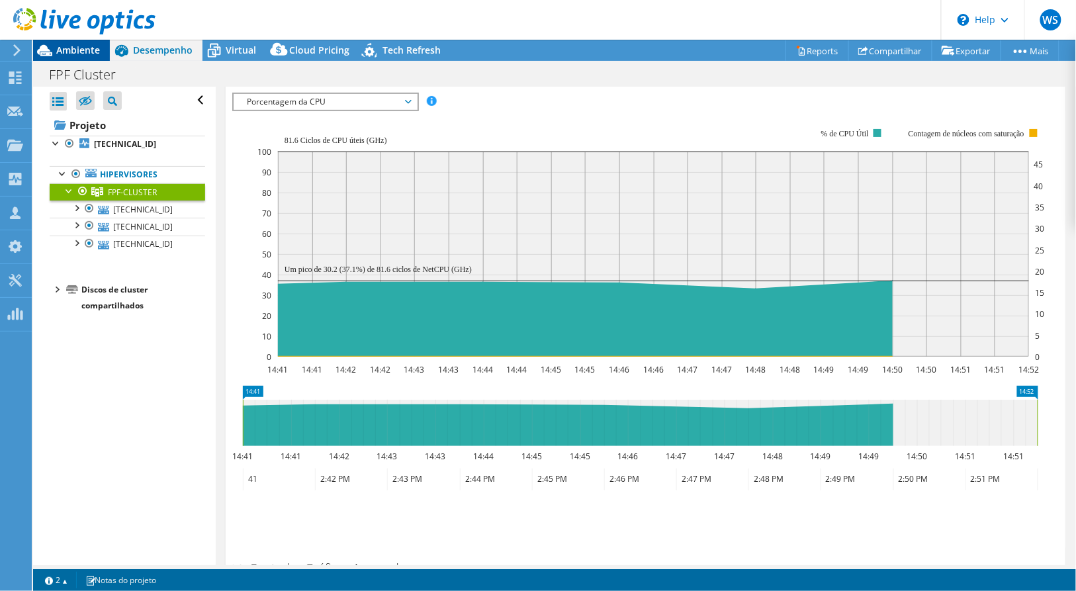
click at [88, 45] on span "Ambiente" at bounding box center [78, 50] width 44 height 13
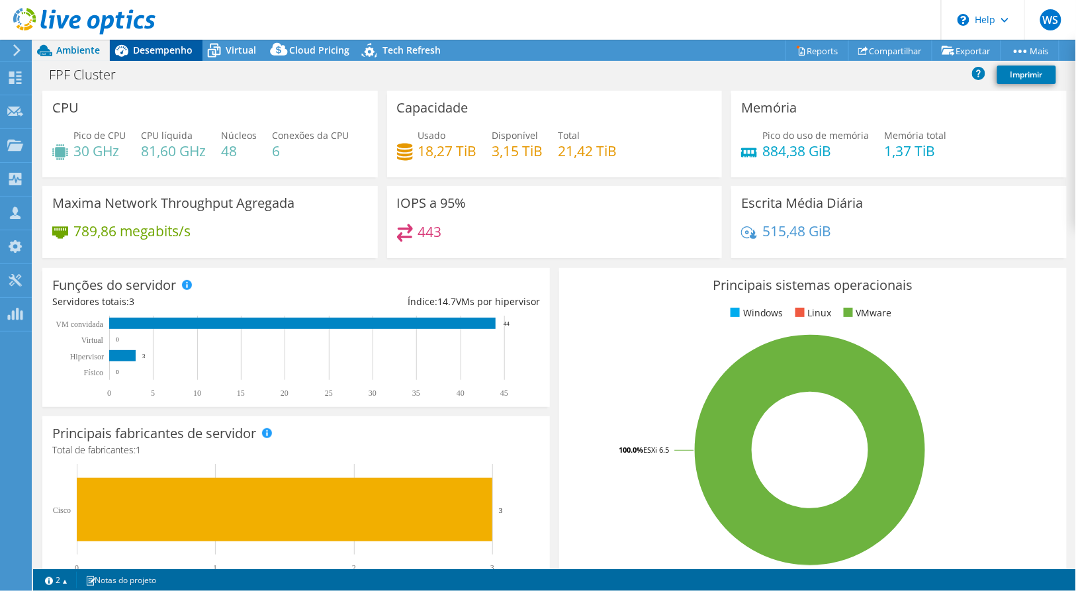
click at [138, 44] on span "Desempenho" at bounding box center [163, 50] width 60 height 13
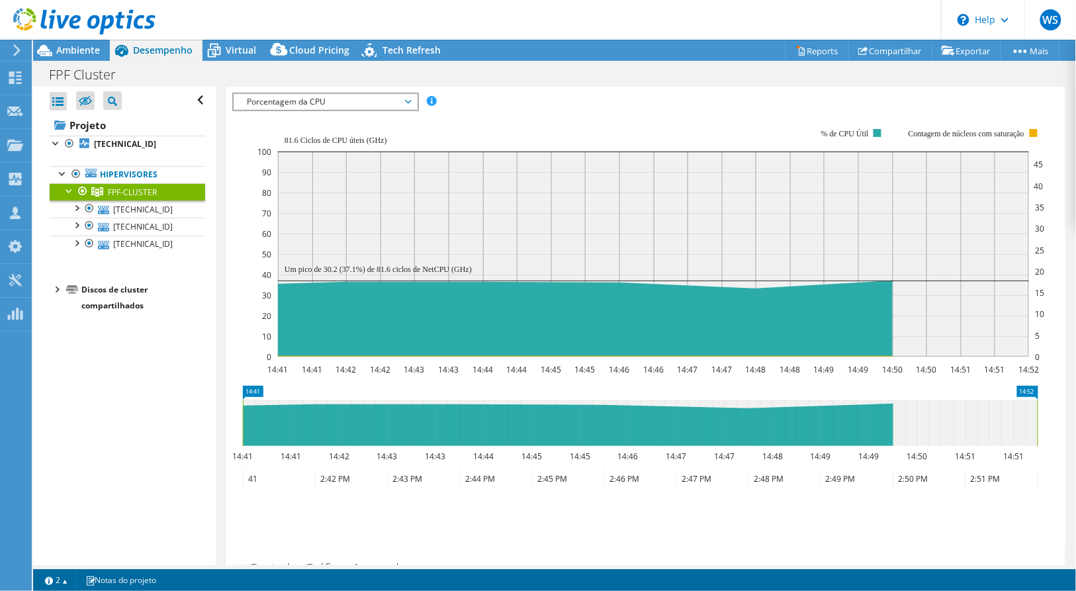
click at [333, 110] on rect at bounding box center [650, 242] width 787 height 265
click at [337, 101] on span "Porcentagem da CPU" at bounding box center [325, 102] width 170 height 16
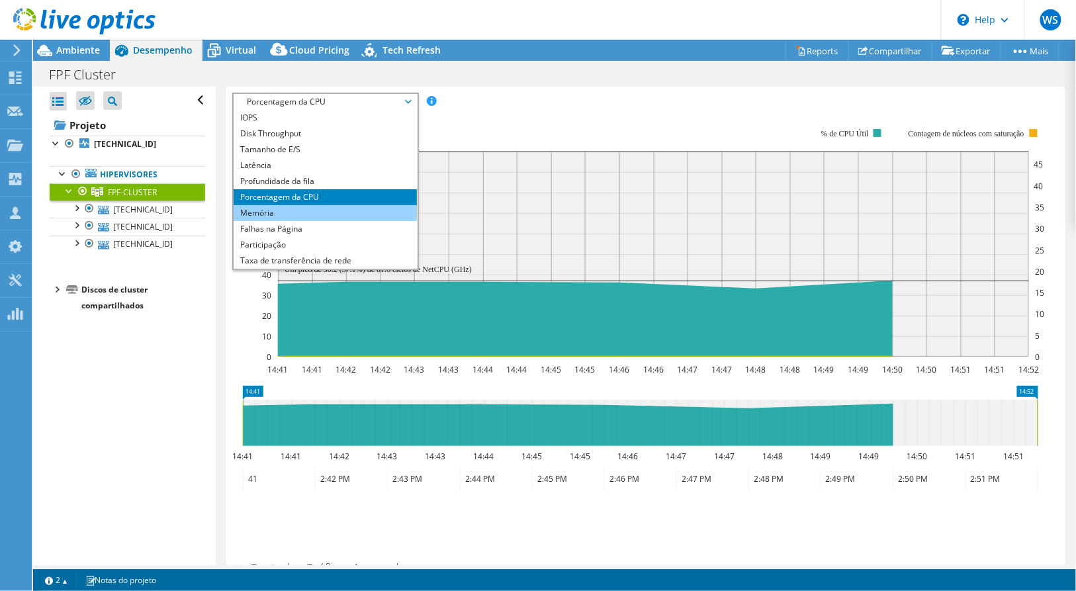
click at [292, 206] on li "Memória" at bounding box center [325, 213] width 183 height 16
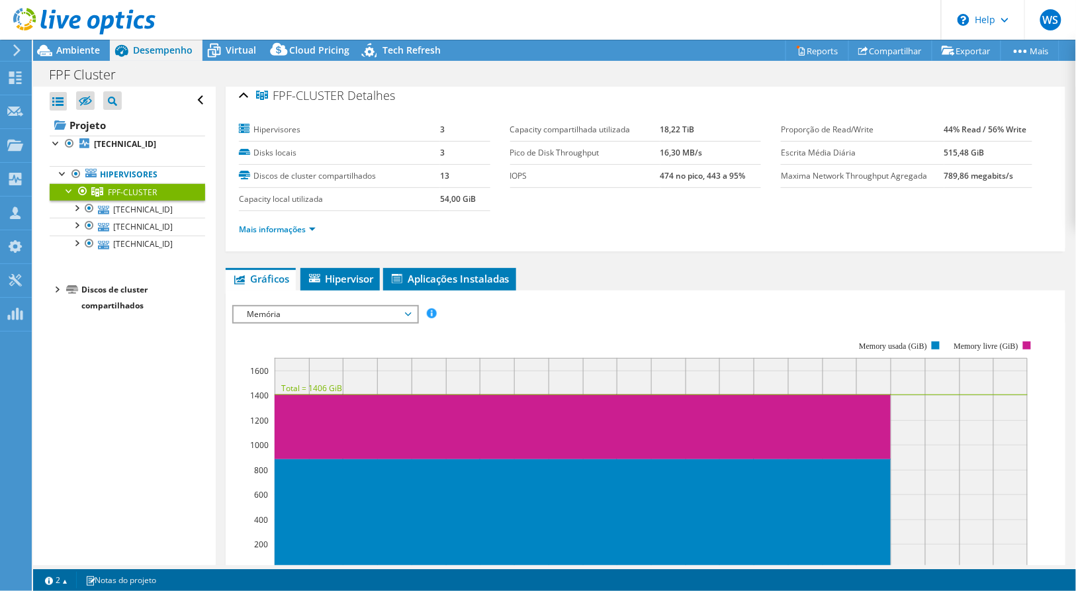
scroll to position [0, 0]
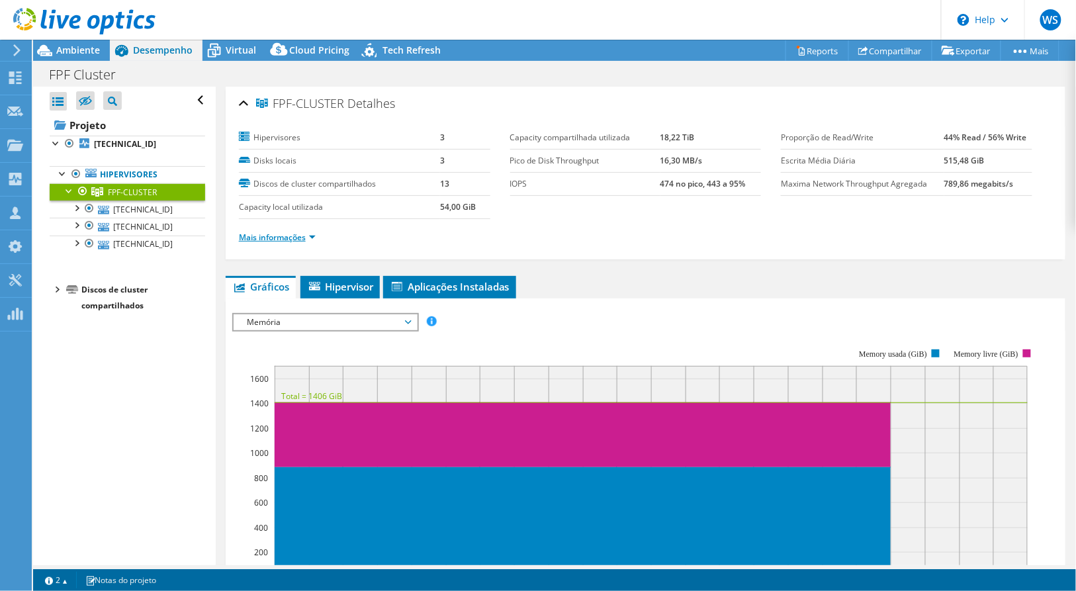
click at [312, 238] on link "Mais informações" at bounding box center [277, 237] width 77 height 11
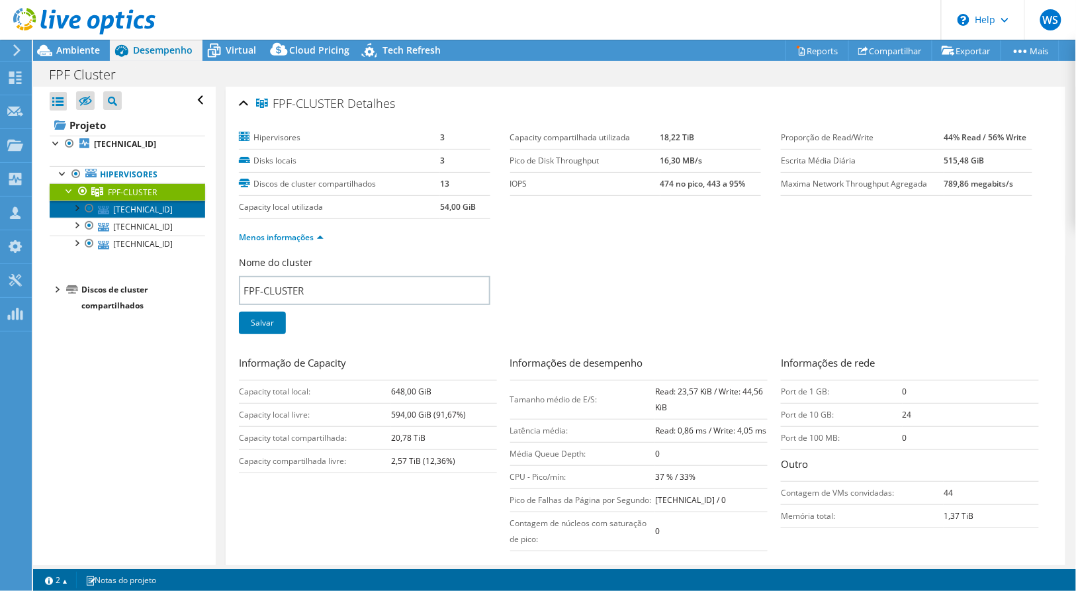
click at [163, 214] on link "[TECHNICAL_ID]" at bounding box center [127, 208] width 155 height 17
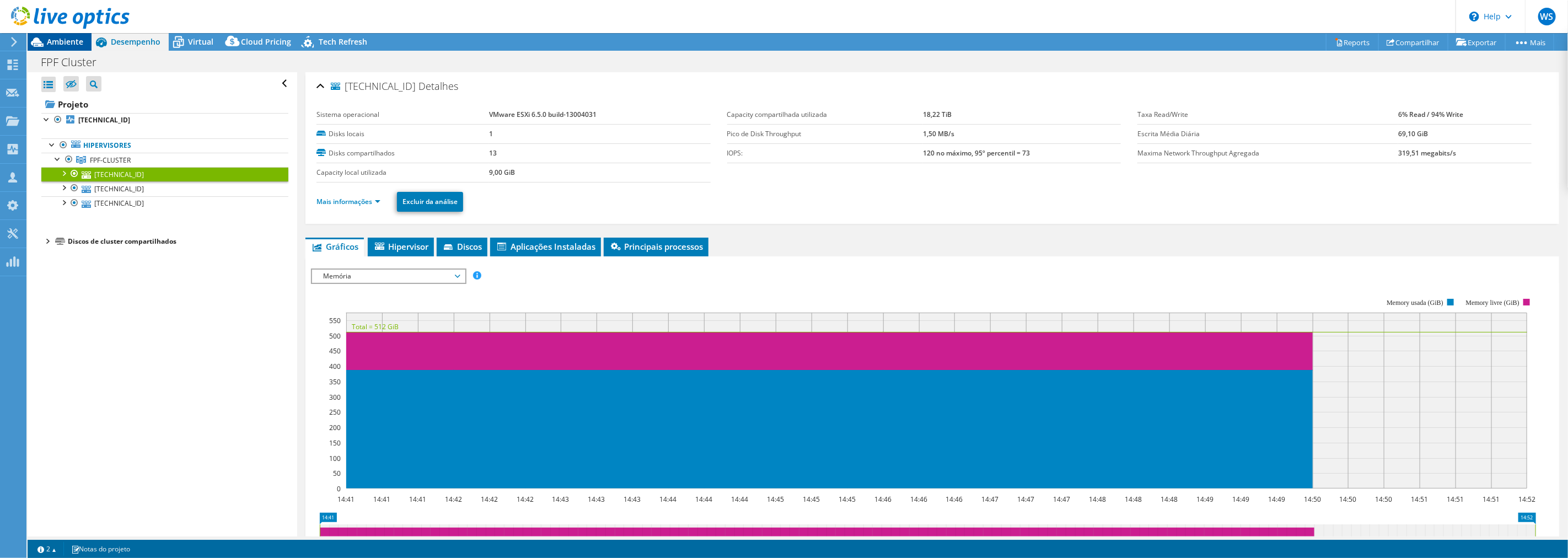
click at [77, 42] on span "Ambiente" at bounding box center [65, 42] width 37 height 11
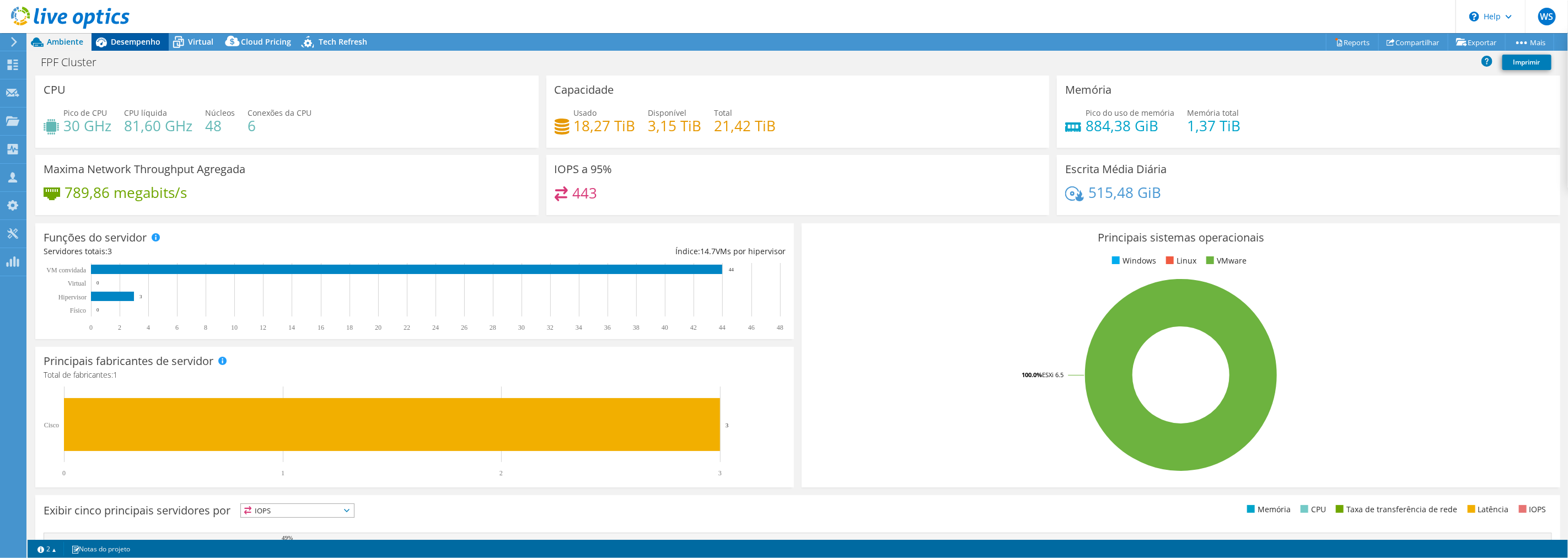
click at [131, 37] on span "Desempenho" at bounding box center [136, 42] width 50 height 11
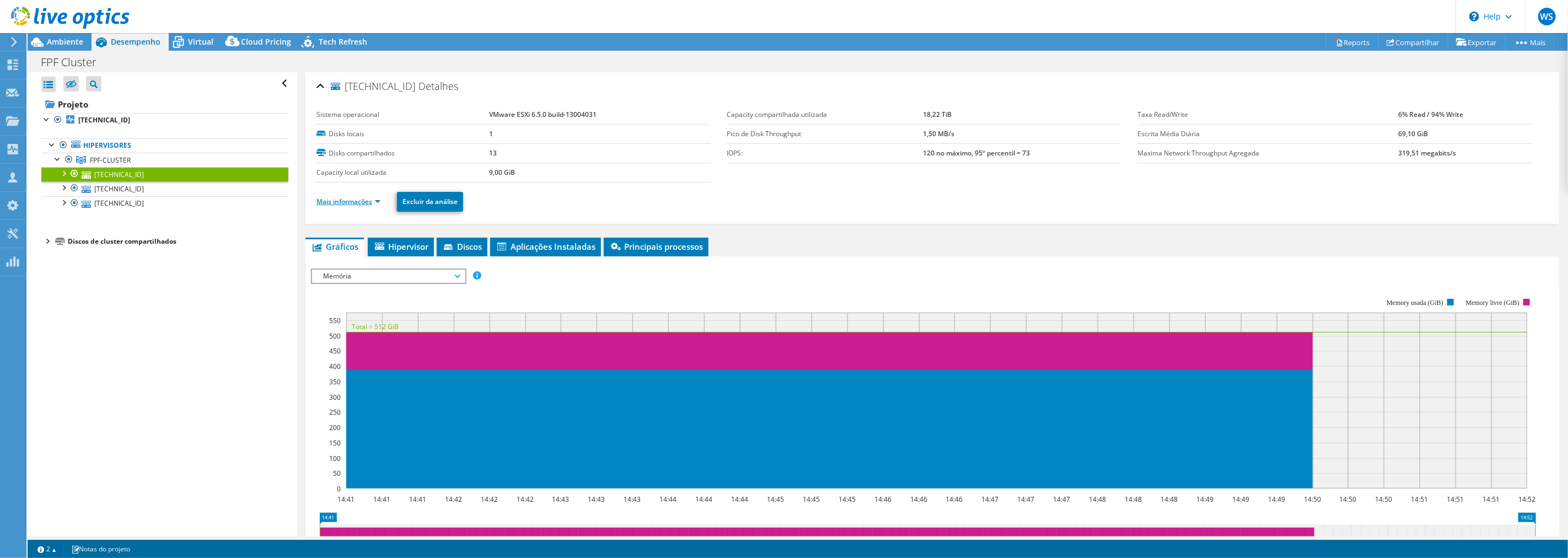
click at [378, 199] on link "Mais informações" at bounding box center [348, 201] width 64 height 9
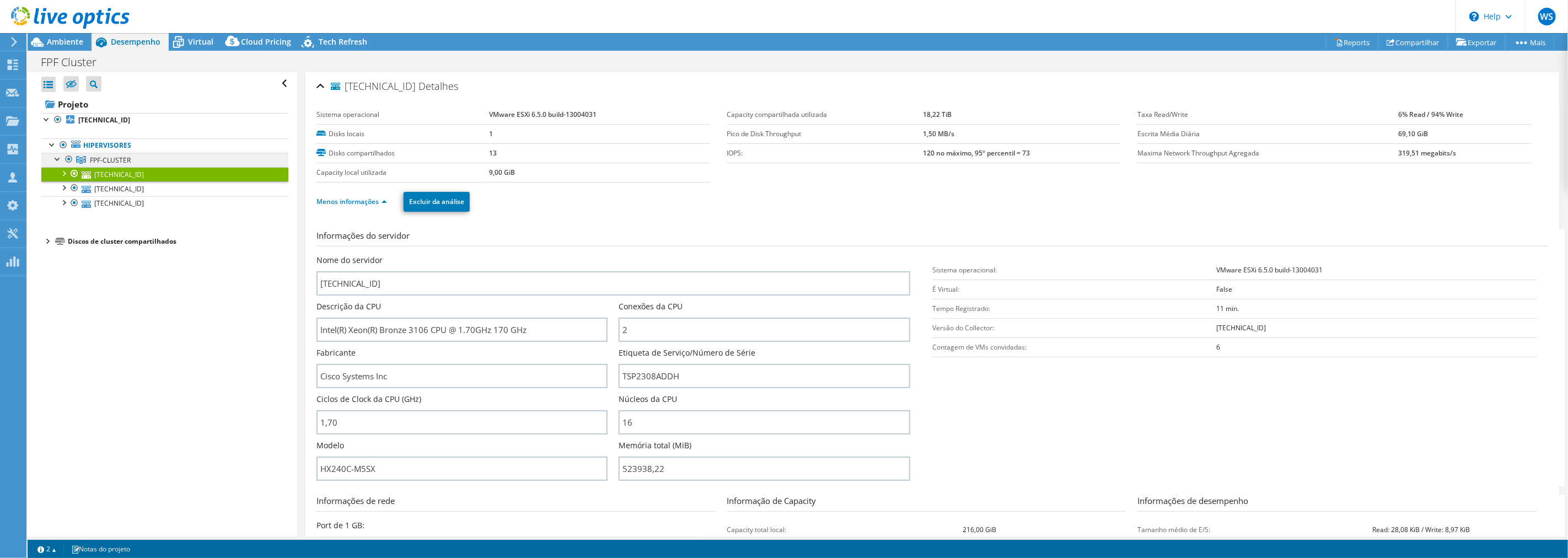
click at [112, 158] on span "FPF-CLUSTER" at bounding box center [110, 160] width 41 height 9
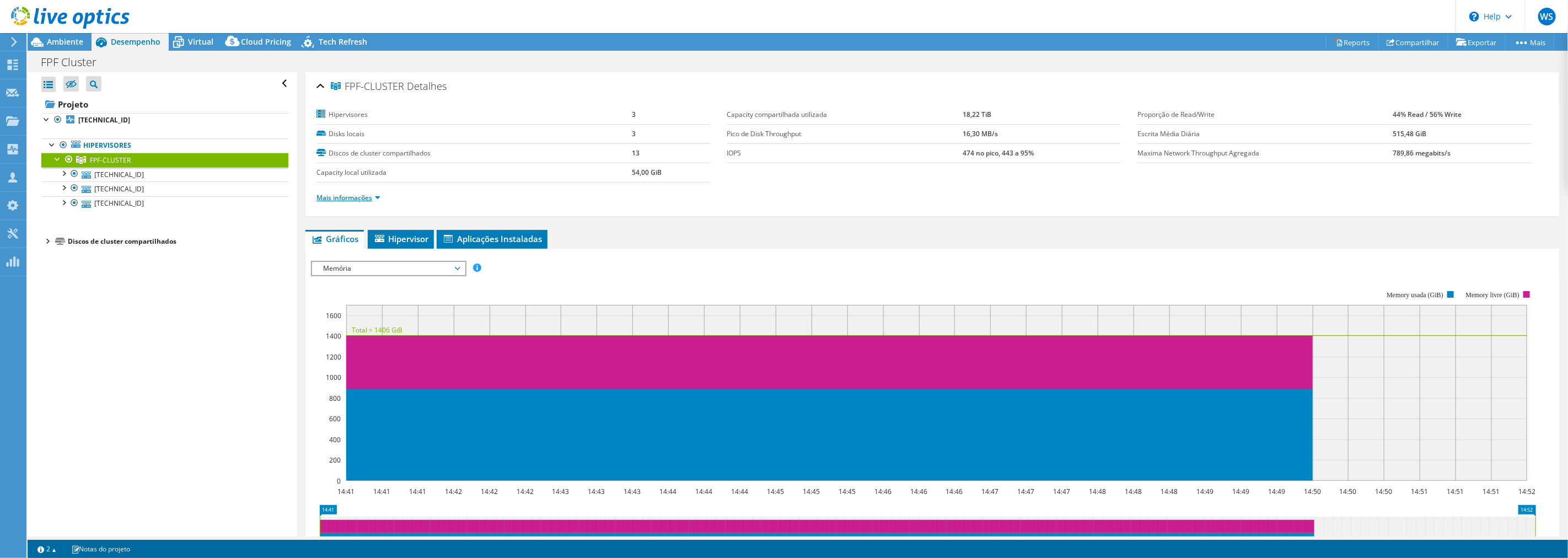
click at [379, 197] on link "Mais informações" at bounding box center [348, 197] width 64 height 9
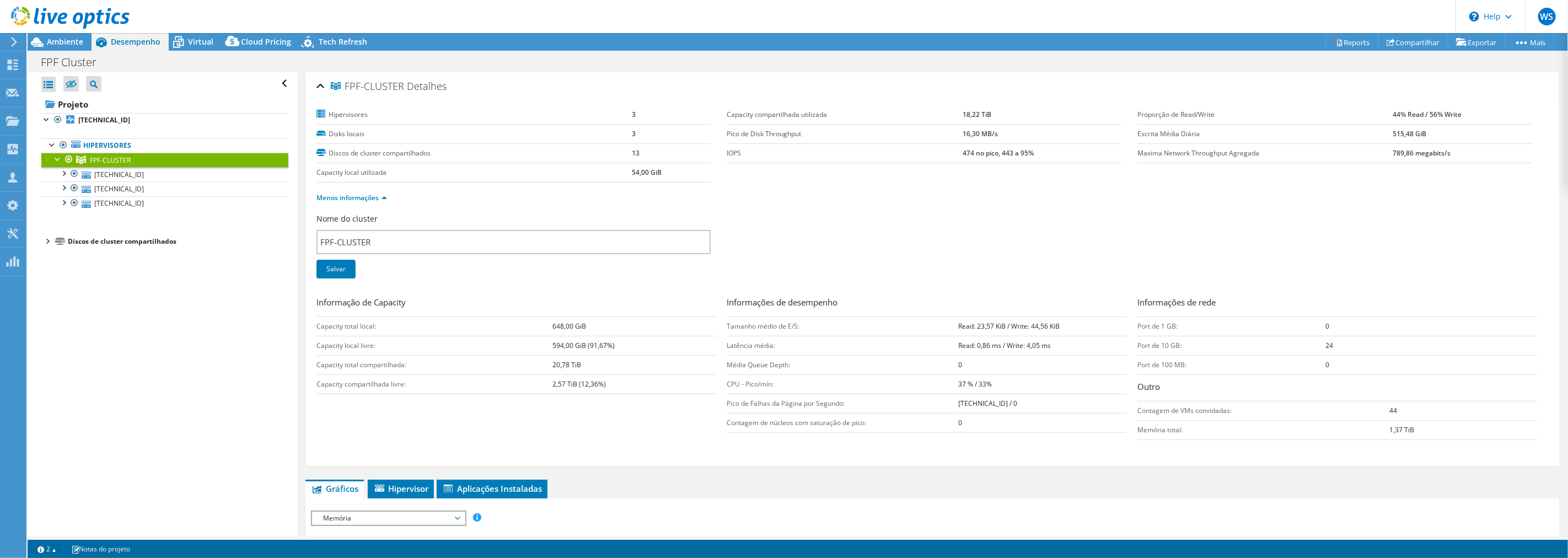
click at [417, 151] on label "Discos de cluster compartilhados" at bounding box center [474, 152] width 315 height 11
